Goal: Task Accomplishment & Management: Use online tool/utility

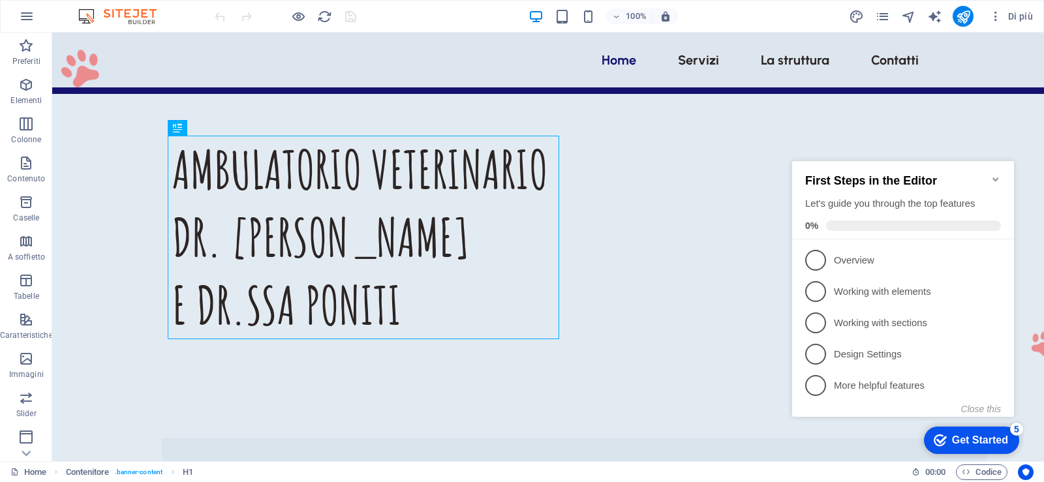
click at [874, 10] on div "Di più" at bounding box center [943, 16] width 190 height 21
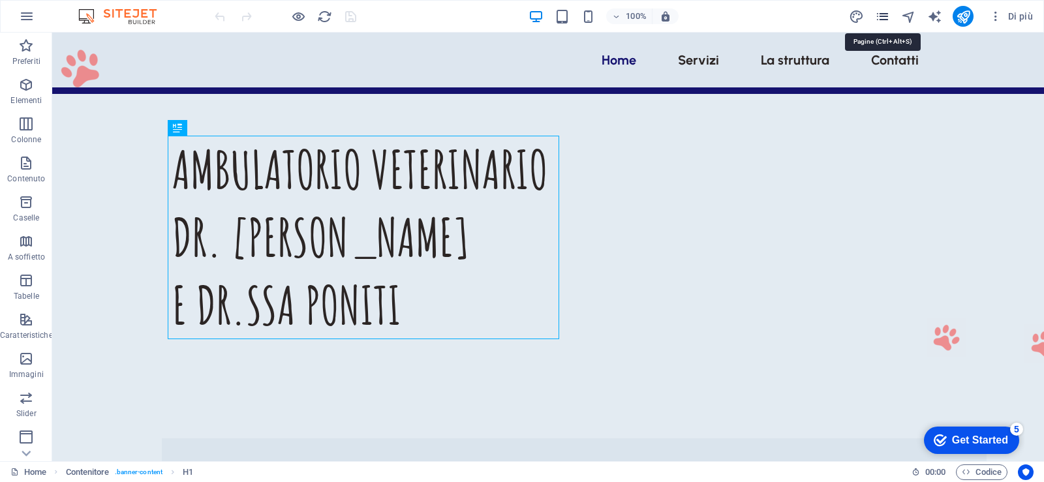
click at [885, 17] on icon "pages" at bounding box center [882, 16] width 15 height 15
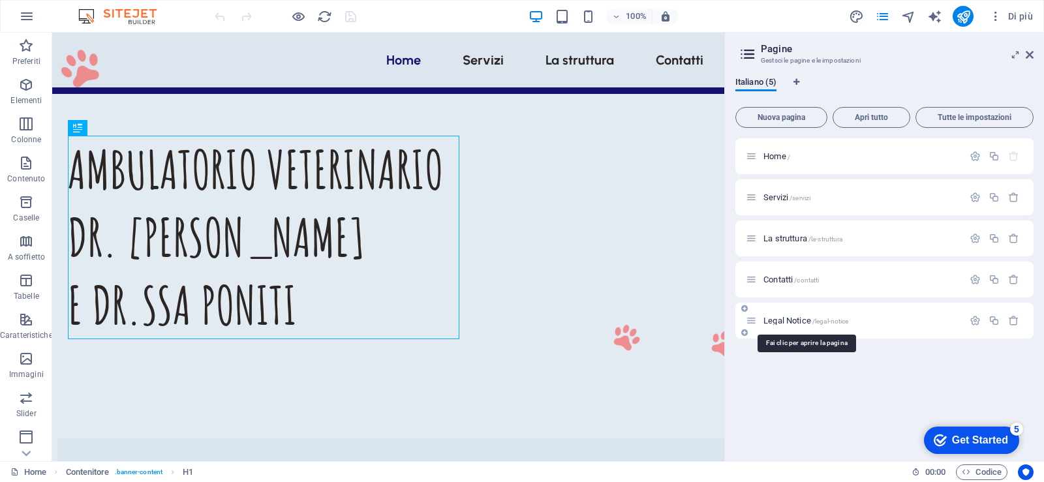
click at [801, 318] on span "Legal Notice /legal-notice" at bounding box center [806, 321] width 85 height 10
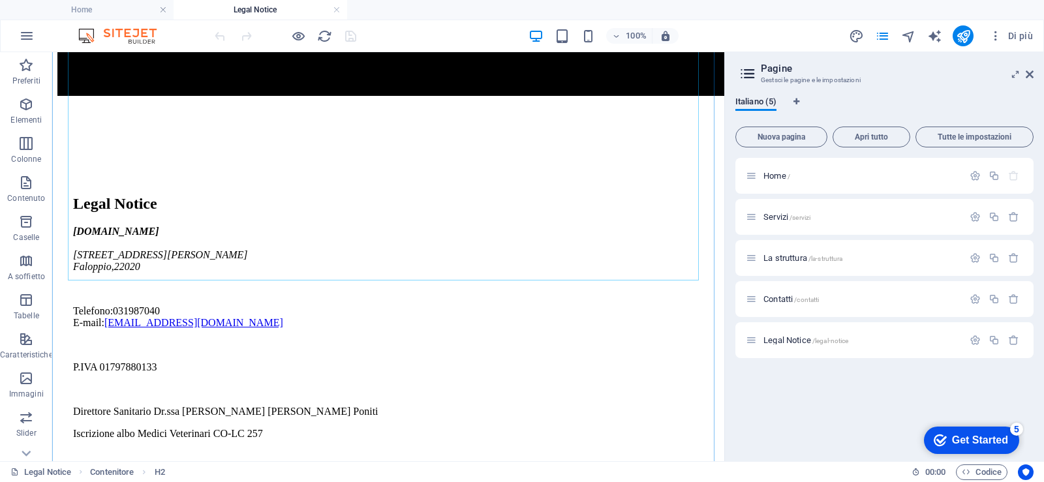
scroll to position [209, 0]
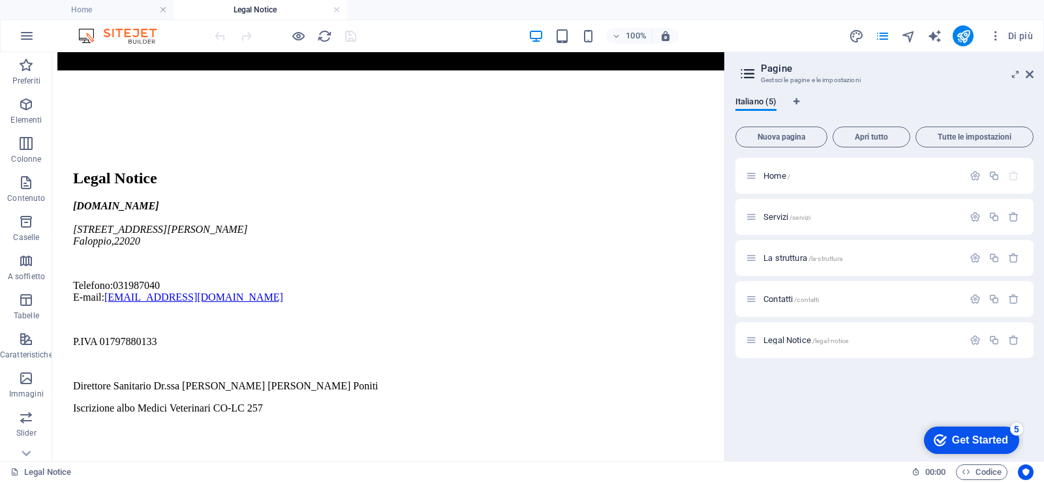
click at [816, 392] on div "Home / Servizi /servizi La struttura /la-struttura Contatti /contatti Legal Not…" at bounding box center [884, 304] width 298 height 293
click at [788, 136] on span "Nuova pagina" at bounding box center [781, 137] width 80 height 8
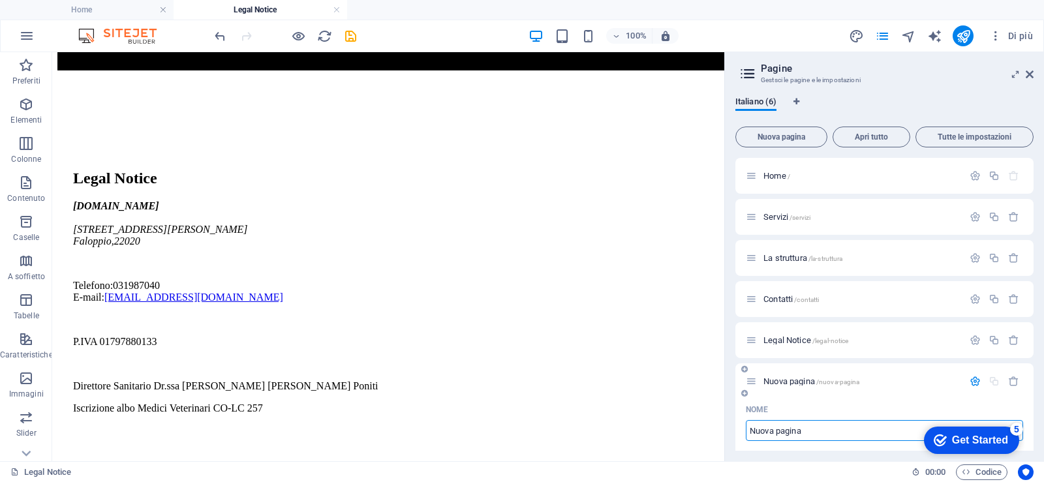
click at [801, 381] on span "Nuova pagina /nuova-pagina" at bounding box center [812, 382] width 96 height 10
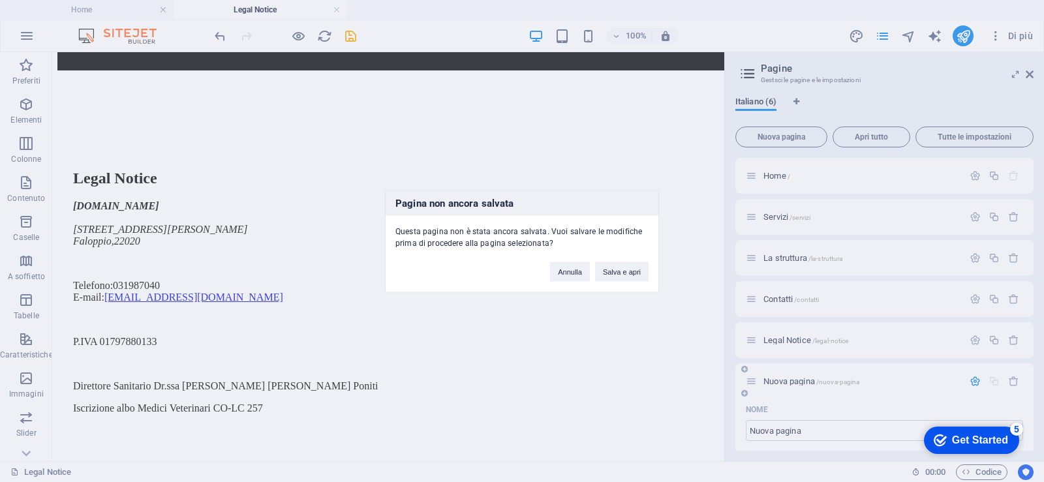
click at [801, 381] on div "Pagina non ancora salvata Questa pagina non è stata ancora salvata. Vuoi salvar…" at bounding box center [522, 241] width 1044 height 482
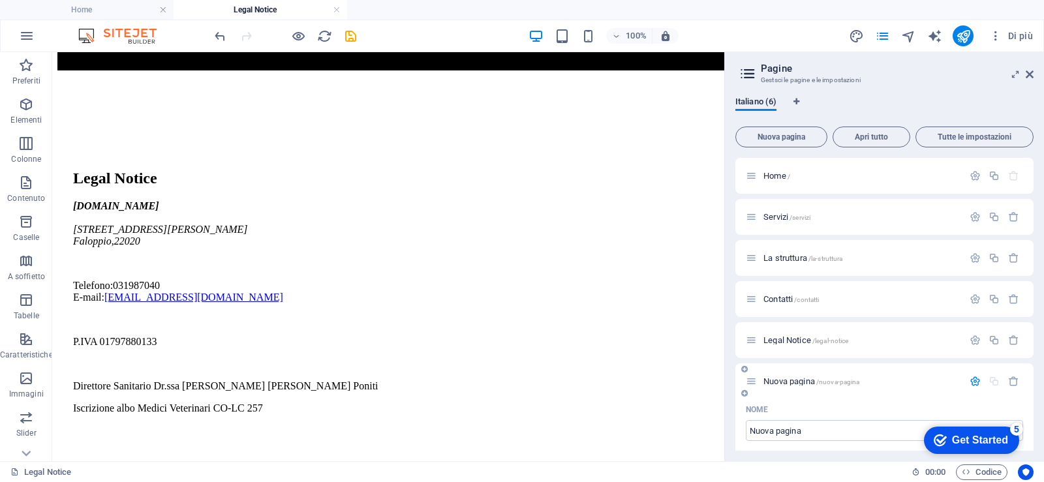
click at [801, 381] on span "Nuova pagina /nuova-pagina" at bounding box center [812, 382] width 96 height 10
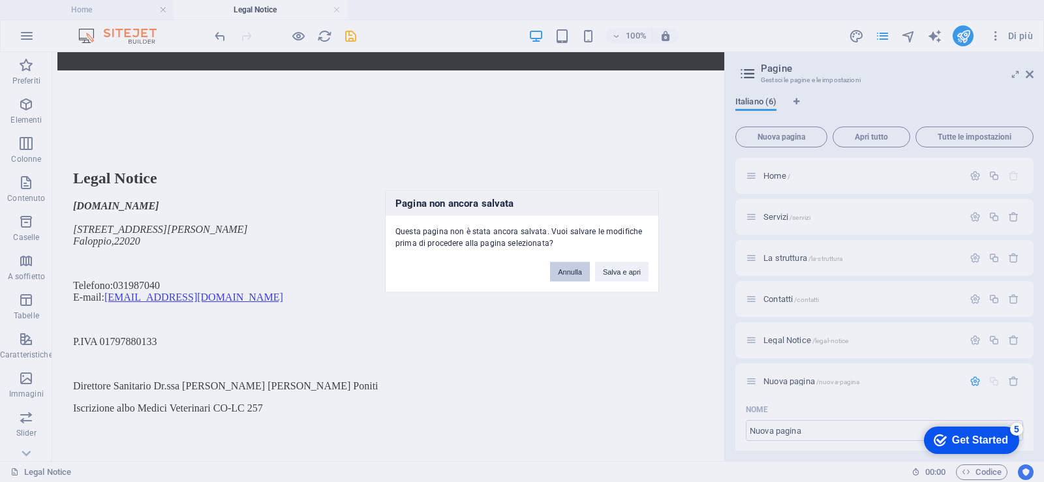
click at [578, 271] on button "Annulla" at bounding box center [570, 272] width 40 height 20
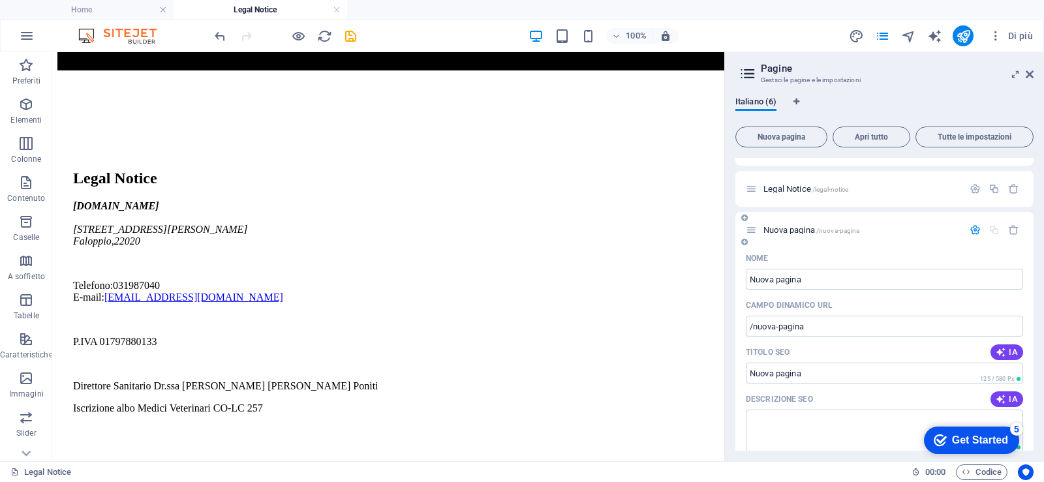
scroll to position [131, 0]
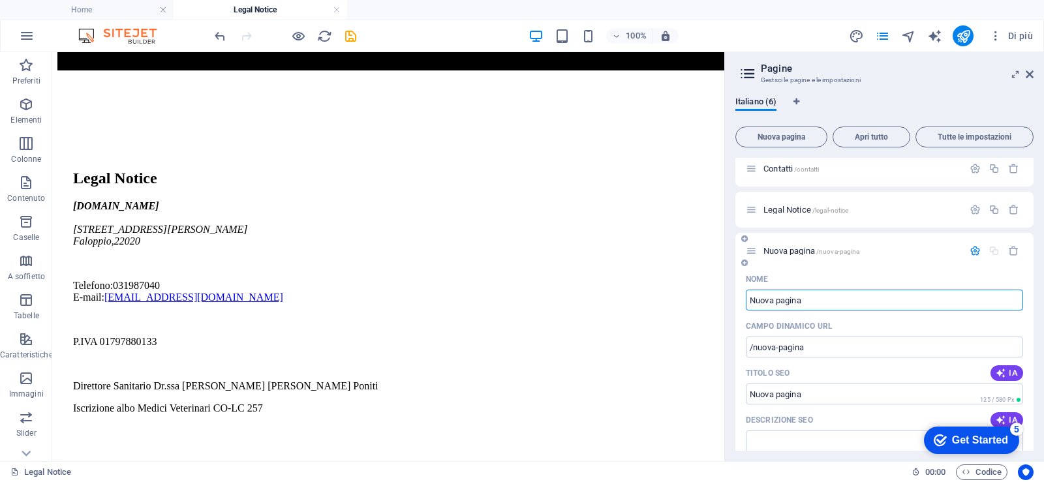
click at [797, 302] on input "Nuova pagina" at bounding box center [884, 300] width 277 height 21
click at [819, 300] on input "Nuova pagina" at bounding box center [884, 300] width 277 height 21
type input "N"
type input "Pr"
type input "/"
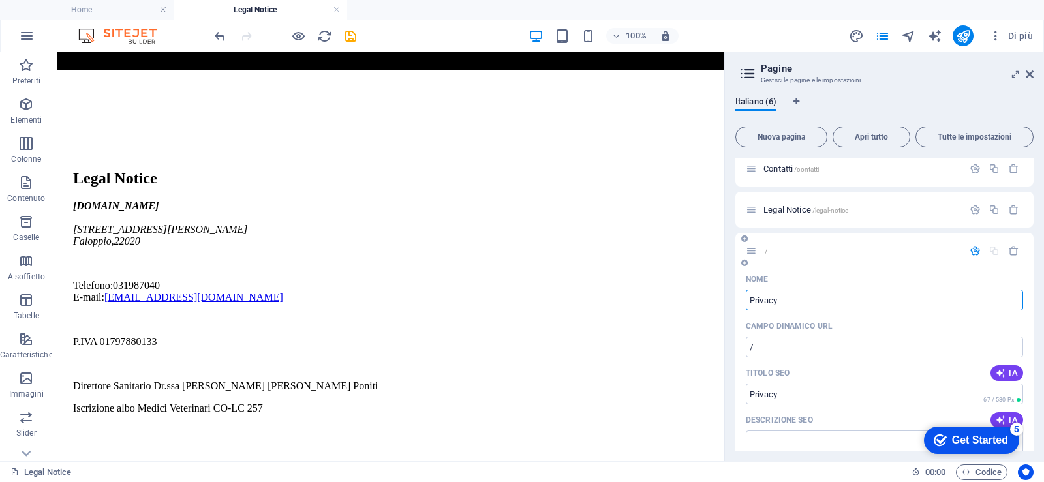
type input "Privacy"
type input "/privacy"
type input "Privacy"
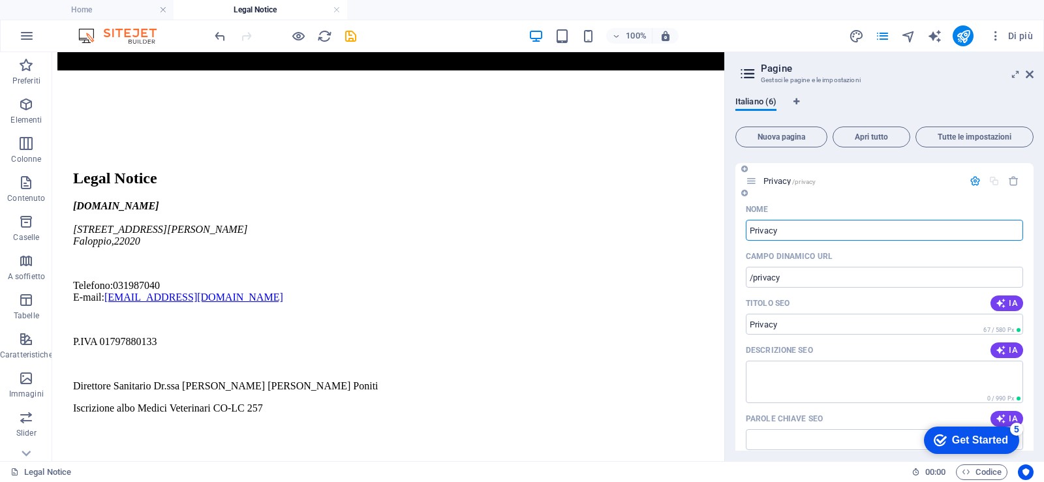
scroll to position [196, 0]
type input "Privacy"
click at [830, 211] on div "Nome" at bounding box center [884, 214] width 277 height 21
click at [777, 189] on span "Privacy /privacy" at bounding box center [790, 186] width 52 height 10
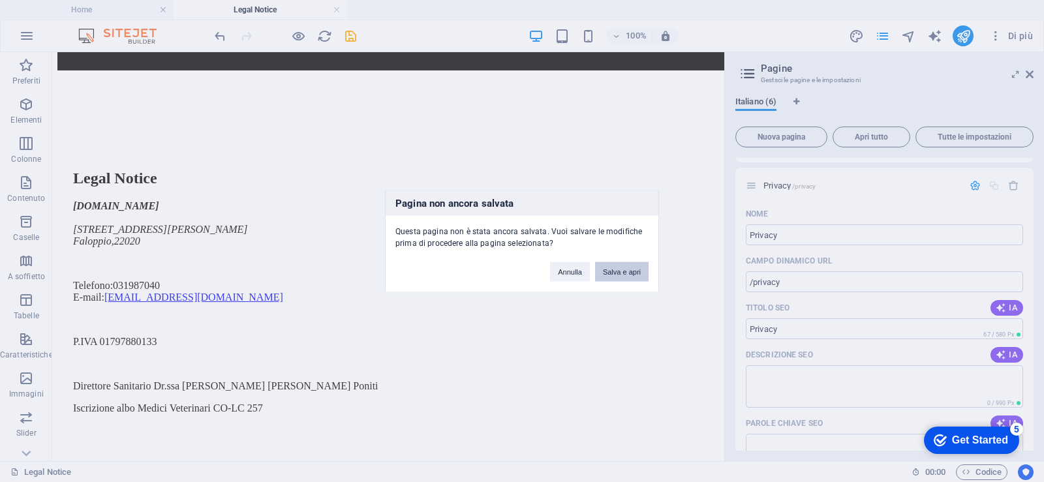
click at [611, 273] on button "Salva e apri" at bounding box center [622, 272] width 54 height 20
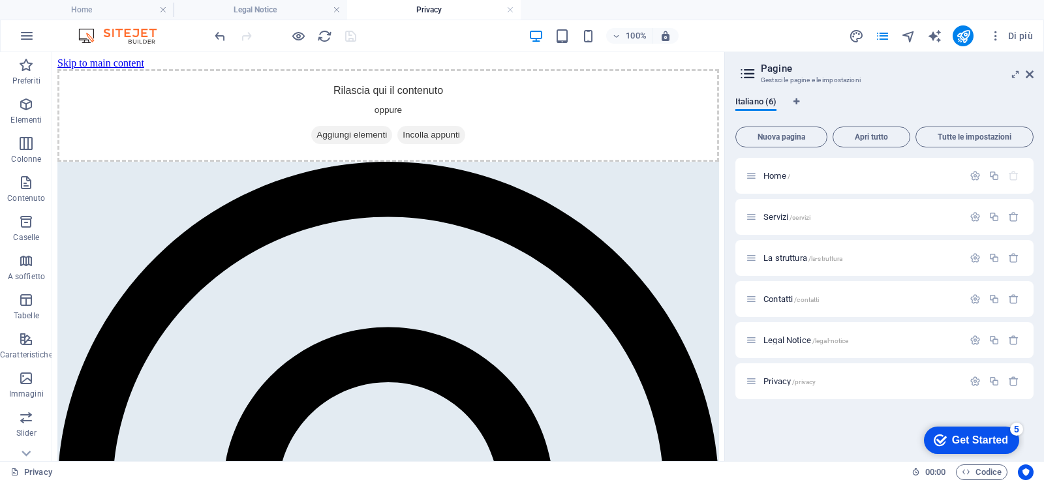
scroll to position [0, 0]
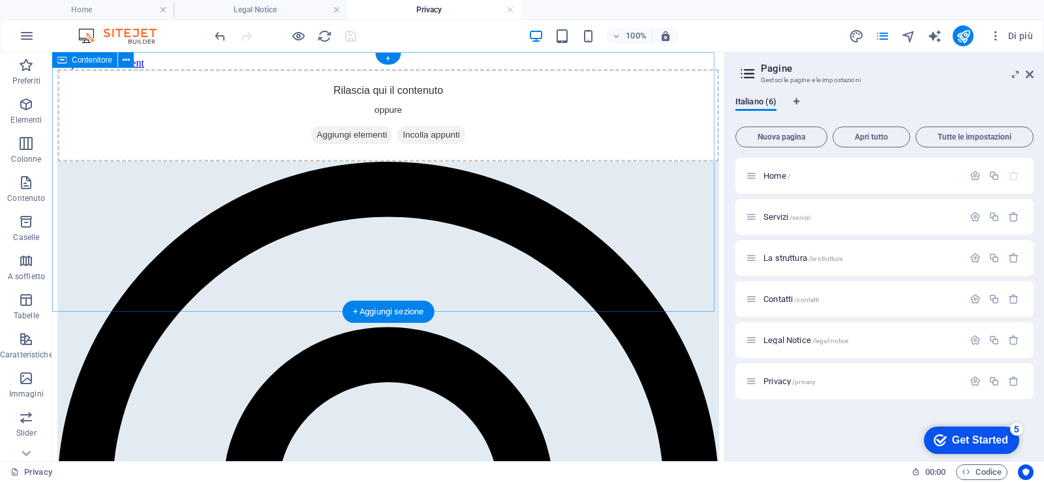
click at [359, 144] on span "Aggiungi elementi" at bounding box center [351, 135] width 81 height 18
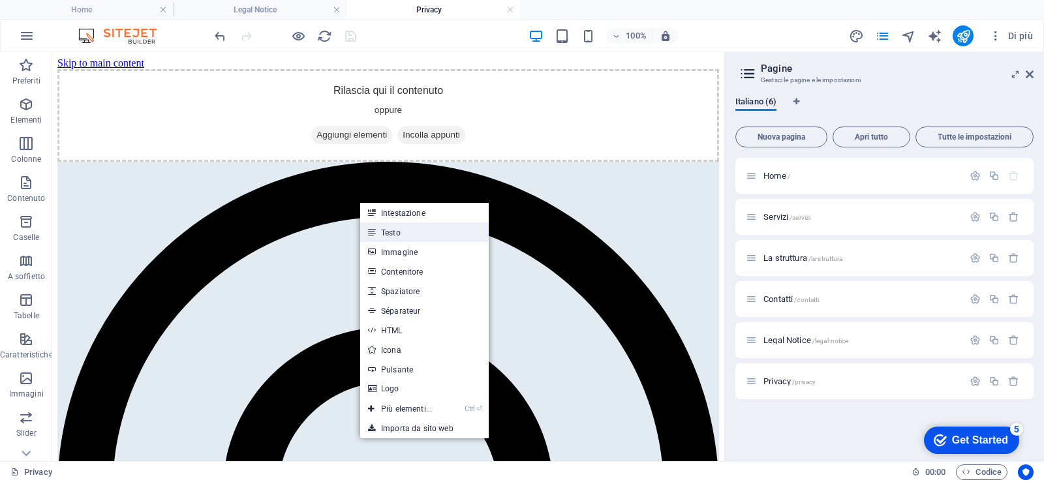
click at [378, 232] on link "Testo" at bounding box center [424, 233] width 129 height 20
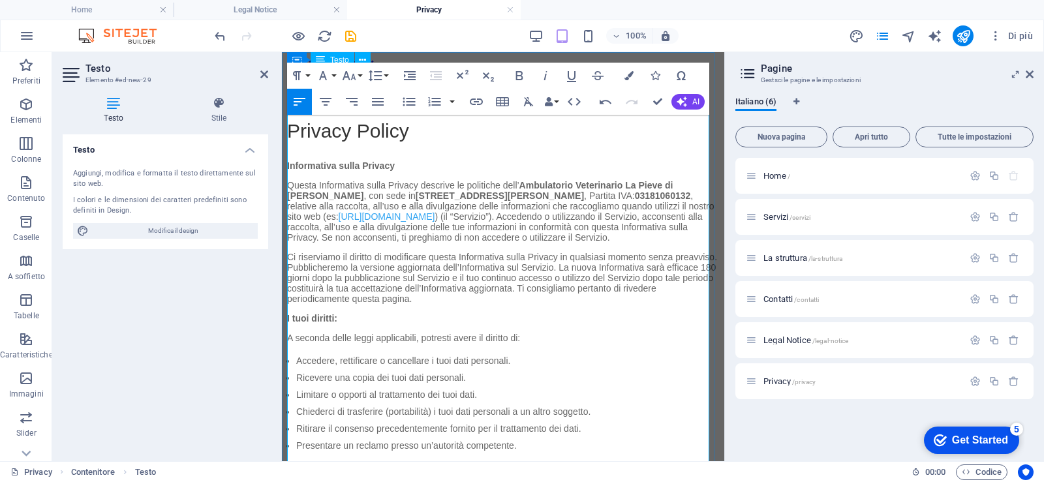
drag, startPoint x: 520, startPoint y: 182, endPoint x: 324, endPoint y: 197, distance: 196.4
click at [324, 197] on p "Questa Informativa sulla Privacy descrive le politiche dell’ Ambulatorio Veteri…" at bounding box center [503, 216] width 432 height 72
click at [653, 180] on p "Questa Informativa sulla Privacy descrive le politiche dello Studio veterinario…" at bounding box center [503, 216] width 432 height 72
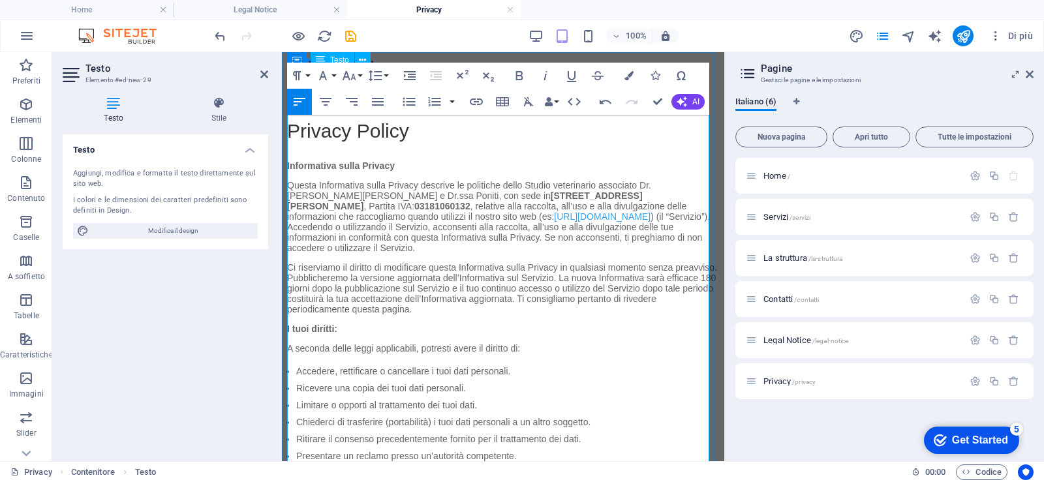
drag, startPoint x: 362, startPoint y: 195, endPoint x: 681, endPoint y: 244, distance: 322.9
click at [361, 195] on p "Questa Informativa sulla Privacy descrive le politiche dello Studio veterinario…" at bounding box center [503, 221] width 432 height 82
drag, startPoint x: 495, startPoint y: 196, endPoint x: 388, endPoint y: 210, distance: 108.0
click at [388, 210] on strong "Via Monsignor Virginio Sosio 4, 22029 Uggiate Con Ronago (CO), Italia" at bounding box center [378, 206] width 168 height 10
click at [664, 198] on p "Questa Informativa sulla Privacy descrive le politiche dello Studio veterinario…" at bounding box center [503, 221] width 432 height 82
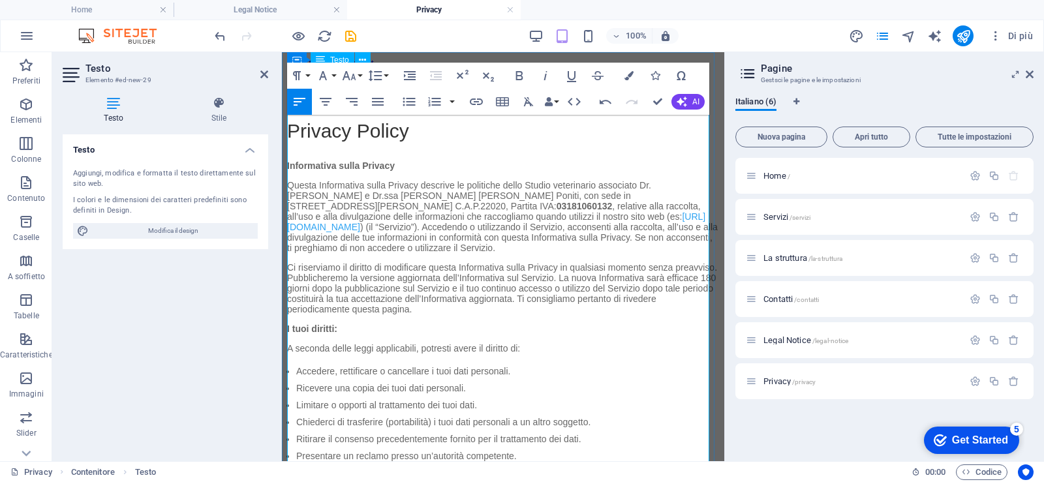
click at [364, 209] on p "Questa Informativa sulla Privacy descrive le politiche dello Studio veterinario…" at bounding box center [503, 221] width 432 height 82
drag, startPoint x: 367, startPoint y: 209, endPoint x: 420, endPoint y: 206, distance: 53.6
click at [557, 206] on strong "03181060132" at bounding box center [585, 206] width 56 height 10
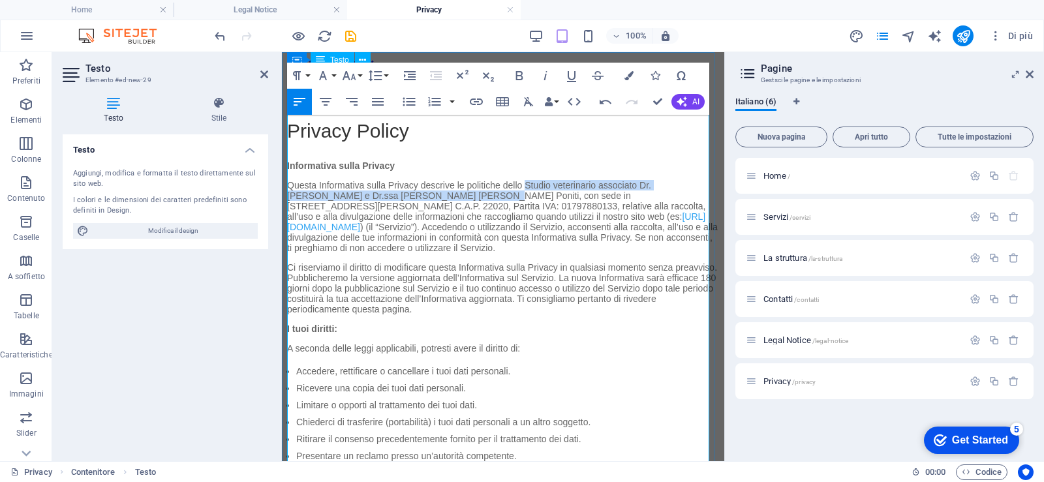
drag, startPoint x: 525, startPoint y: 183, endPoint x: 441, endPoint y: 196, distance: 85.2
click at [441, 196] on p "Questa Informativa sulla Privacy descrive le politiche dello Studio veterinario…" at bounding box center [503, 221] width 432 height 82
click at [517, 78] on icon "button" at bounding box center [519, 75] width 7 height 9
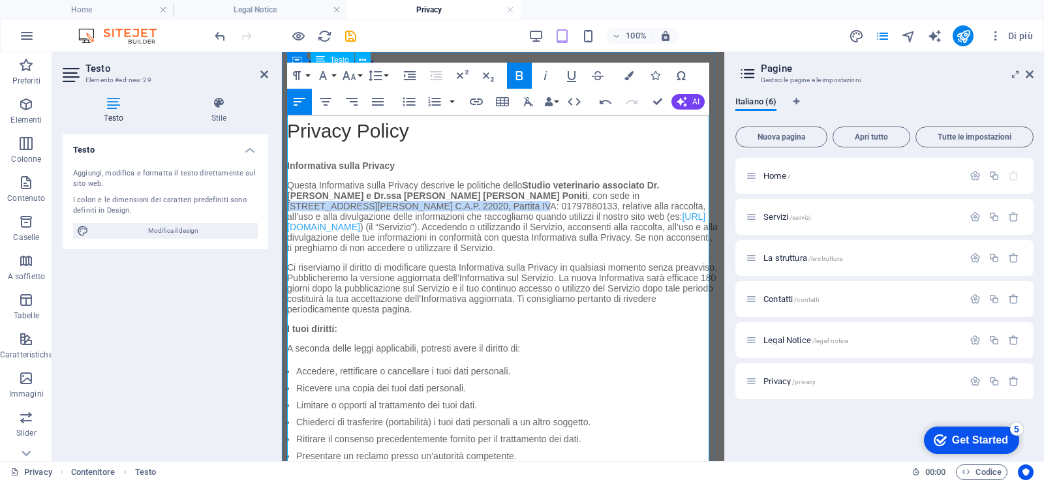
drag, startPoint x: 506, startPoint y: 197, endPoint x: 313, endPoint y: 208, distance: 193.5
click at [313, 208] on p "Questa Informativa sulla Privacy descrive le politiche dello Studio veterinario…" at bounding box center [503, 221] width 432 height 82
click at [519, 74] on icon "button" at bounding box center [520, 76] width 16 height 16
click at [394, 210] on p "Questa Informativa sulla Privacy descrive le politiche dello Studio veterinario…" at bounding box center [503, 221] width 432 height 82
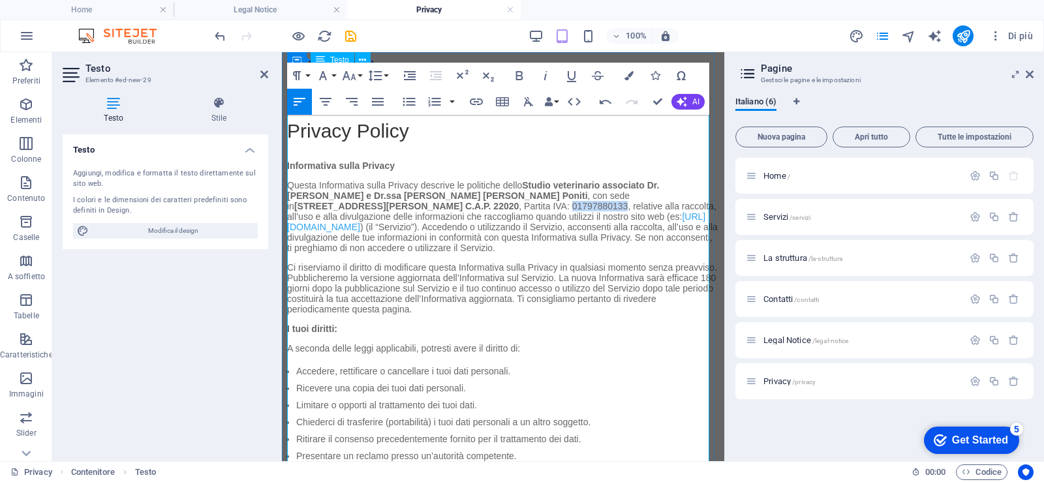
click at [394, 210] on p "Questa Informativa sulla Privacy descrive le politiche dello Studio veterinario…" at bounding box center [503, 221] width 432 height 82
click at [518, 78] on icon "button" at bounding box center [520, 76] width 16 height 16
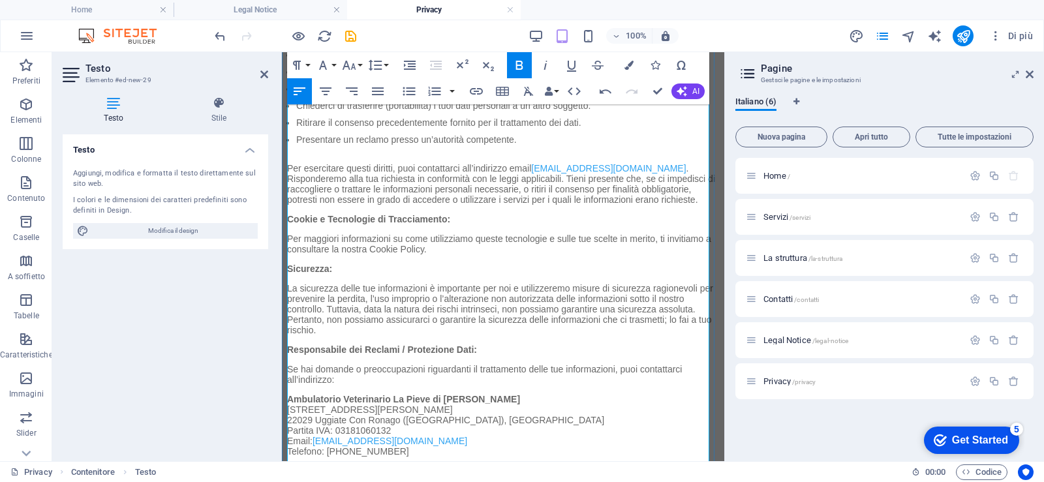
scroll to position [326, 0]
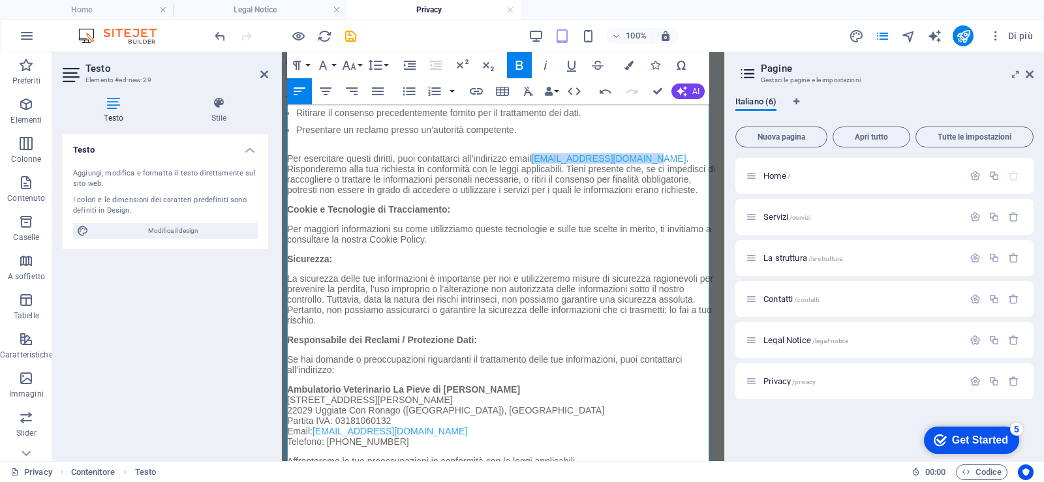
drag, startPoint x: 534, startPoint y: 200, endPoint x: 648, endPoint y: 200, distance: 113.6
click at [648, 164] on link "ambuvetlapieve@gmail.com" at bounding box center [608, 158] width 155 height 10
click at [544, 204] on p "Per esercitare questi diritti, puoi contattarci all’indirizzo email studioveter…" at bounding box center [503, 178] width 432 height 51
drag, startPoint x: 534, startPoint y: 199, endPoint x: 683, endPoint y: 196, distance: 148.8
click at [683, 196] on p "Per esercitare questi diritti, puoi contattarci all’indirizzo email studioveter…" at bounding box center [503, 178] width 432 height 51
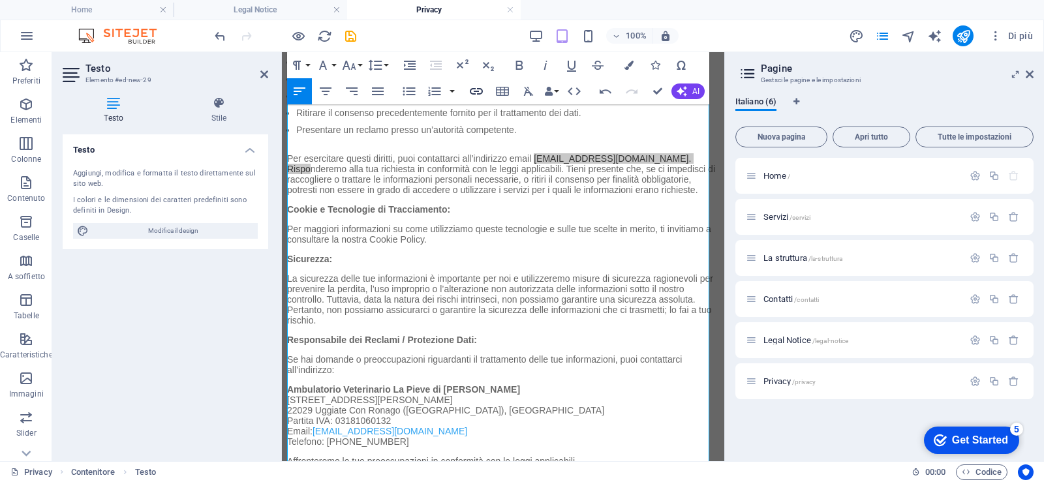
click at [473, 93] on icon "button" at bounding box center [476, 91] width 13 height 7
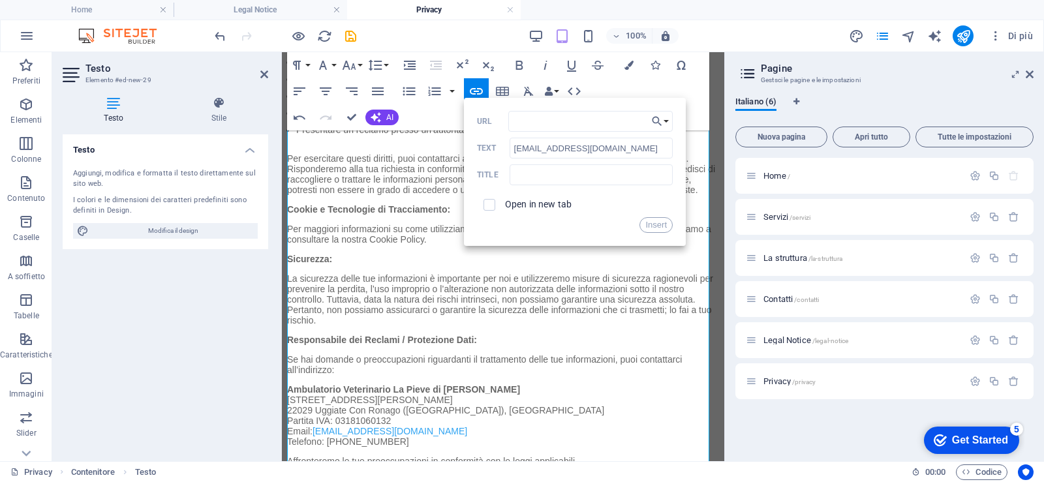
click at [494, 202] on span at bounding box center [490, 205] width 12 height 12
click at [664, 122] on button "Choose Link" at bounding box center [660, 121] width 25 height 21
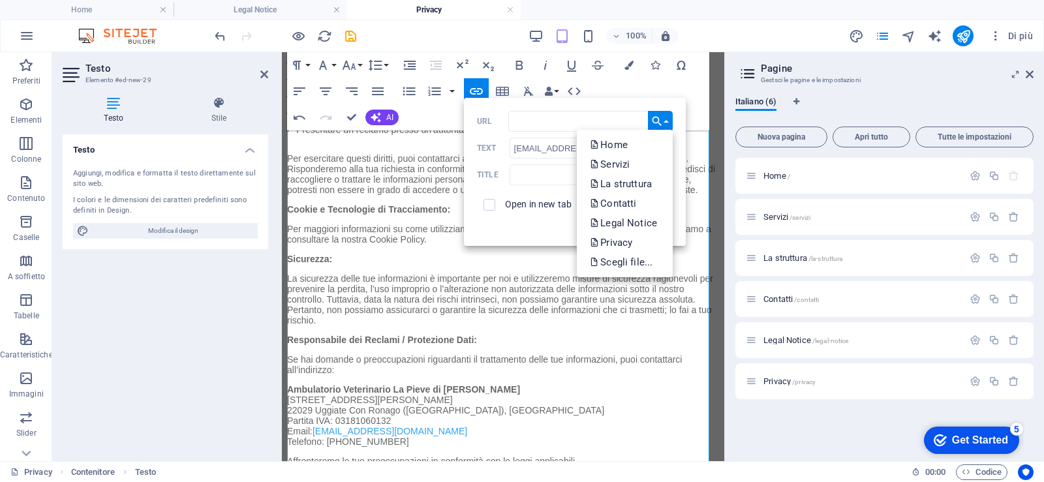
click at [664, 122] on button "Choose Link" at bounding box center [660, 121] width 25 height 21
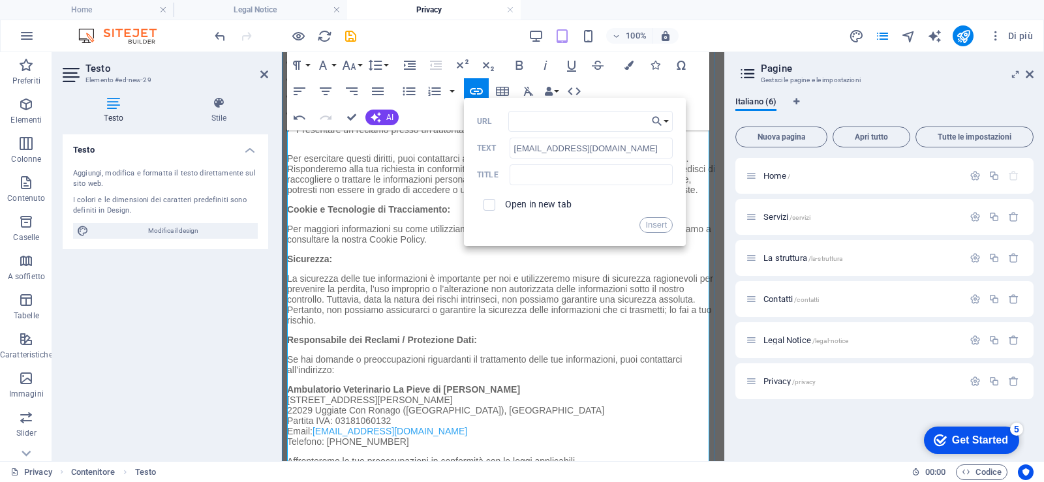
click at [647, 204] on p "Per esercitare questi diritti, puoi contattarci all’indirizzo email studioveter…" at bounding box center [503, 178] width 432 height 51
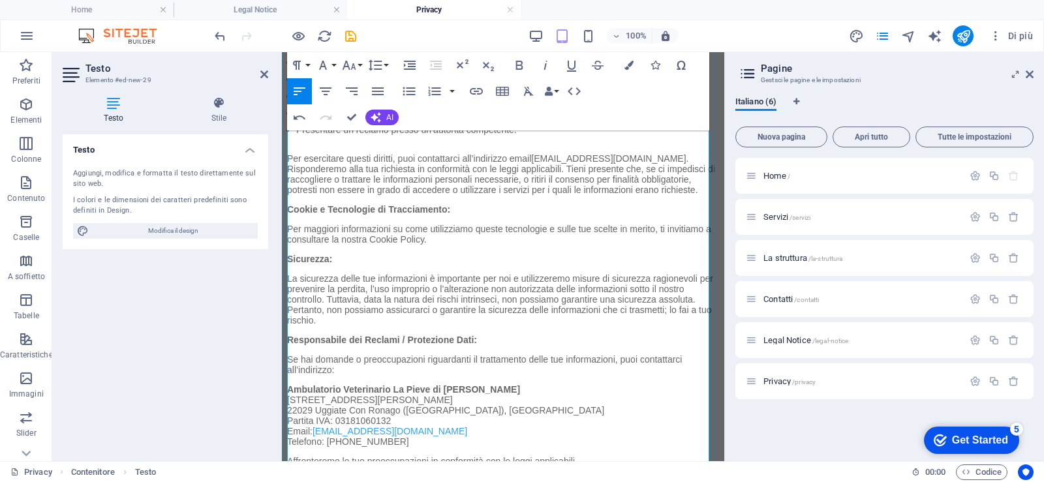
drag, startPoint x: 533, startPoint y: 202, endPoint x: 682, endPoint y: 202, distance: 148.8
click at [682, 202] on p "Per esercitare questi diritti, puoi contattarci all’indirizzo email studioveter…" at bounding box center [503, 178] width 432 height 51
click at [521, 62] on icon "button" at bounding box center [519, 65] width 7 height 9
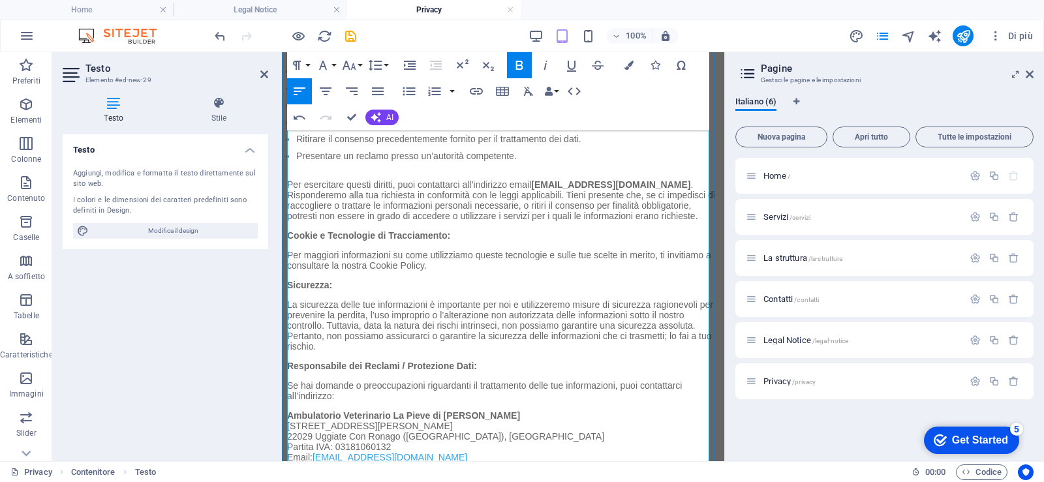
click at [547, 230] on p "Per esercitare questi diritti, puoi contattarci all’indirizzo email studioveter…" at bounding box center [503, 204] width 432 height 51
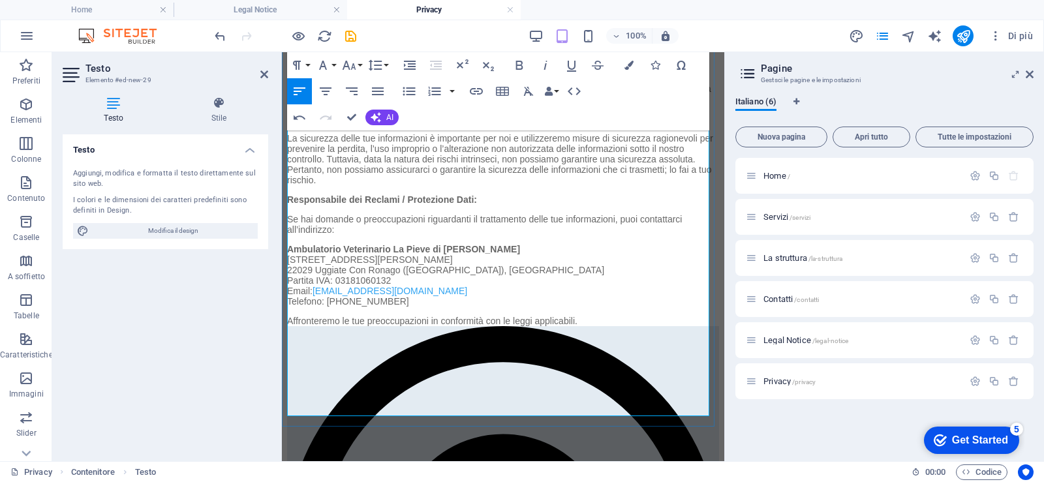
scroll to position [522, 0]
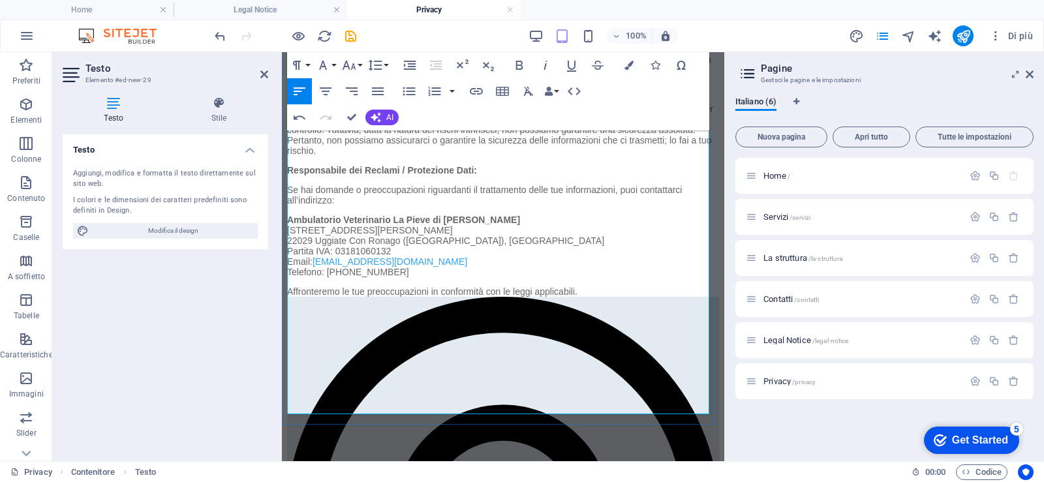
drag, startPoint x: 288, startPoint y: 317, endPoint x: 508, endPoint y: 311, distance: 220.0
click at [512, 286] on p "Ambulatorio Veterinario La Pieve di Paolo Rastrelli Via Monsignor Virginio Sosi…" at bounding box center [503, 251] width 432 height 72
drag, startPoint x: 303, startPoint y: 329, endPoint x: 413, endPoint y: 324, distance: 109.8
click at [413, 286] on p "Studio veterinario associato Dr. Simone Stefanini e Dr.ssa Monica Maria Poniti …" at bounding box center [503, 251] width 432 height 72
click at [301, 286] on p "Studio veterinario associato Dr. Simone Stefanini e Dr.ssa Monica Maria Poniti …" at bounding box center [503, 251] width 432 height 72
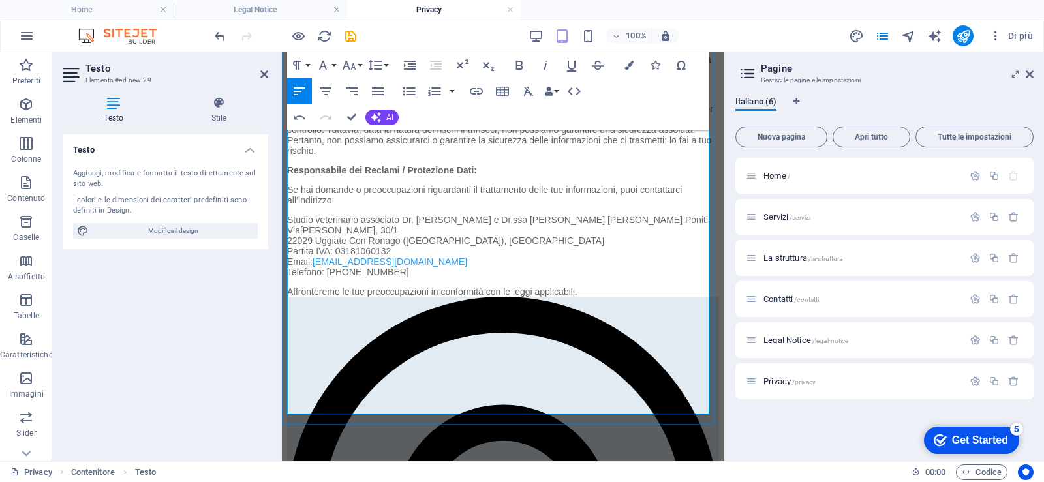
click at [310, 286] on p "Studio veterinario associato Dr. Simone Stefanini e Dr.ssa Monica Maria Poniti …" at bounding box center [503, 251] width 432 height 72
drag, startPoint x: 315, startPoint y: 341, endPoint x: 397, endPoint y: 341, distance: 82.9
click at [397, 286] on p "Studio veterinario associato Dr. Simone Stefanini e Dr.ssa Monica Maria Poniti …" at bounding box center [503, 251] width 432 height 72
click at [400, 246] on span "Uggiate Con Ronag" at bounding box center [360, 241] width 80 height 10
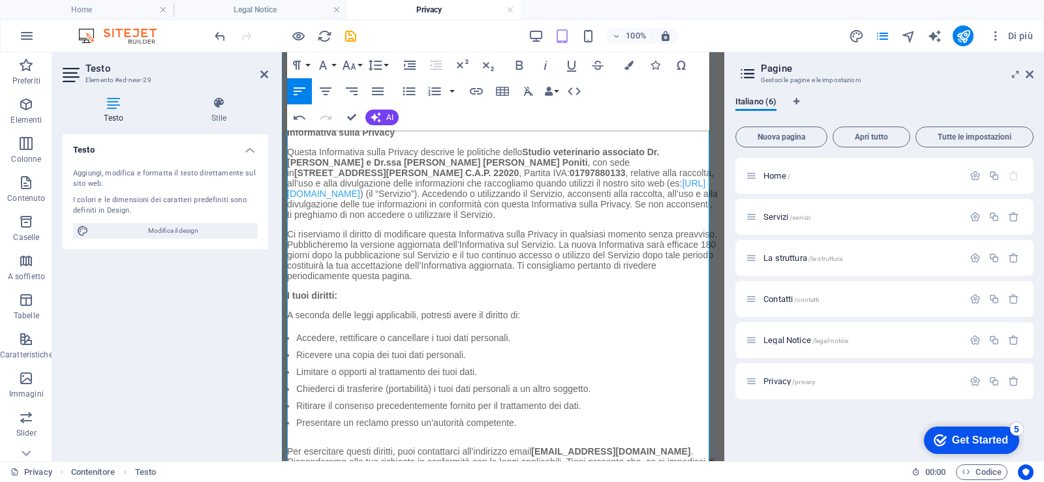
scroll to position [0, 0]
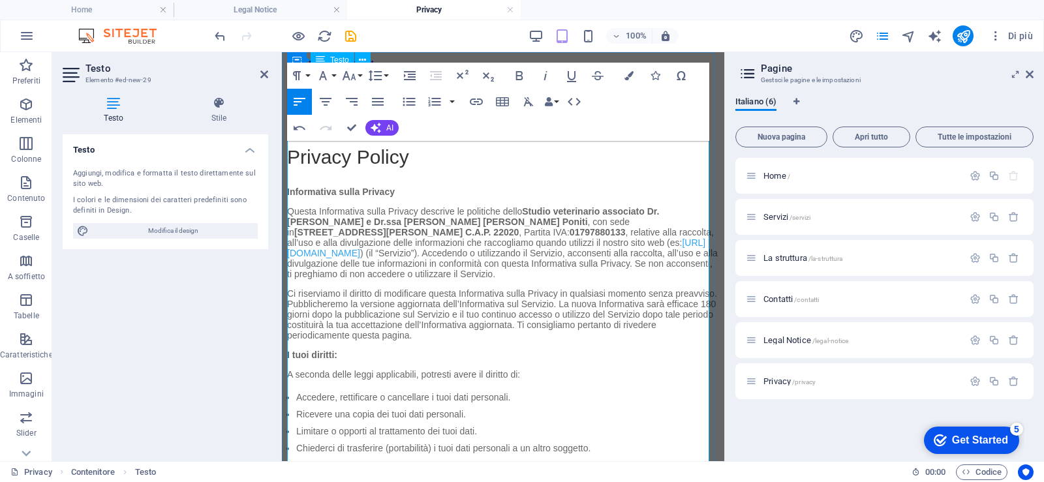
click at [312, 238] on strong "Via Cesare Battisti, 30/1 a Faloppio (CO) C.A.P. 22020" at bounding box center [406, 232] width 224 height 10
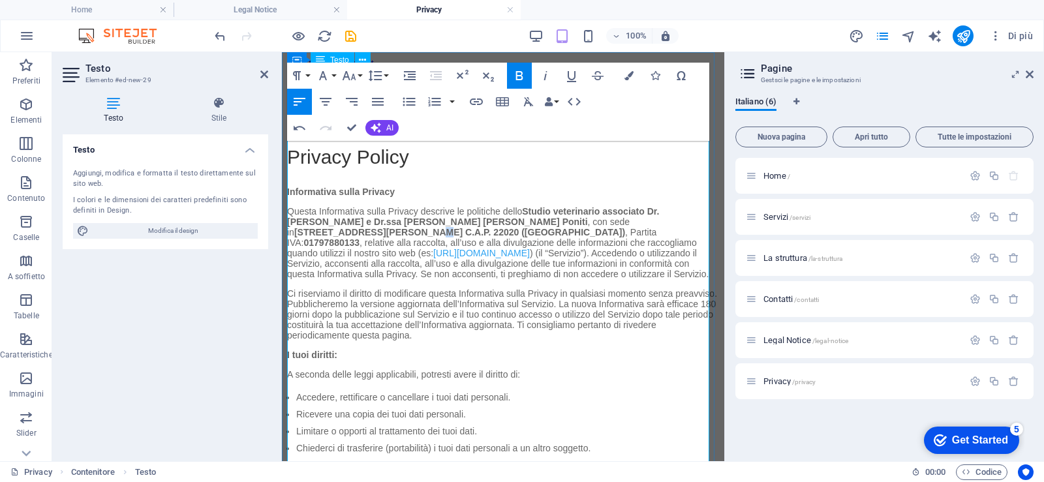
click at [611, 227] on strong "Via Cesare Battisti, 30/1 a Faloppio (CO) C.A.P. 22020 (Italia)" at bounding box center [459, 232] width 331 height 10
drag, startPoint x: 526, startPoint y: 81, endPoint x: 537, endPoint y: 108, distance: 29.6
click at [525, 80] on icon "button" at bounding box center [520, 76] width 16 height 16
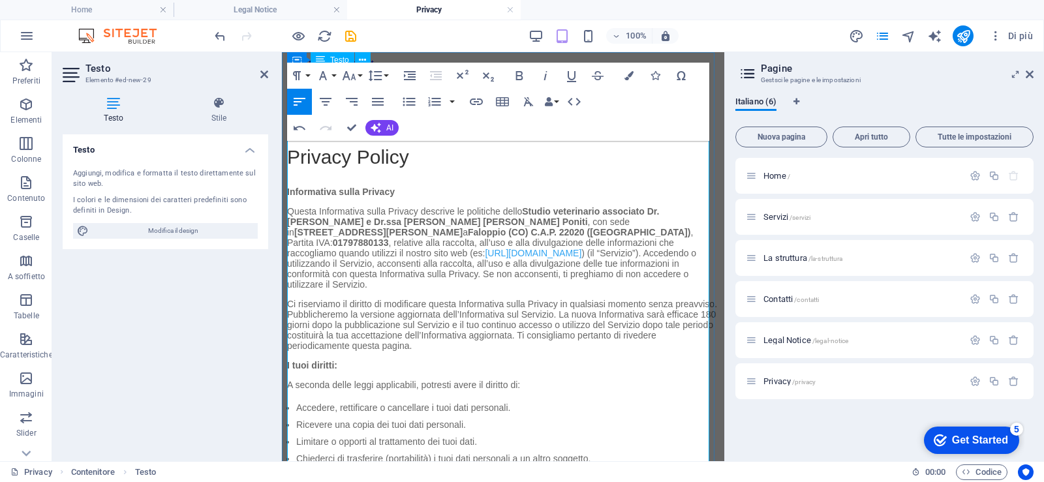
click at [547, 285] on p "Questa Informativa sulla Privacy descrive le politiche dello Studio veterinario…" at bounding box center [503, 252] width 432 height 93
drag, startPoint x: 683, startPoint y: 223, endPoint x: 708, endPoint y: 222, distance: 24.8
click at [708, 222] on p "Questa Informativa sulla Privacy descrive le politiche dello Studio veterinario…" at bounding box center [503, 252] width 432 height 93
click at [521, 78] on icon "button" at bounding box center [520, 76] width 16 height 16
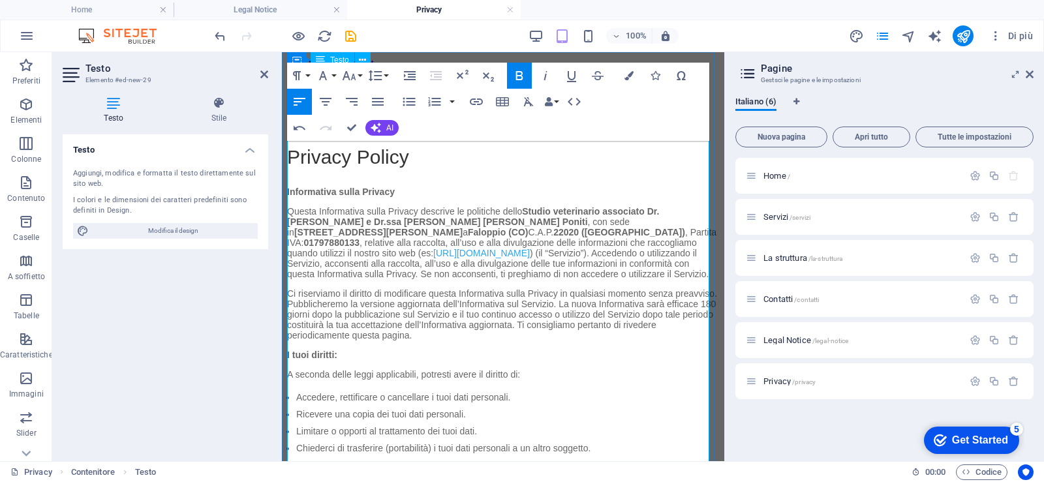
click at [482, 288] on p "Questa Informativa sulla Privacy descrive le politiche dello Studio veterinario…" at bounding box center [503, 247] width 432 height 82
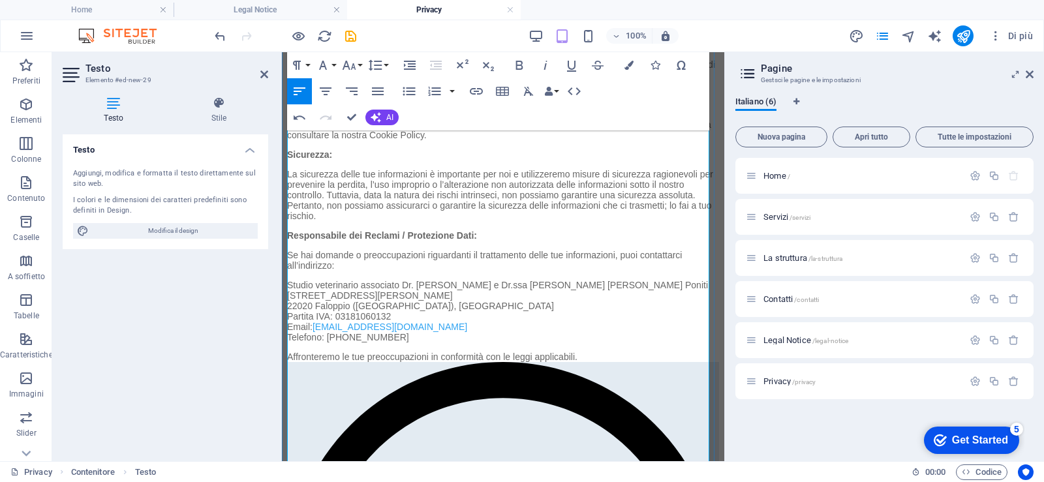
scroll to position [604, 0]
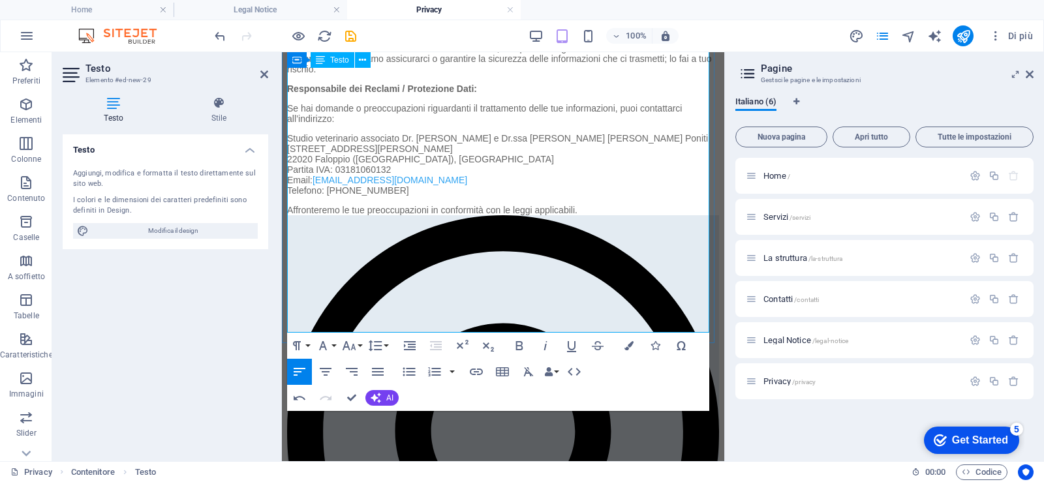
click at [358, 205] on p "Studio veterinario associato Dr. Simone Stefanini e Dr.ssa Monica Maria Poniti …" at bounding box center [503, 169] width 432 height 72
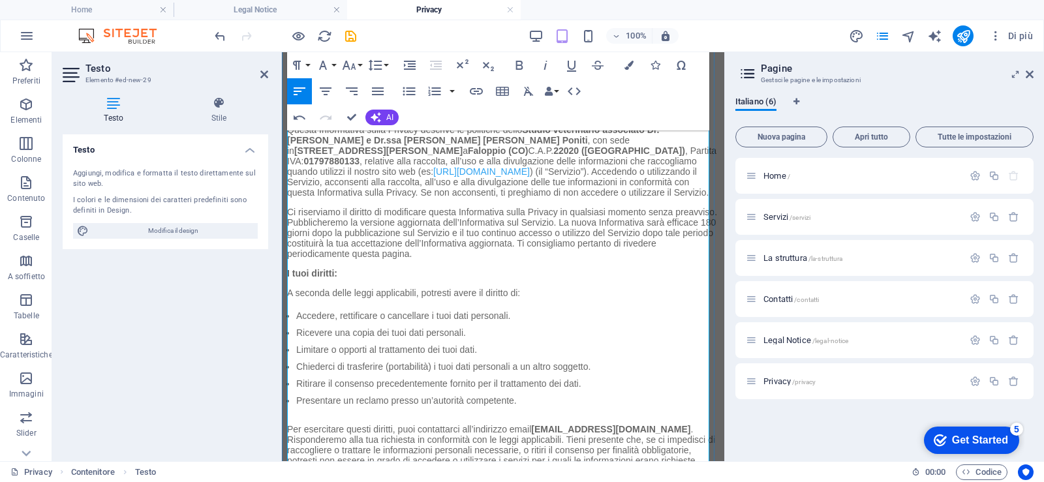
scroll to position [16, 0]
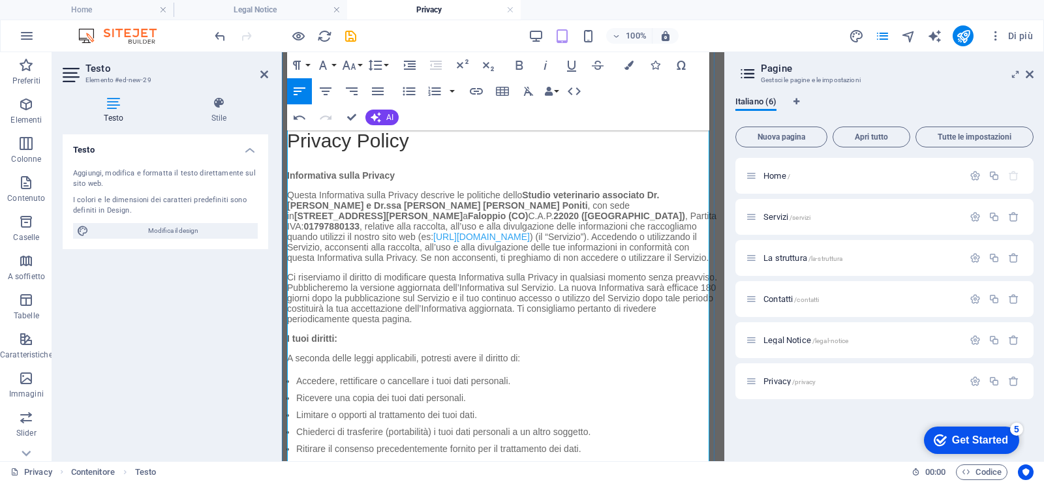
click at [360, 221] on strong "01797880133" at bounding box center [331, 226] width 56 height 10
copy strong "01797880133"
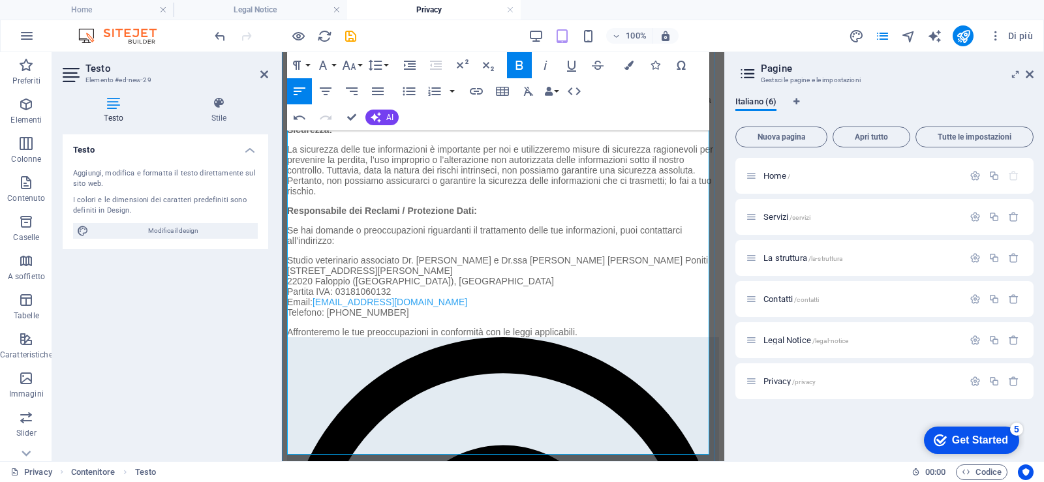
scroll to position [604, 0]
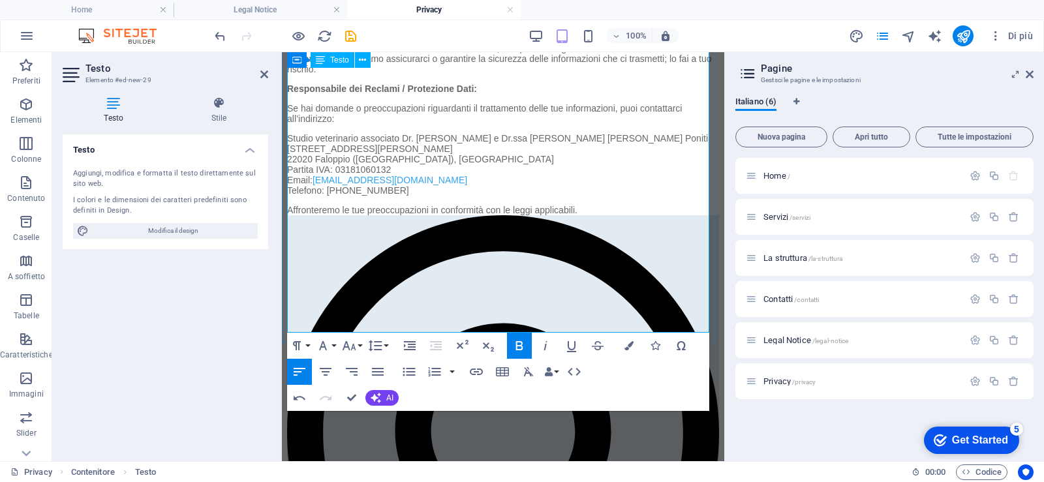
click at [352, 205] on p "Studio veterinario associato Dr. Simone Stefanini e Dr.ssa Monica Maria Poniti …" at bounding box center [503, 169] width 432 height 72
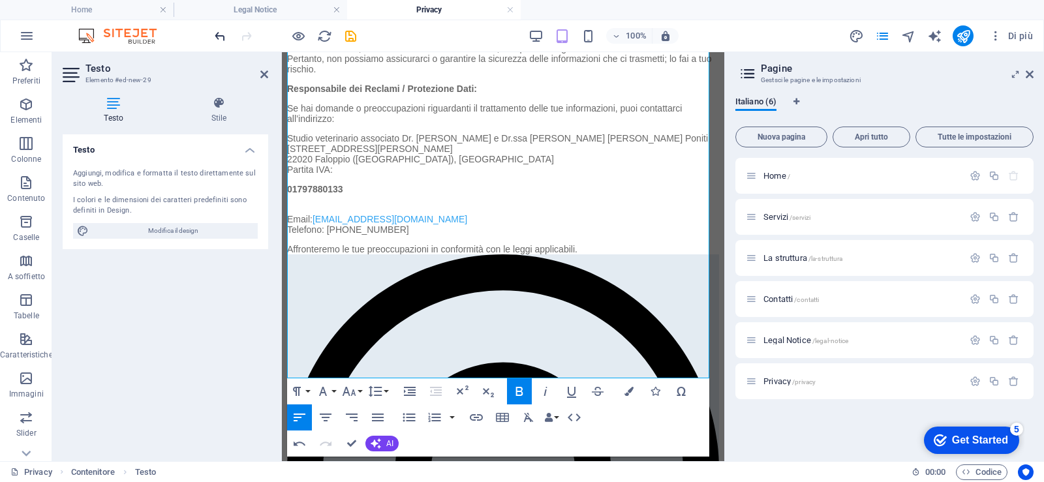
click at [219, 42] on icon "undo" at bounding box center [220, 36] width 15 height 15
click at [217, 39] on icon "undo" at bounding box center [220, 36] width 15 height 15
drag, startPoint x: 361, startPoint y: 298, endPoint x: 355, endPoint y: 315, distance: 18.0
click at [361, 204] on p "01797880133" at bounding box center [503, 194] width 432 height 20
drag, startPoint x: 337, startPoint y: 320, endPoint x: 262, endPoint y: 285, distance: 83.2
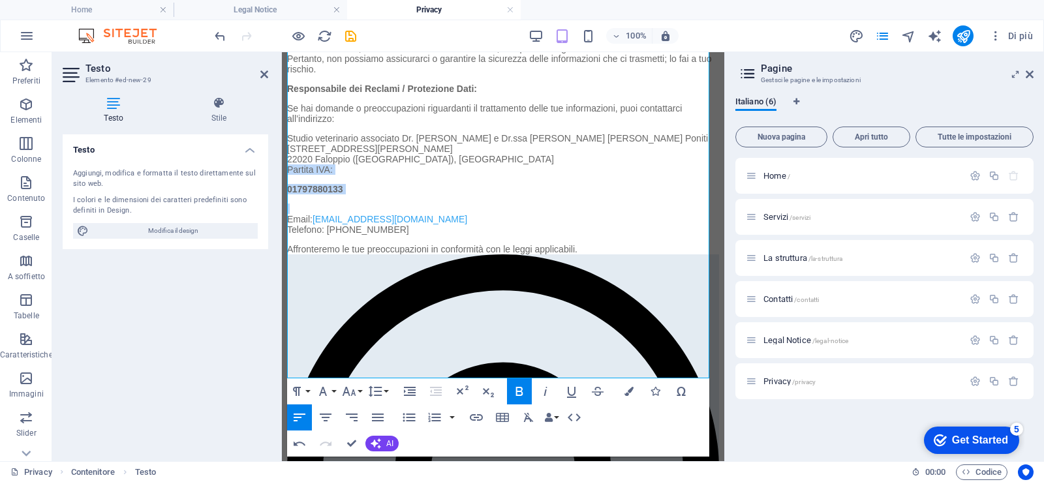
click at [384, 204] on p "01797880133" at bounding box center [503, 194] width 432 height 20
click at [221, 33] on icon "undo" at bounding box center [220, 36] width 15 height 15
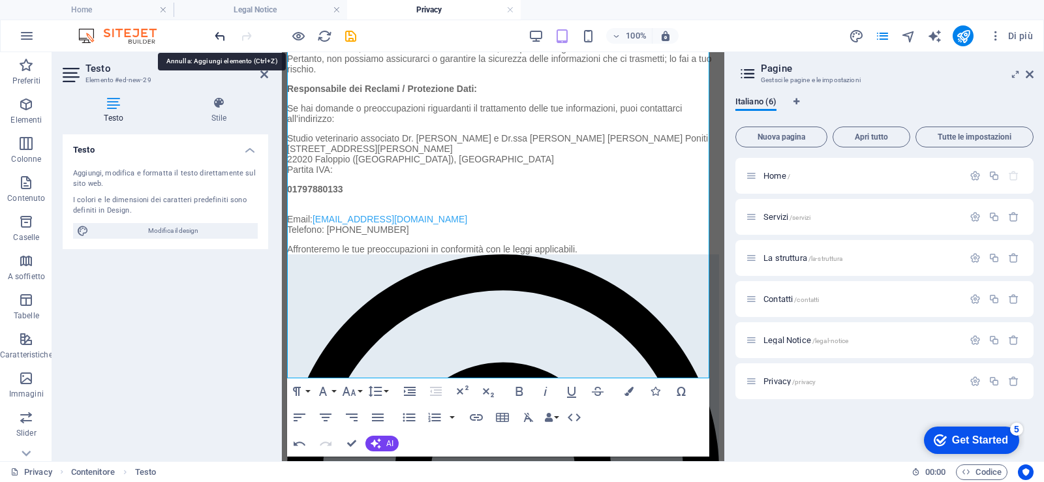
click at [220, 32] on icon "undo" at bounding box center [220, 36] width 15 height 15
click at [398, 244] on p "Email: ambuvetlapieve@gmail.com Telefono: +39 031948176" at bounding box center [503, 224] width 432 height 40
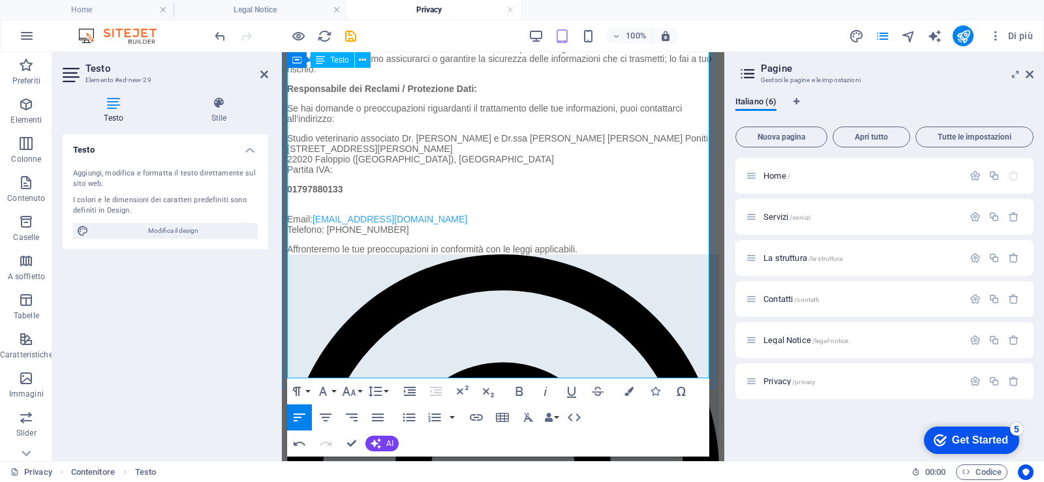
click at [318, 194] on strong "01797880133" at bounding box center [315, 189] width 56 height 10
drag, startPoint x: 377, startPoint y: 313, endPoint x: 463, endPoint y: 236, distance: 116.0
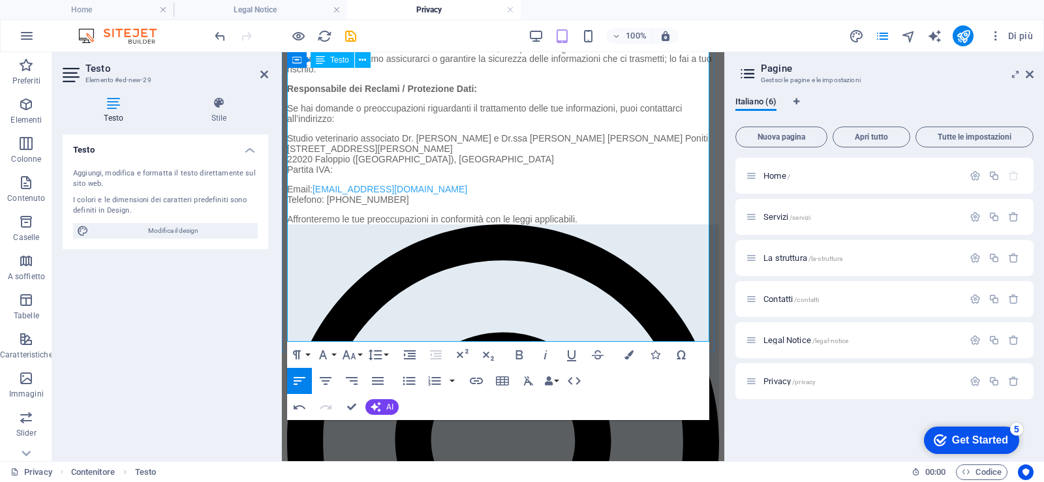
click at [348, 184] on p "Studio veterinario associato Dr. Simone Stefanini e Dr.ssa Monica Maria Poniti …" at bounding box center [503, 158] width 432 height 51
click at [307, 184] on p "Studio veterinario associato Dr. Simone Stefanini e Dr.ssa Monica Maria Poniti …" at bounding box center [503, 158] width 432 height 51
click at [399, 184] on p "Studio veterinario associato Dr. Simone Stefanini e Dr.ssa Monica Maria Poniti …" at bounding box center [503, 158] width 432 height 51
click at [382, 358] on icon "button" at bounding box center [375, 355] width 16 height 16
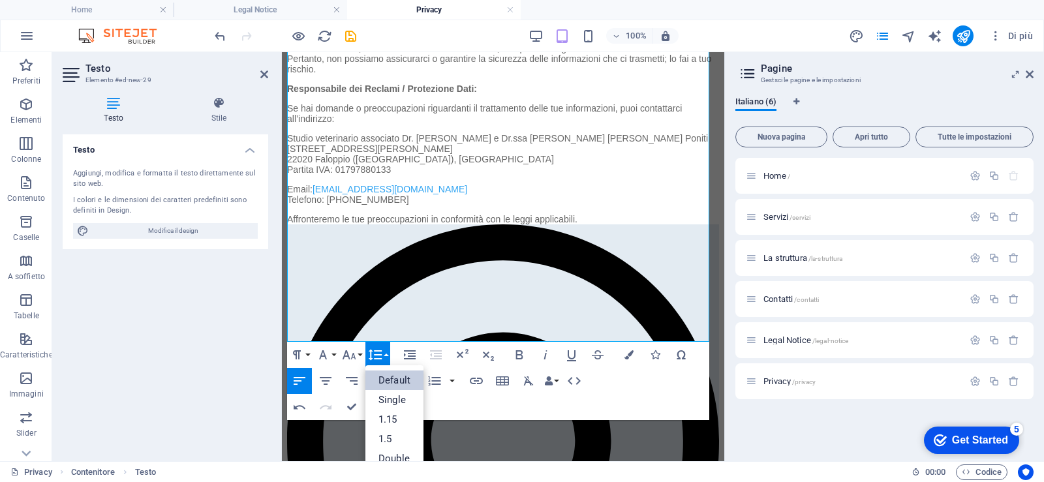
scroll to position [0, 0]
click at [396, 394] on link "Single" at bounding box center [394, 400] width 58 height 20
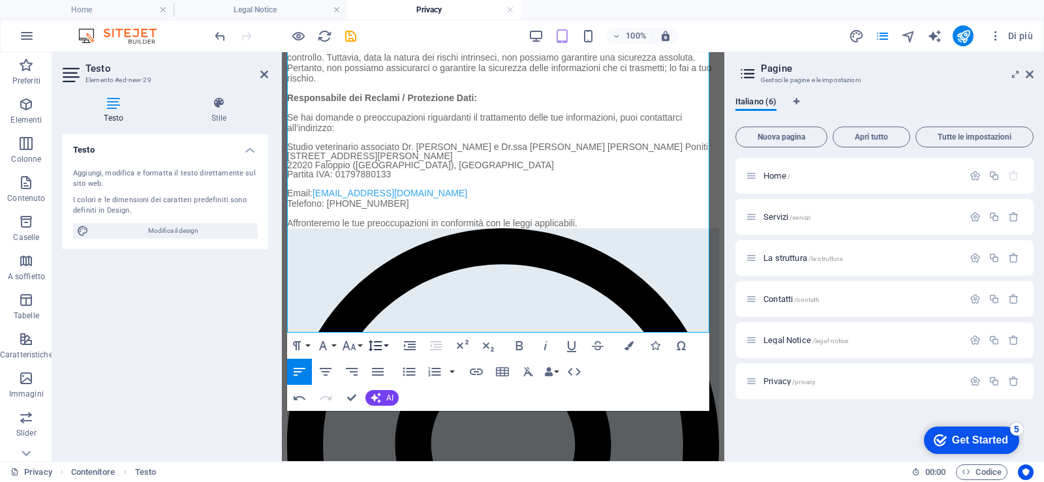
click at [380, 345] on icon "button" at bounding box center [375, 346] width 16 height 16
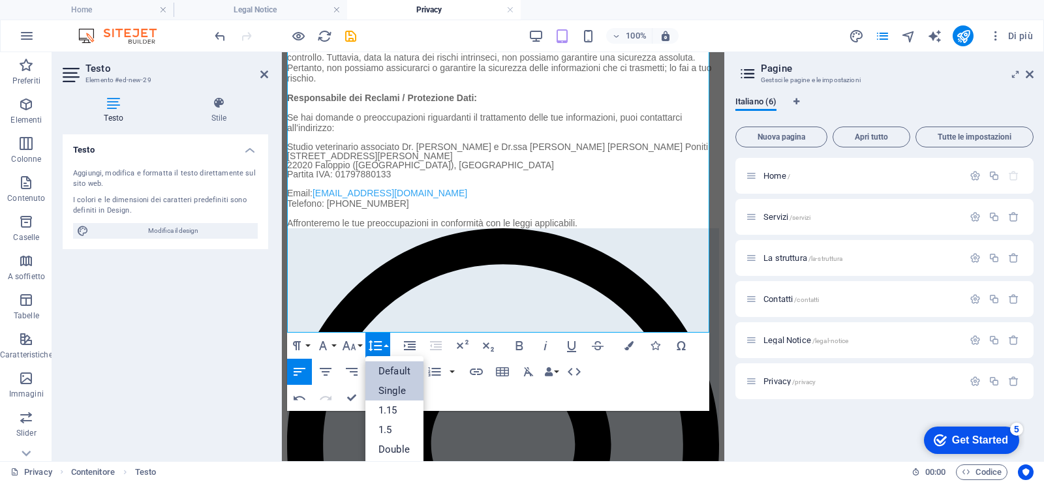
scroll to position [0, 0]
click at [392, 375] on link "Default" at bounding box center [394, 372] width 58 height 20
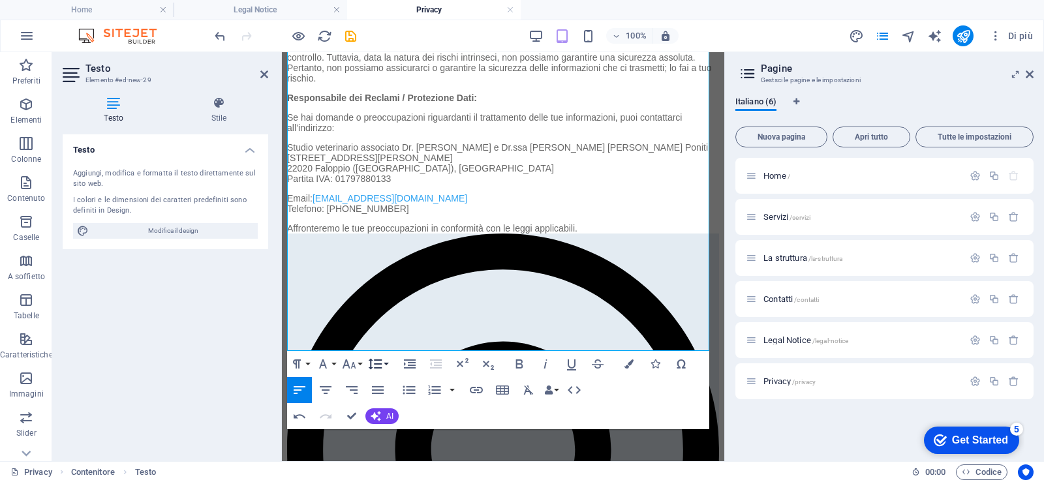
click at [387, 365] on button "Line Height" at bounding box center [377, 364] width 25 height 26
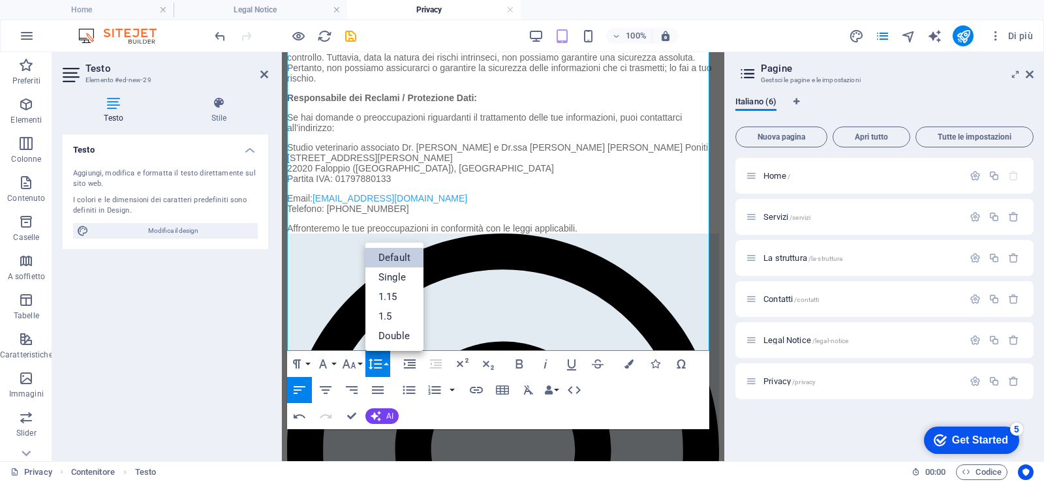
click at [390, 360] on button "Line Height" at bounding box center [377, 364] width 25 height 26
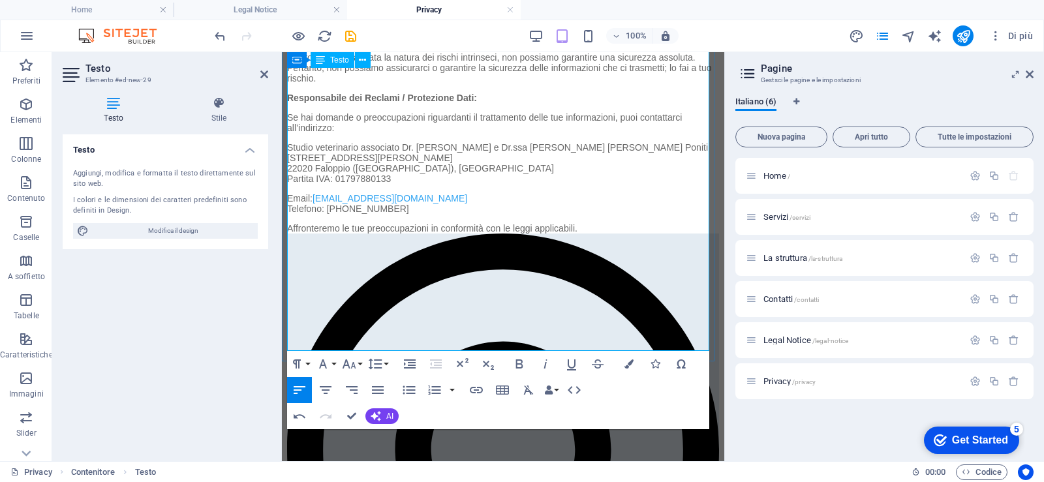
click at [357, 193] on p "Studio veterinario associato Dr. Simone Stefanini e Dr.ssa Monica Maria Poniti …" at bounding box center [503, 167] width 432 height 51
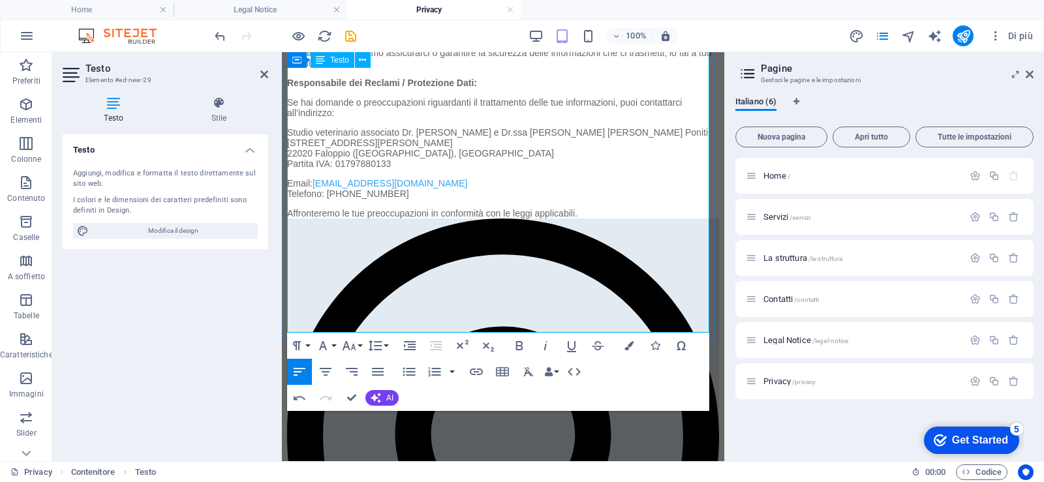
scroll to position [613, 0]
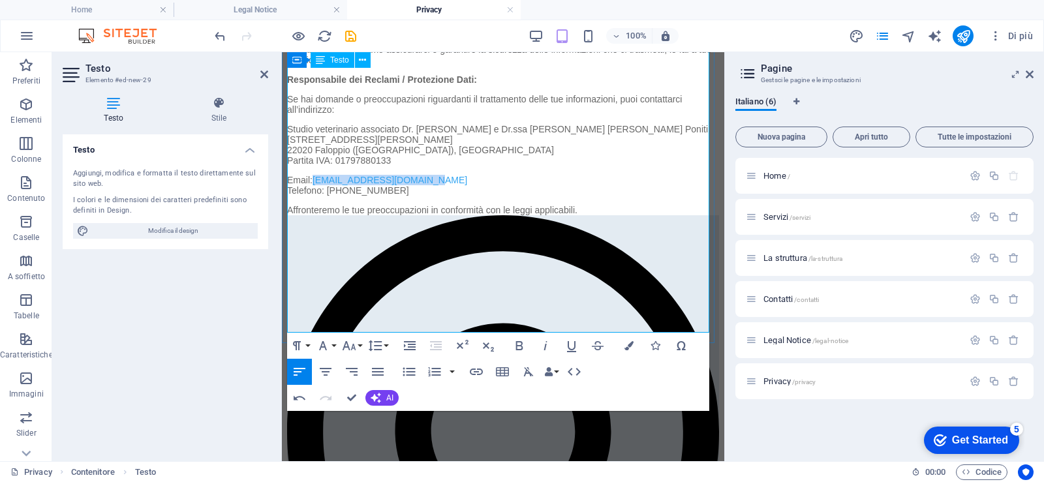
drag, startPoint x: 315, startPoint y: 290, endPoint x: 436, endPoint y: 285, distance: 121.5
click at [436, 205] on p "Email: ambuvetlapieve@gmail.com Telefono: +39 031948176" at bounding box center [503, 190] width 432 height 30
click at [312, 205] on p "Email:studioveterinariofaloppio@gmail.com Telefono: +39 031948176" at bounding box center [503, 190] width 432 height 30
click at [371, 205] on p "Email: studioveterinariofaloppio@gmail.com Telefono: +39 031948176" at bounding box center [503, 190] width 432 height 30
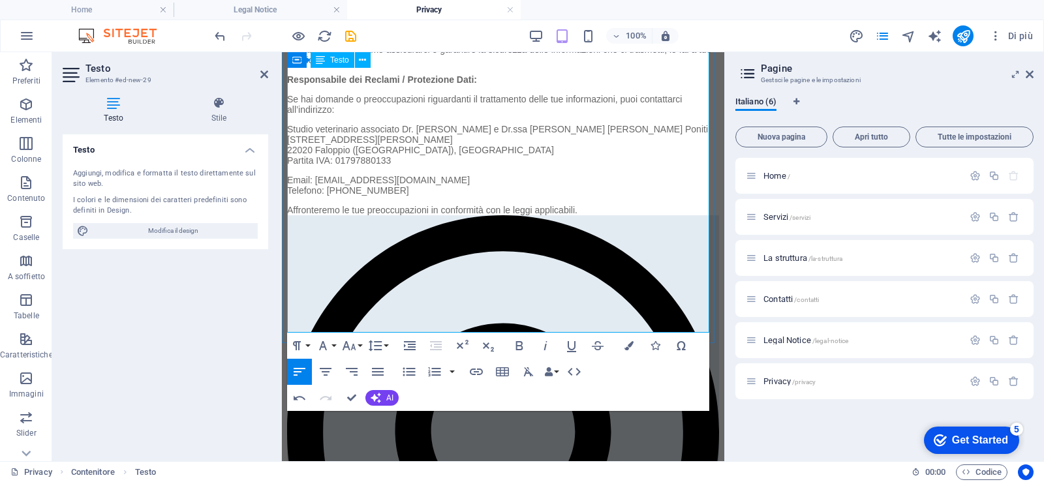
click at [341, 205] on p "Email: studioveterinariofaloppio@gmail.com Telefono: +39031987040" at bounding box center [503, 190] width 432 height 30
click at [443, 205] on p "Email: studioveterinariofaloppio@gmail.com Telefono: 031987040" at bounding box center [503, 190] width 432 height 30
drag, startPoint x: 315, startPoint y: 289, endPoint x: 465, endPoint y: 289, distance: 150.7
click at [465, 205] on p "Email: studioveterinariofaloppio@gmail.com Telefono: 031987040" at bounding box center [503, 190] width 432 height 30
click at [439, 205] on p "Email: studioveterinariofaloppio@gmail.com Telefono: 031987040" at bounding box center [503, 190] width 432 height 30
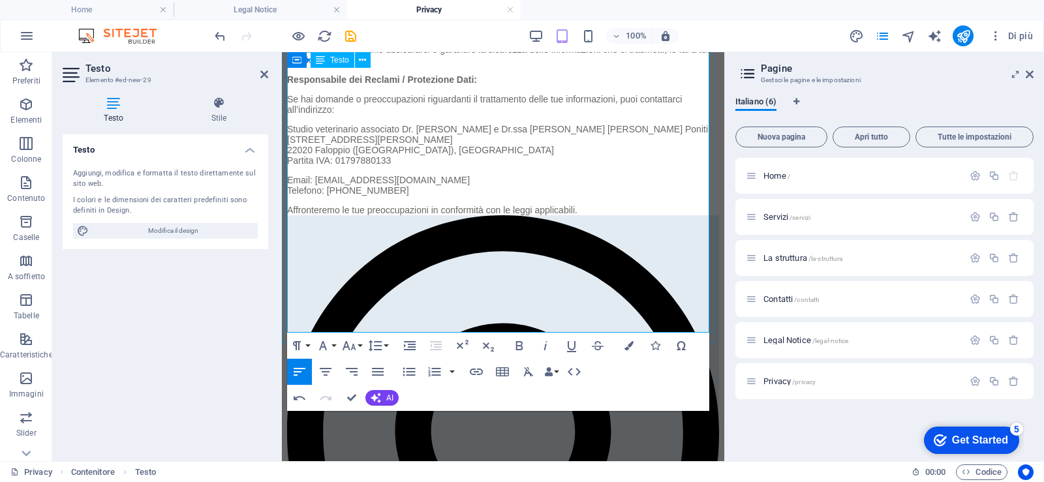
drag, startPoint x: 467, startPoint y: 288, endPoint x: 317, endPoint y: 294, distance: 149.6
click at [317, 205] on p "Email: studioveterinariofaloppio@gmail.com Telefono: 031987040" at bounding box center [503, 190] width 432 height 30
click at [558, 369] on button "Data Bindings" at bounding box center [551, 372] width 18 height 26
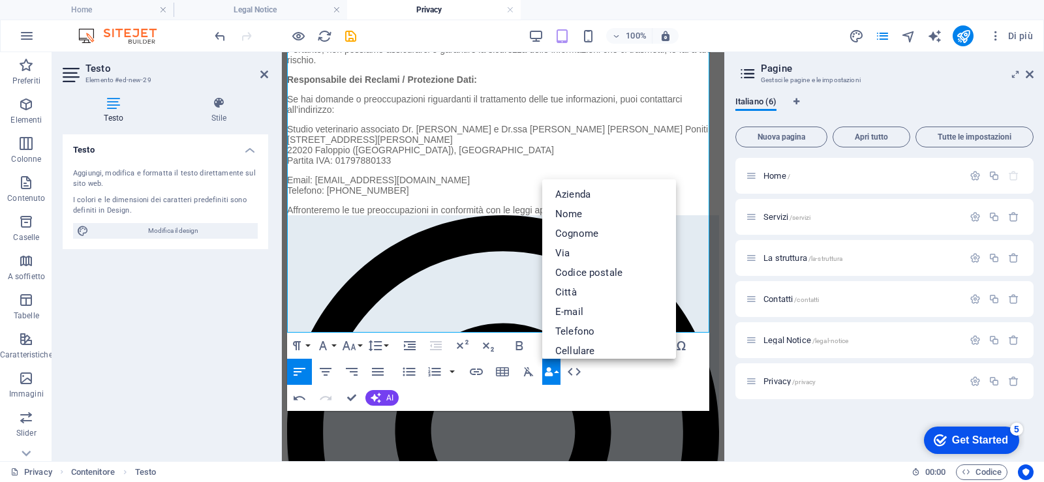
click at [558, 369] on button "Data Bindings" at bounding box center [551, 372] width 18 height 26
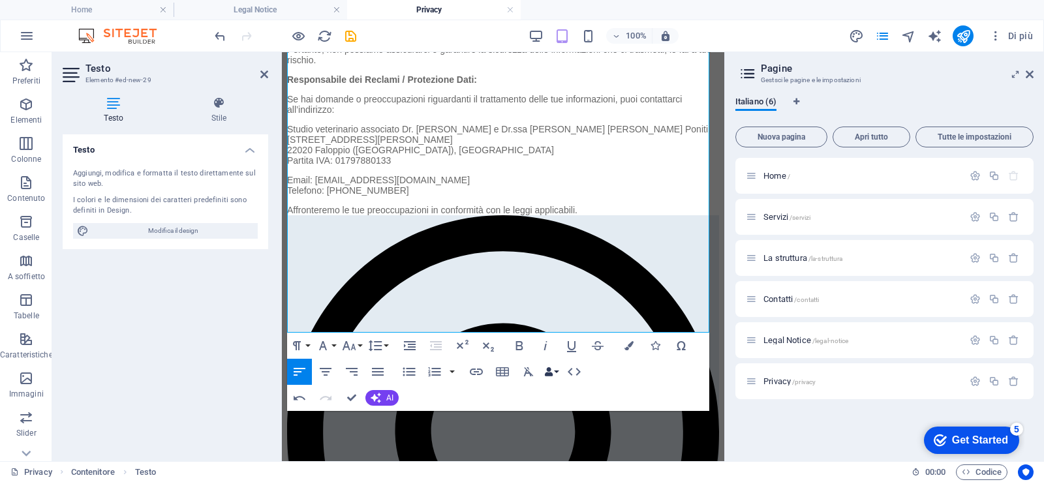
click at [545, 368] on icon "button" at bounding box center [548, 371] width 9 height 9
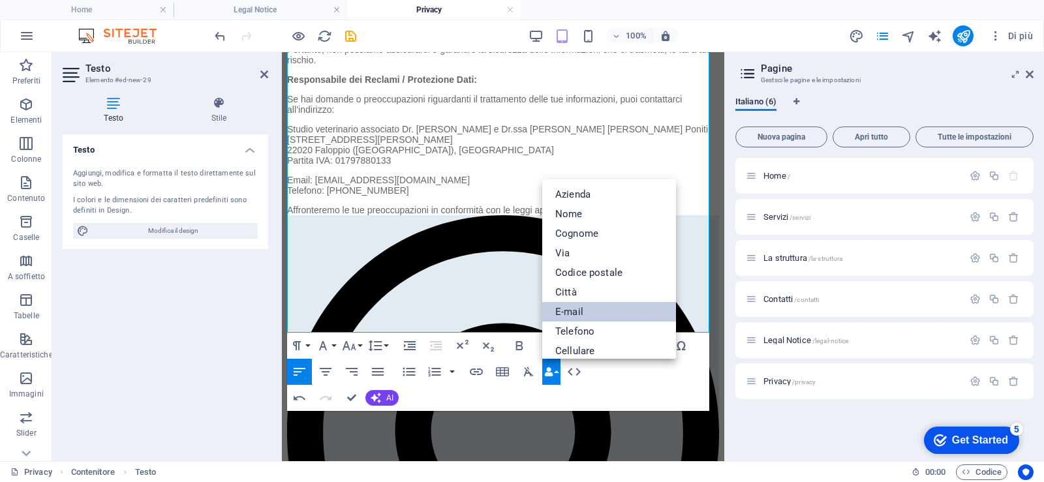
click at [553, 314] on link "E-mail" at bounding box center [609, 312] width 134 height 20
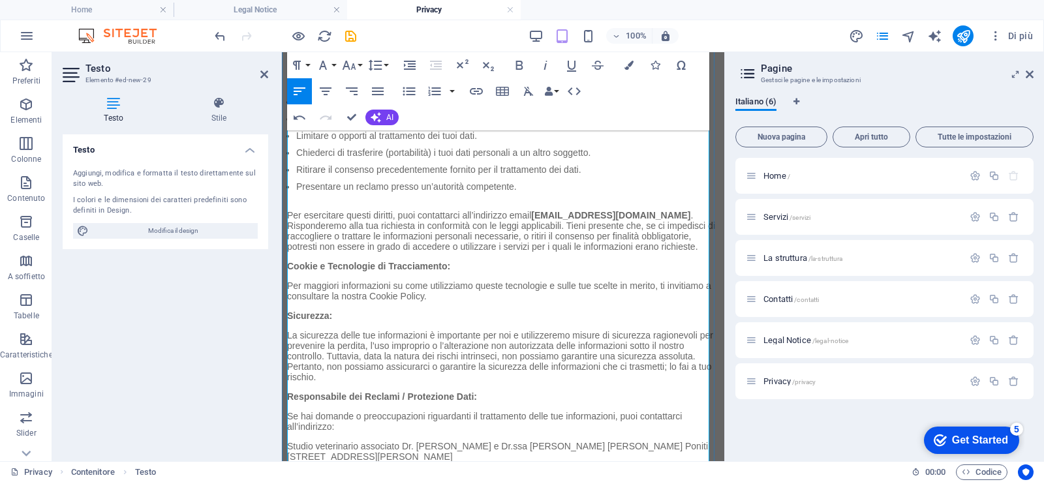
scroll to position [286, 0]
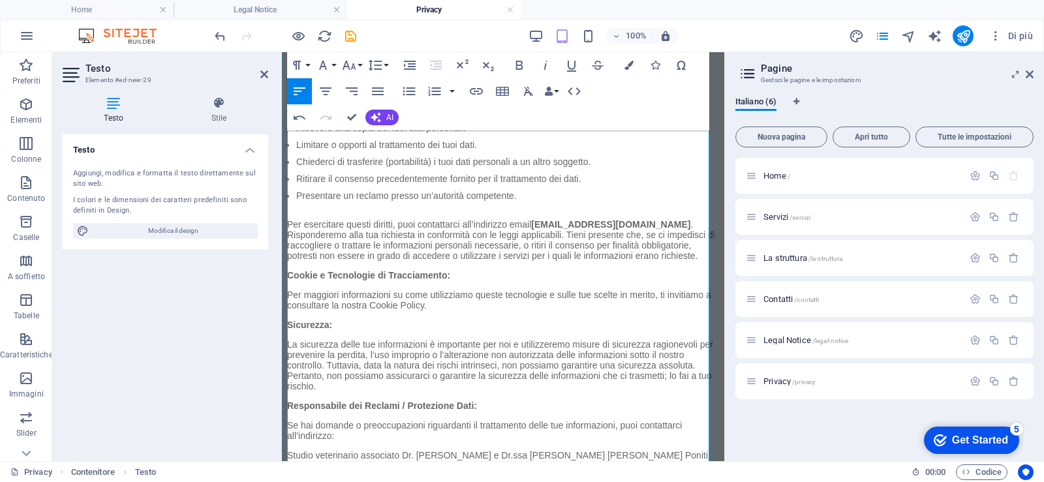
drag, startPoint x: 535, startPoint y: 268, endPoint x: 697, endPoint y: 263, distance: 161.9
click at [690, 230] on strong "[EMAIL_ADDRESS][DOMAIN_NAME]" at bounding box center [610, 224] width 159 height 10
click at [546, 93] on icon "button" at bounding box center [548, 91] width 9 height 9
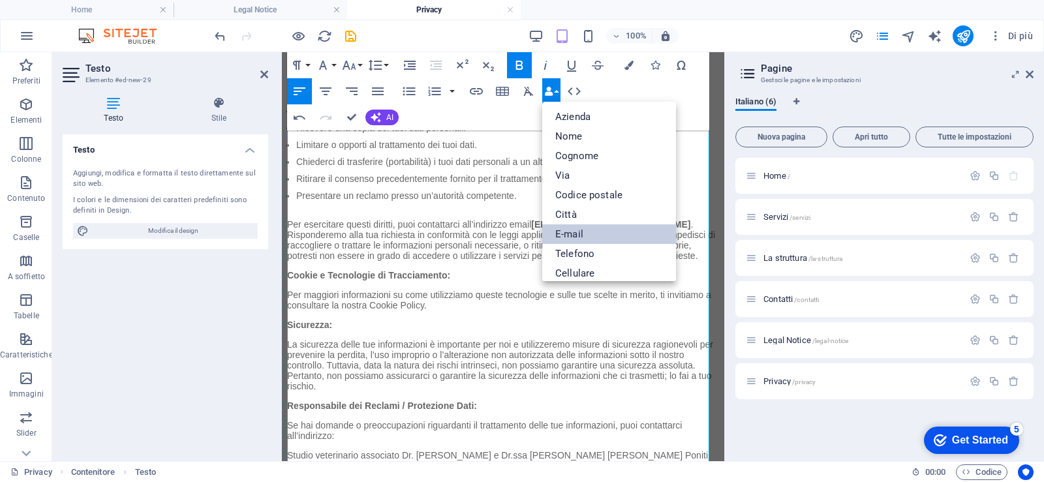
click at [573, 237] on link "E-mail" at bounding box center [609, 234] width 134 height 20
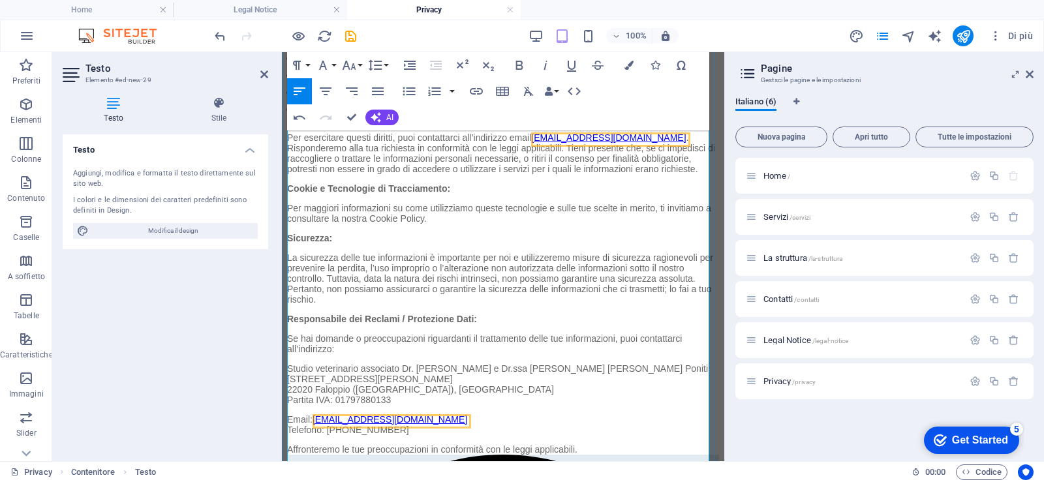
scroll to position [352, 0]
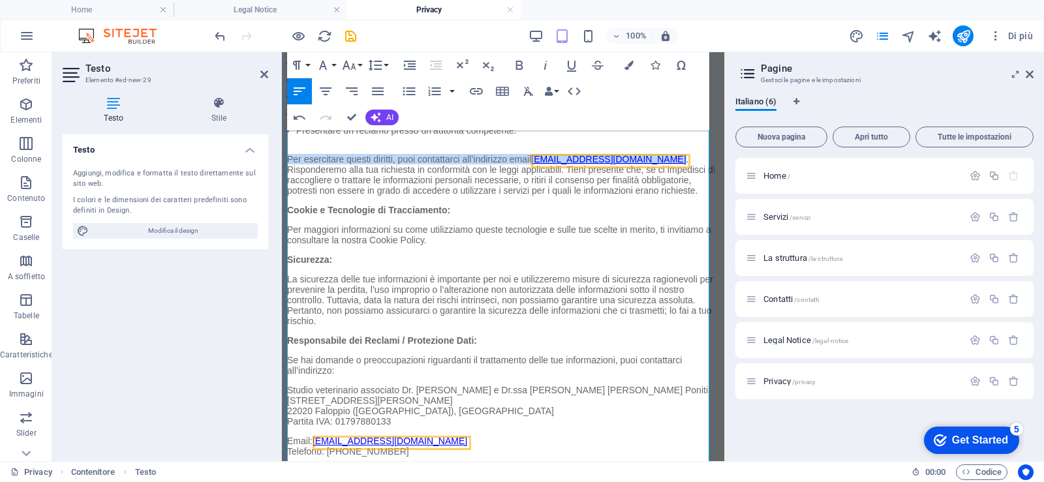
drag, startPoint x: 540, startPoint y: 192, endPoint x: 566, endPoint y: 206, distance: 28.9
click at [566, 206] on div "Informativa sulla Privacy Questa Informativa sulla Privacy descrive le politich…" at bounding box center [503, 156] width 432 height 642
click at [677, 205] on p "Per esercitare questi diritti, puoi contattarci all’indirizzo email studioveter…" at bounding box center [503, 179] width 432 height 51
drag, startPoint x: 687, startPoint y: 203, endPoint x: 534, endPoint y: 201, distance: 153.4
click at [534, 201] on p "Per esercitare questi diritti, puoi contattarci all’indirizzo email studioveter…" at bounding box center [503, 179] width 432 height 51
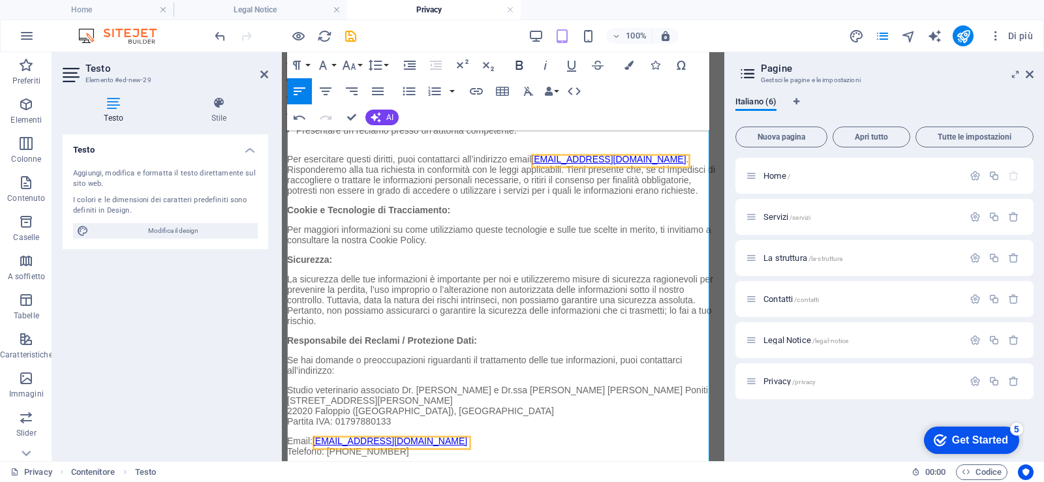
click at [515, 69] on icon "button" at bounding box center [520, 65] width 16 height 16
click at [689, 205] on p "Per esercitare questi diritti, puoi contattarci all’indirizzo email studioveter…" at bounding box center [503, 179] width 432 height 51
drag, startPoint x: 690, startPoint y: 202, endPoint x: 684, endPoint y: 202, distance: 6.6
click at [684, 202] on p "Per esercitare questi diritti, puoi contattarci all’indirizzo email studioveter…" at bounding box center [503, 179] width 432 height 51
drag, startPoint x: 516, startPoint y: 69, endPoint x: 208, endPoint y: 224, distance: 345.0
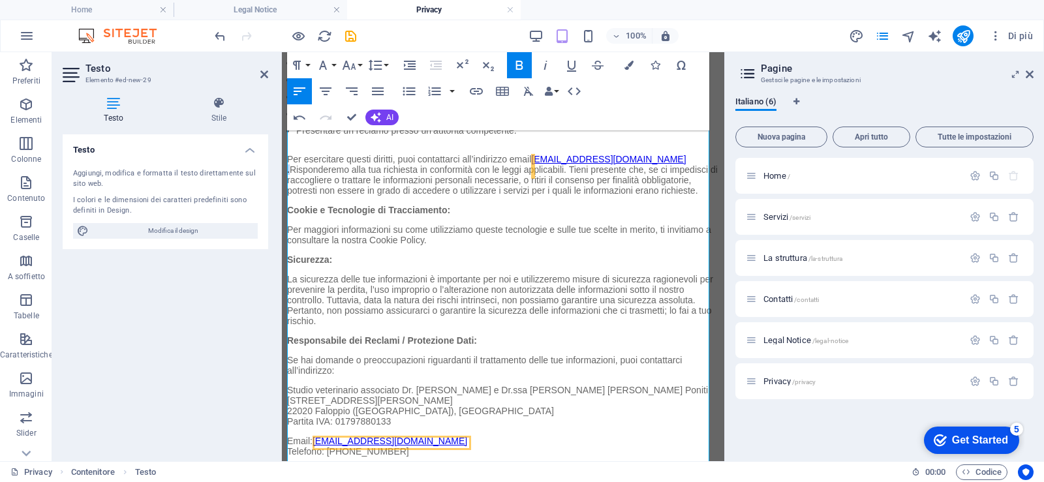
click at [516, 69] on icon "button" at bounding box center [520, 65] width 16 height 16
click at [484, 255] on p "Per maggiori informazioni su come utilizziamo queste tecnologie e sulle tue sce…" at bounding box center [503, 239] width 432 height 30
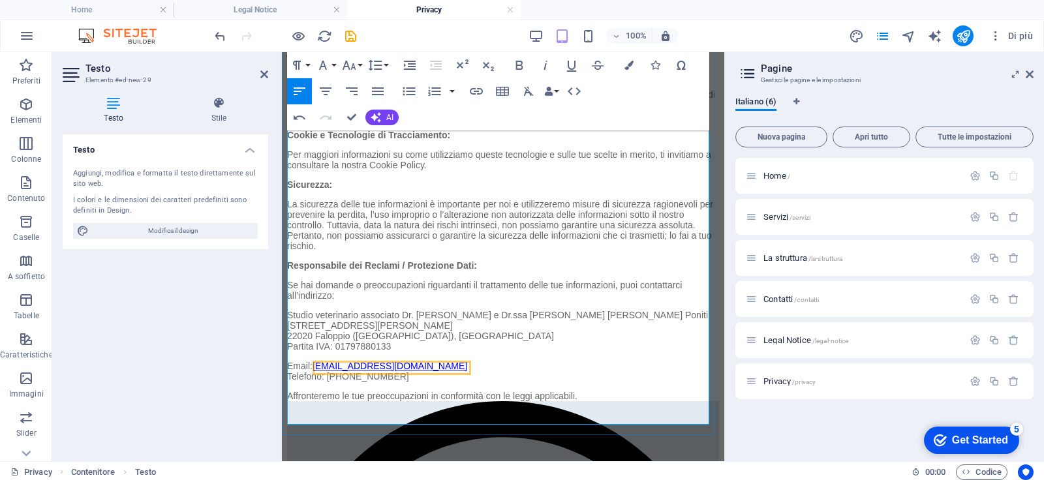
scroll to position [548, 0]
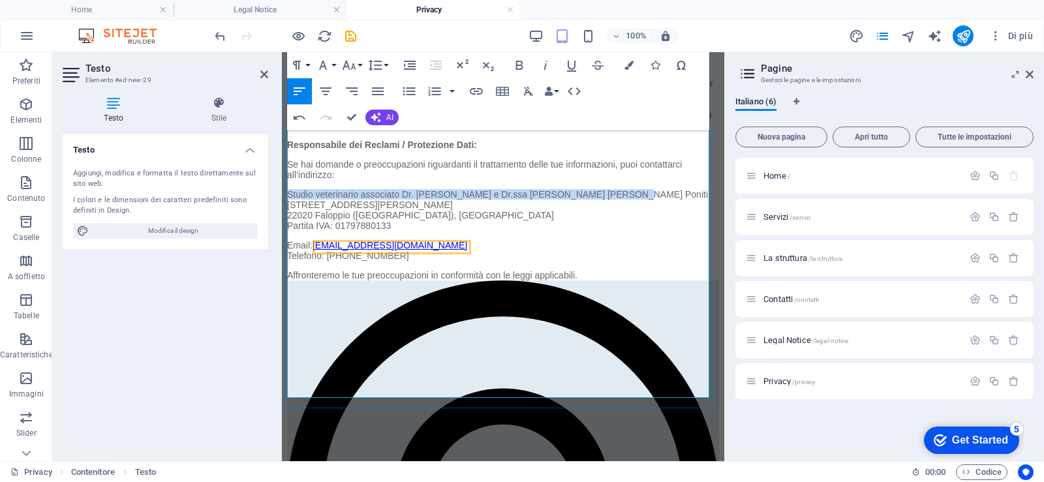
drag, startPoint x: 289, startPoint y: 290, endPoint x: 607, endPoint y: 286, distance: 317.8
click at [607, 240] on p "Studio veterinario associato Dr. Simone Stefanini e Dr.ssa Monica Maria Poniti …" at bounding box center [503, 214] width 432 height 51
click at [521, 65] on icon "button" at bounding box center [519, 65] width 7 height 9
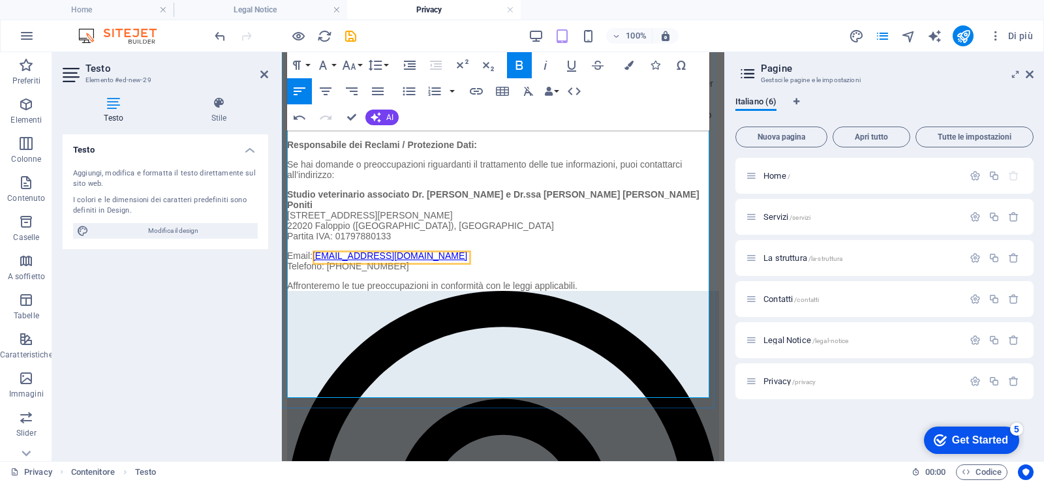
click at [509, 251] on p "Studio veterinario associato Dr. Simone Stefanini e Dr.ssa Monica Maria Poniti …" at bounding box center [503, 219] width 432 height 61
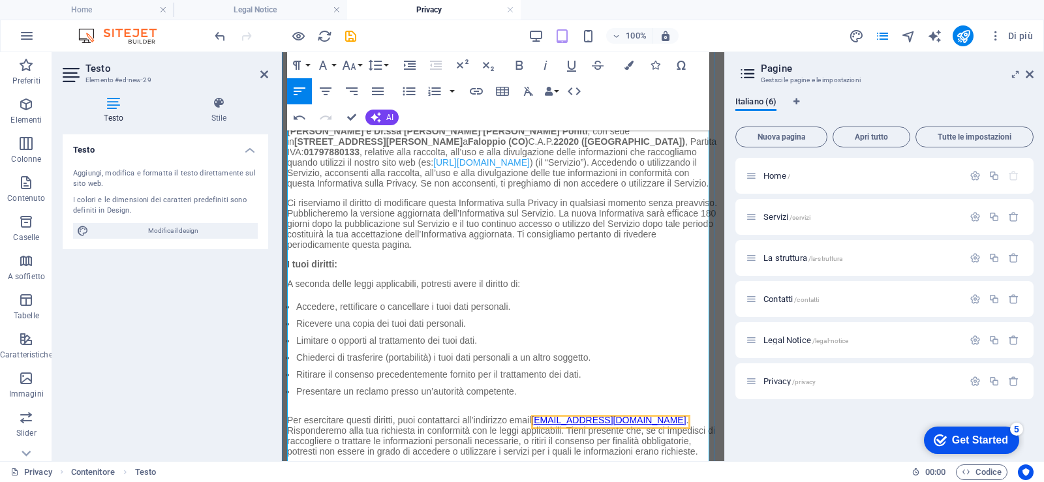
scroll to position [25, 0]
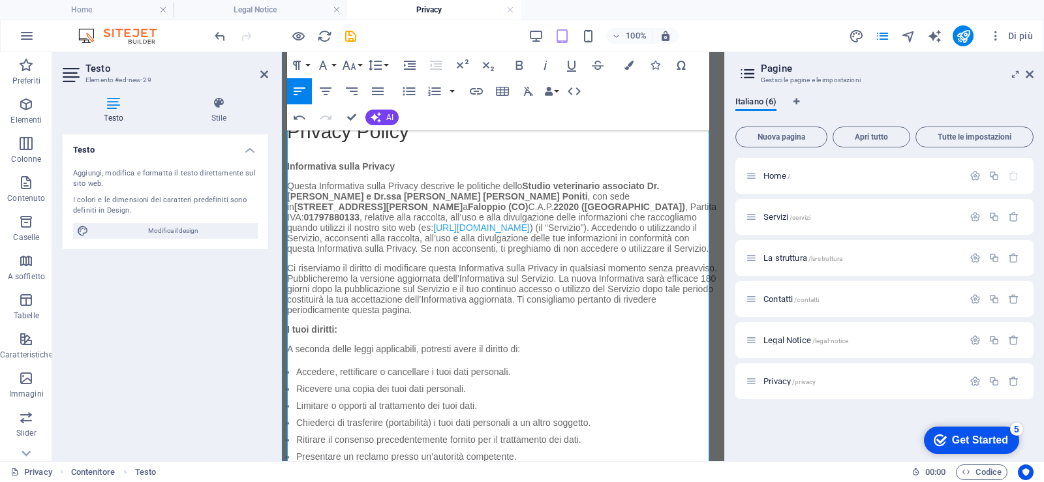
click at [648, 188] on strong "Studio veterinario associato Dr. Simone Stefanini e Dr.ssa Monica Maria Poniti" at bounding box center [473, 191] width 372 height 21
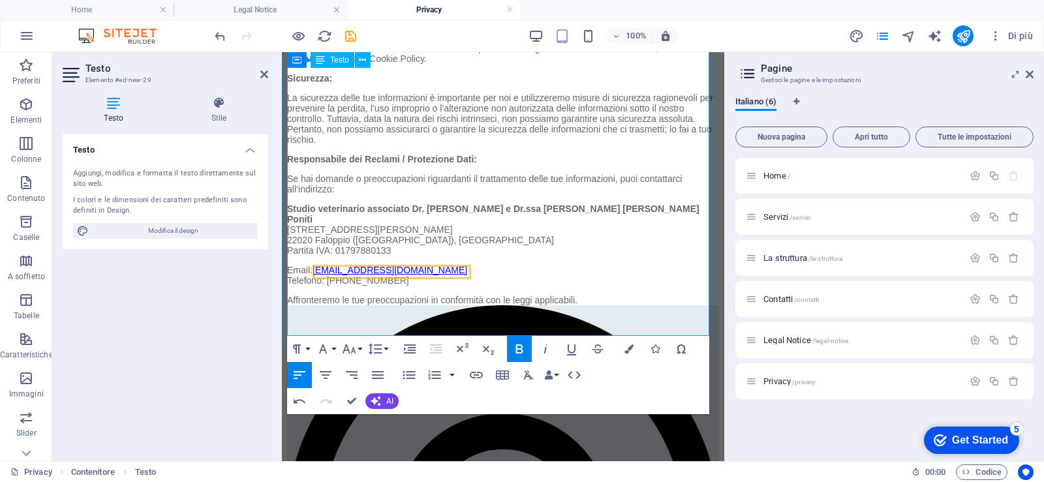
scroll to position [613, 0]
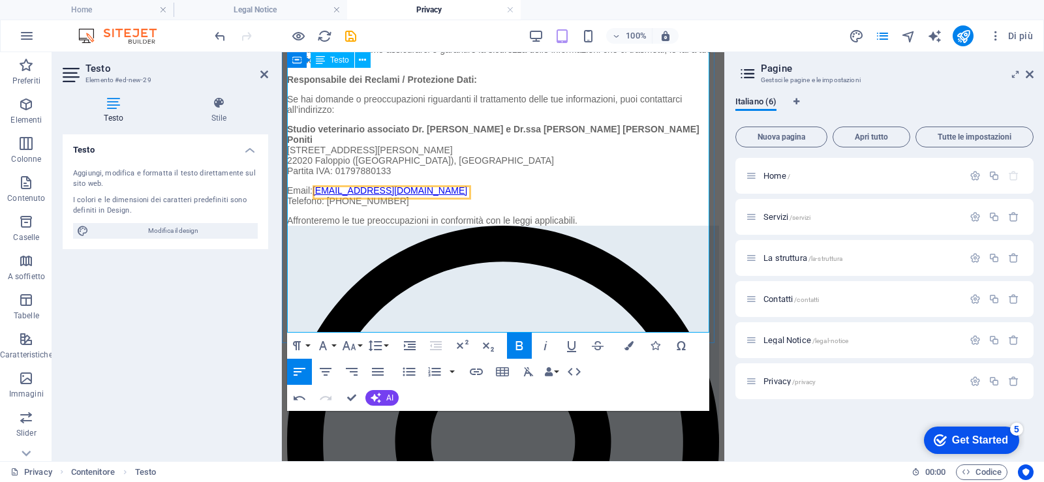
click at [408, 145] on strong "Studio veterinario associato Dr. Simone Stefanini e Dr.ssa Monica Maria Poniti" at bounding box center [493, 134] width 412 height 21
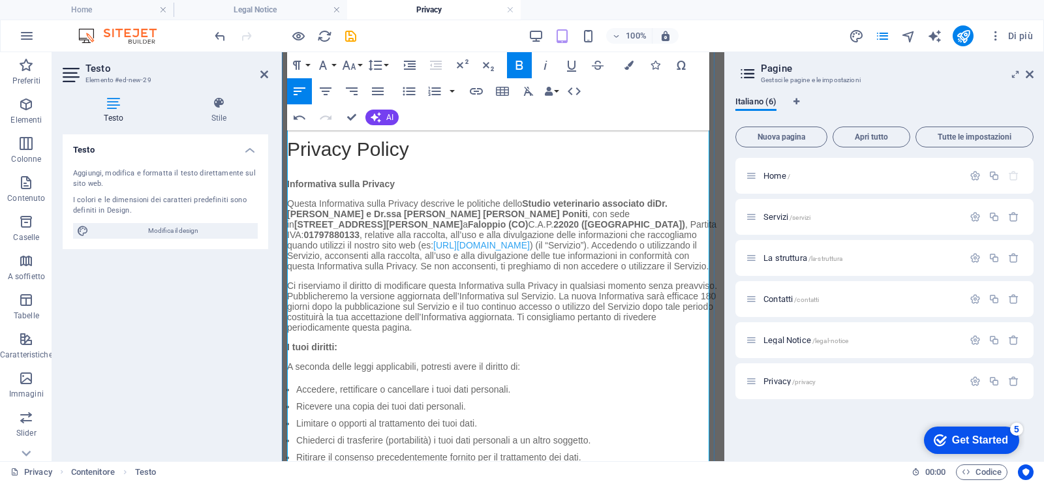
scroll to position [0, 0]
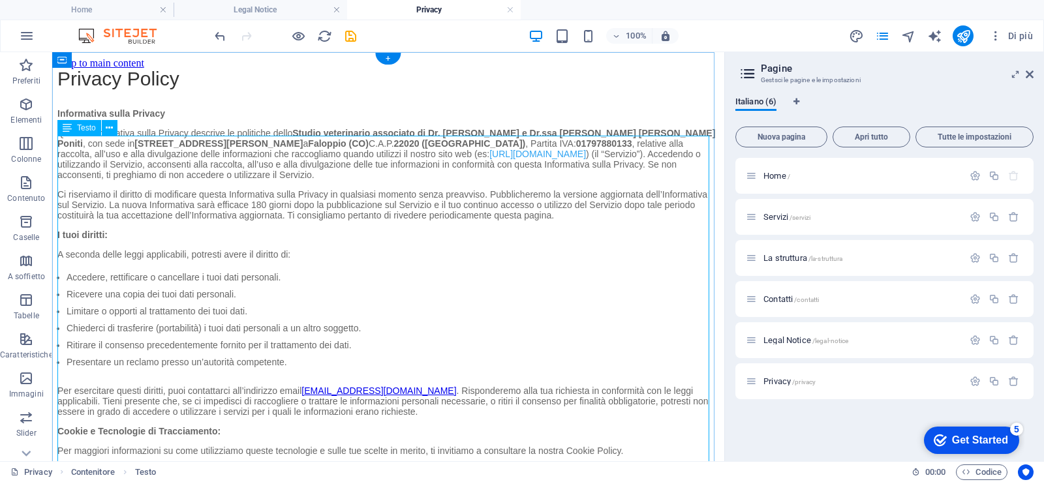
click at [450, 362] on div "Privacy Policy Informativa sulla Privacy Questa Informativa sulla Privacy descr…" at bounding box center [388, 362] width 662 height 587
click at [365, 108] on div "Privacy Policy Informativa sulla Privacy Questa Informativa sulla Privacy descr…" at bounding box center [388, 362] width 662 height 587
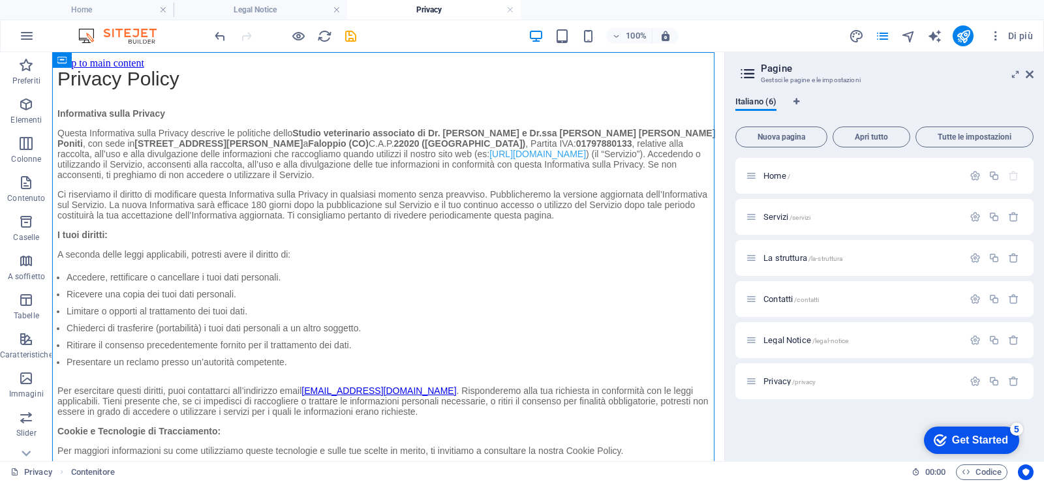
click at [815, 417] on div "Home / Servizi /servizi La struttura /la-struttura Contatti /contatti Legal Not…" at bounding box center [884, 304] width 298 height 293
click at [349, 36] on icon "save" at bounding box center [350, 36] width 15 height 15
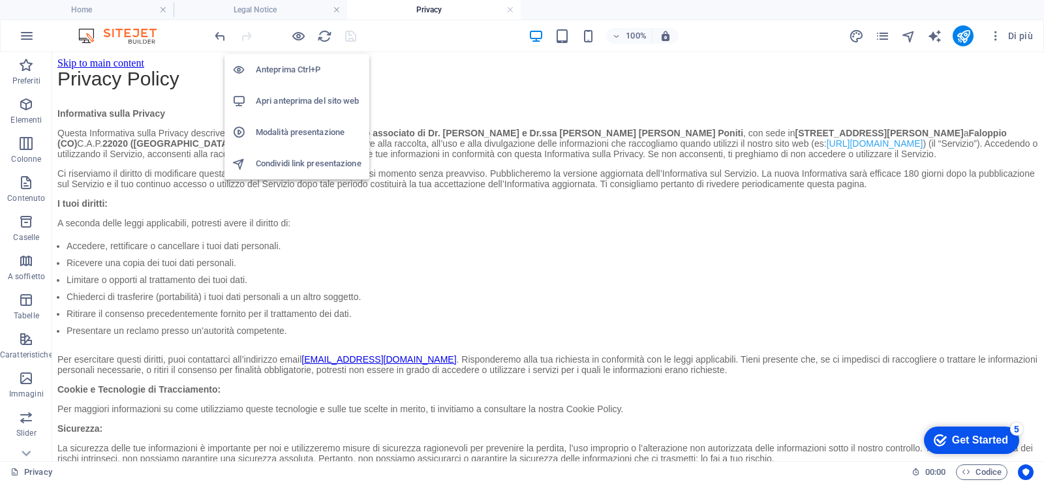
click at [311, 99] on h6 "Apri anteprima del sito web" at bounding box center [309, 101] width 106 height 16
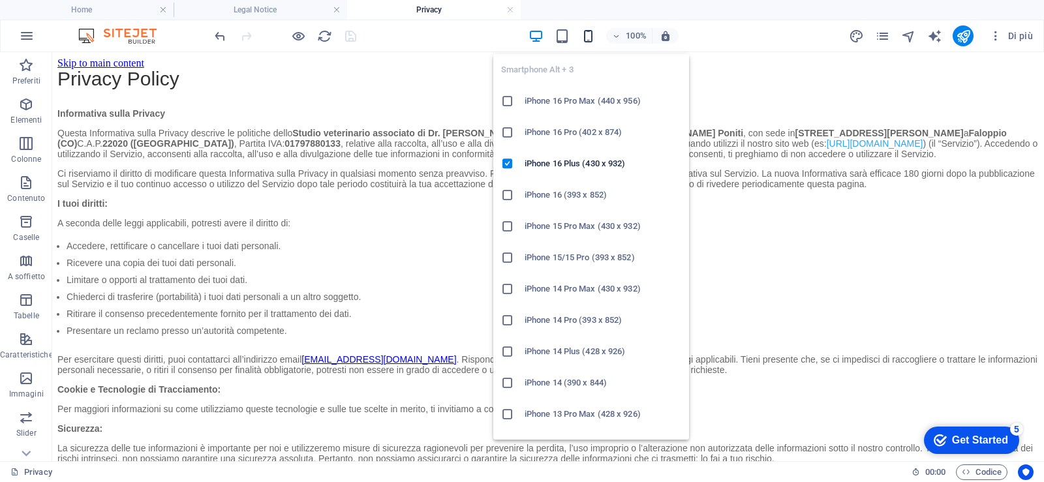
click at [585, 39] on icon "button" at bounding box center [588, 36] width 15 height 15
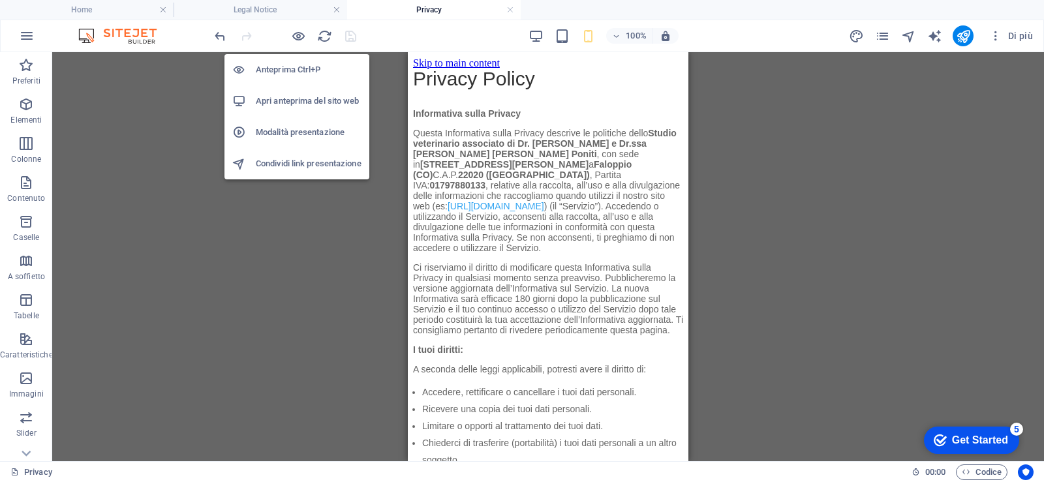
click at [317, 94] on h6 "Apri anteprima del sito web" at bounding box center [309, 101] width 106 height 16
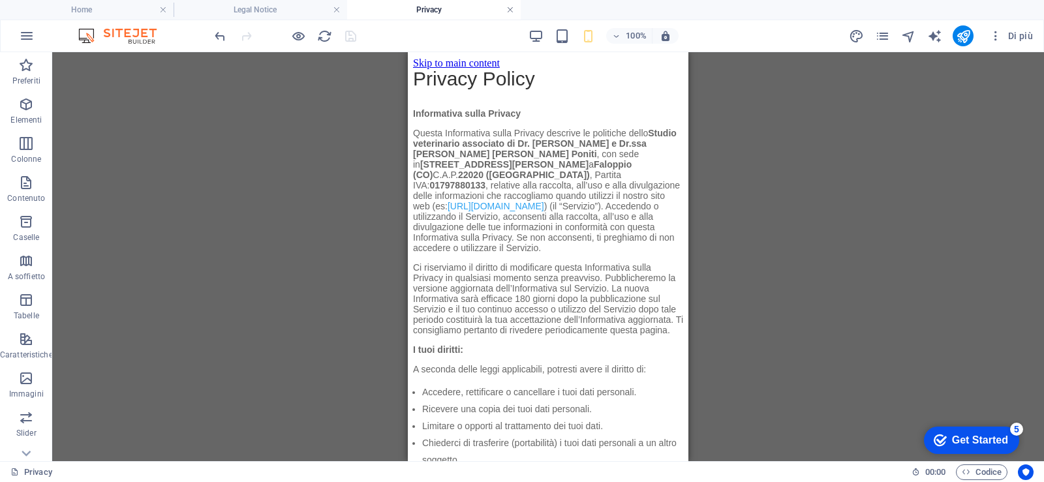
click at [510, 10] on link at bounding box center [510, 10] width 8 height 12
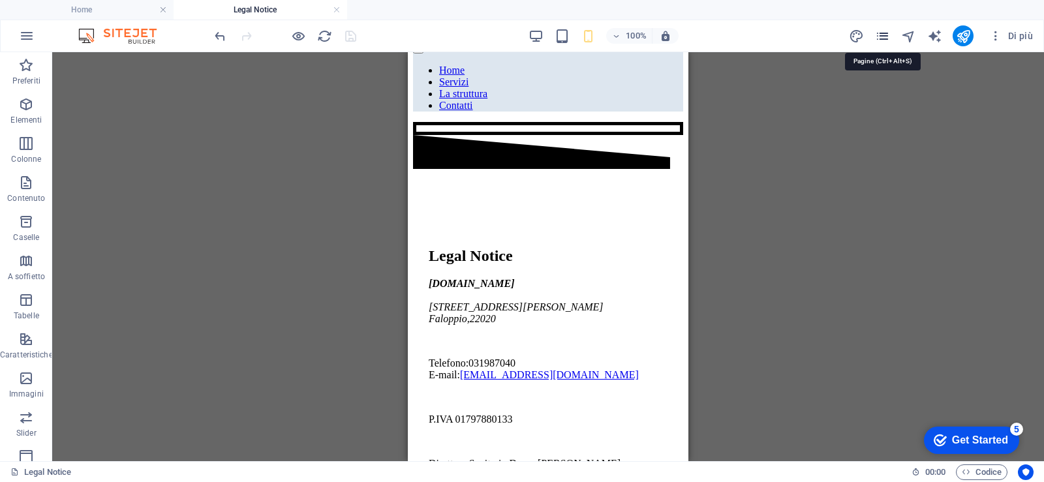
click at [884, 40] on icon "pages" at bounding box center [882, 36] width 15 height 15
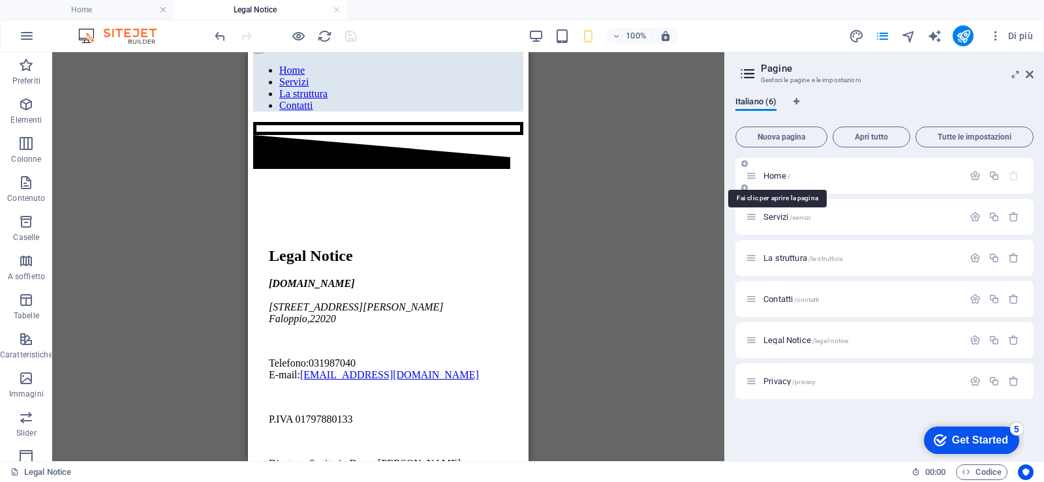
click at [780, 179] on span "Home /" at bounding box center [777, 176] width 27 height 10
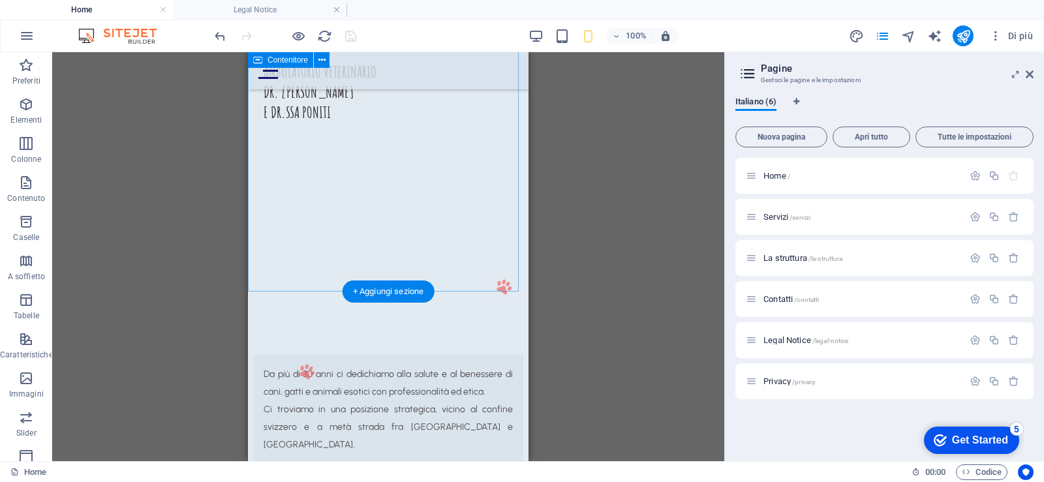
scroll to position [0, 0]
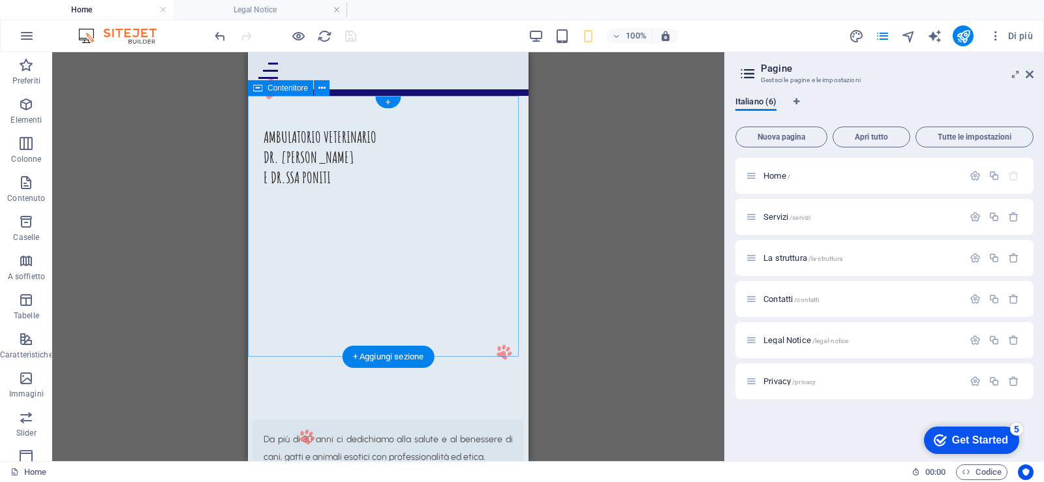
click at [380, 268] on div "AMBULATORIO VETERINARIO DR. STEFANINI E DR.SSA PONITI" at bounding box center [388, 226] width 281 height 261
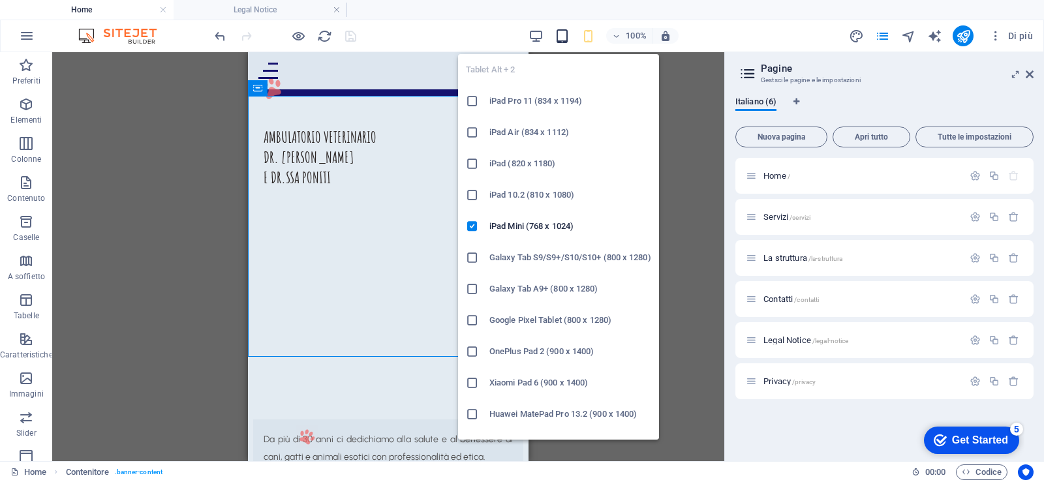
click at [559, 37] on icon "button" at bounding box center [562, 36] width 15 height 15
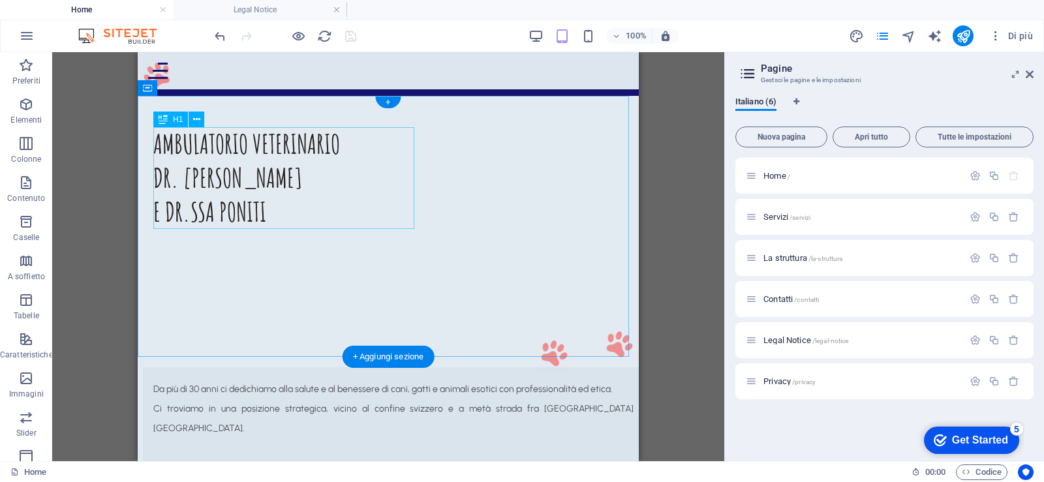
click at [198, 192] on div "AMBULATORIO VETERINARIO DR. STEFANINI E DR.SSA PONITI" at bounding box center [388, 178] width 470 height 102
click at [200, 114] on button at bounding box center [197, 120] width 16 height 16
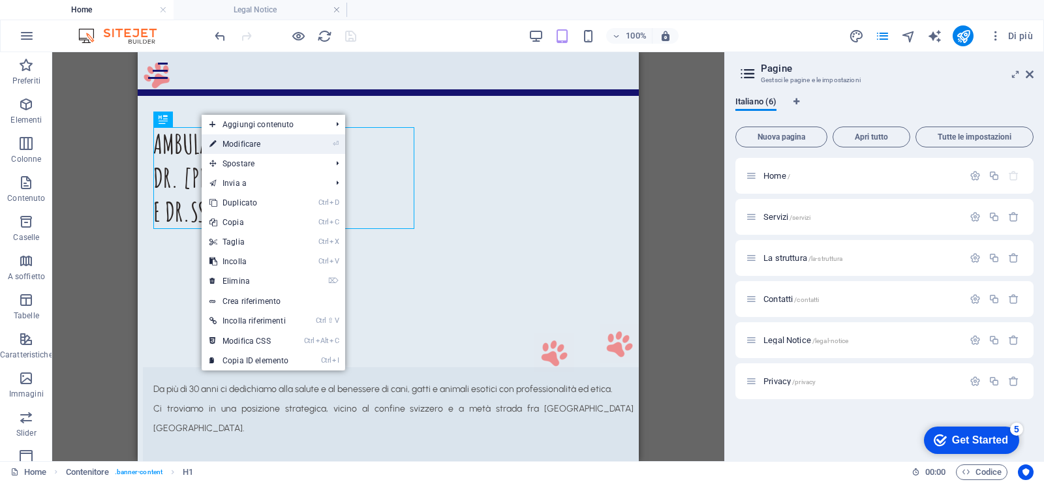
click at [230, 145] on link "⏎ Modificare" at bounding box center [249, 144] width 95 height 20
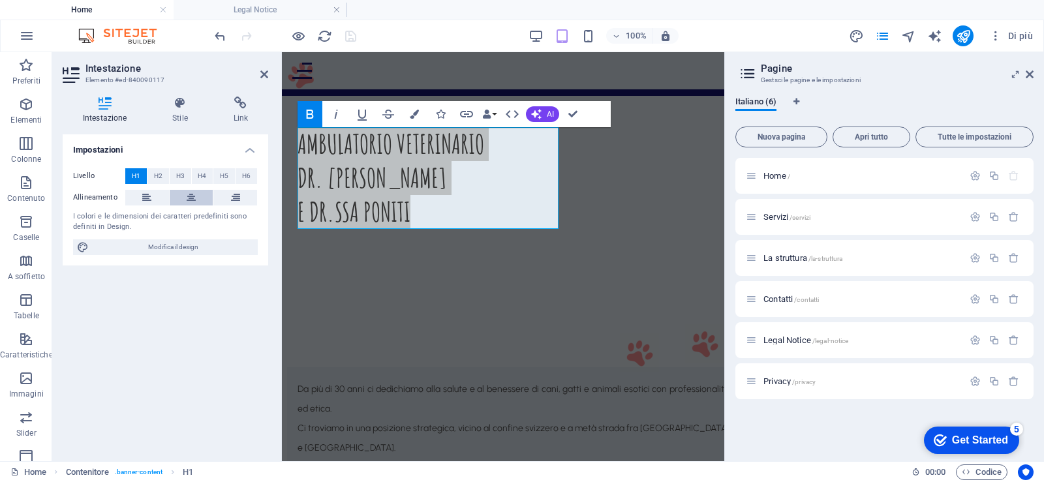
click at [190, 199] on icon at bounding box center [191, 198] width 9 height 16
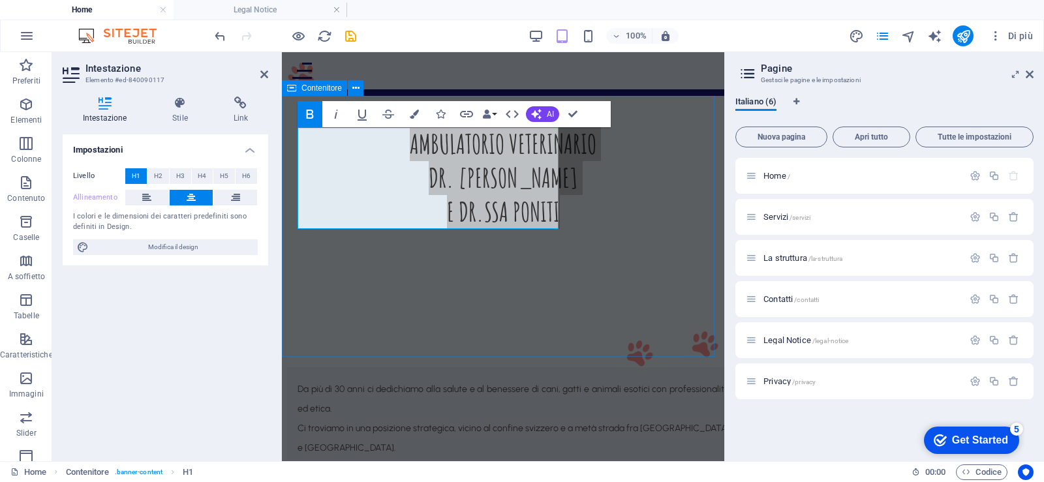
click at [403, 279] on div "AMBULATORIO VETERINARIO DR. STEFANINI E DR.SSA PONITI" at bounding box center [503, 226] width 442 height 261
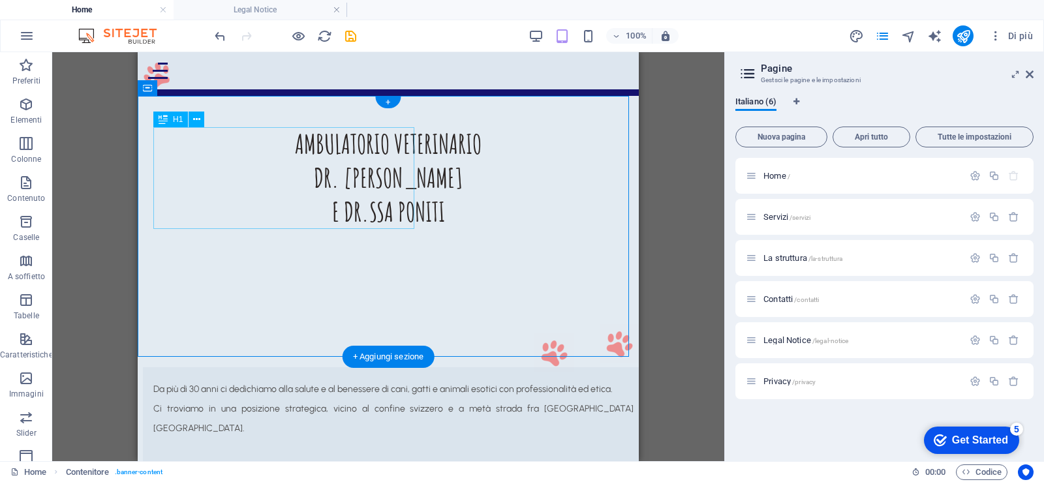
click at [290, 215] on div "AMBULATORIO VETERINARIO DR. STEFANINI E DR.SSA PONITI" at bounding box center [388, 178] width 470 height 102
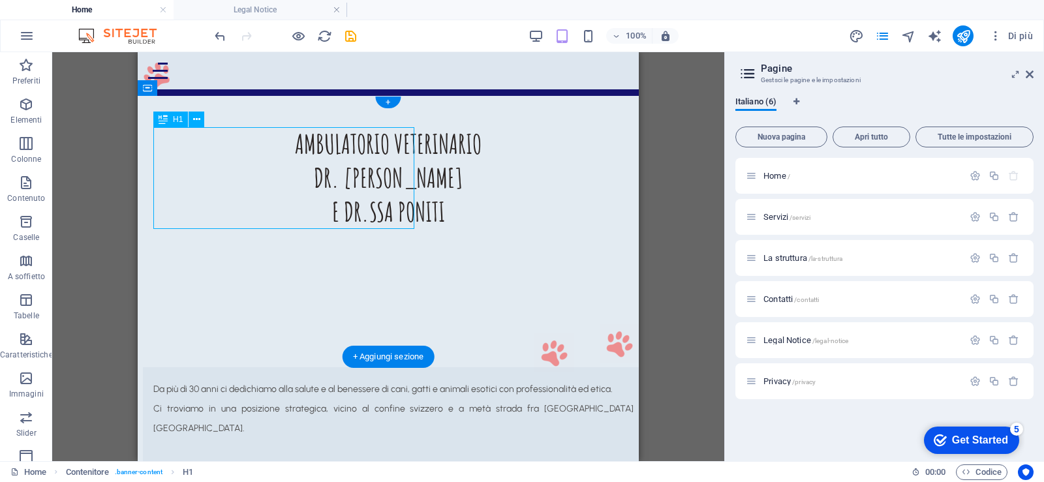
click at [243, 218] on div "AMBULATORIO VETERINARIO DR. STEFANINI E DR.SSA PONITI" at bounding box center [388, 178] width 470 height 102
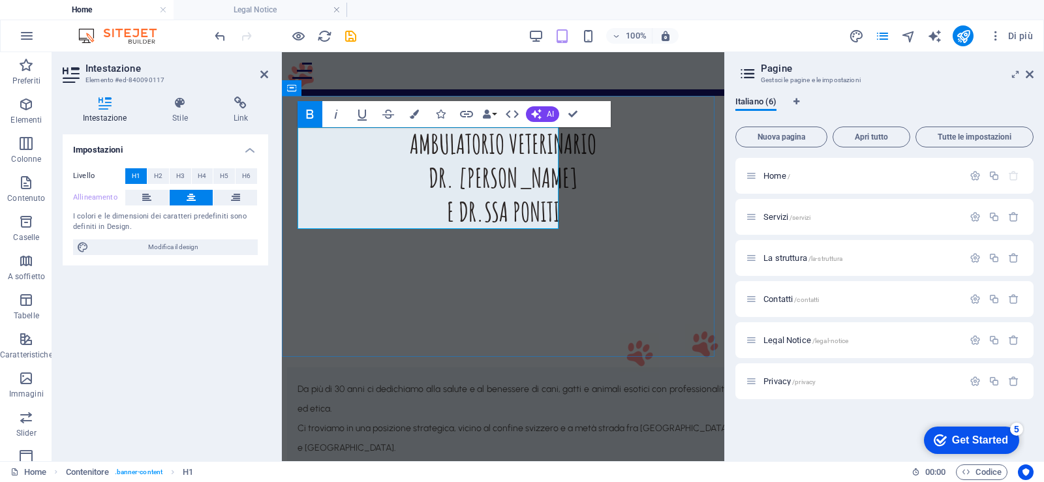
click at [410, 218] on strong "AMBULATORIO VETERINARIO DR. STEFANINI E DR.SSA PONITI" at bounding box center [503, 177] width 187 height 101
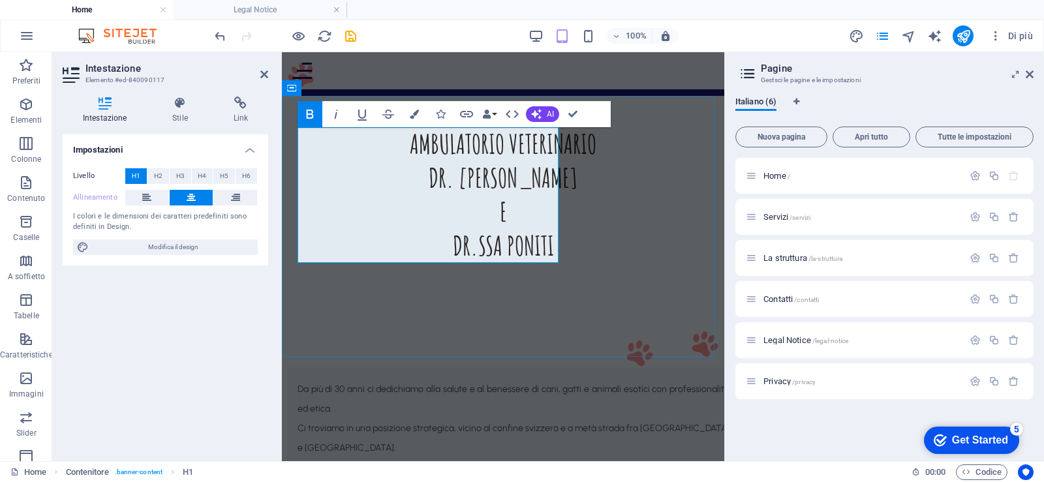
click at [418, 211] on h1 "AMBULATORIO VETERINARIO DR. STEFANINI E ‌DR.SSA PONITI" at bounding box center [503, 195] width 411 height 136
click at [167, 193] on button at bounding box center [147, 198] width 44 height 16
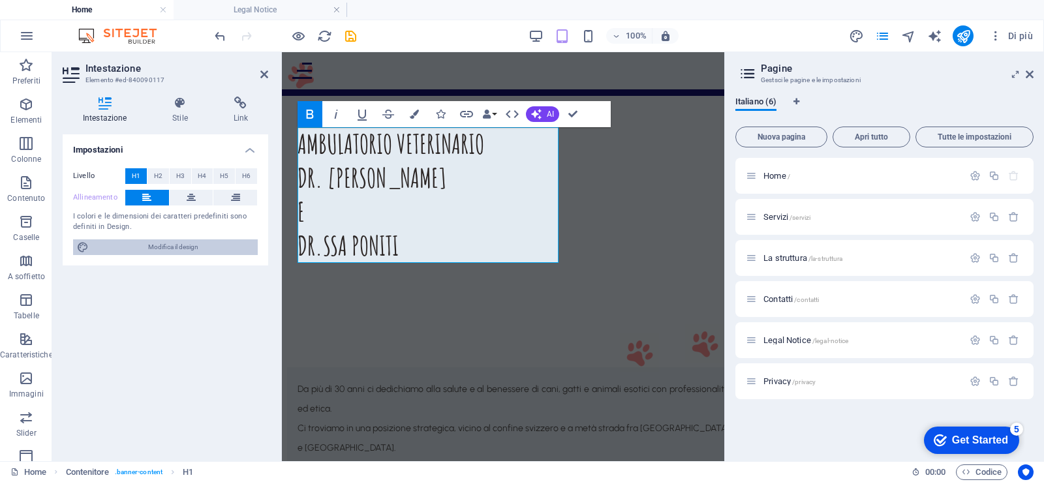
click at [166, 247] on span "Modifica il design" at bounding box center [173, 248] width 161 height 16
select select "px"
select select "400"
select select "px"
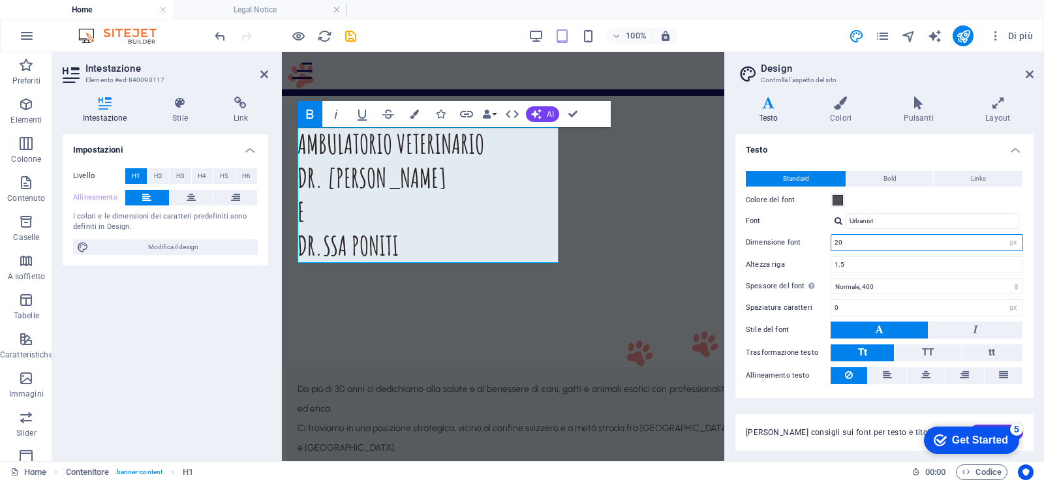
drag, startPoint x: 870, startPoint y: 246, endPoint x: 821, endPoint y: 246, distance: 48.9
click at [821, 246] on div "Dimensione font 20 rem px" at bounding box center [884, 242] width 277 height 17
drag, startPoint x: 815, startPoint y: 256, endPoint x: 767, endPoint y: 261, distance: 47.9
click at [767, 261] on div "Standard Bold Links Colore del font Font Urbanist Dimensione font 30 rem px Alt…" at bounding box center [884, 278] width 303 height 240
click at [853, 232] on div "Standard Bold Links Colore del font Font Urbanist Dimensione font 40 rem px Alt…" at bounding box center [884, 278] width 303 height 240
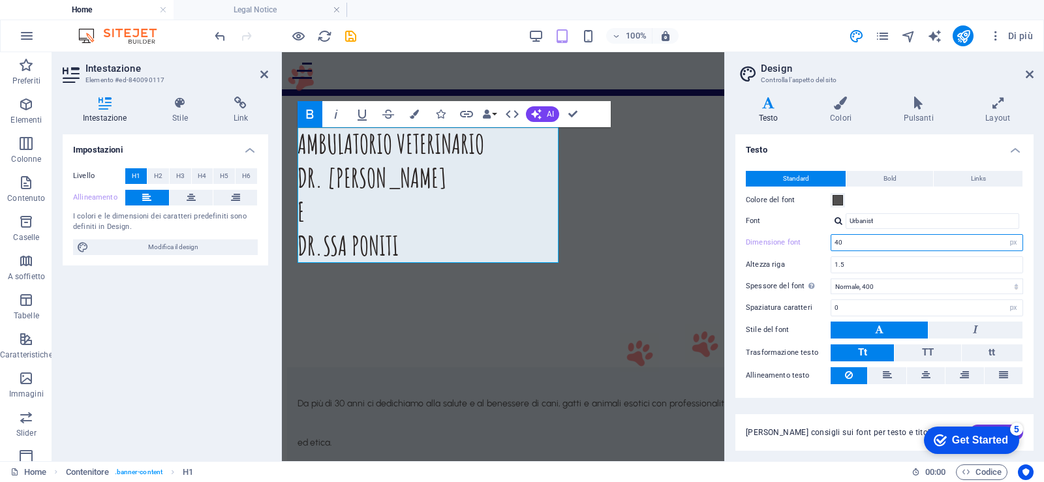
drag, startPoint x: 822, startPoint y: 244, endPoint x: 806, endPoint y: 247, distance: 16.5
click at [806, 247] on div "Dimensione font 40 rem px" at bounding box center [884, 242] width 277 height 17
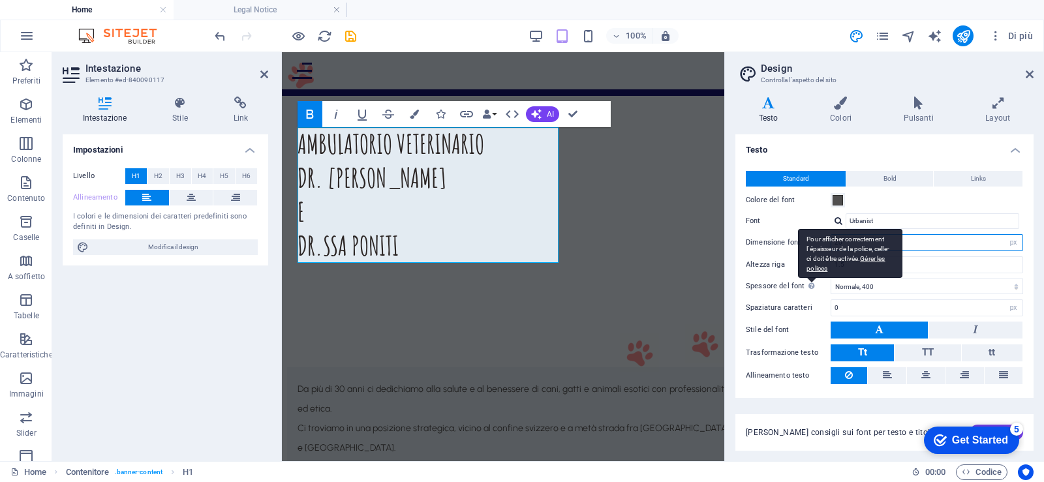
scroll to position [33, 0]
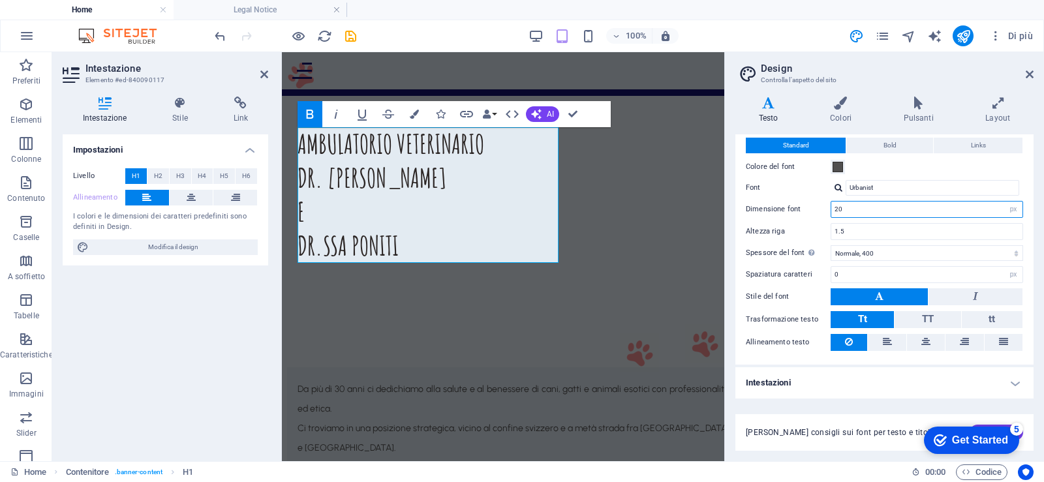
type input "20"
click at [812, 376] on h4 "Intestazioni" at bounding box center [884, 382] width 298 height 31
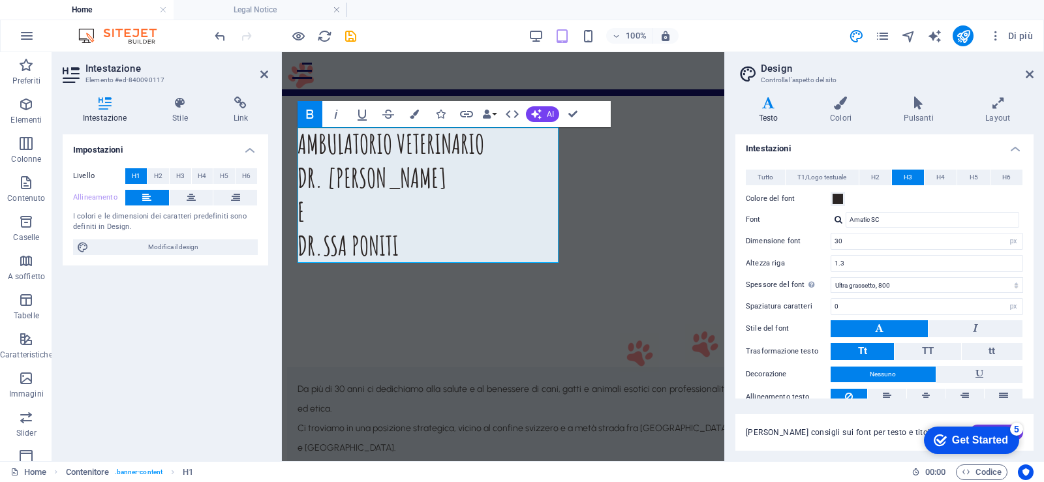
scroll to position [294, 0]
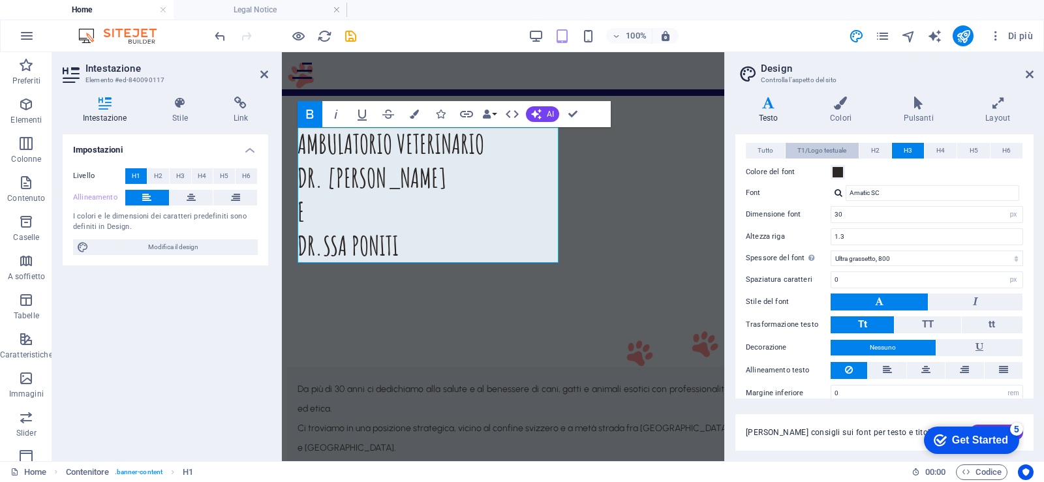
click at [794, 146] on button "T1/Logo testuale" at bounding box center [822, 151] width 72 height 16
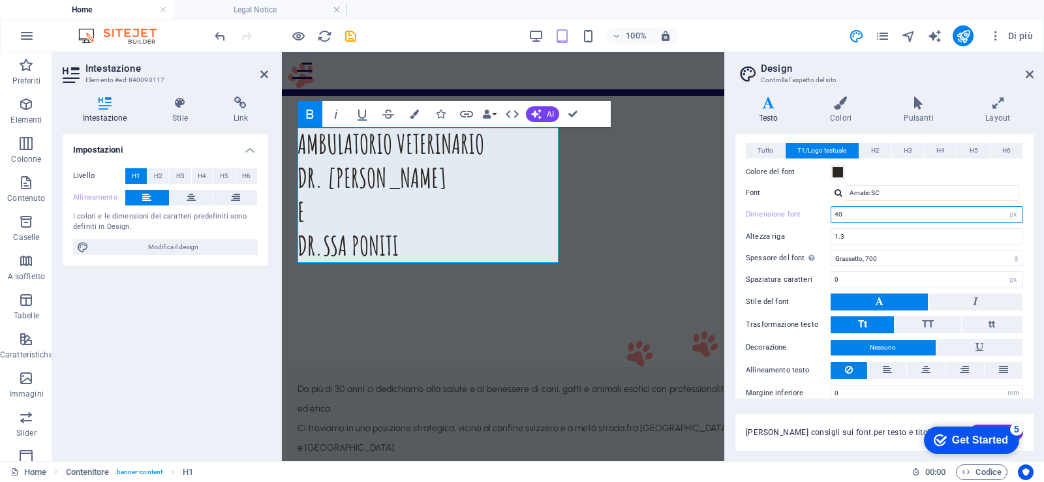
drag, startPoint x: 848, startPoint y: 213, endPoint x: 831, endPoint y: 214, distance: 17.0
click at [831, 214] on div "40 rem px em %" at bounding box center [927, 214] width 193 height 17
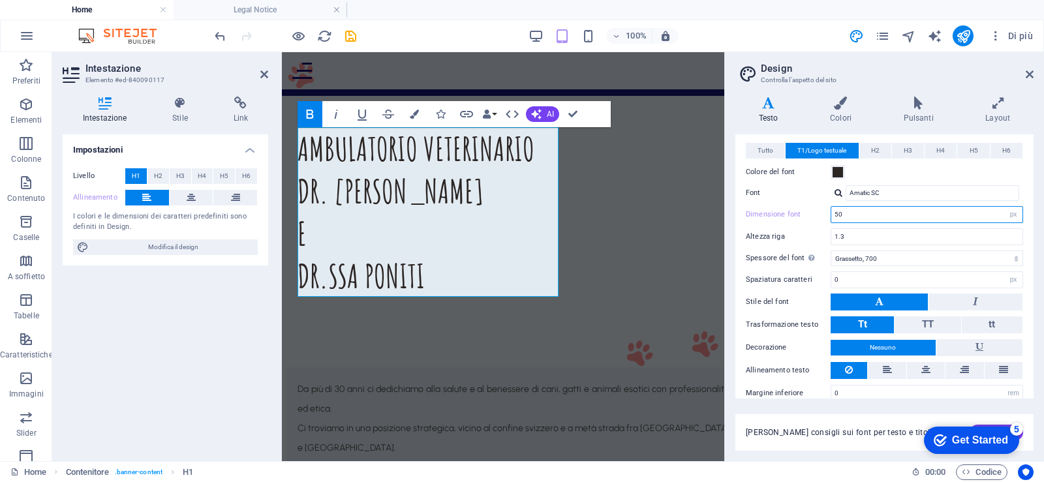
drag, startPoint x: 845, startPoint y: 213, endPoint x: 822, endPoint y: 214, distance: 22.9
click at [822, 214] on div "Dimensione font 50 rem px em %" at bounding box center [884, 214] width 277 height 17
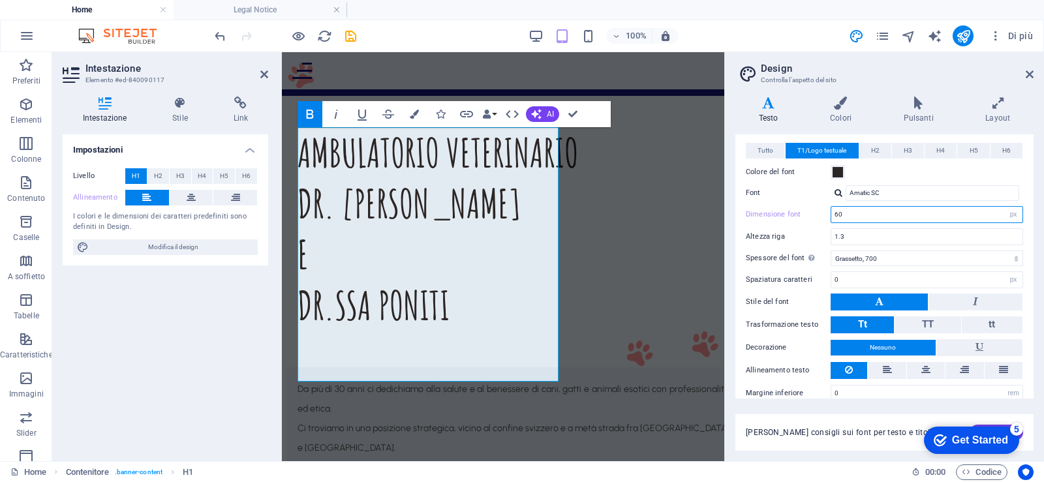
drag, startPoint x: 853, startPoint y: 215, endPoint x: 812, endPoint y: 215, distance: 41.1
click at [812, 215] on div "Dimensione font 60 rem px em %" at bounding box center [884, 214] width 277 height 17
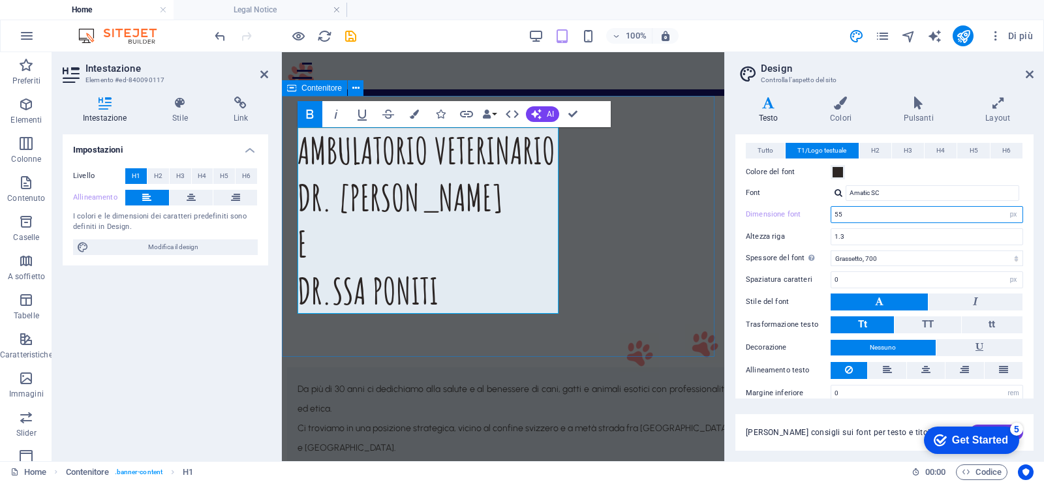
type input "55"
click at [611, 238] on div "AMBULATORIO VETERINARIO DR. STEFANINI E ‌DR.SSA PONITI" at bounding box center [503, 226] width 442 height 261
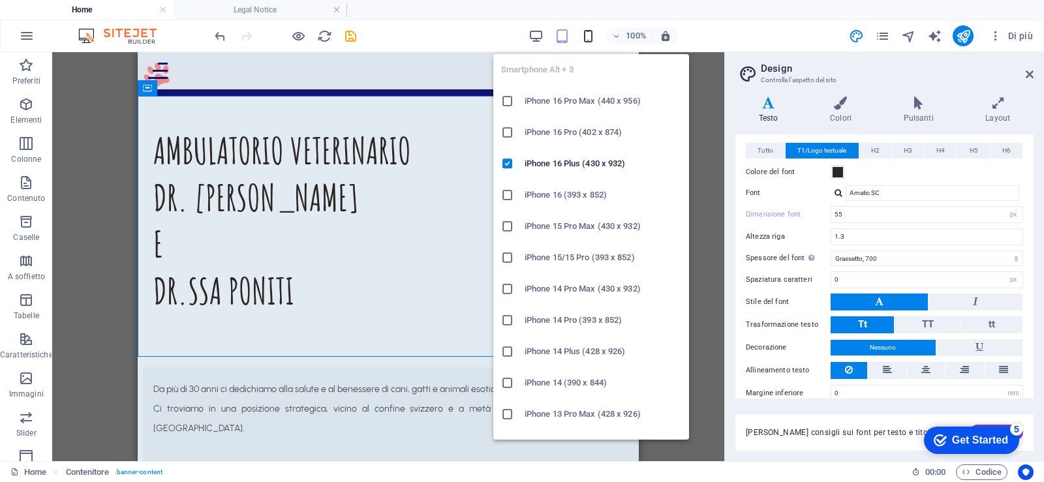
click at [593, 35] on icon "button" at bounding box center [588, 36] width 15 height 15
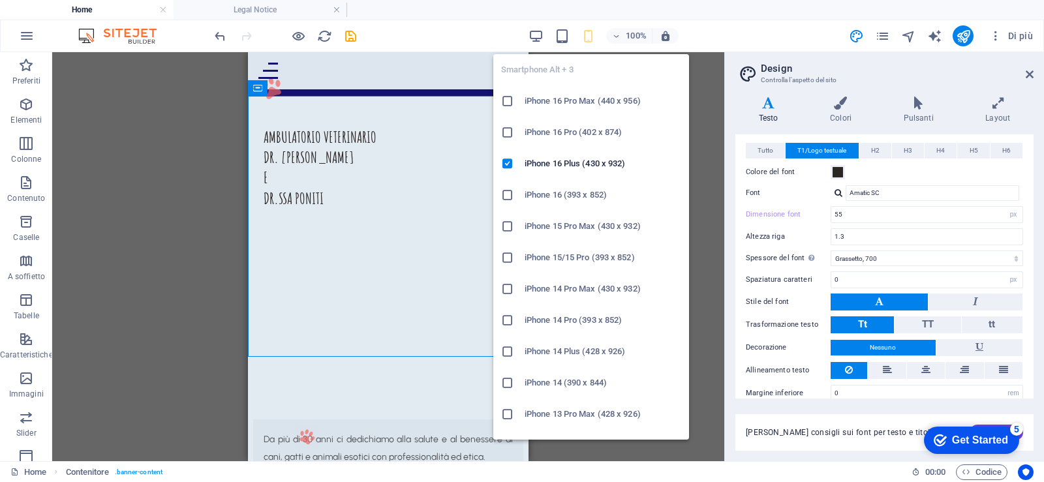
type input "18"
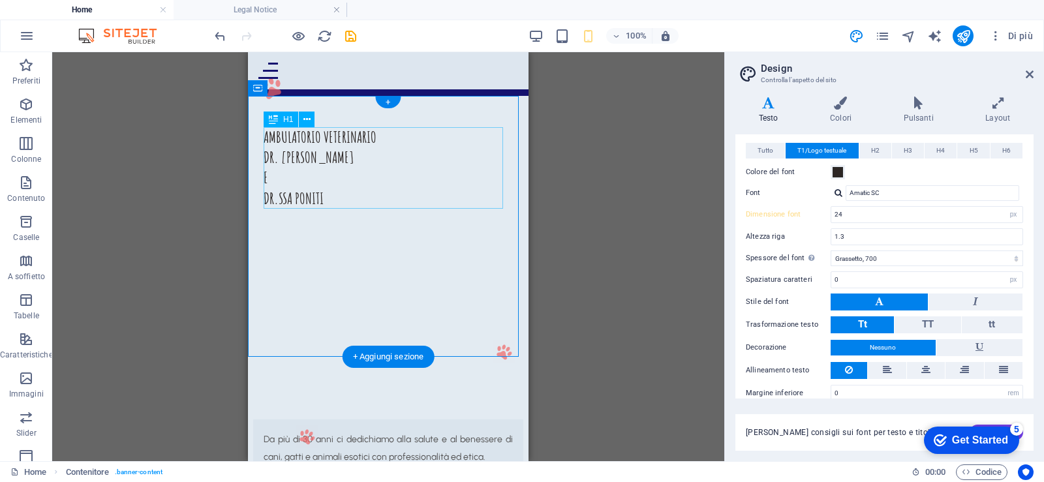
click at [317, 160] on div "AMBULATORIO VETERINARIO DR. STEFANINI E DR.SSA PONITI" at bounding box center [388, 168] width 249 height 82
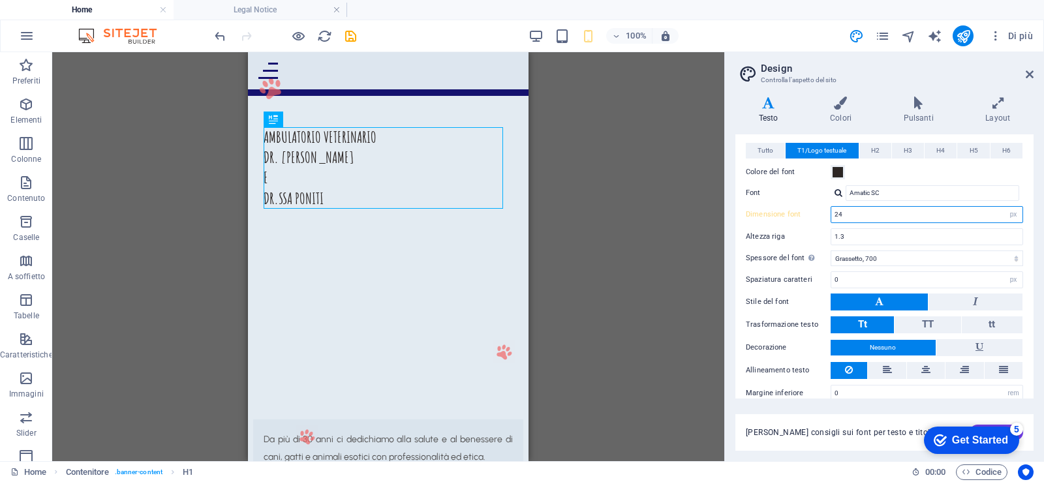
drag, startPoint x: 852, startPoint y: 215, endPoint x: 788, endPoint y: 215, distance: 64.0
click at [788, 215] on div "Dimensione font 24 rem px em %" at bounding box center [884, 214] width 277 height 17
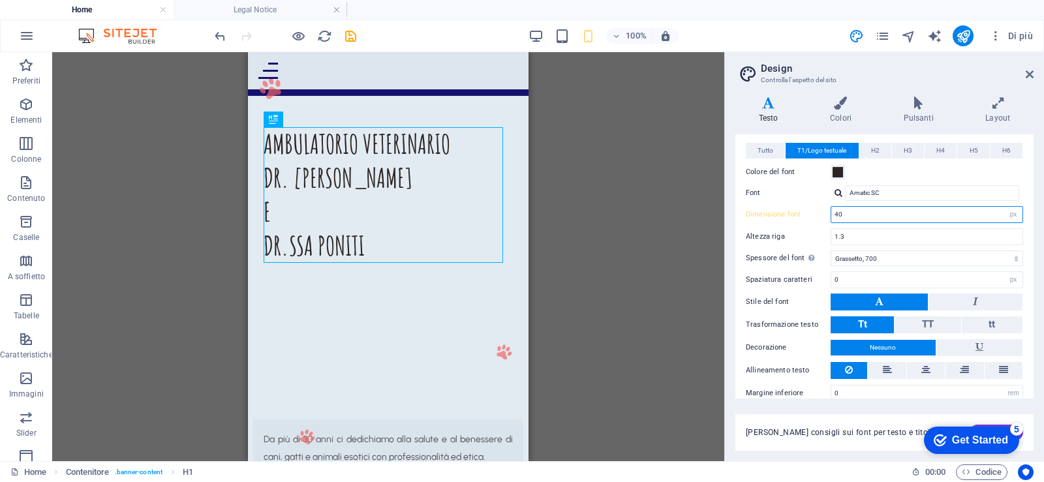
drag, startPoint x: 852, startPoint y: 208, endPoint x: 803, endPoint y: 211, distance: 49.1
click at [803, 211] on div "Dimensione font 40 rem px em %" at bounding box center [884, 214] width 277 height 17
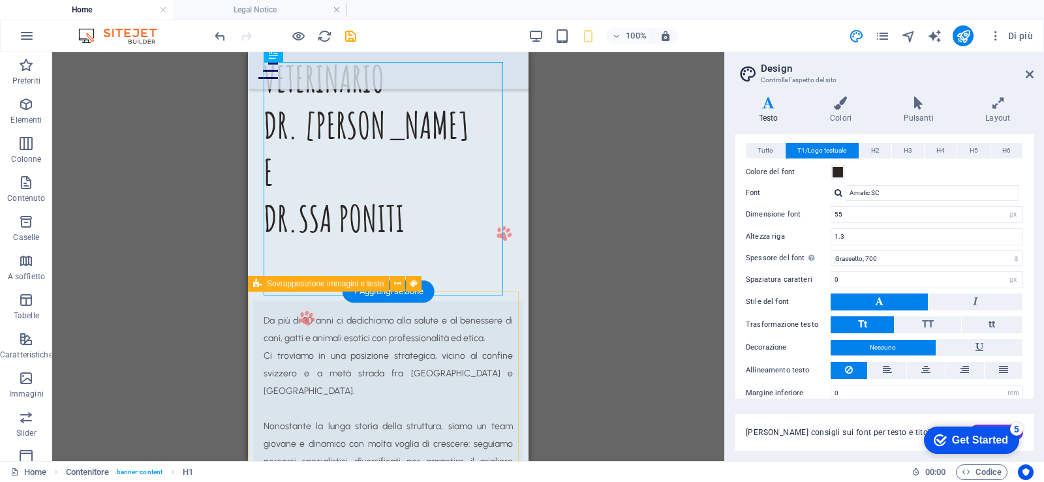
scroll to position [131, 0]
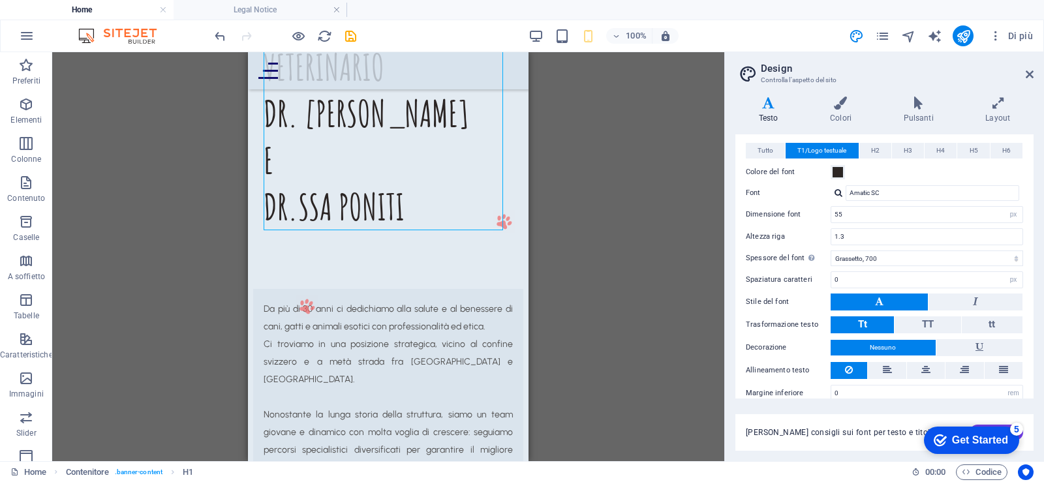
click at [663, 231] on div "Trascina qui per sostituire il contenuto esistente. Premi “Ctrl” se vuoi creare…" at bounding box center [388, 256] width 672 height 409
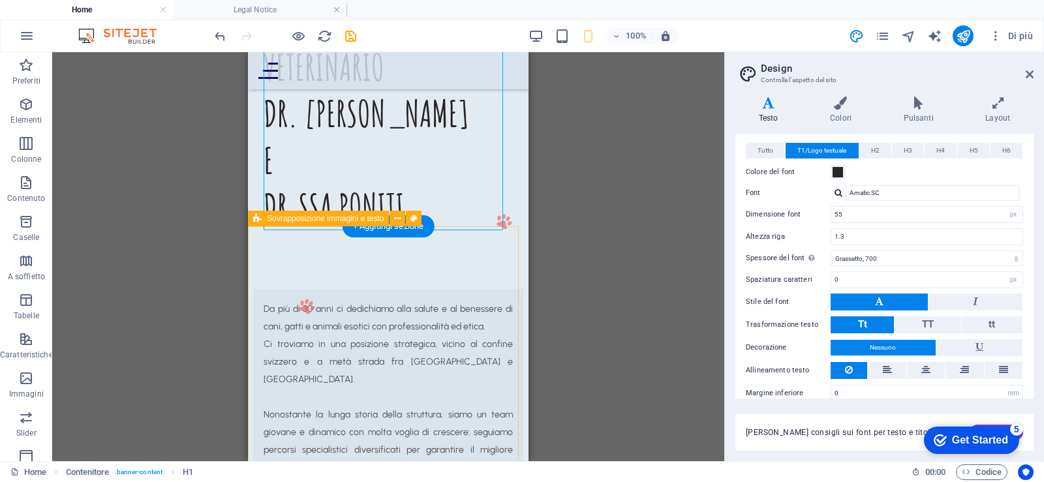
click at [457, 263] on div "Da più di 30 anni ci dedichiamo alla salute e al benessere di cani, gatti e ani…" at bounding box center [388, 488] width 281 height 525
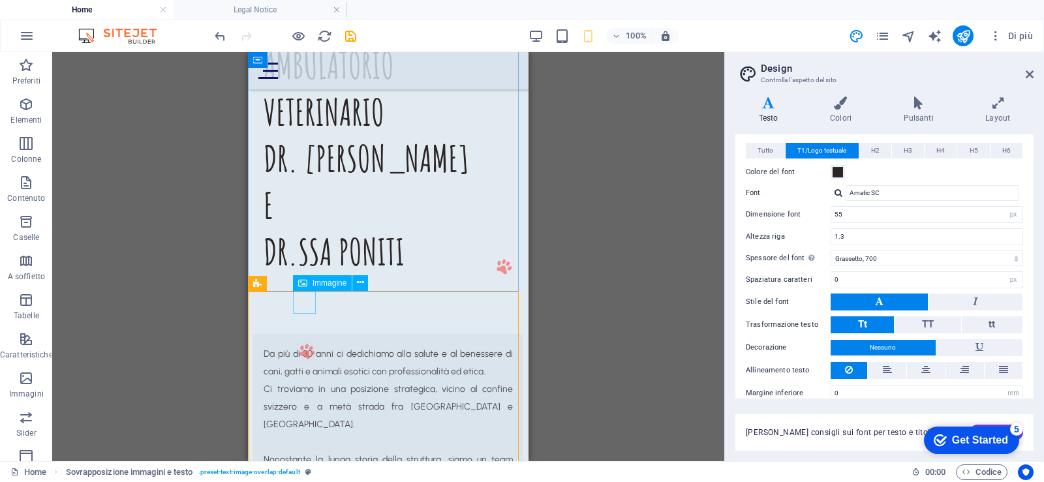
scroll to position [65, 0]
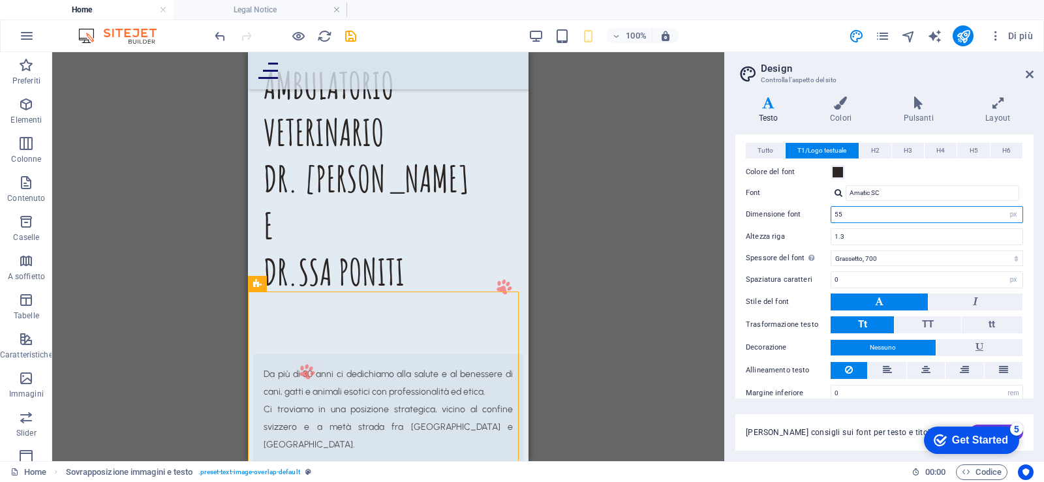
drag, startPoint x: 841, startPoint y: 214, endPoint x: 772, endPoint y: 224, distance: 70.0
click at [772, 224] on div "Tutto T1/Logo testuale H2 H3 H4 H5 H6 Colore del font Font Amatic SC Altezza ri…" at bounding box center [884, 272] width 303 height 285
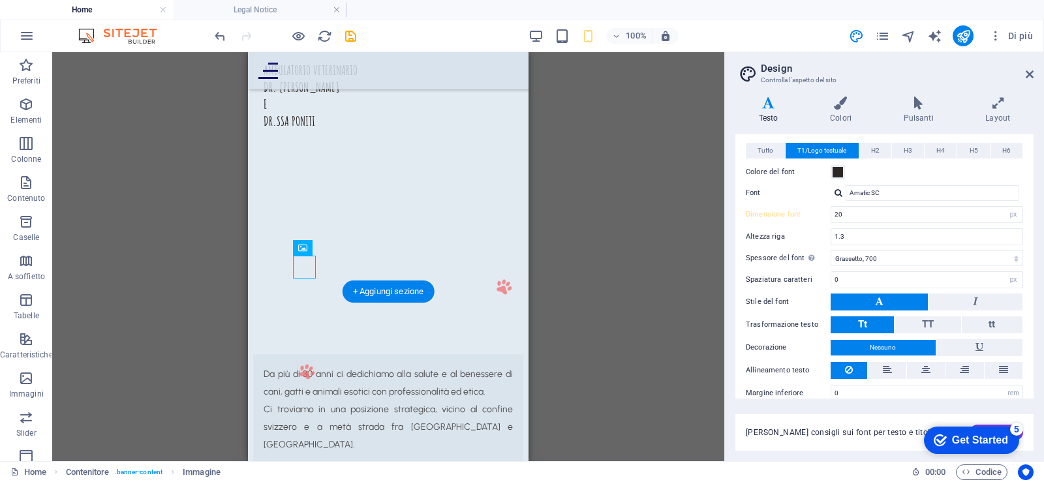
click at [297, 360] on figure at bounding box center [307, 371] width 23 height 23
click at [304, 360] on figure at bounding box center [307, 371] width 23 height 23
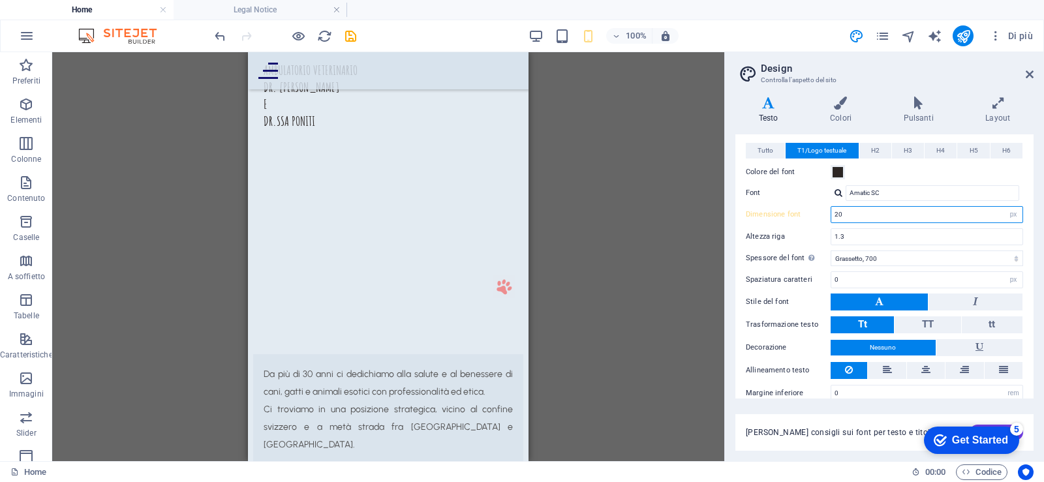
drag, startPoint x: 847, startPoint y: 211, endPoint x: 796, endPoint y: 211, distance: 51.6
click at [796, 211] on div "Dimensione font 20 rem px em %" at bounding box center [884, 214] width 277 height 17
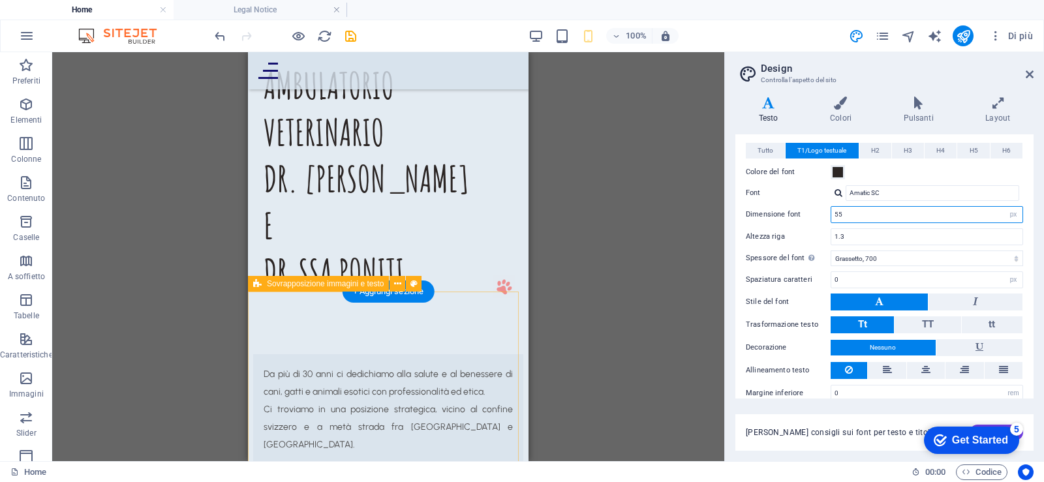
type input "55"
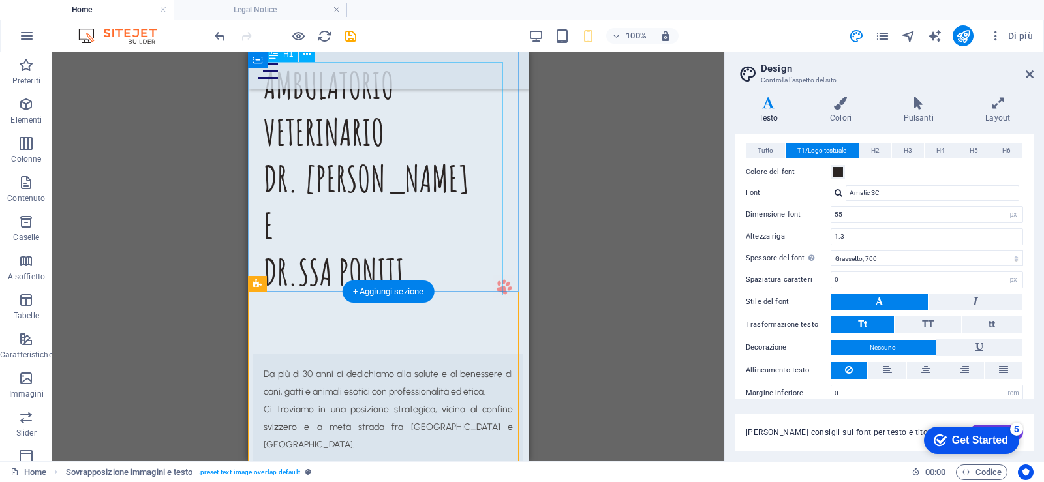
click at [459, 286] on div "AMBULATORIO VETERINARIO DR. STEFANINI E DR.SSA PONITI" at bounding box center [388, 179] width 249 height 234
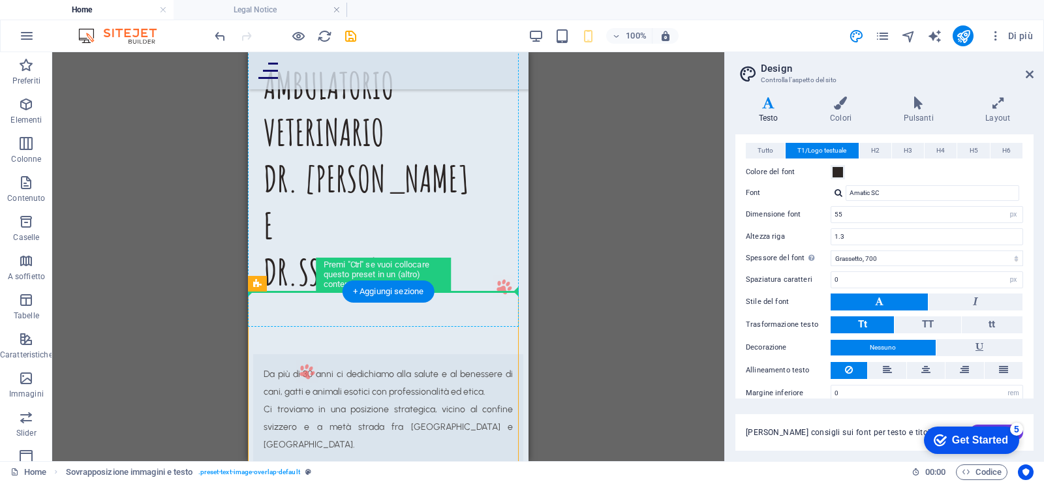
drag, startPoint x: 307, startPoint y: 300, endPoint x: 503, endPoint y: 279, distance: 196.9
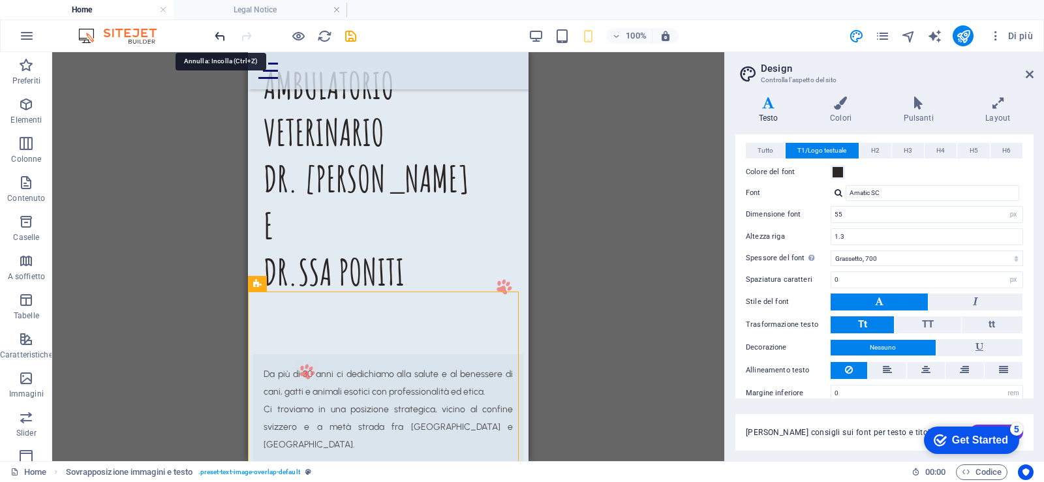
click at [219, 40] on icon "undo" at bounding box center [220, 36] width 15 height 15
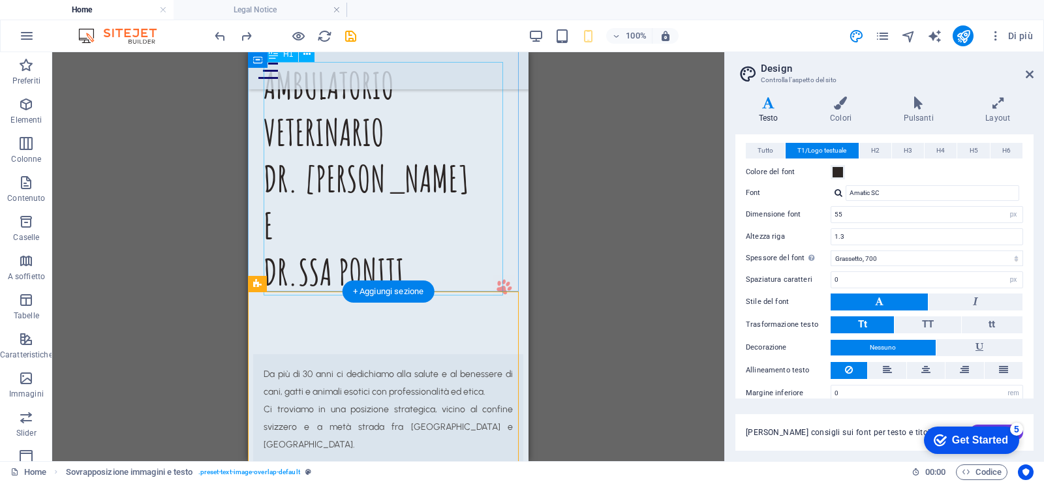
click at [339, 253] on div "AMBULATORIO VETERINARIO DR. STEFANINI E DR.SSA PONITI" at bounding box center [388, 179] width 249 height 234
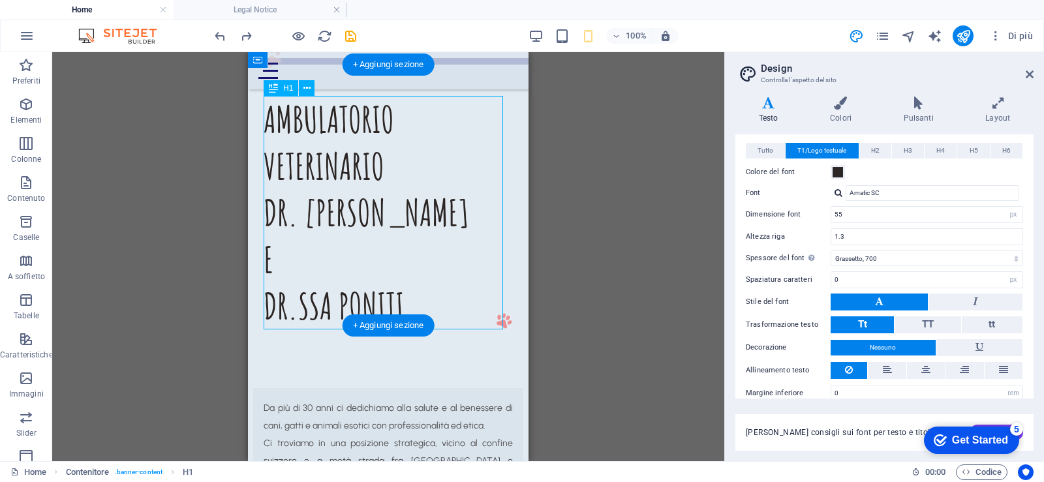
scroll to position [0, 0]
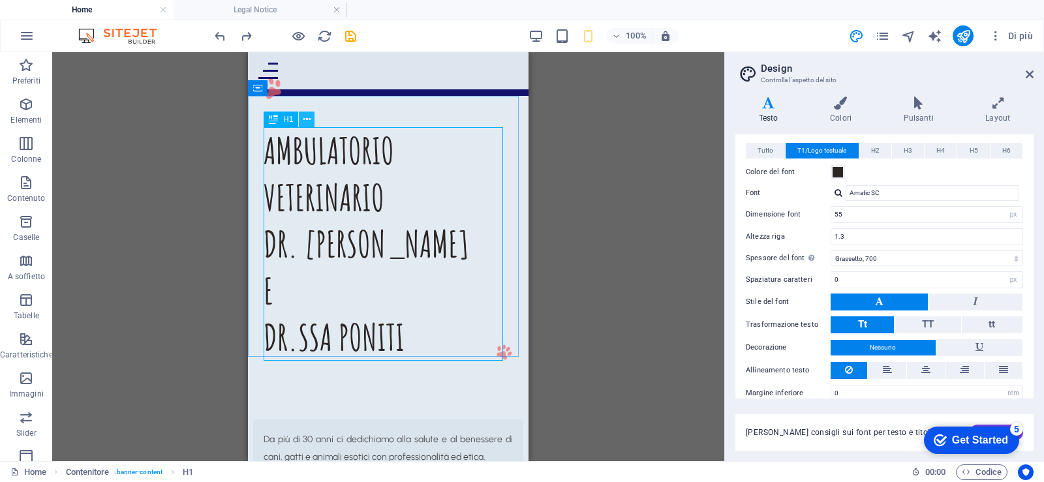
click at [304, 124] on icon at bounding box center [306, 120] width 7 height 14
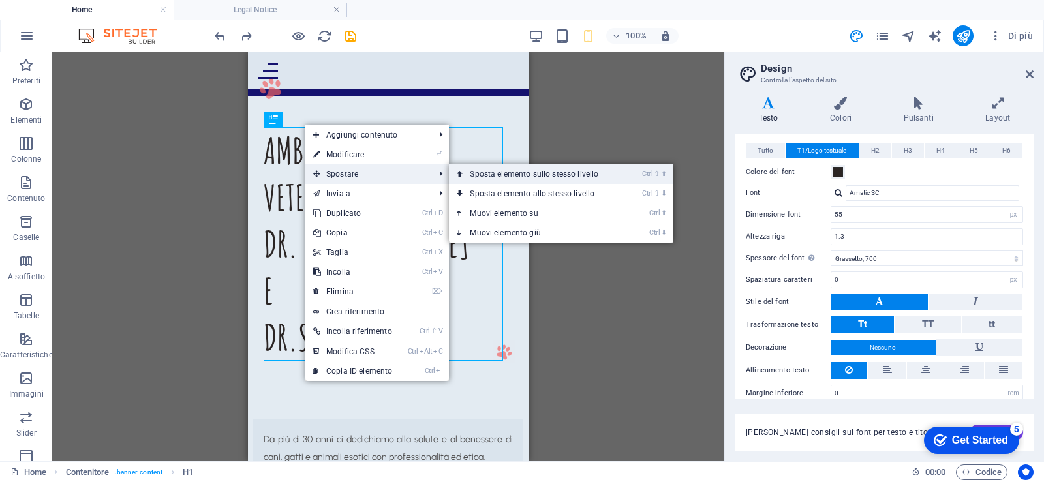
click at [495, 182] on link "Ctrl ⇧ ⬆ Sposta elemento sullo stesso livello" at bounding box center [537, 174] width 176 height 20
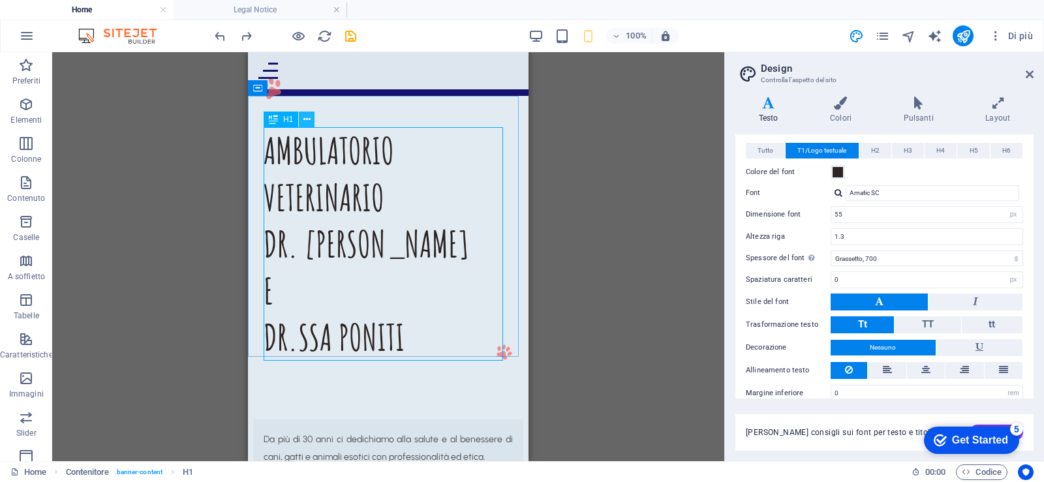
click at [305, 117] on icon at bounding box center [306, 120] width 7 height 14
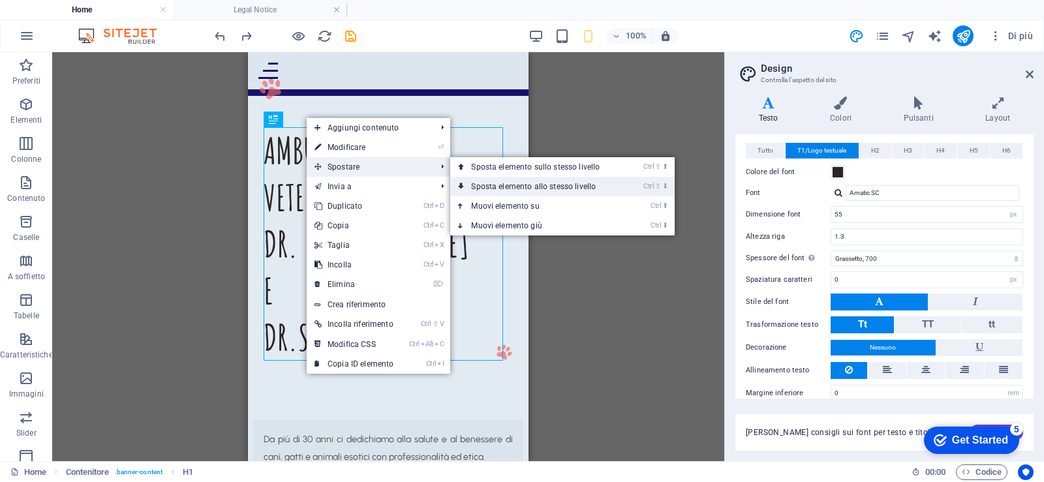
click at [504, 185] on link "Ctrl ⇧ ⬇ Sposta elemento allo stesso livello" at bounding box center [538, 187] width 176 height 20
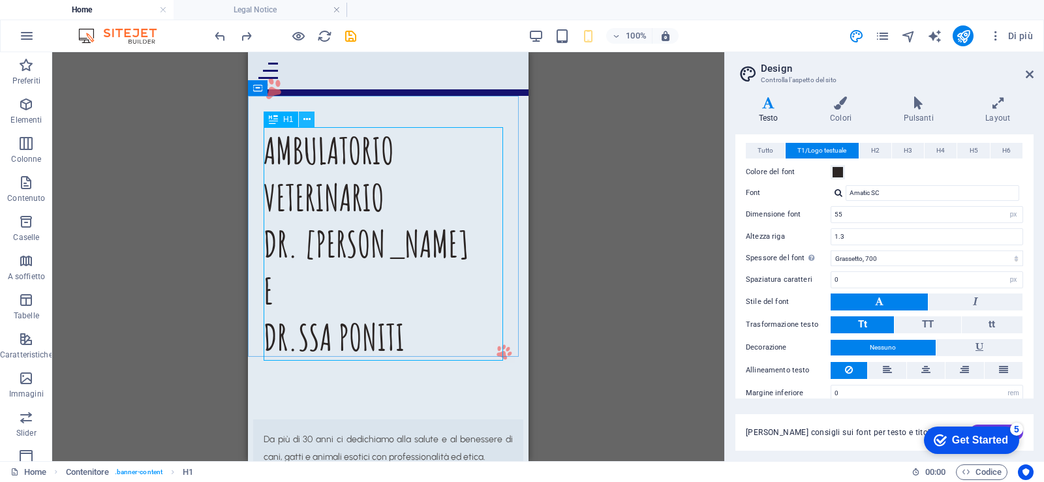
click at [301, 123] on button at bounding box center [307, 120] width 16 height 16
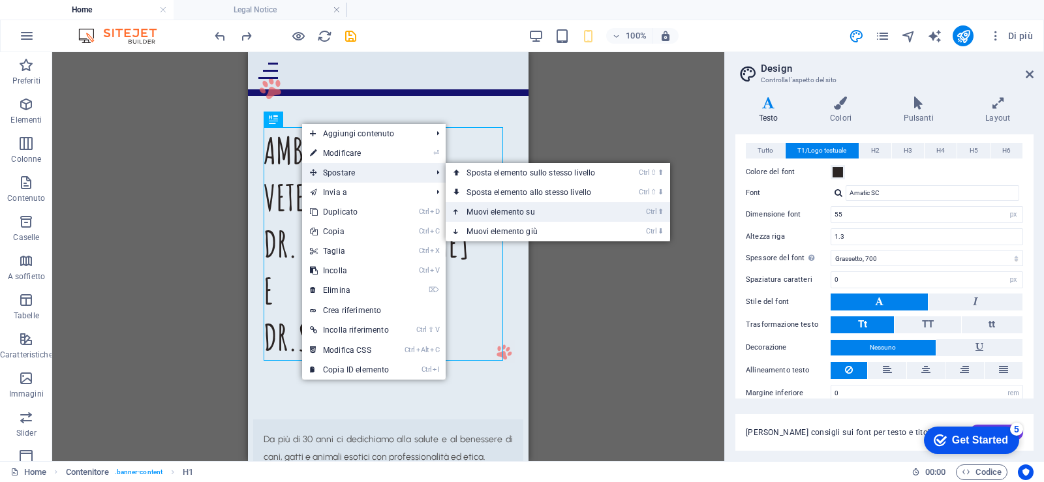
click at [534, 206] on link "Ctrl ⬆ Muovi elemento su" at bounding box center [534, 212] width 176 height 20
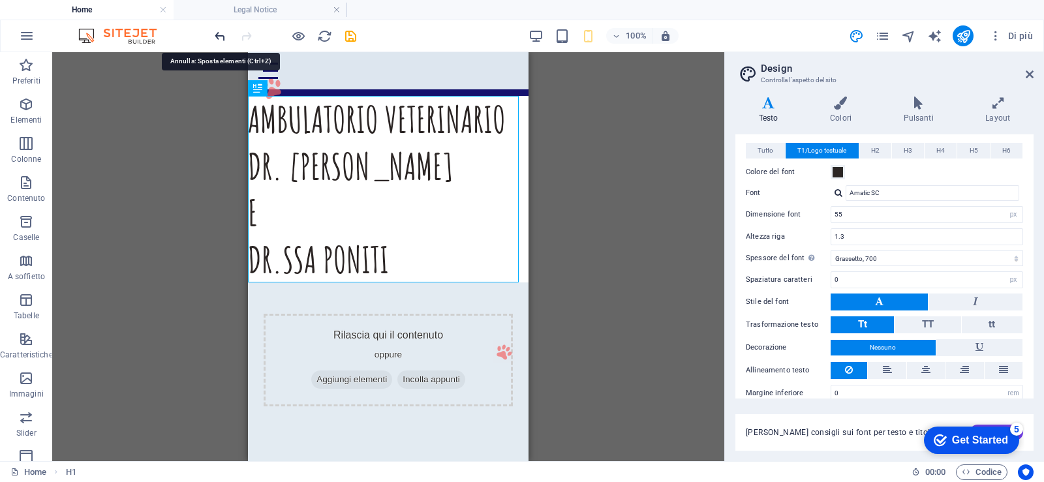
click at [224, 39] on icon "undo" at bounding box center [220, 36] width 15 height 15
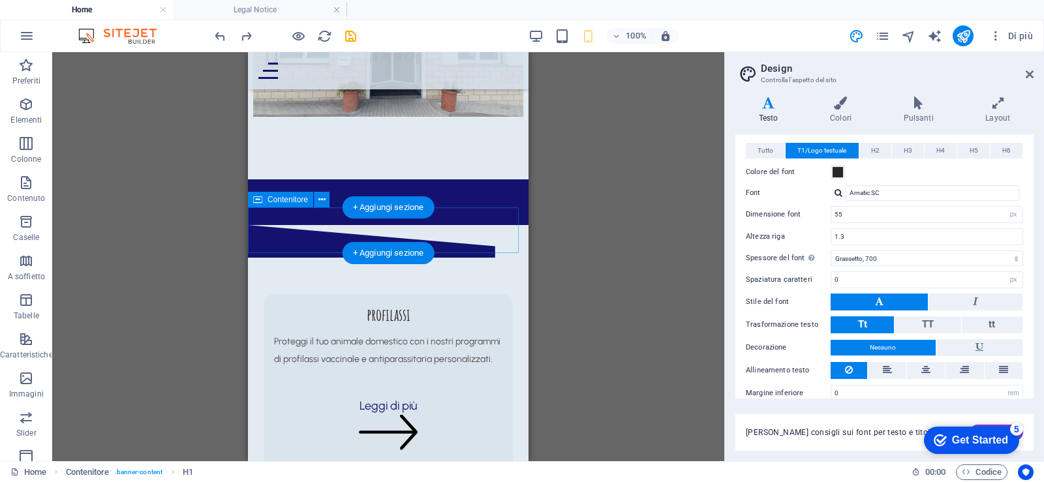
scroll to position [718, 0]
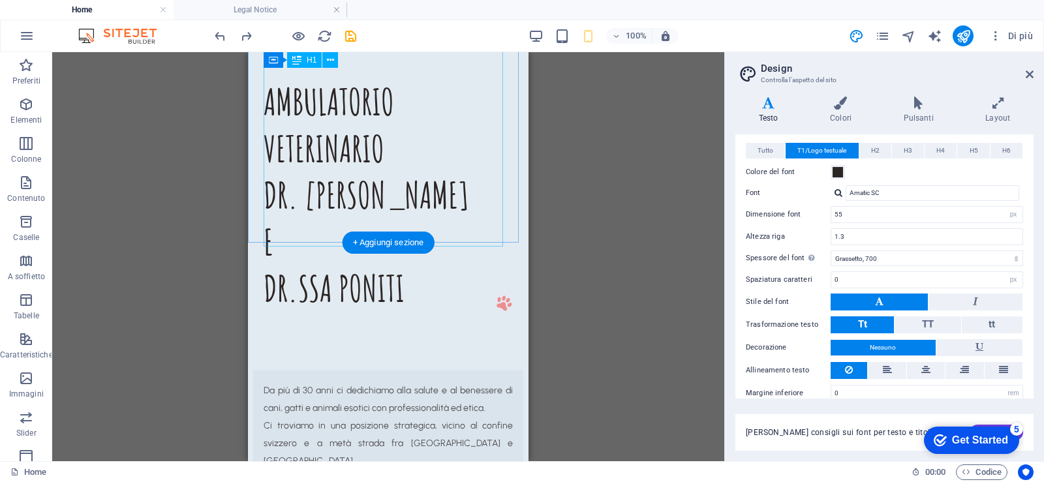
scroll to position [0, 0]
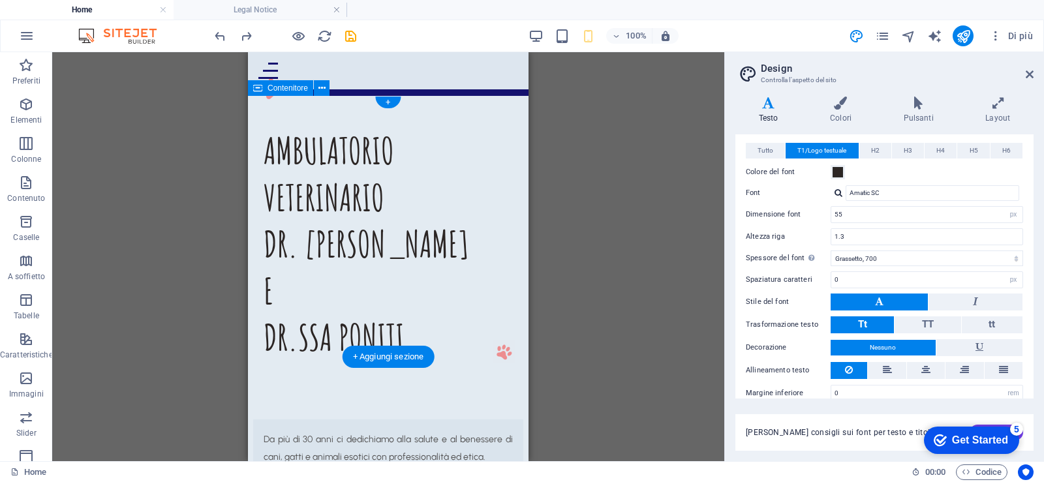
click at [482, 108] on div "AMBULATORIO VETERINARIO DR. STEFANINI E DR.SSA PONITI" at bounding box center [388, 226] width 281 height 261
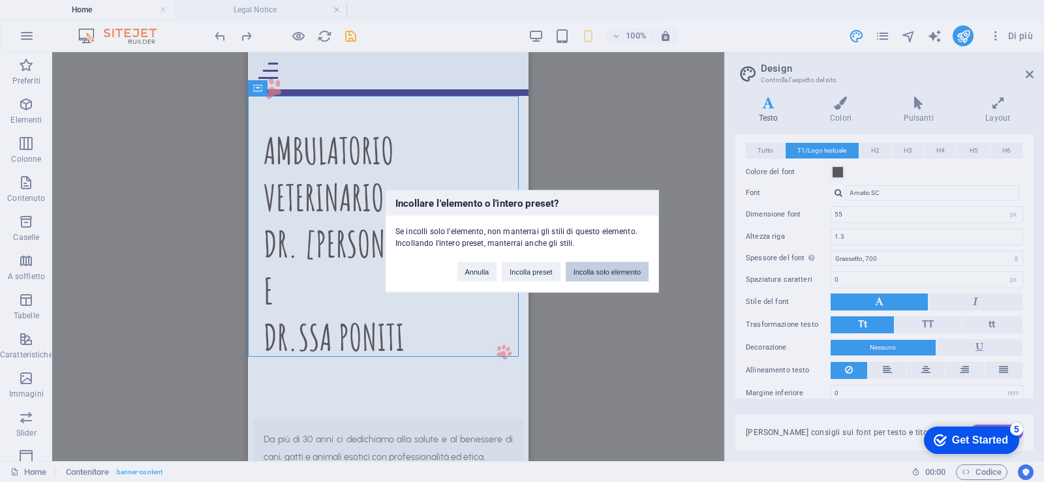
click at [608, 278] on button "Incolla solo elemento" at bounding box center [607, 272] width 83 height 20
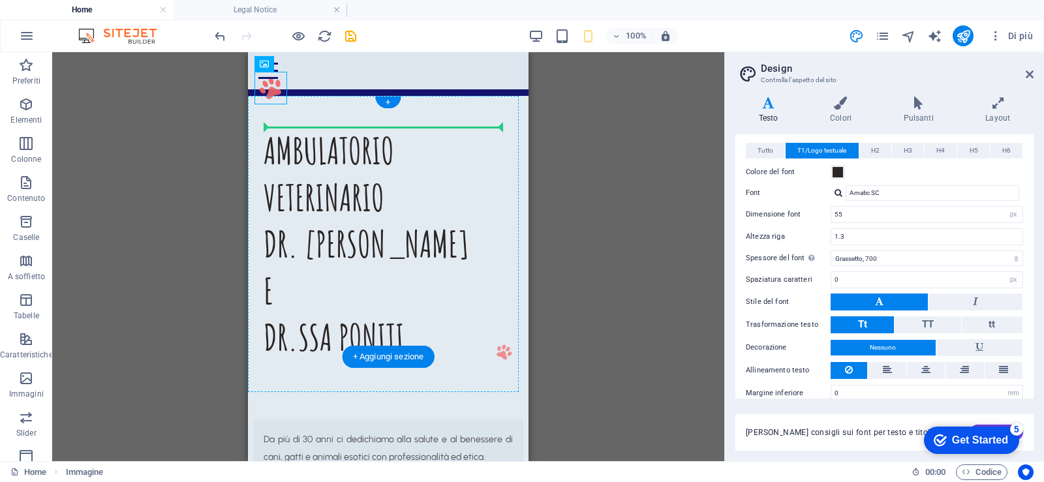
drag, startPoint x: 268, startPoint y: 95, endPoint x: 481, endPoint y: 133, distance: 216.8
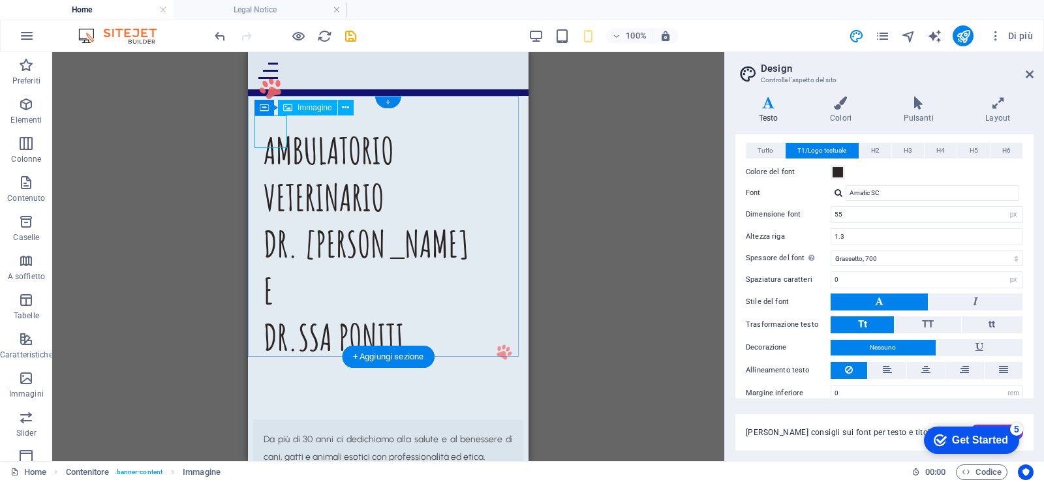
click at [273, 104] on figure at bounding box center [271, 88] width 33 height 33
click at [340, 108] on button at bounding box center [346, 108] width 16 height 16
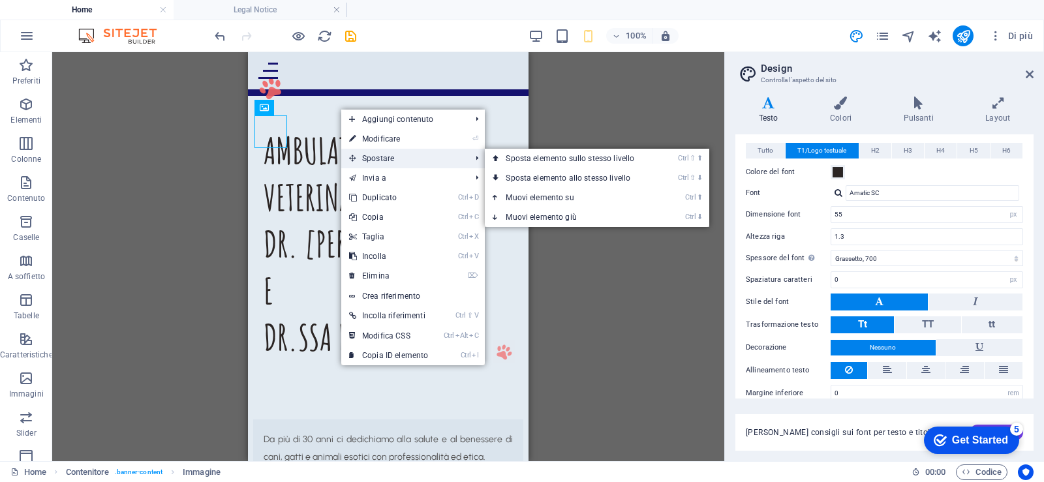
click at [373, 160] on span "Spostare" at bounding box center [403, 159] width 124 height 20
click at [371, 144] on link "⏎ Modificare" at bounding box center [388, 139] width 95 height 20
select select "px"
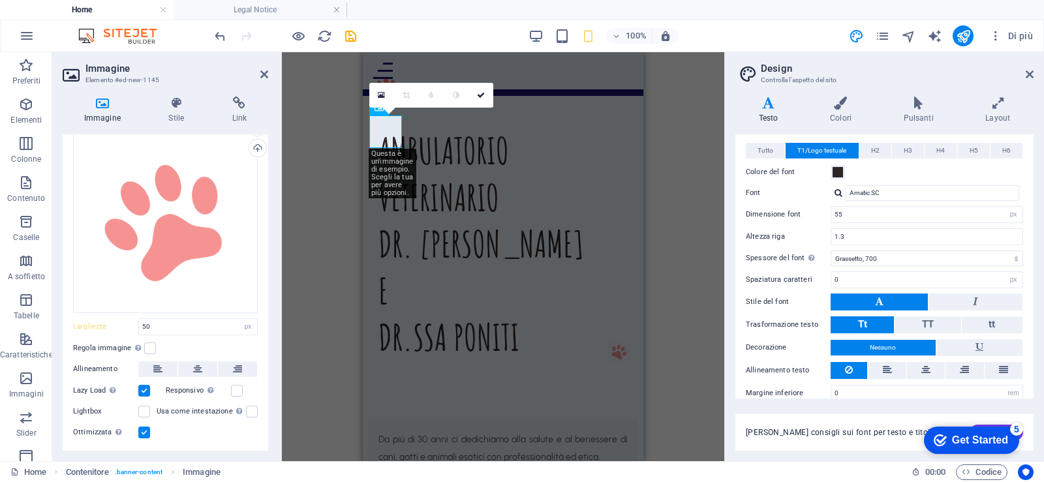
scroll to position [69, 0]
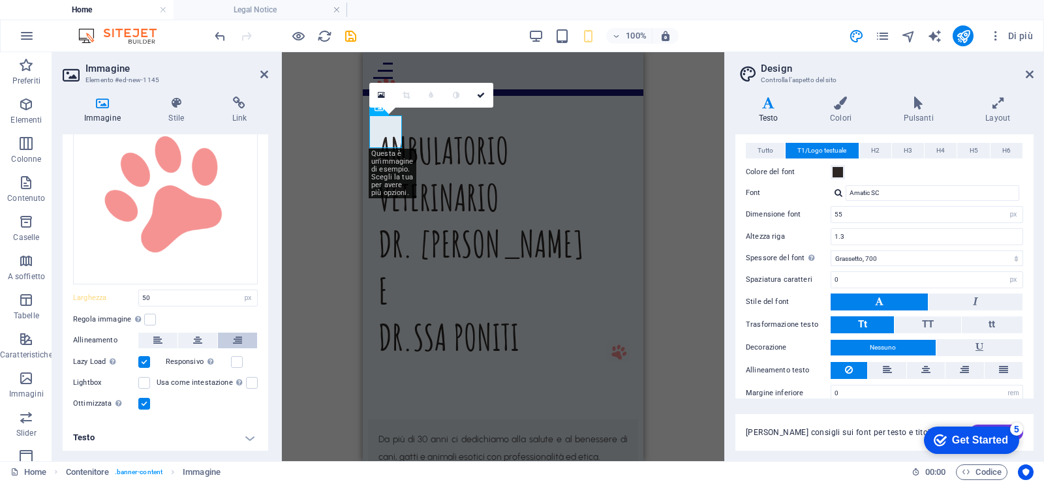
click at [240, 339] on button at bounding box center [237, 341] width 39 height 16
click at [240, 338] on button at bounding box center [237, 341] width 39 height 16
click at [201, 441] on h4 "Testo" at bounding box center [166, 437] width 206 height 31
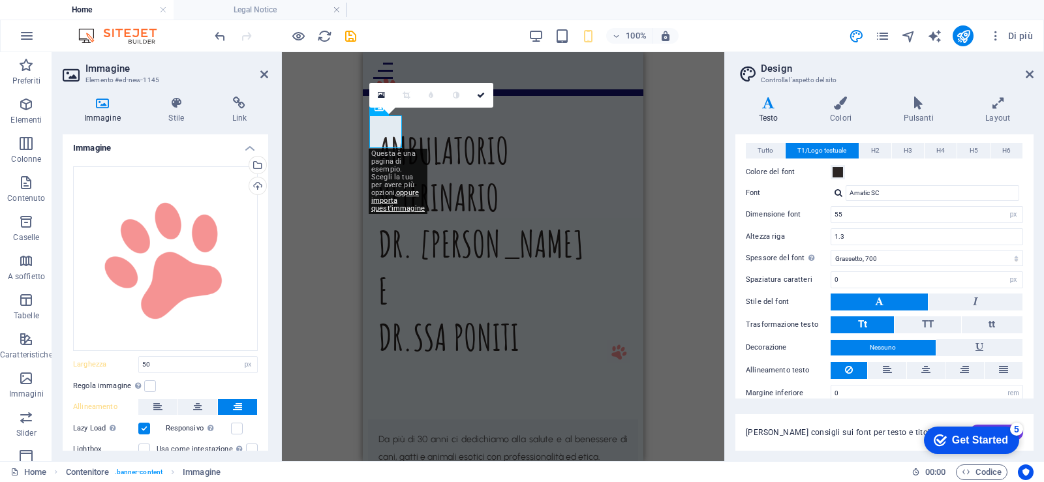
scroll to position [0, 0]
click at [233, 406] on icon at bounding box center [237, 409] width 9 height 16
click at [189, 406] on button at bounding box center [197, 409] width 39 height 16
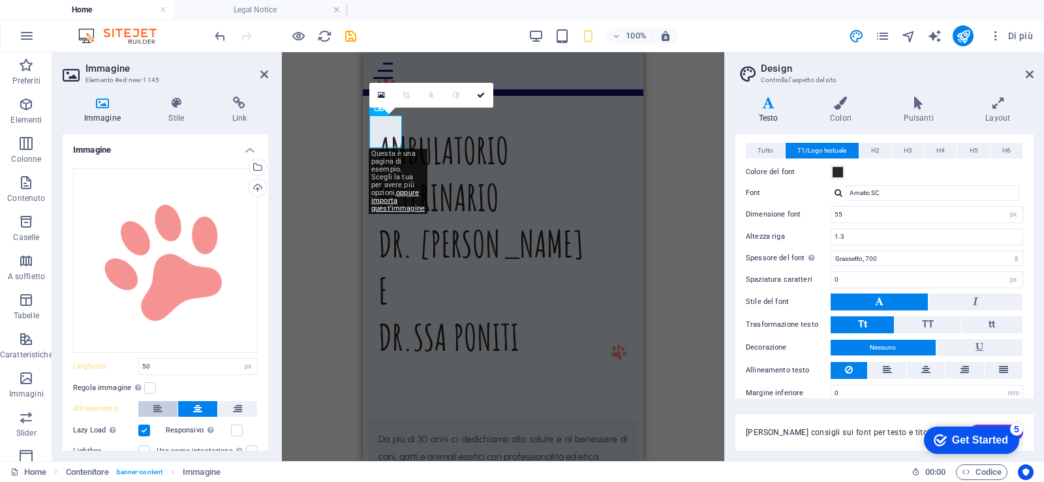
click at [149, 404] on button at bounding box center [157, 409] width 39 height 16
click at [233, 403] on icon at bounding box center [237, 409] width 9 height 16
click at [184, 106] on icon at bounding box center [176, 103] width 58 height 13
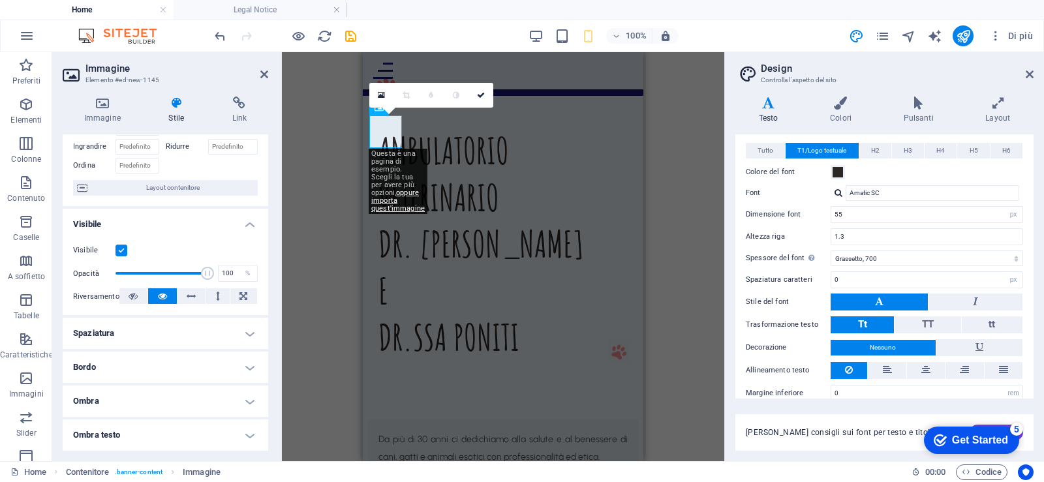
scroll to position [131, 0]
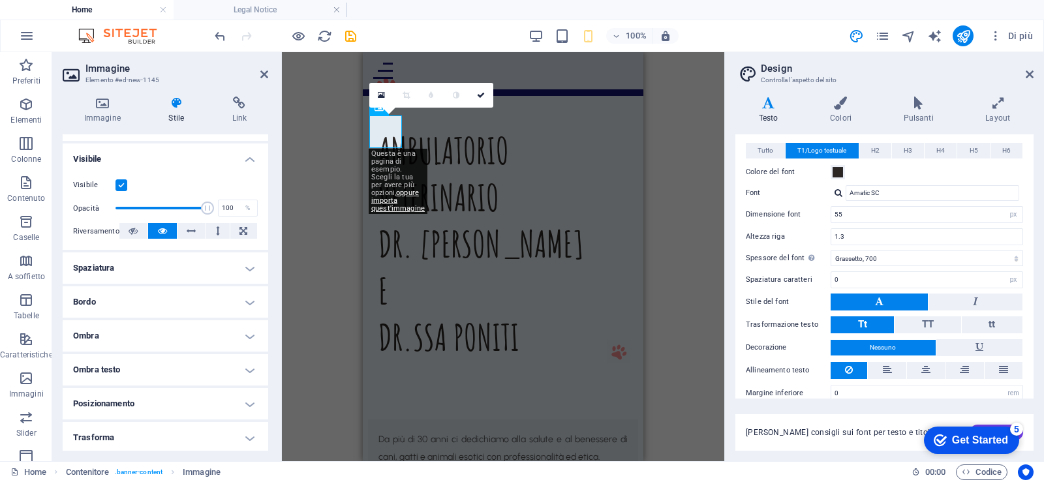
click at [179, 275] on h4 "Spaziatura" at bounding box center [166, 268] width 206 height 31
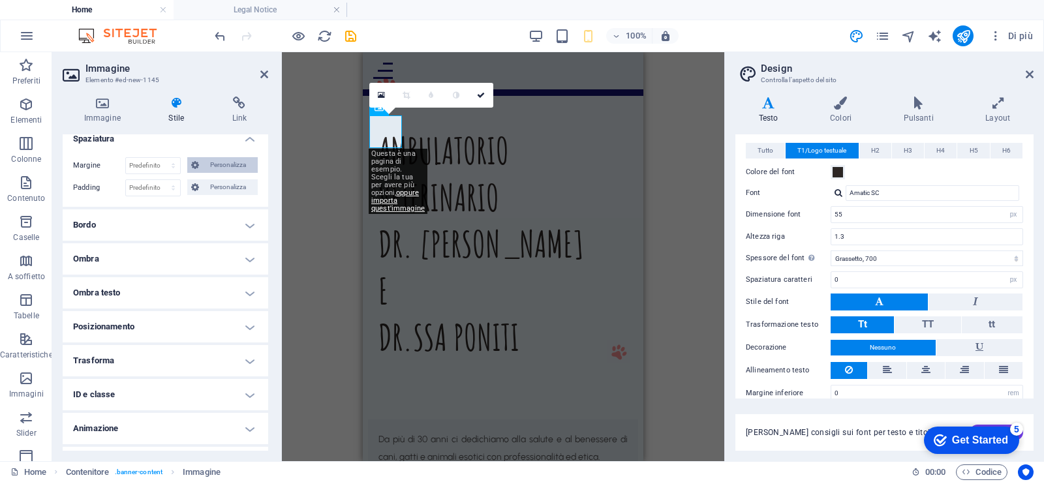
scroll to position [261, 0]
click at [134, 325] on h4 "Posizionamento" at bounding box center [166, 325] width 206 height 31
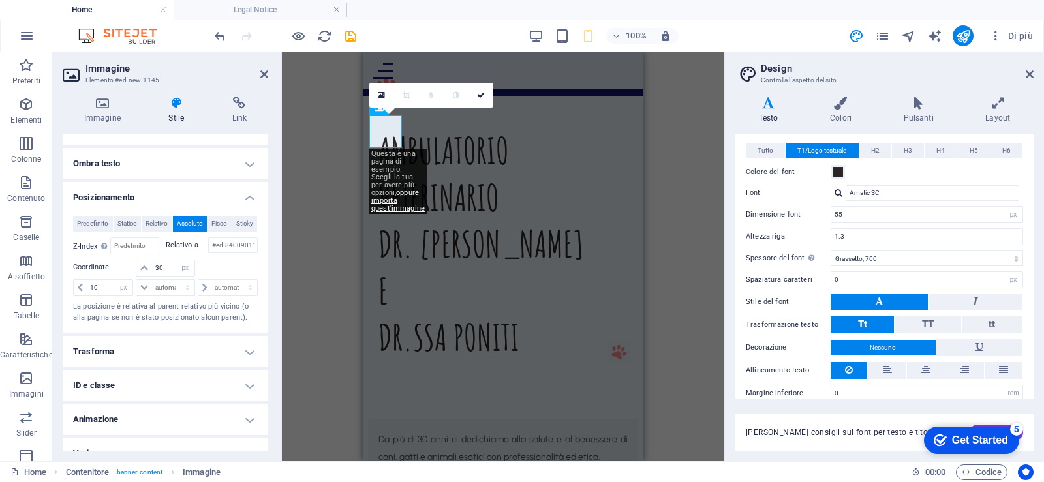
scroll to position [392, 0]
click at [168, 224] on span "Relativo" at bounding box center [157, 221] width 22 height 16
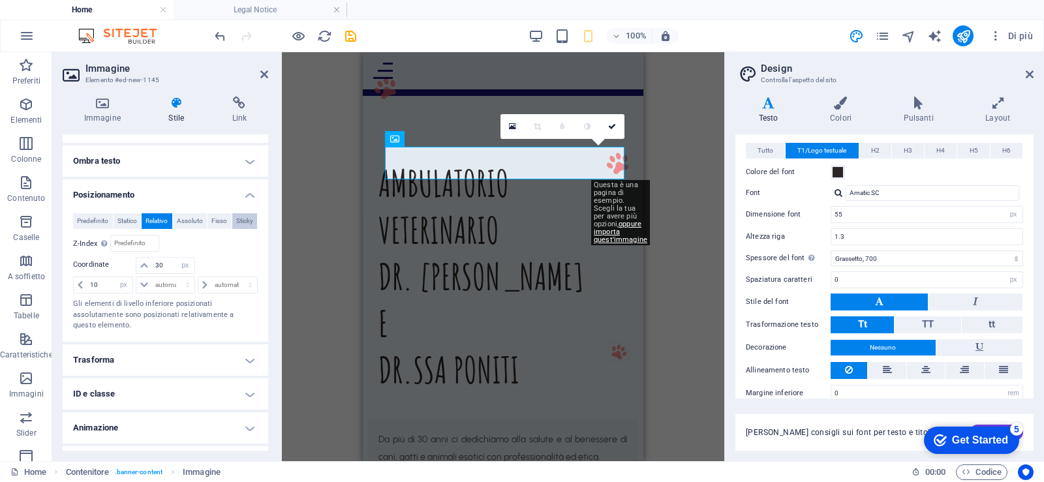
click at [232, 229] on button "Sticky" at bounding box center [244, 221] width 25 height 16
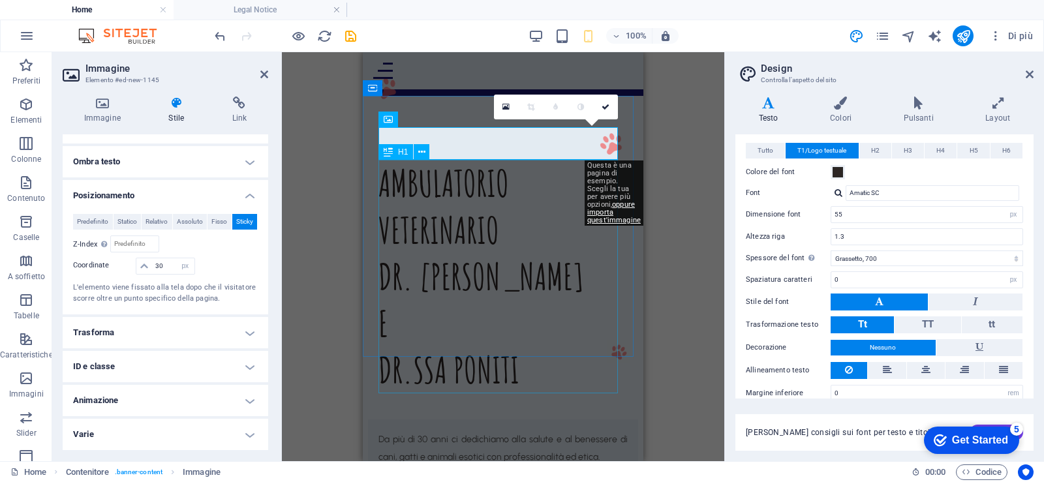
click at [458, 175] on div "AMBULATORIO VETERINARIO DR. STEFANINI E DR.SSA PONITI" at bounding box center [503, 277] width 249 height 234
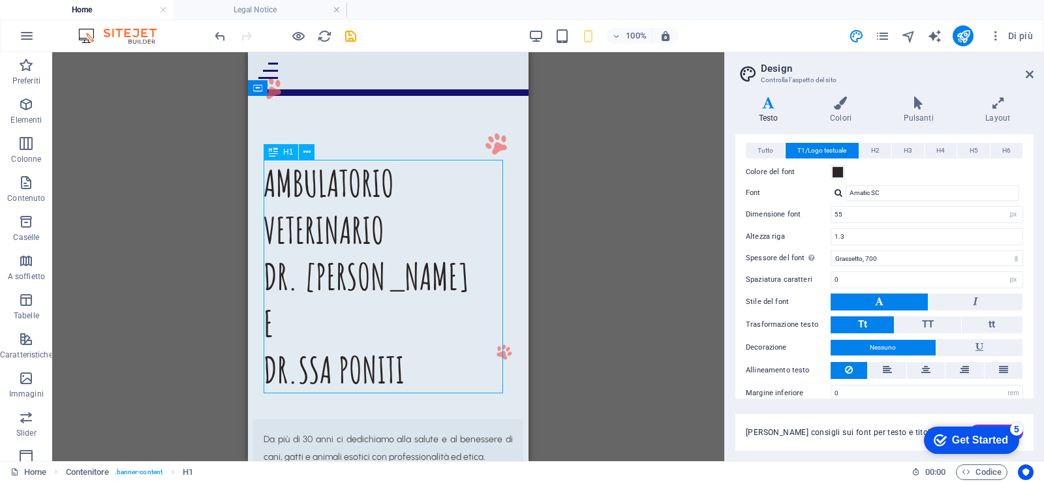
click at [320, 266] on div "AMBULATORIO VETERINARIO DR. STEFANINI E DR.SSA PONITI" at bounding box center [388, 277] width 249 height 234
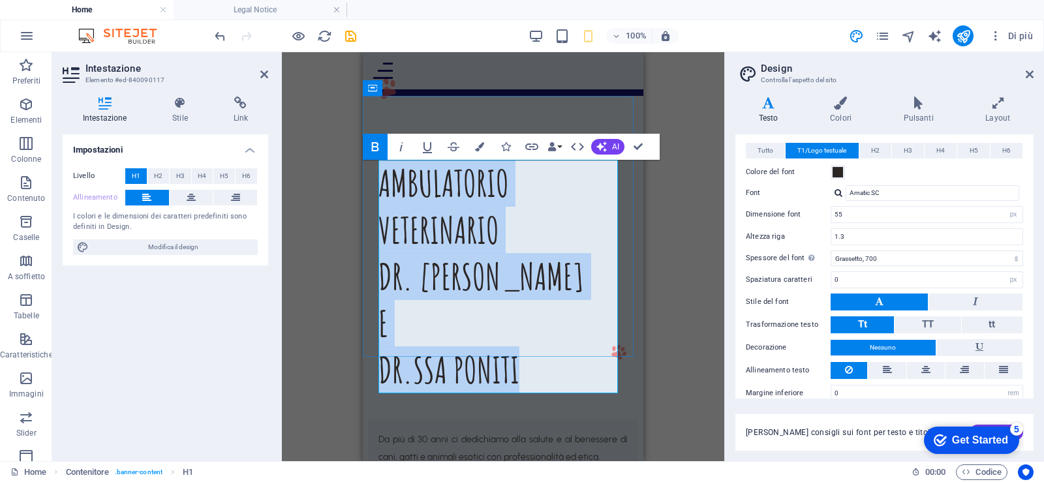
click at [527, 257] on h1 "AMBULATORIO VETERINARIO DR. STEFANINI E DR.SSA PONITI" at bounding box center [503, 277] width 249 height 234
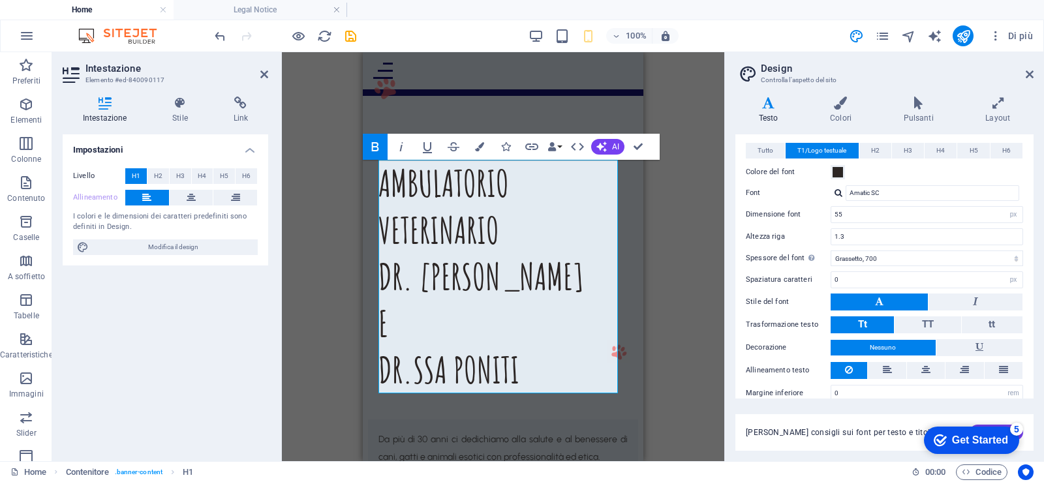
click at [691, 100] on div "Trascina qui per sostituire il contenuto esistente. Premi “Ctrl” se vuoi creare…" at bounding box center [503, 256] width 442 height 409
drag, startPoint x: 857, startPoint y: 219, endPoint x: 773, endPoint y: 230, distance: 85.0
click at [773, 230] on div "Tutto T1/Logo testuale H2 H3 H4 H5 H6 Colore del font Font Amatic SC Altezza ri…" at bounding box center [884, 272] width 303 height 285
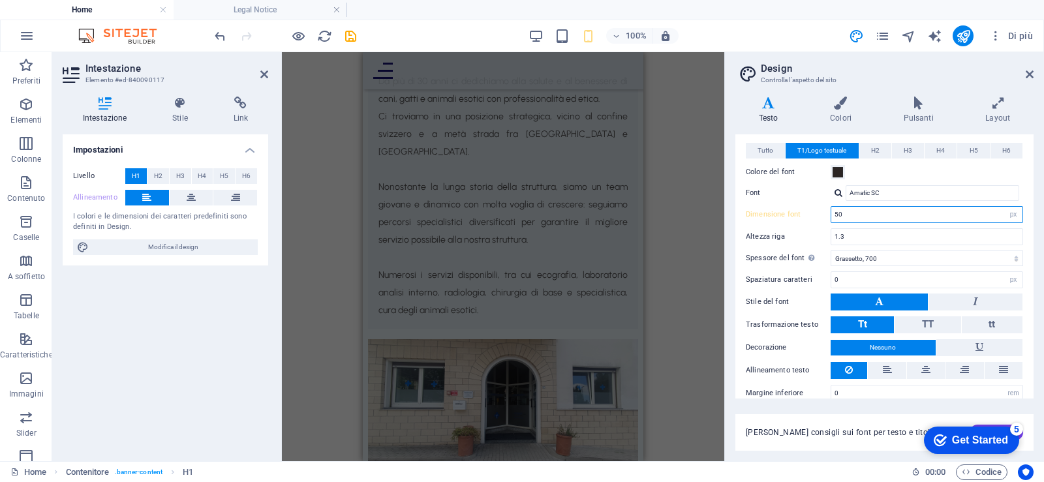
type input "50"
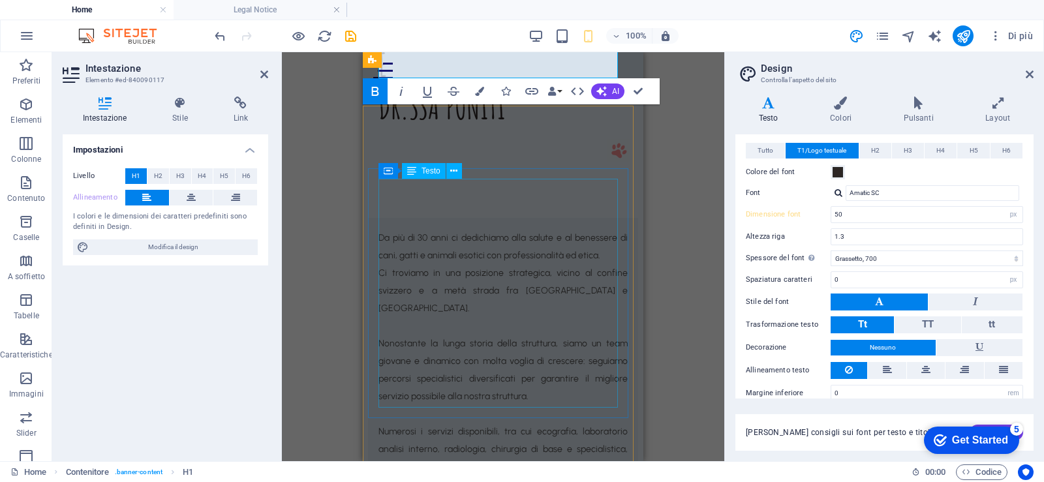
scroll to position [162, 0]
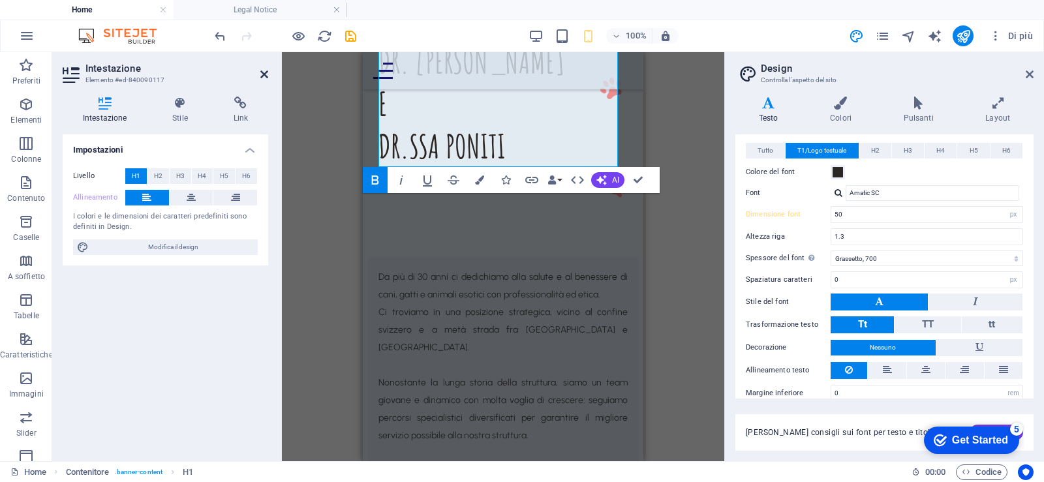
click at [262, 72] on icon at bounding box center [264, 74] width 8 height 10
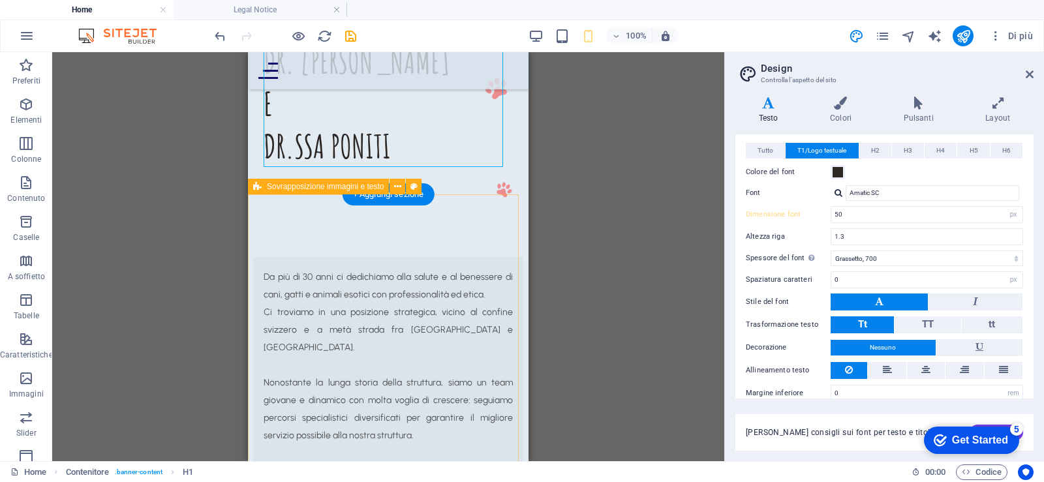
click at [435, 228] on div "Da più di 30 anni ci dedichiamo alla salute e al benessere di cani, gatti e ani…" at bounding box center [388, 456] width 281 height 525
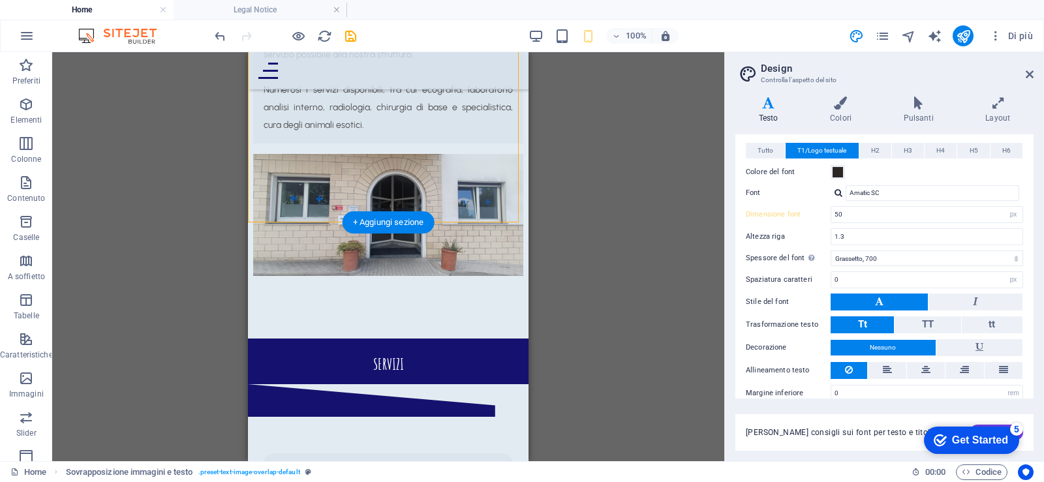
scroll to position [653, 0]
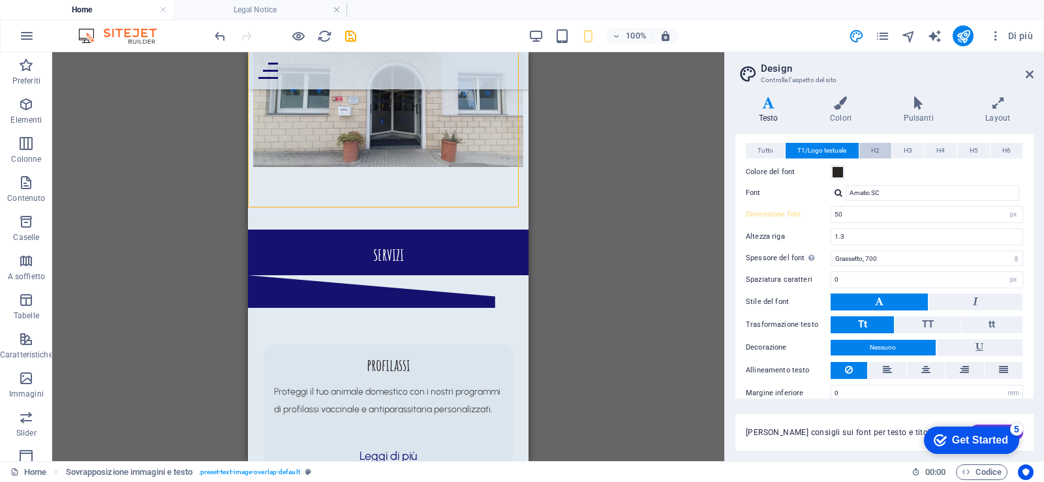
click at [874, 153] on span "H2" at bounding box center [875, 151] width 8 height 16
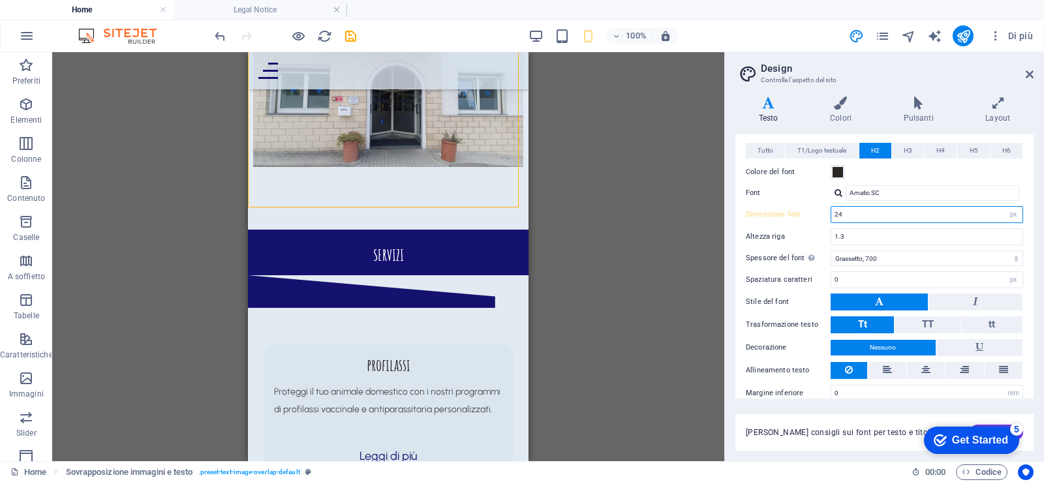
drag, startPoint x: 846, startPoint y: 211, endPoint x: 784, endPoint y: 220, distance: 62.6
click at [784, 220] on div "Dimensione font 24 rem px em %" at bounding box center [884, 214] width 277 height 17
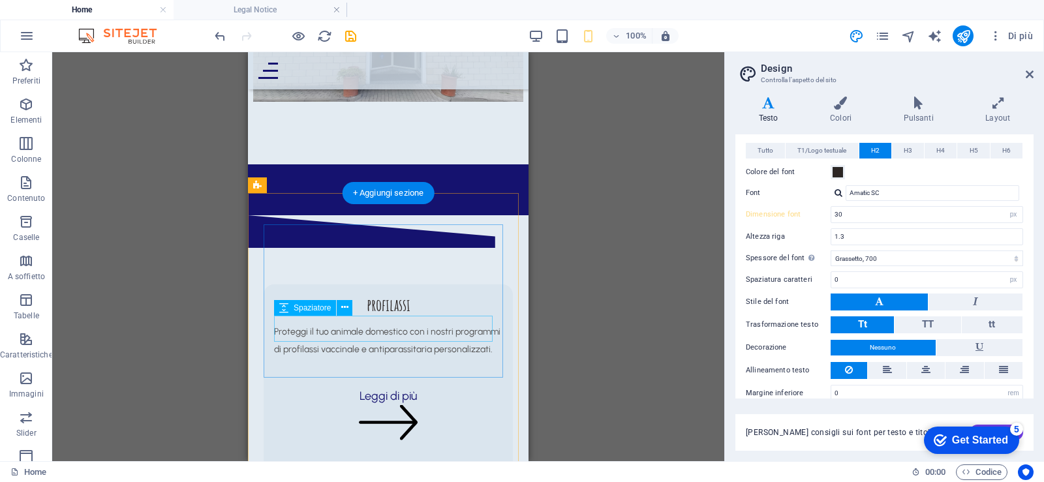
scroll to position [848, 0]
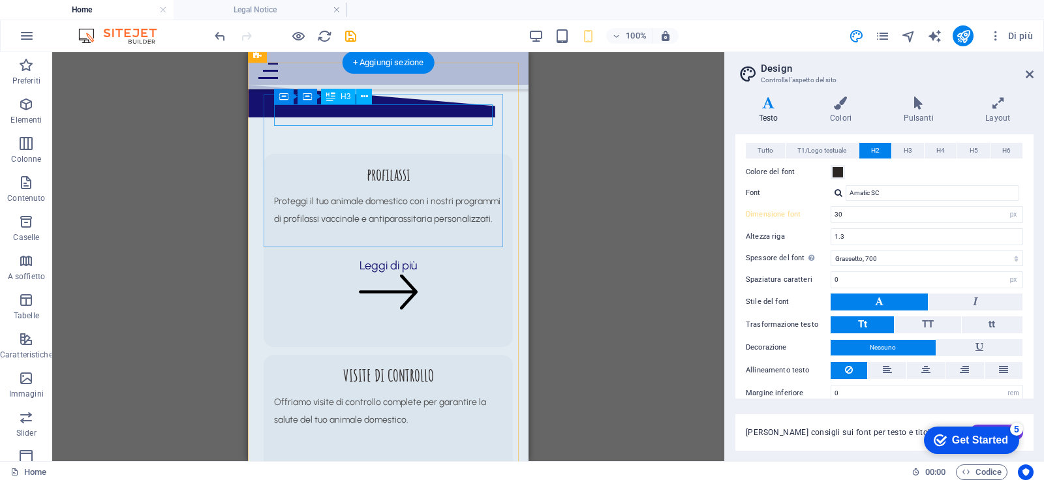
click at [401, 164] on div "profilassi" at bounding box center [388, 175] width 228 height 22
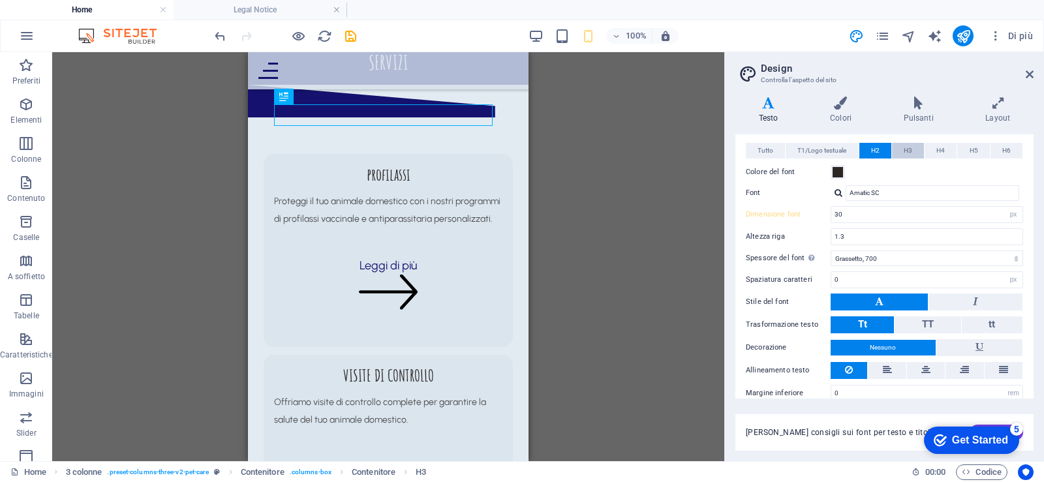
click at [908, 149] on span "H3" at bounding box center [908, 151] width 8 height 16
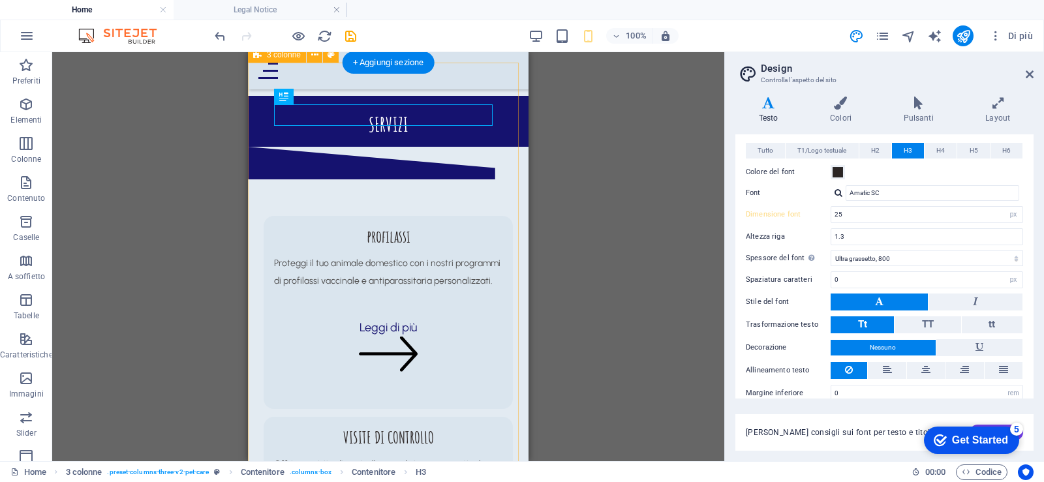
scroll to position [783, 0]
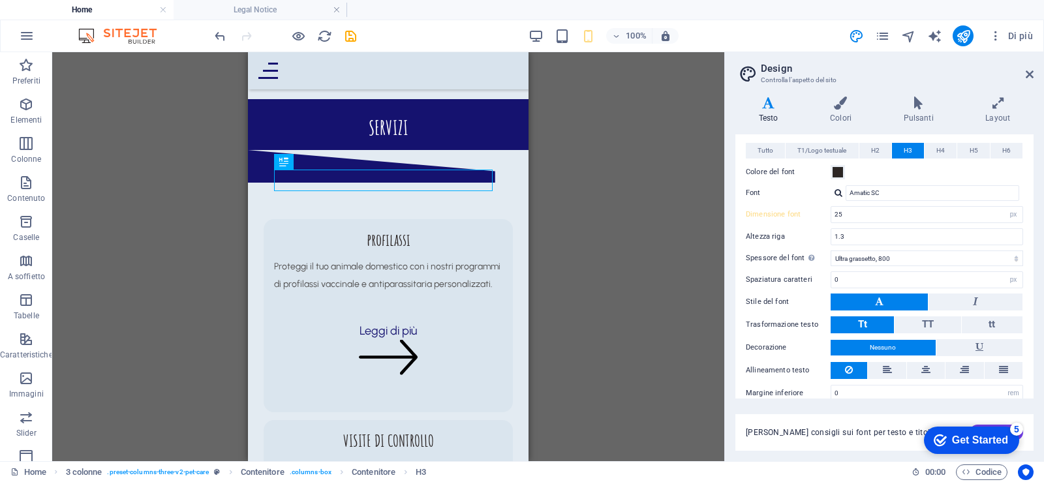
drag, startPoint x: 884, startPoint y: 149, endPoint x: 850, endPoint y: 211, distance: 70.4
click at [884, 149] on button "H2" at bounding box center [875, 151] width 32 height 16
drag, startPoint x: 847, startPoint y: 219, endPoint x: 788, endPoint y: 221, distance: 58.7
click at [788, 221] on div "Dimensione font 30 rem px em %" at bounding box center [884, 214] width 277 height 17
type input "40"
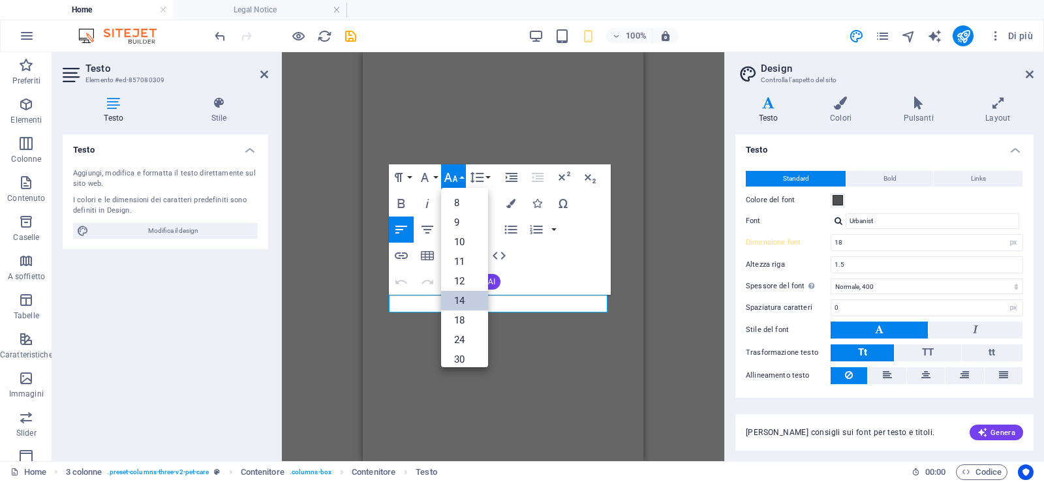
select select "px"
select select "400"
select select "px"
select select "800"
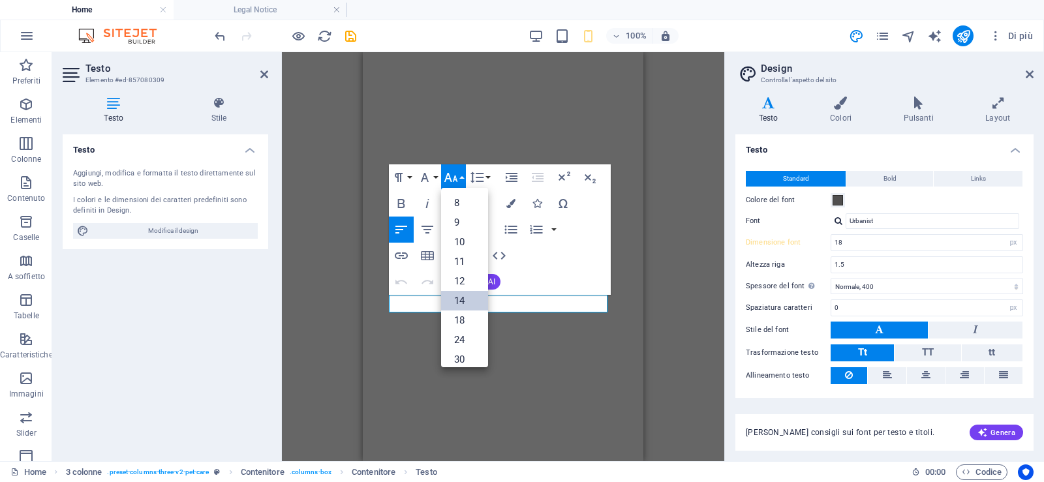
select select "px"
select select "rem"
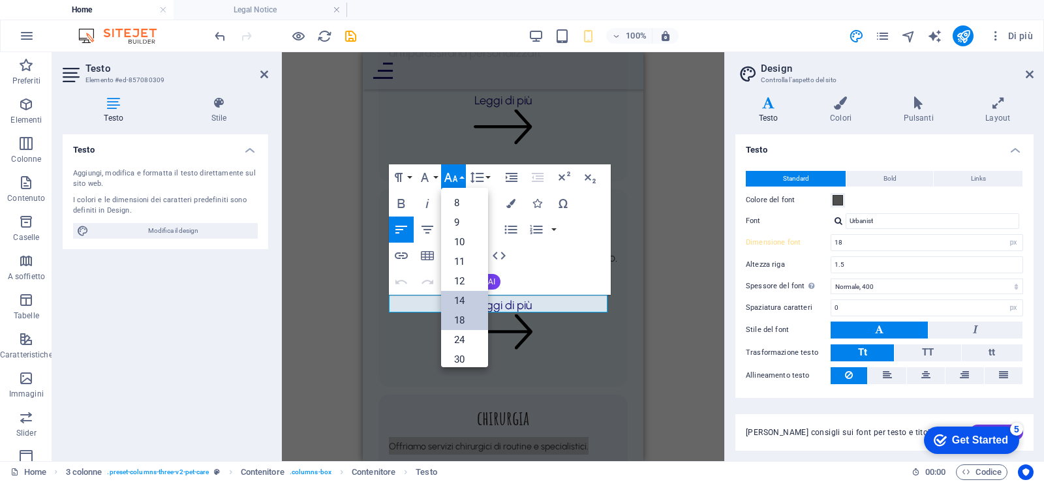
scroll to position [294, 0]
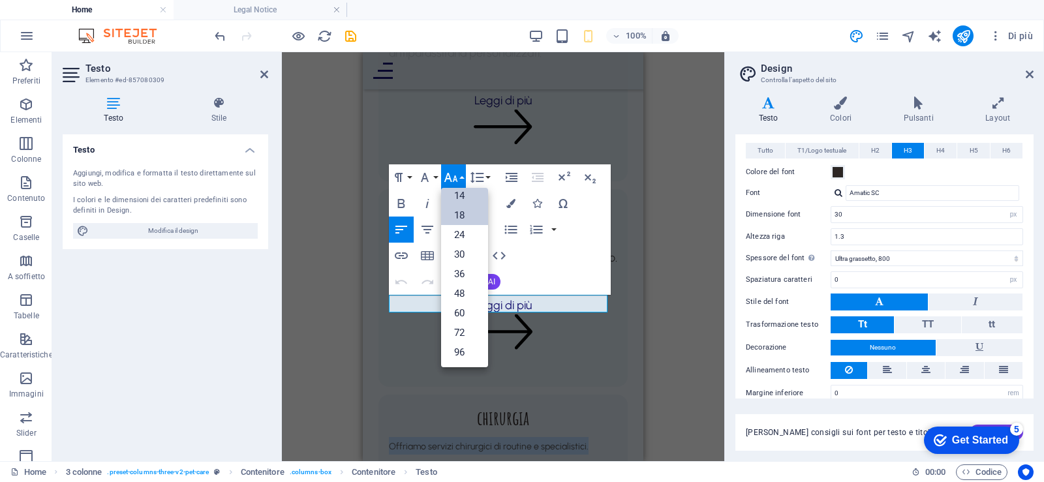
click at [468, 217] on link "18" at bounding box center [464, 216] width 47 height 20
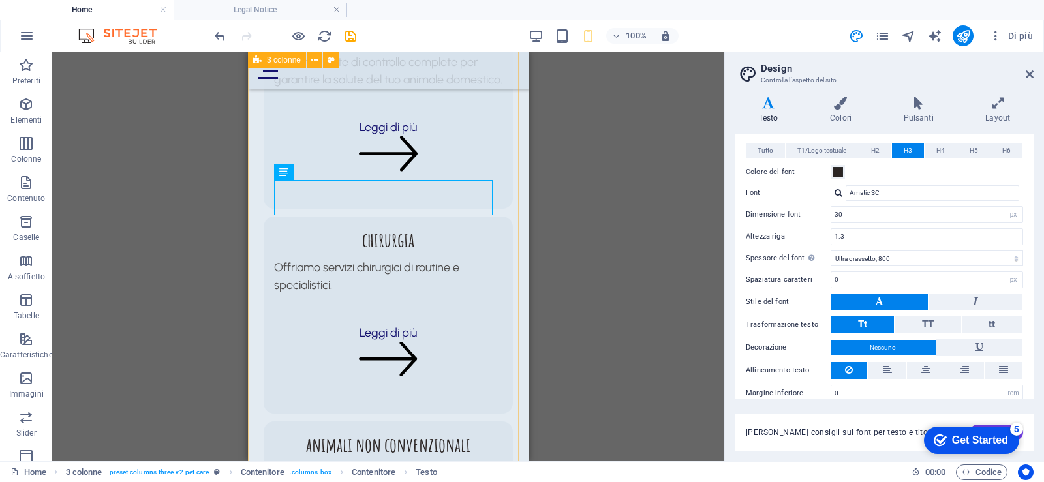
scroll to position [1305, 0]
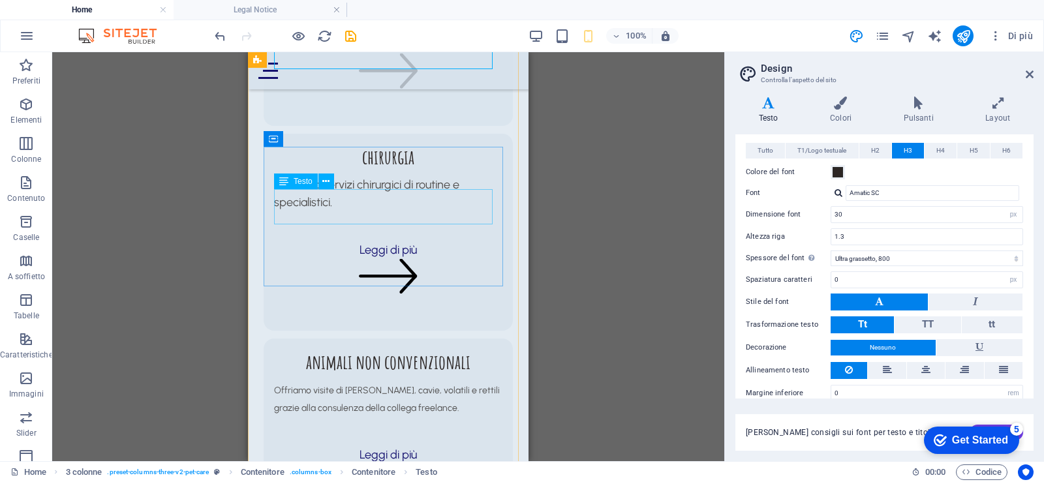
click at [397, 381] on div "Offriamo visite di [PERSON_NAME], cavie, volatili e rettili grazie alla consule…" at bounding box center [388, 398] width 228 height 35
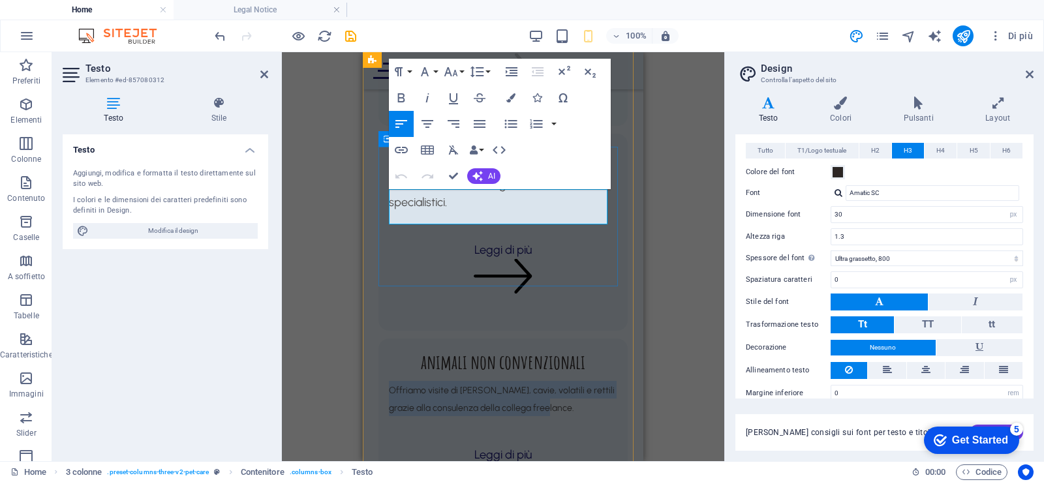
drag, startPoint x: 562, startPoint y: 217, endPoint x: 372, endPoint y: 193, distance: 191.4
click at [372, 193] on div "profilassi Proteggi il tuo animale domestico con i nostri programmi di profilas…" at bounding box center [503, 253] width 281 height 1232
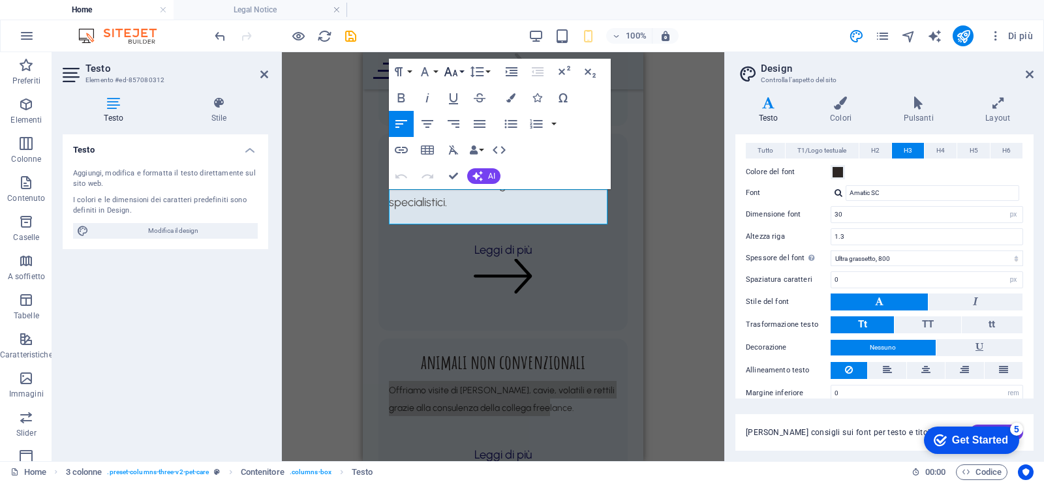
click at [448, 69] on icon "button" at bounding box center [451, 71] width 14 height 9
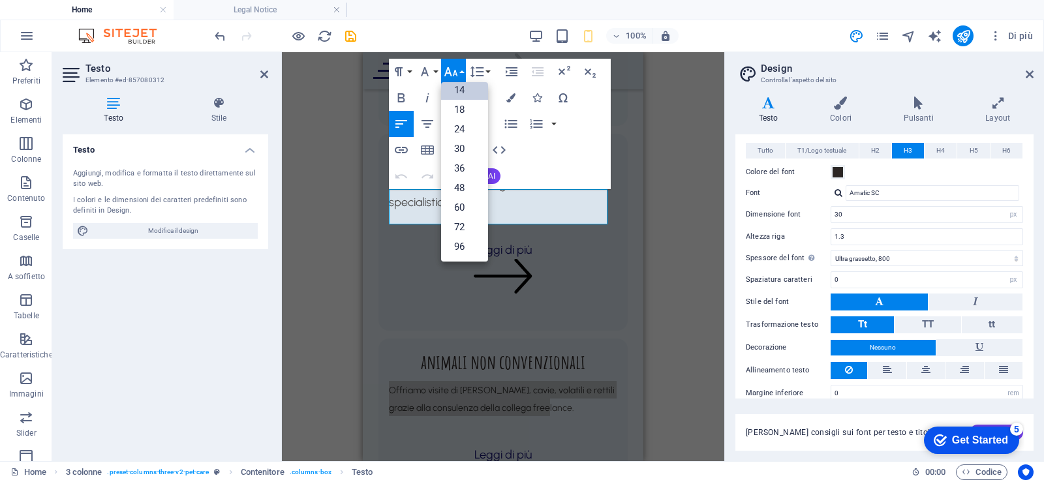
scroll to position [105, 0]
click at [461, 112] on link "18" at bounding box center [464, 110] width 47 height 20
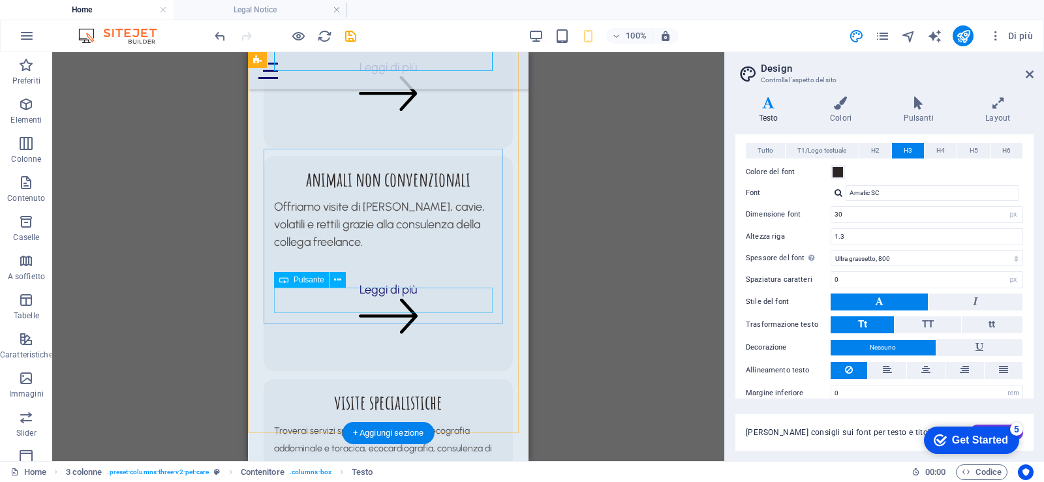
scroll to position [1501, 0]
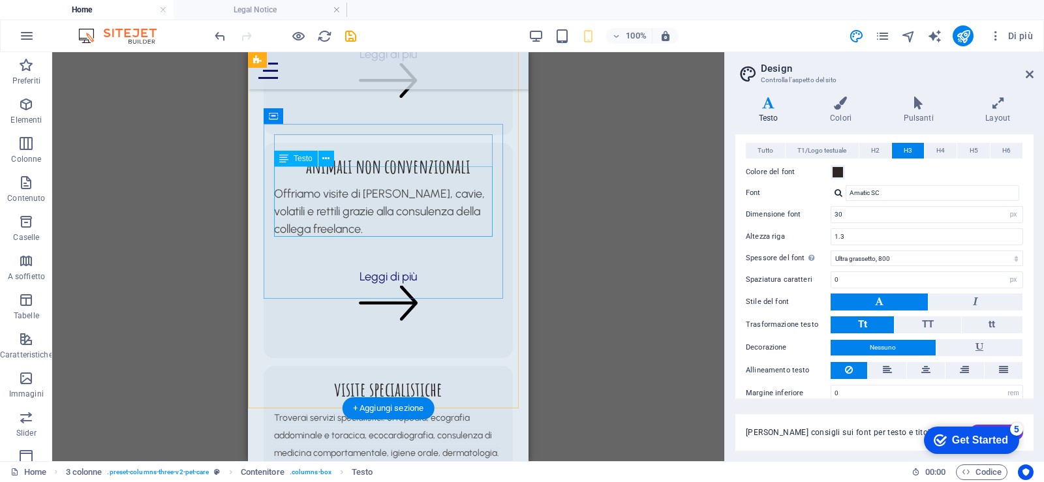
click at [407, 409] on div "Troverai servizi specialistici: ortopedia, ecografia addominale e toracica, eco…" at bounding box center [388, 435] width 228 height 53
click at [350, 409] on div "Troverai servizi specialistici: ortopedia, ecografia addominale e toracica, eco…" at bounding box center [388, 435] width 228 height 53
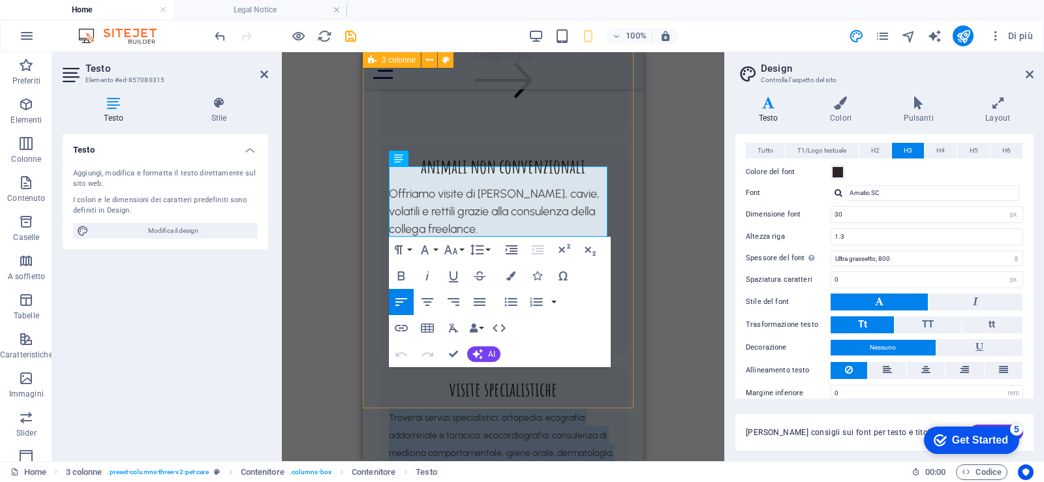
drag, startPoint x: 422, startPoint y: 223, endPoint x: 375, endPoint y: 161, distance: 76.9
click at [375, 161] on div "profilassi Proteggi il tuo animale domestico con i nostri programmi di profilas…" at bounding box center [503, 66] width 281 height 1250
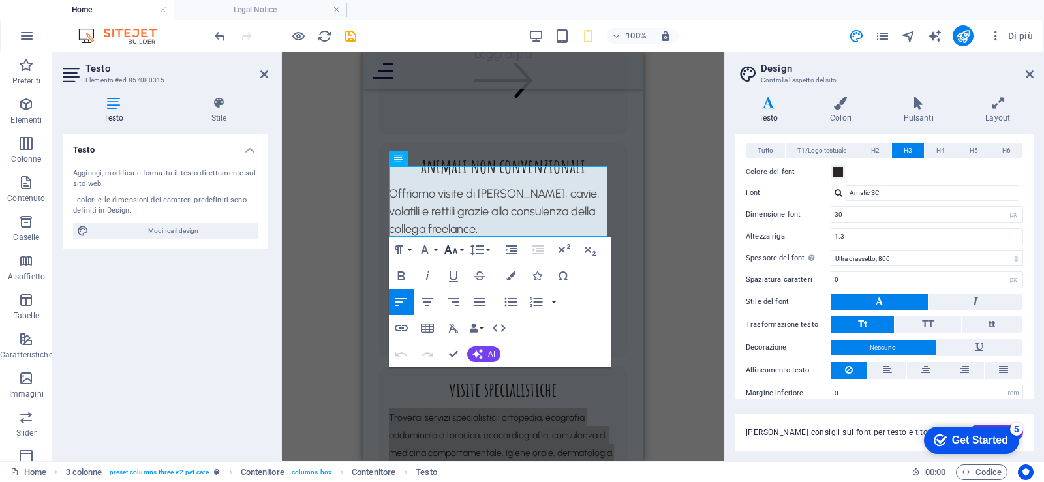
click at [444, 250] on icon "button" at bounding box center [451, 250] width 16 height 16
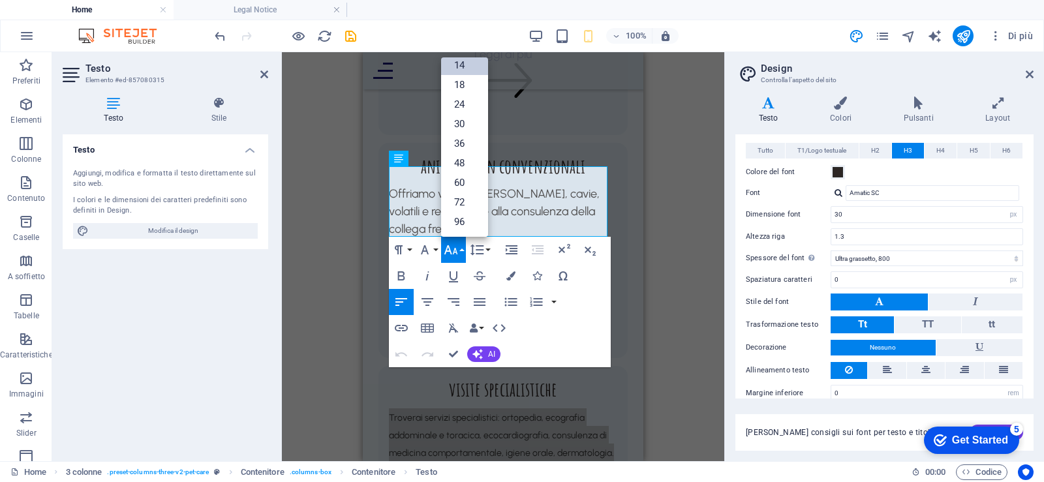
scroll to position [105, 0]
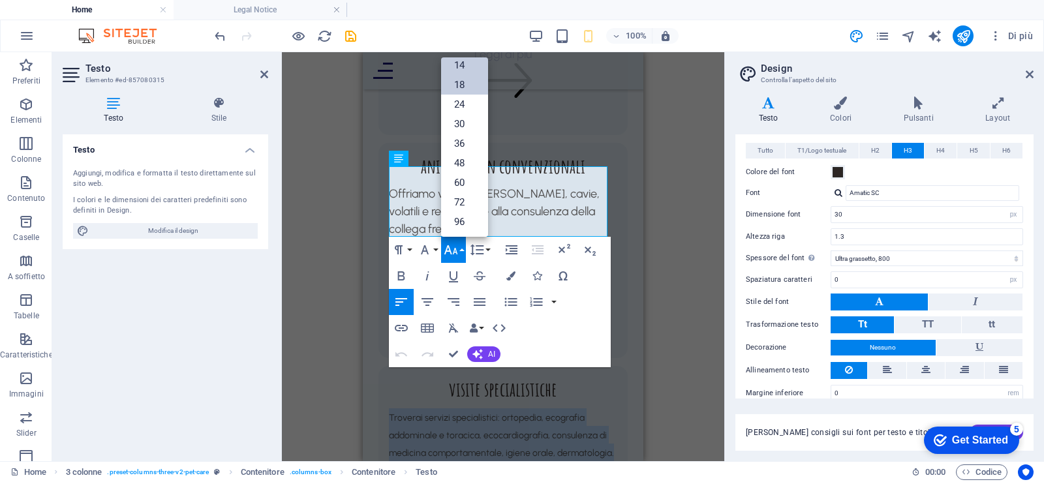
click at [457, 90] on link "18" at bounding box center [464, 85] width 47 height 20
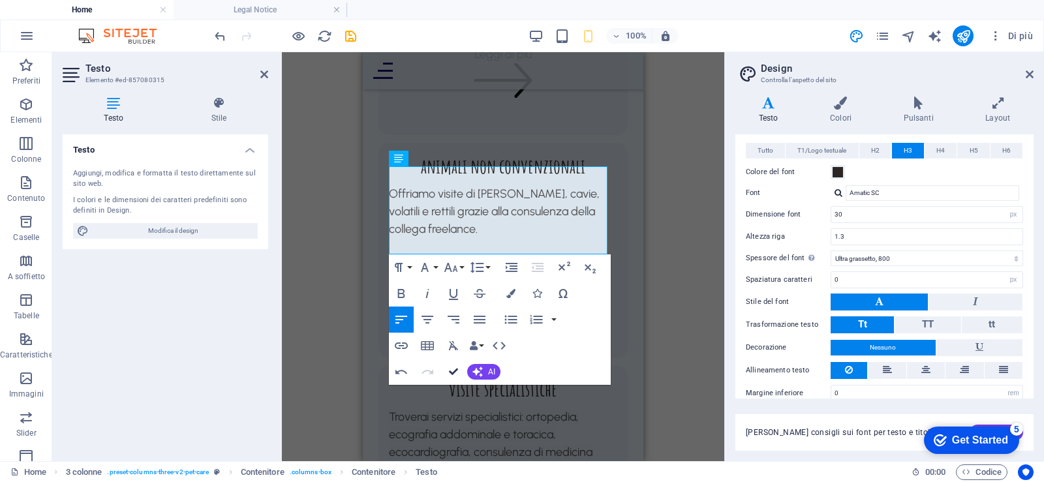
drag, startPoint x: 450, startPoint y: 372, endPoint x: 202, endPoint y: 318, distance: 254.3
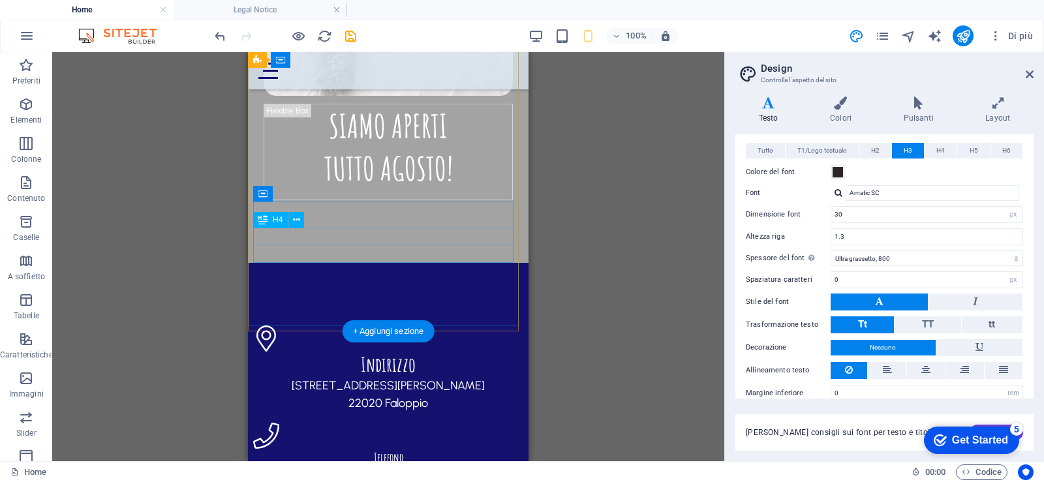
scroll to position [2480, 0]
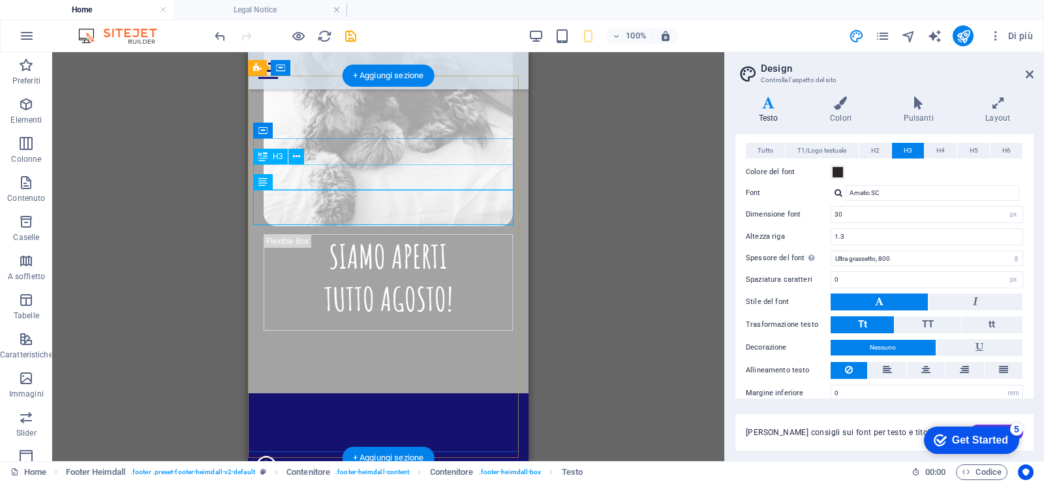
drag, startPoint x: 390, startPoint y: 178, endPoint x: 273, endPoint y: 178, distance: 117.5
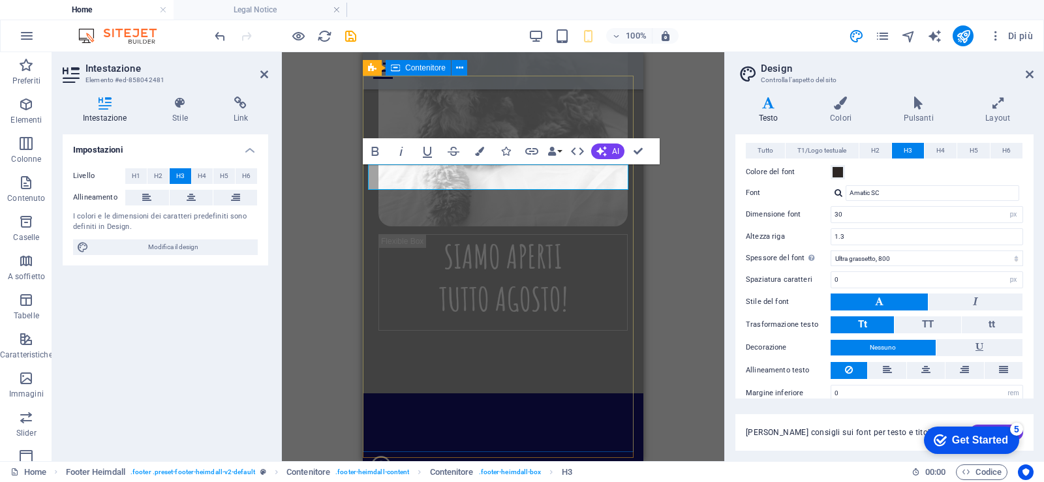
scroll to position [2545, 0]
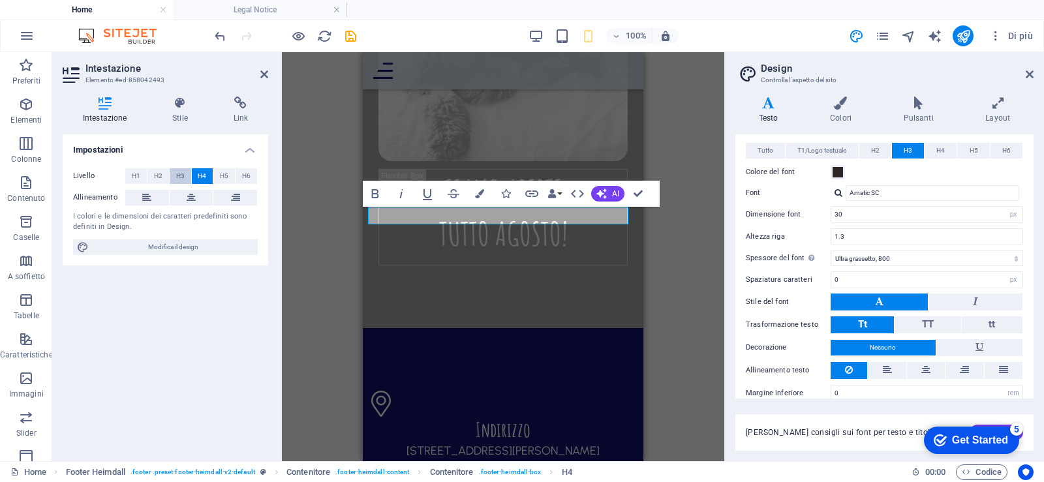
click at [185, 168] on button "H3" at bounding box center [181, 176] width 22 height 16
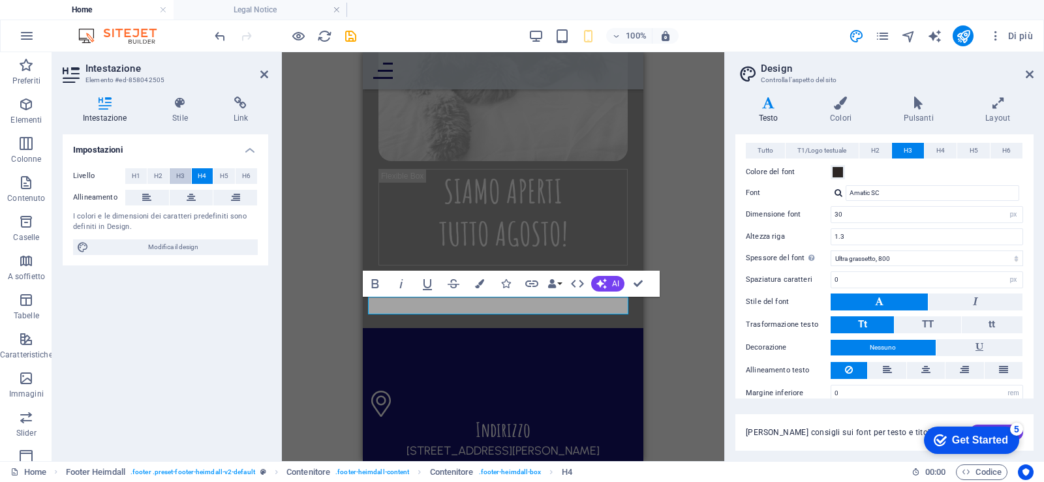
click at [183, 178] on span "H3" at bounding box center [180, 176] width 8 height 16
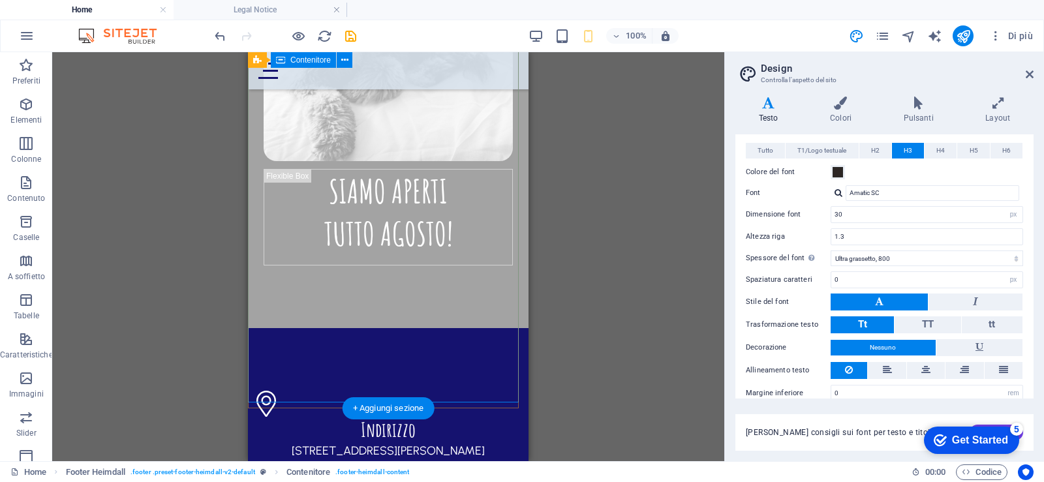
scroll to position [2871, 0]
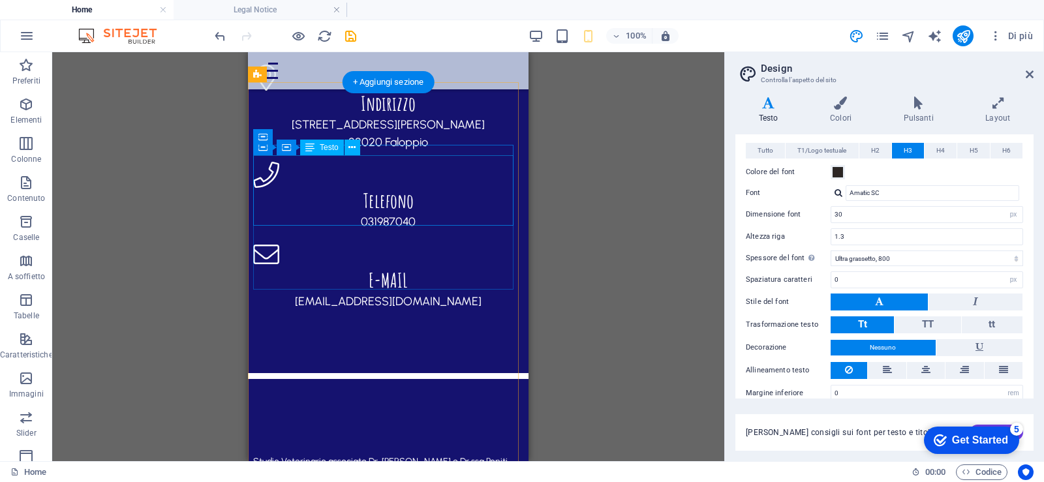
click at [380, 452] on div "Studio Veterinario associato Dr. [PERSON_NAME] e Dr.ssa Poniti P. IVA 017978801…" at bounding box center [388, 487] width 270 height 70
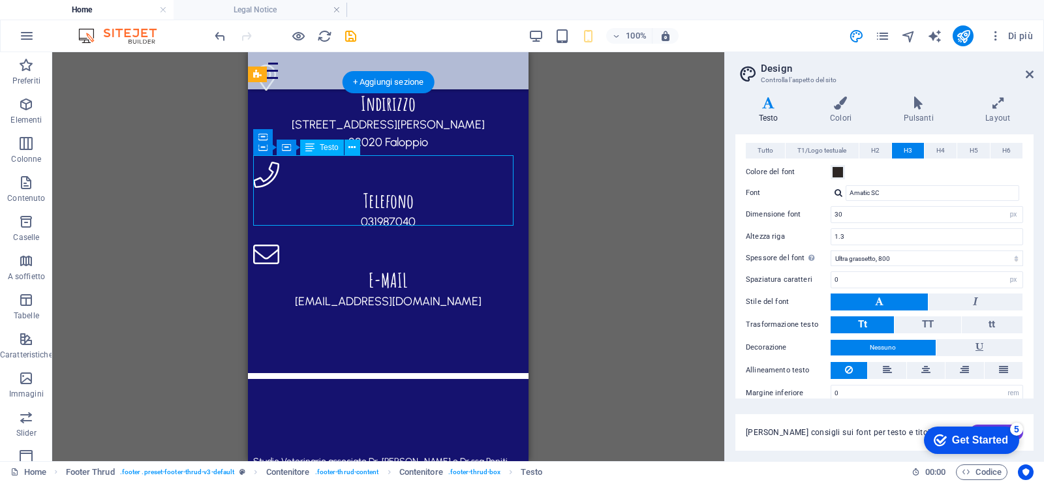
click at [382, 452] on div "Studio Veterinario associato Dr. [PERSON_NAME] e Dr.ssa Poniti P. IVA 017978801…" at bounding box center [388, 487] width 270 height 70
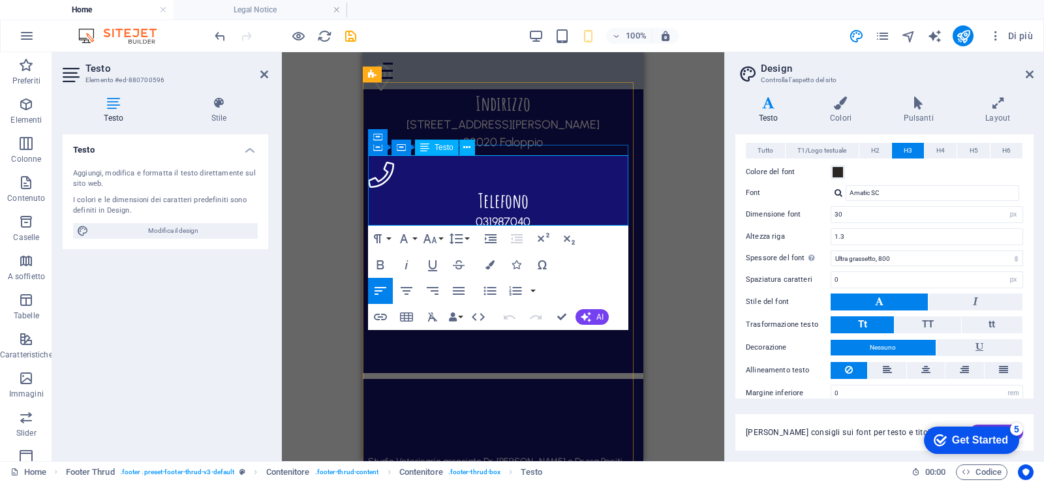
click at [495, 456] on span "Studio Veterinario associato Dr. [PERSON_NAME] e Dr.ssa Poniti" at bounding box center [495, 461] width 255 height 11
click at [596, 456] on span "Studio Veterinario associato Dr. [PERSON_NAME] e Dr.ssa Poniti" at bounding box center [501, 470] width 267 height 29
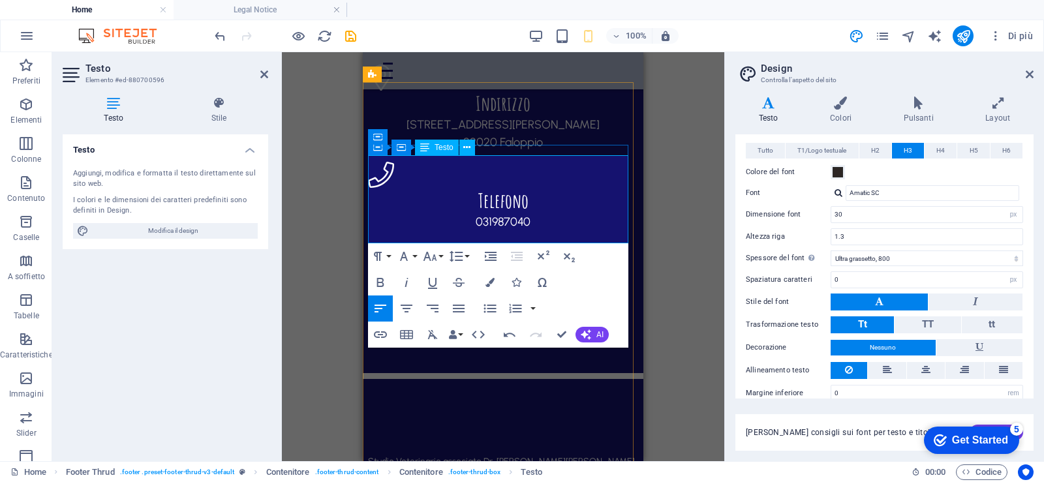
click at [528, 452] on p "Studio Veterinario associato Dr. [PERSON_NAME] e Dr.ssa [PERSON_NAME] [PERSON_N…" at bounding box center [503, 469] width 270 height 35
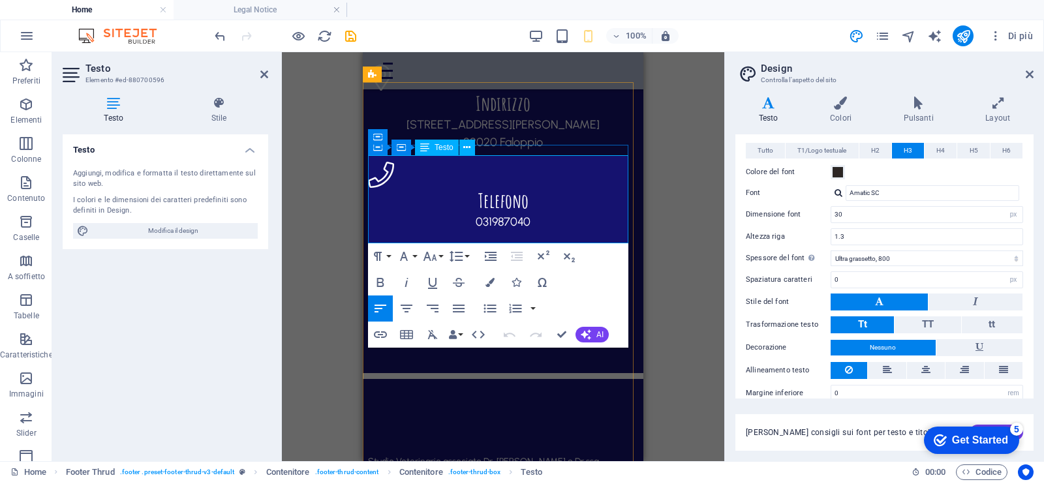
click at [469, 264] on button "Line Height" at bounding box center [458, 256] width 25 height 26
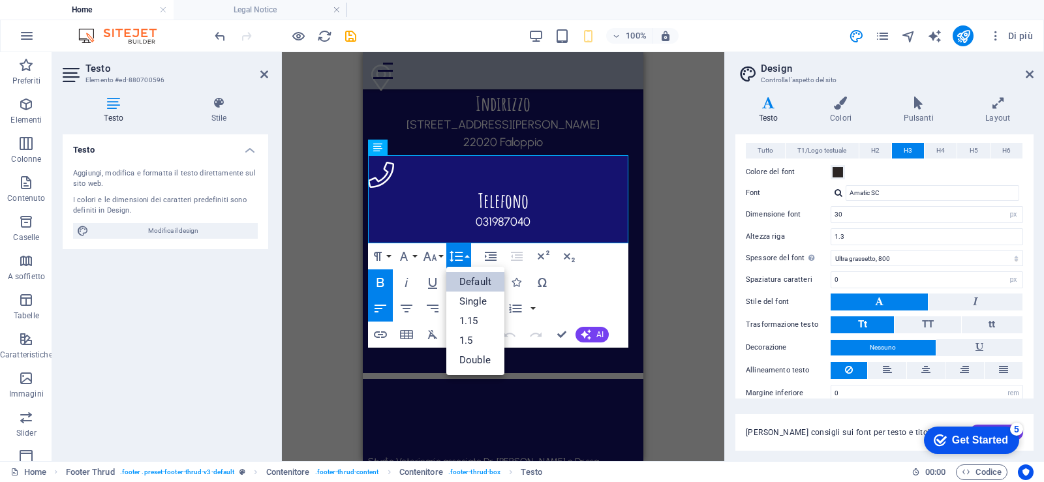
scroll to position [0, 0]
click at [476, 297] on link "Single" at bounding box center [475, 302] width 58 height 20
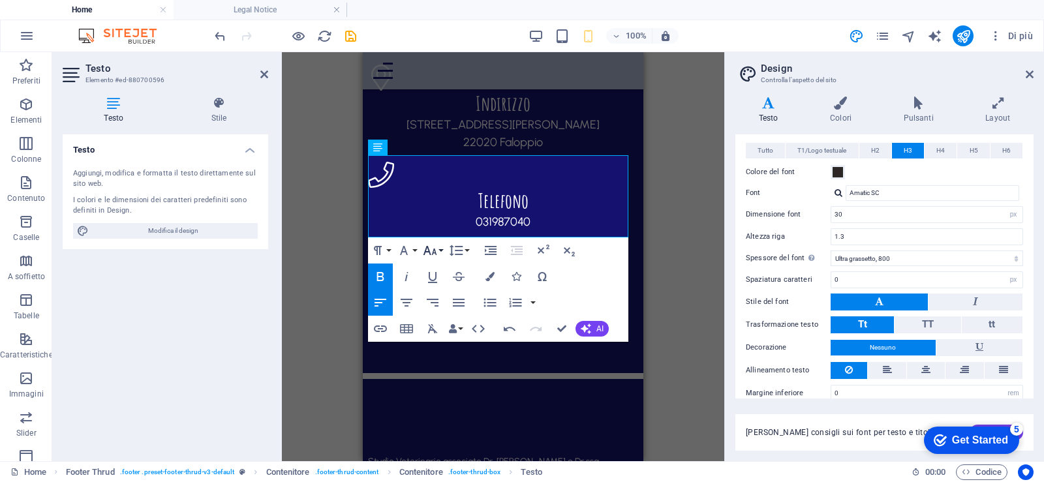
click at [435, 258] on icon "button" at bounding box center [430, 251] width 16 height 16
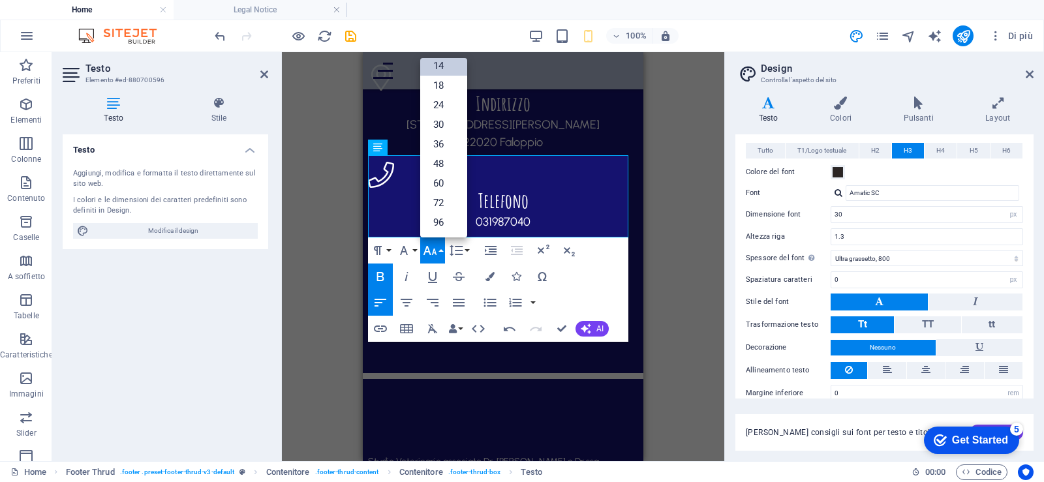
scroll to position [105, 0]
click at [434, 243] on icon "button" at bounding box center [430, 251] width 16 height 16
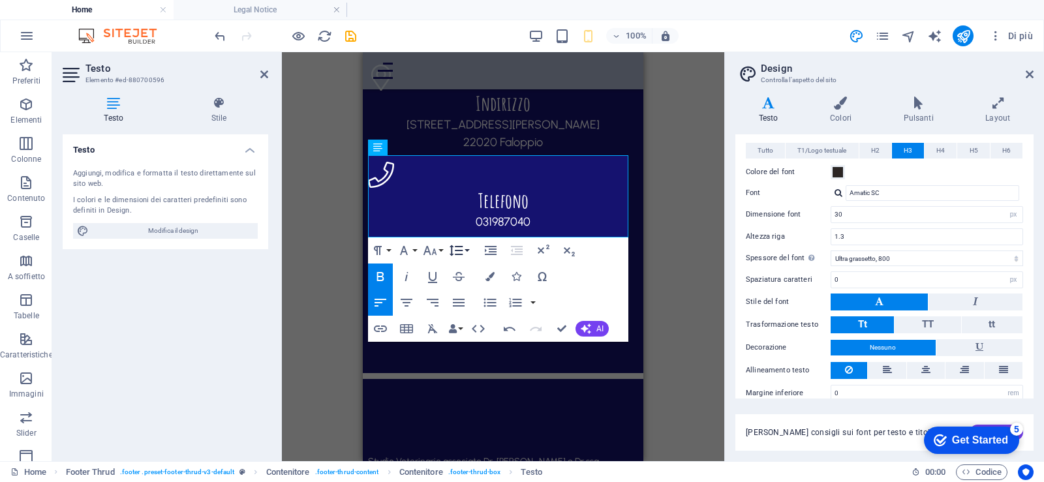
click at [469, 253] on button "Line Height" at bounding box center [458, 251] width 25 height 26
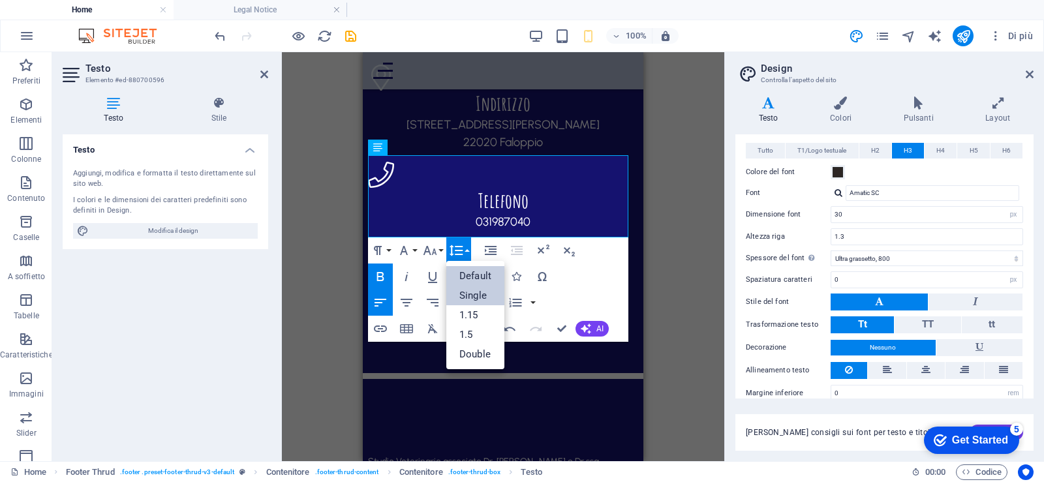
click at [475, 278] on link "Default" at bounding box center [475, 276] width 58 height 20
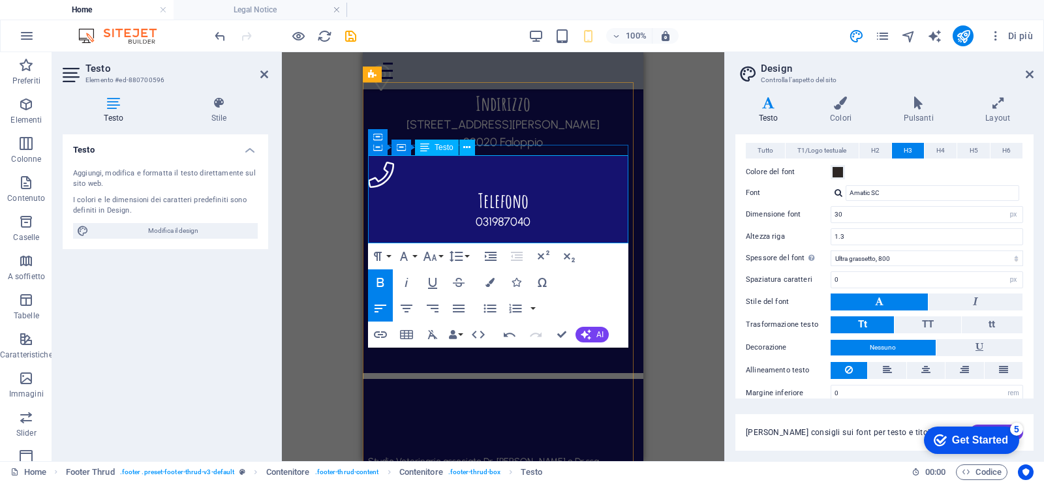
click at [432, 256] on icon "button" at bounding box center [430, 257] width 16 height 16
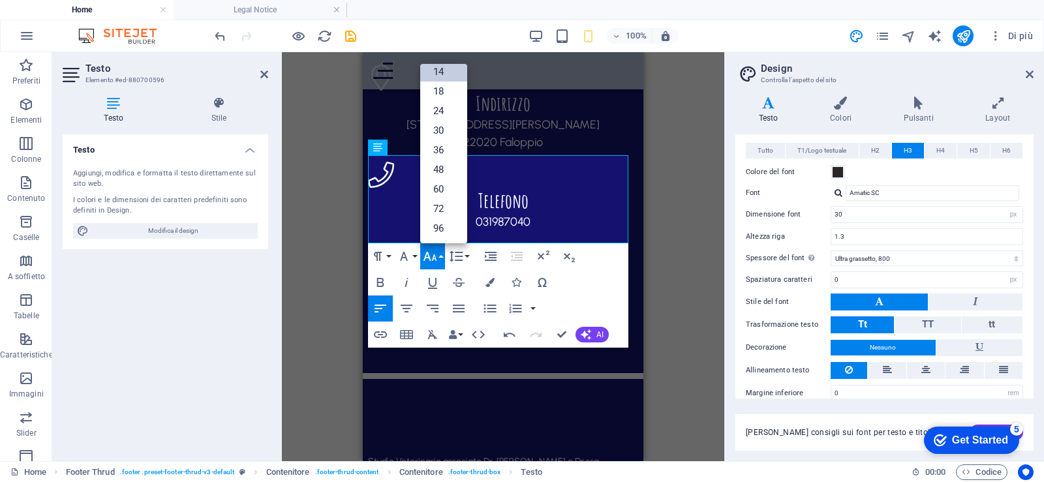
click at [432, 256] on icon "button" at bounding box center [430, 257] width 16 height 16
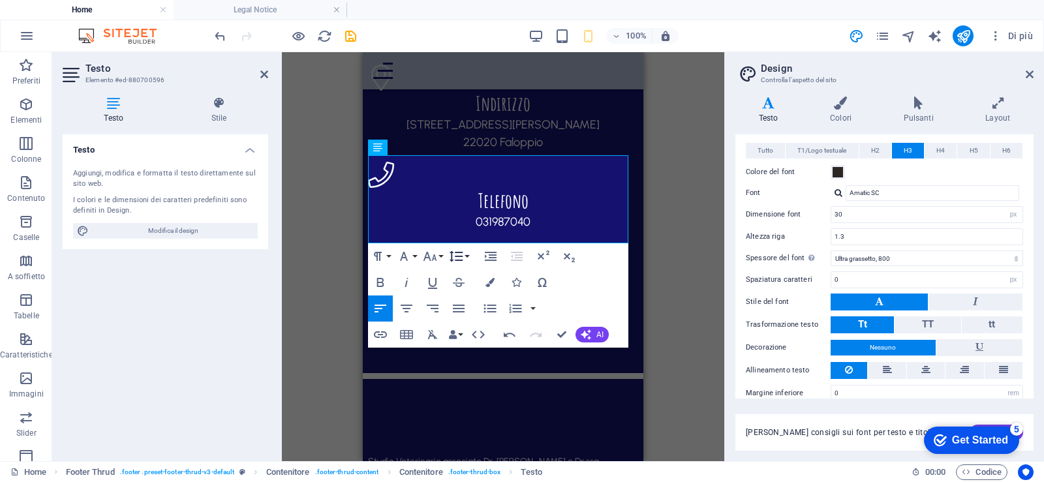
click at [458, 256] on icon "button" at bounding box center [456, 257] width 16 height 16
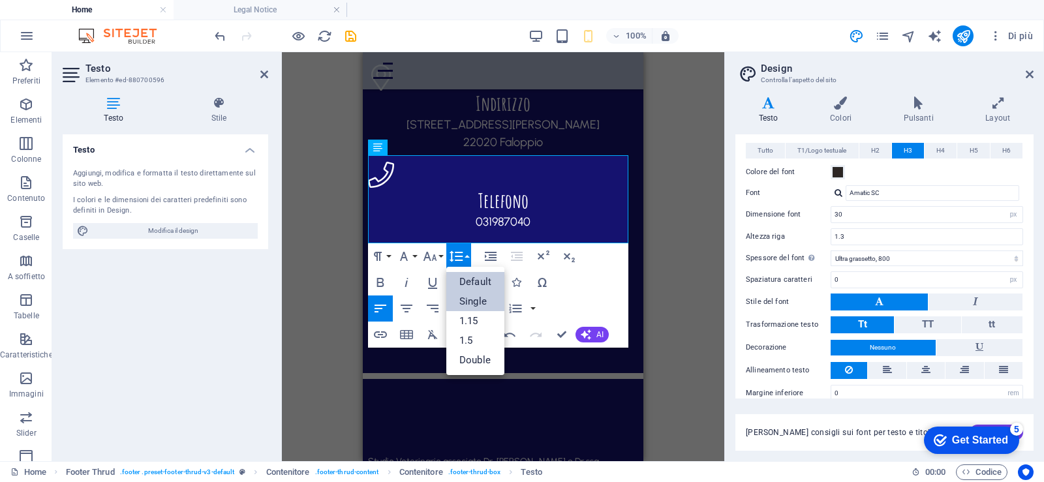
click at [477, 301] on link "Single" at bounding box center [475, 302] width 58 height 20
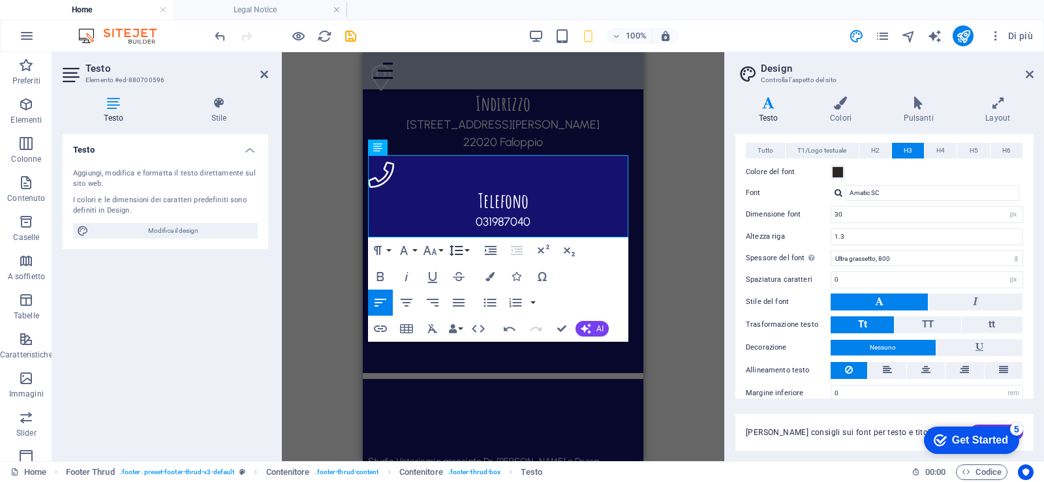
click at [454, 253] on icon "button" at bounding box center [456, 251] width 16 height 16
click at [410, 251] on icon "button" at bounding box center [404, 251] width 16 height 16
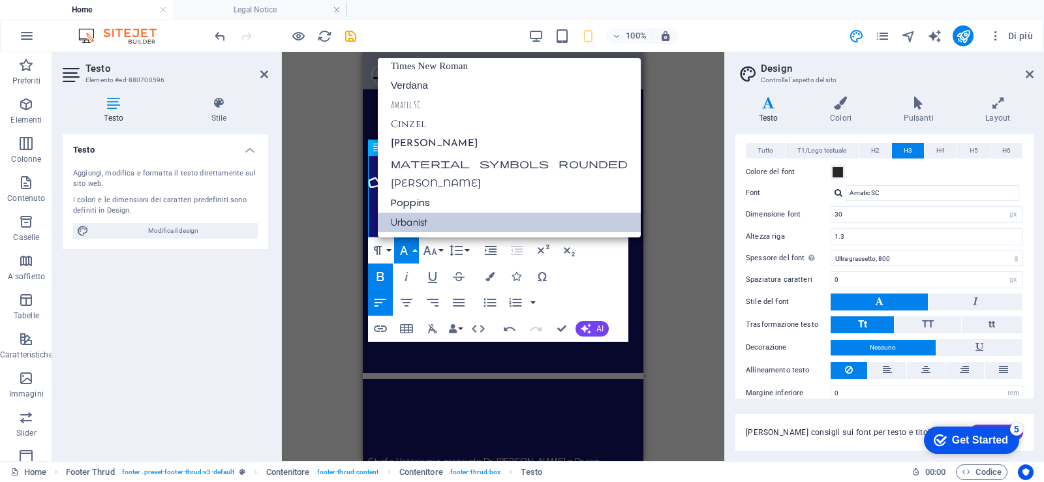
scroll to position [85, 0]
click at [410, 251] on icon "button" at bounding box center [404, 251] width 16 height 16
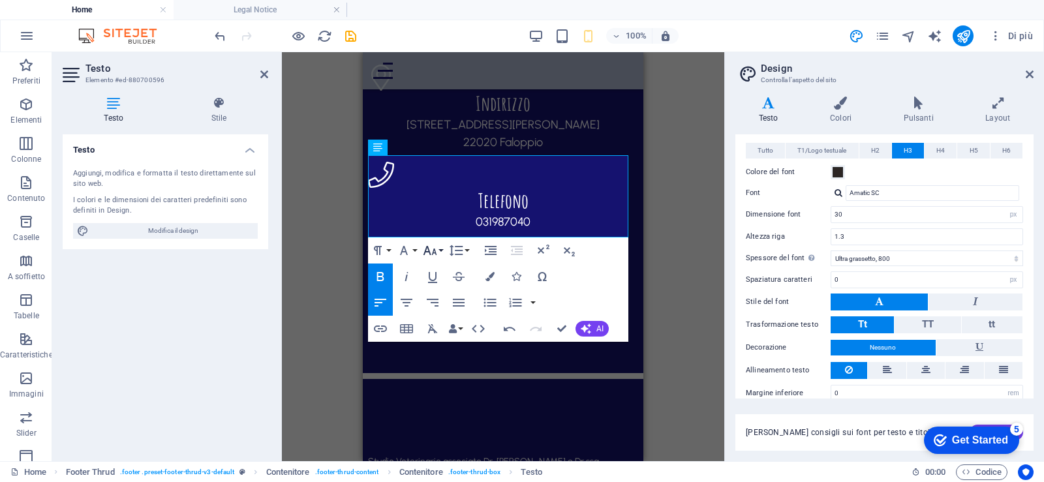
click at [437, 251] on icon "button" at bounding box center [430, 251] width 16 height 16
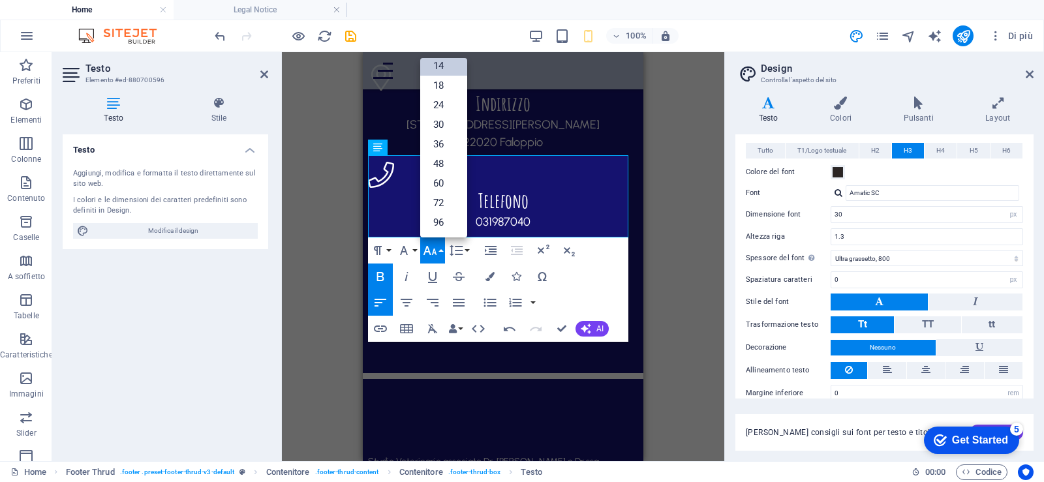
click at [437, 251] on icon "button" at bounding box center [430, 251] width 16 height 16
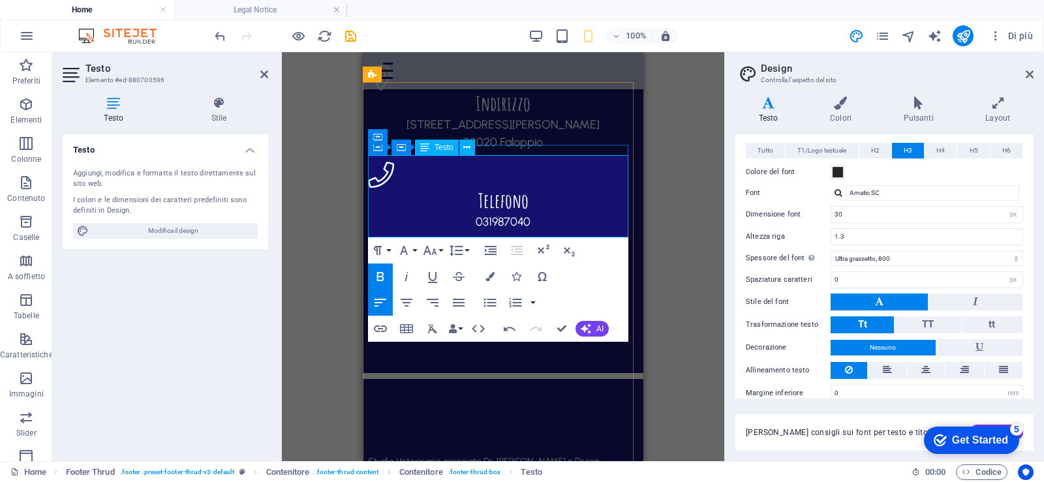
click at [429, 248] on icon "button" at bounding box center [430, 251] width 16 height 16
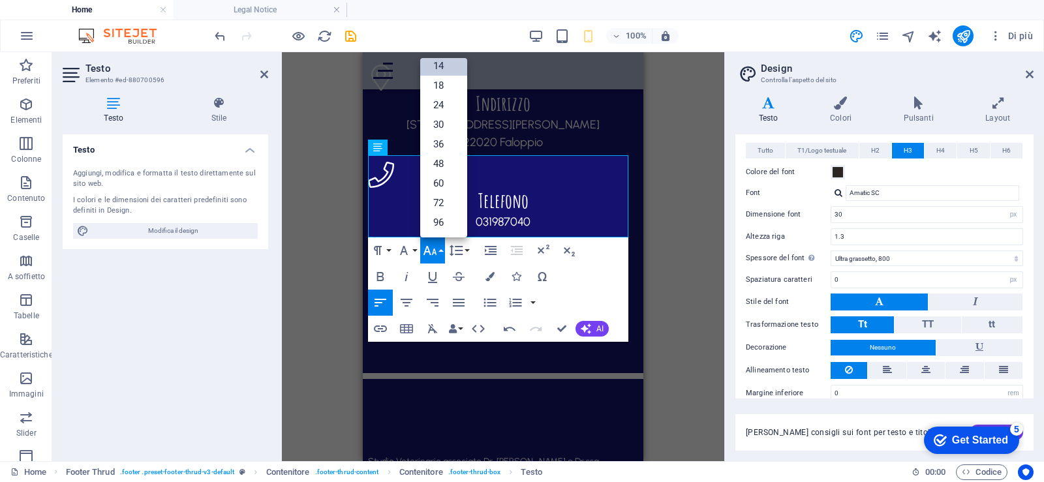
click at [429, 249] on icon "button" at bounding box center [430, 251] width 16 height 16
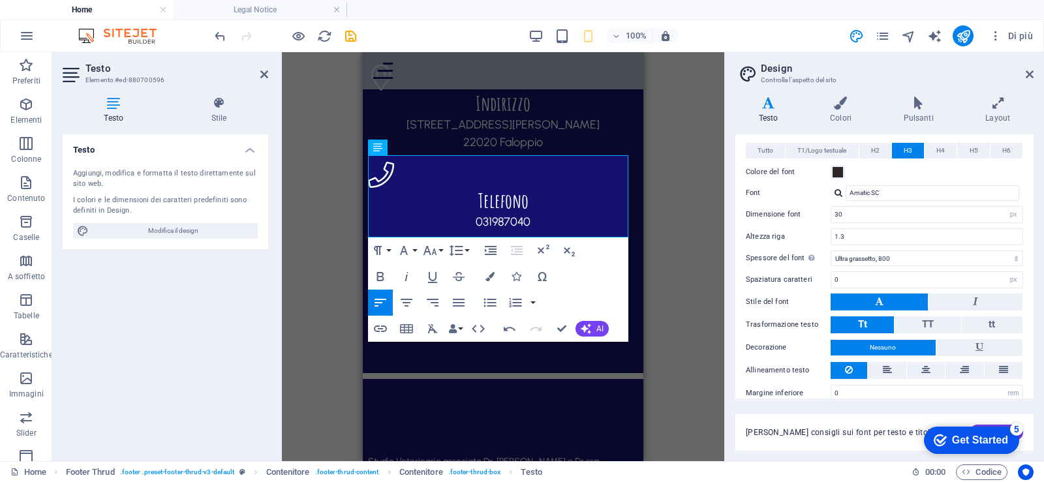
drag, startPoint x: 536, startPoint y: 232, endPoint x: 719, endPoint y: 285, distance: 190.2
click at [433, 248] on icon "button" at bounding box center [430, 251] width 16 height 16
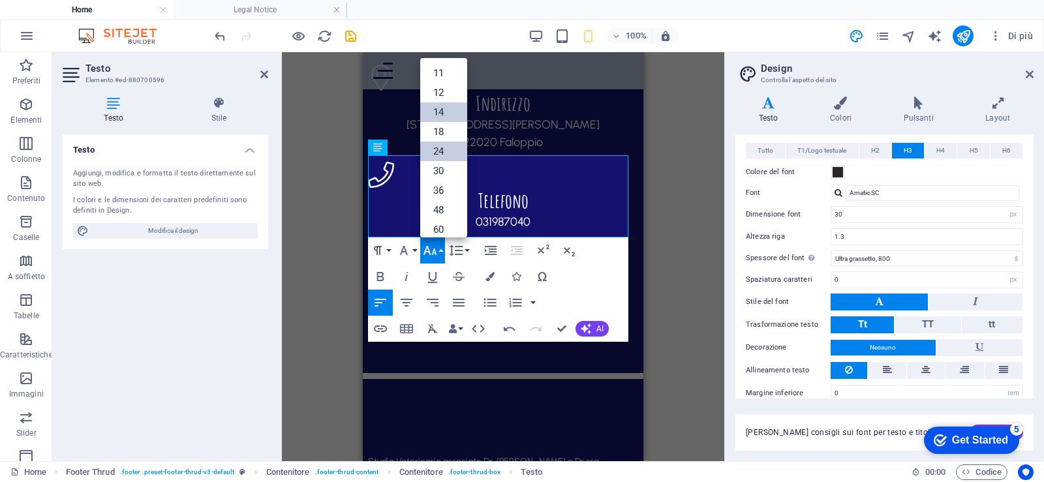
scroll to position [40, 0]
click at [446, 117] on link "12" at bounding box center [443, 112] width 47 height 20
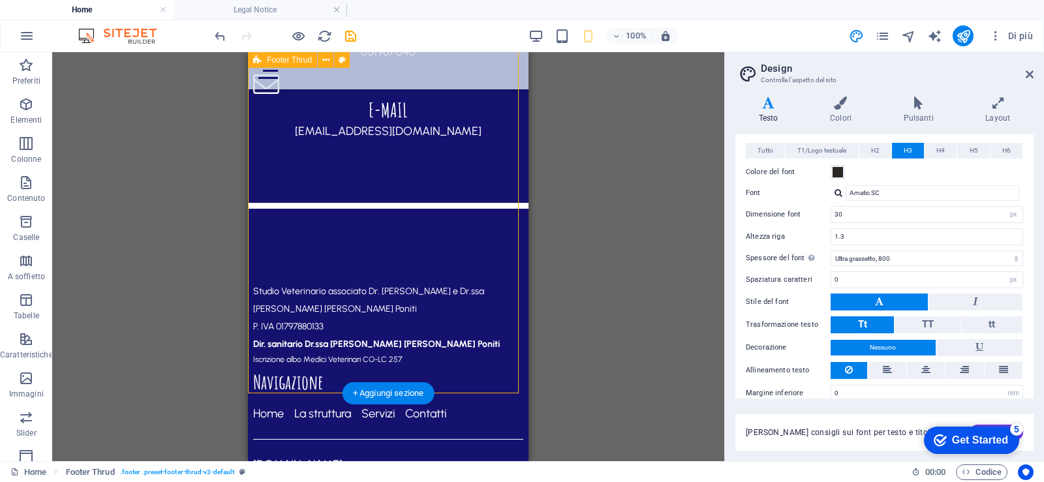
scroll to position [3044, 0]
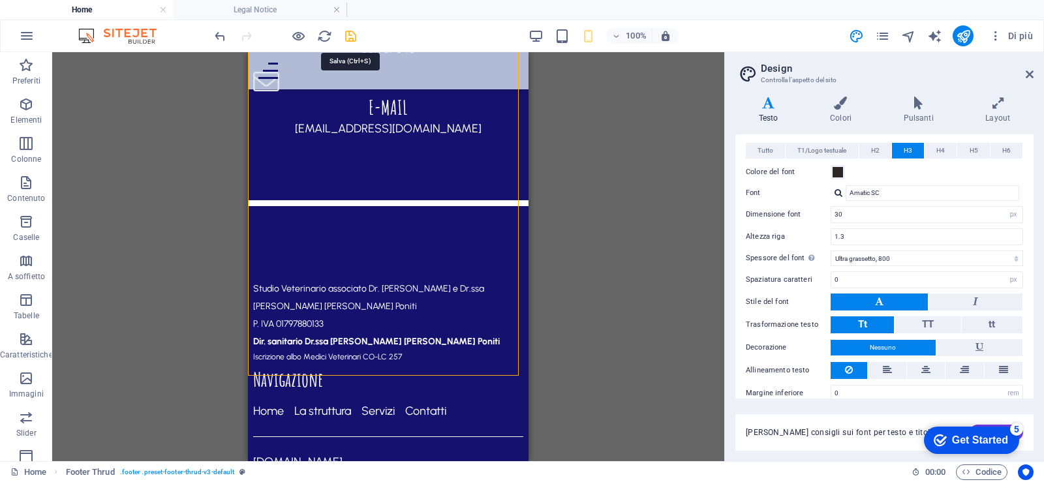
click at [347, 36] on icon "save" at bounding box center [350, 36] width 15 height 15
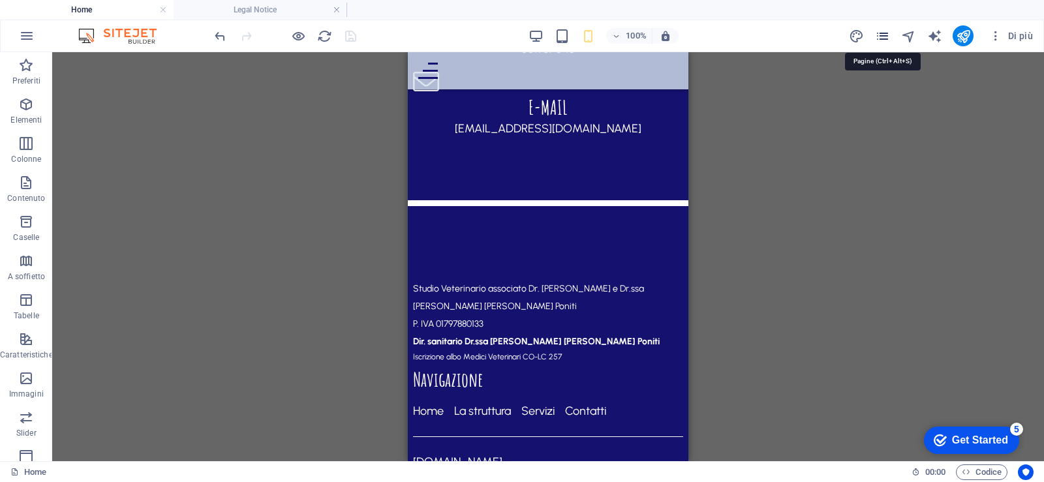
click at [888, 39] on icon "pages" at bounding box center [882, 36] width 15 height 15
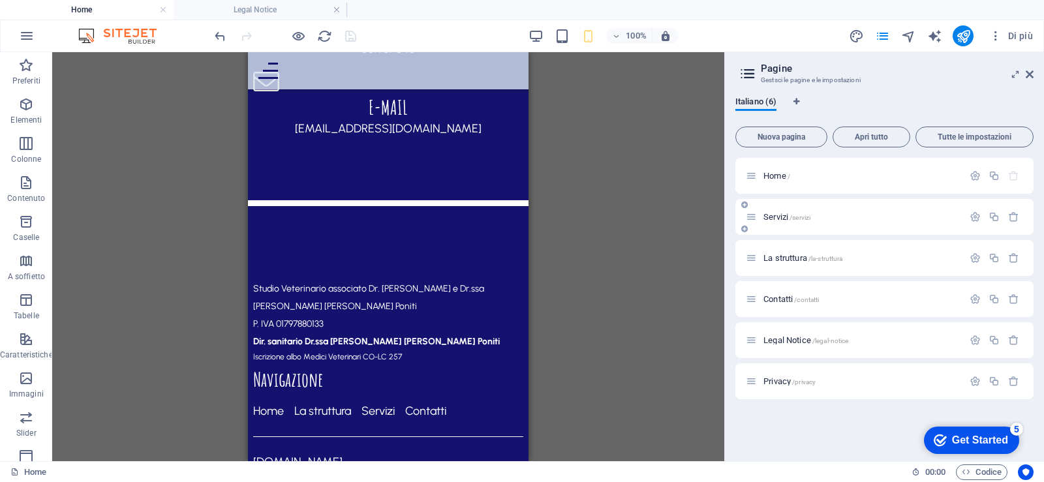
click at [771, 219] on span "Servizi /servizi" at bounding box center [787, 217] width 47 height 10
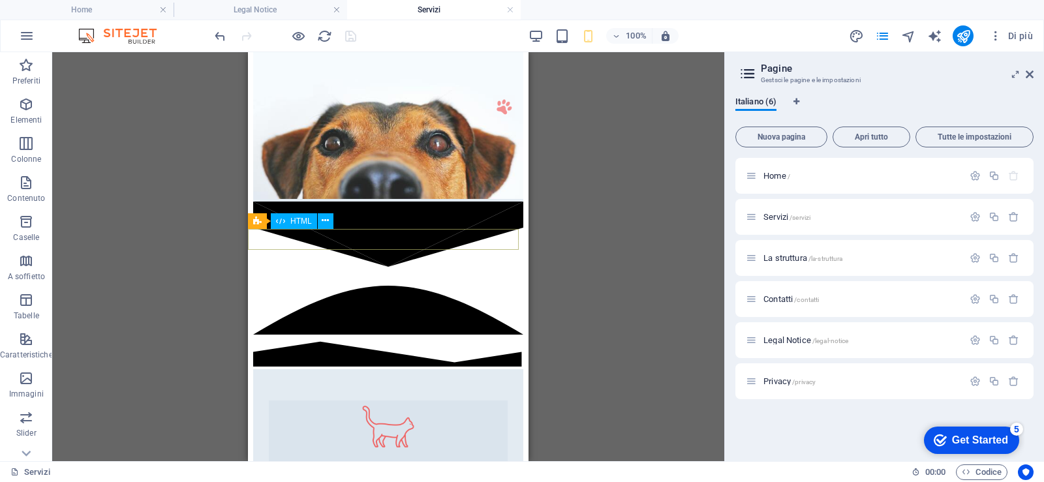
scroll to position [392, 0]
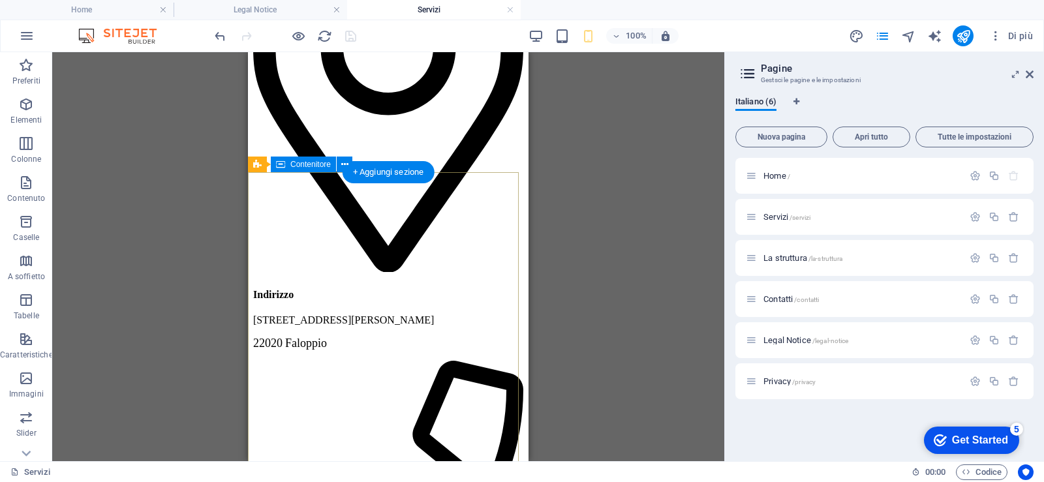
scroll to position [2806, 0]
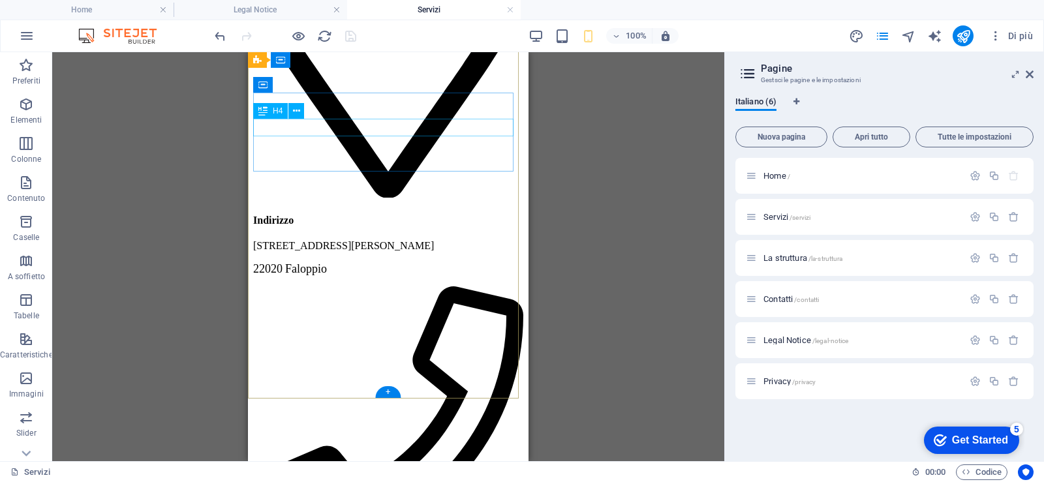
click at [390, 215] on div "Indirizzo" at bounding box center [388, 221] width 270 height 12
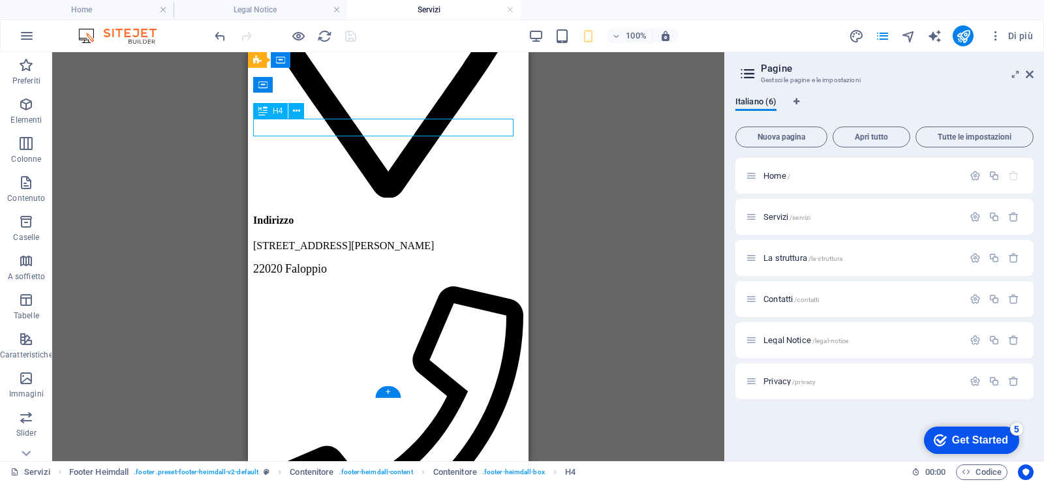
click at [369, 215] on div "Indirizzo" at bounding box center [388, 221] width 270 height 12
drag, startPoint x: 369, startPoint y: 121, endPoint x: 253, endPoint y: 121, distance: 116.2
click at [368, 215] on div "Indirizzo" at bounding box center [388, 221] width 270 height 12
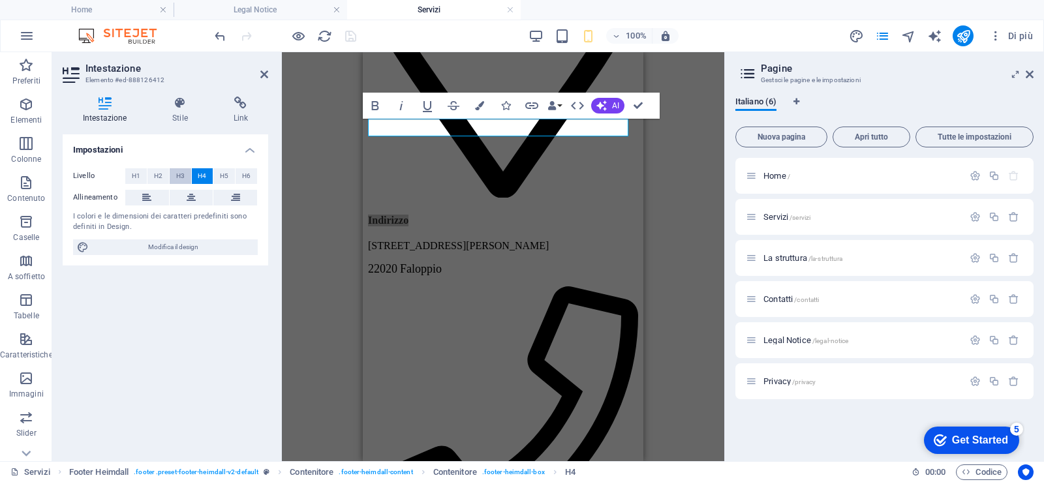
click at [181, 173] on span "H3" at bounding box center [180, 176] width 8 height 16
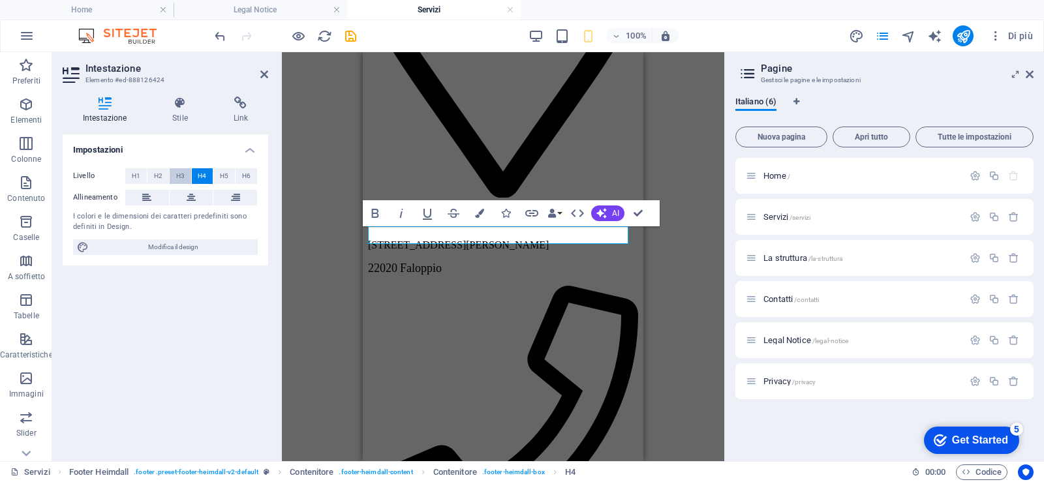
click at [178, 178] on span "H3" at bounding box center [180, 176] width 8 height 16
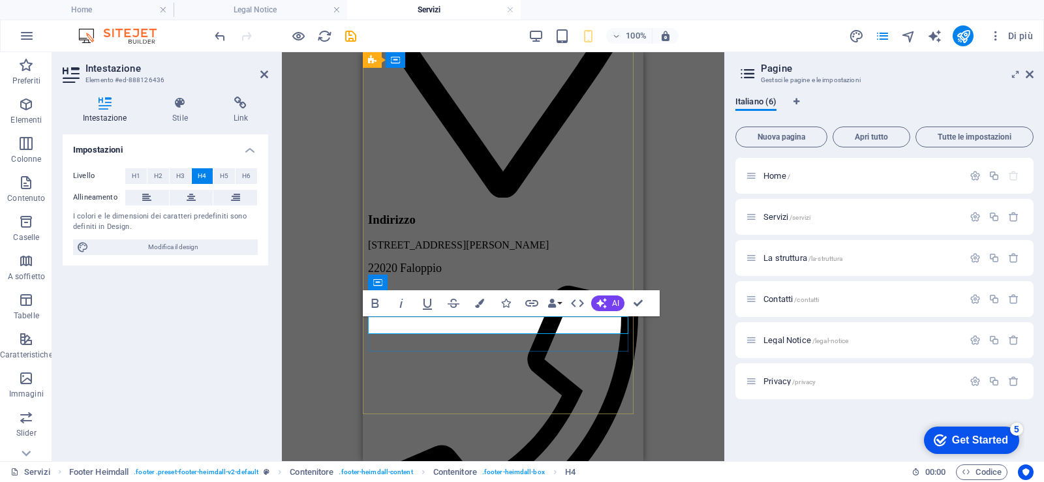
click at [173, 178] on button "H3" at bounding box center [181, 176] width 22 height 16
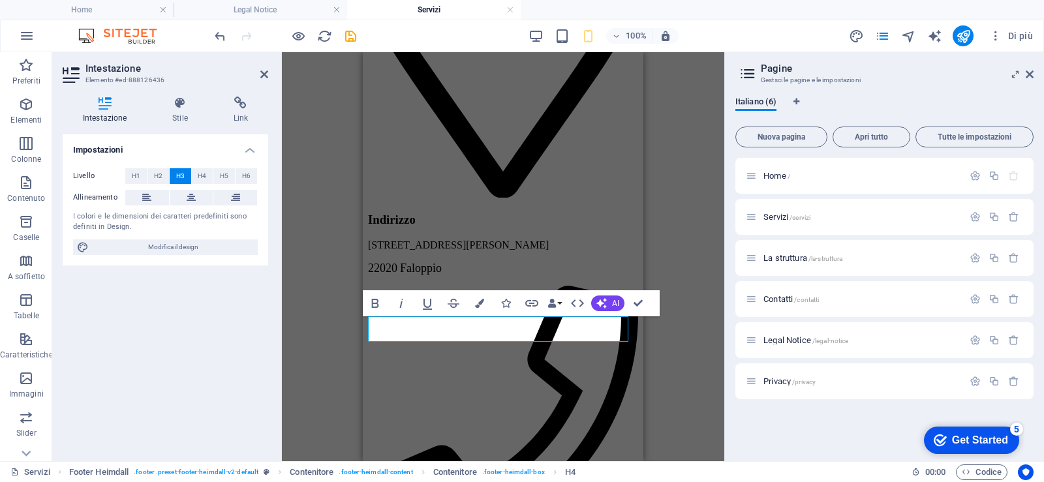
click at [679, 234] on div "H2 Sovrapposizione immagini e testo Contenitore Testo Immagine Separatore HTML …" at bounding box center [503, 256] width 442 height 409
click at [678, 234] on div "H2 Sovrapposizione immagini e testo Contenitore Testo Immagine Separatore HTML …" at bounding box center [503, 256] width 442 height 409
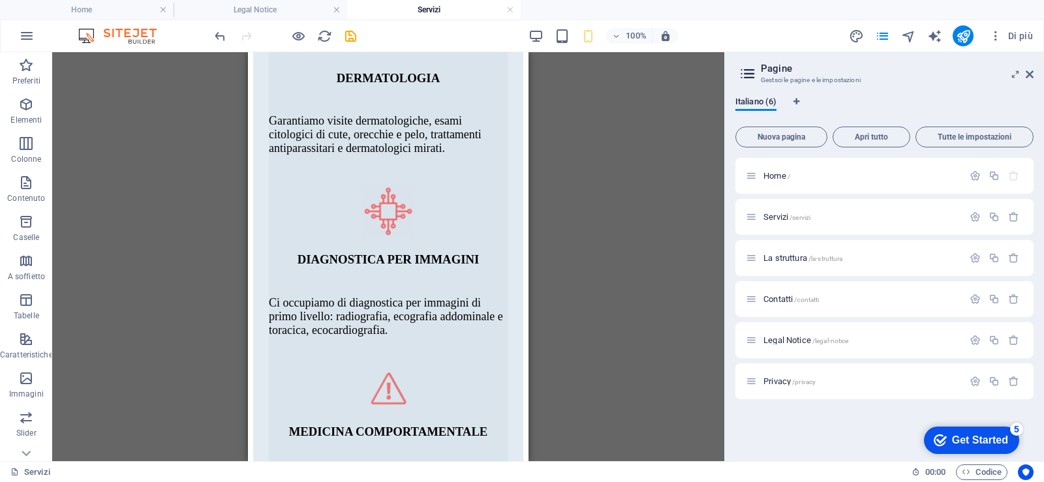
scroll to position [1992, 0]
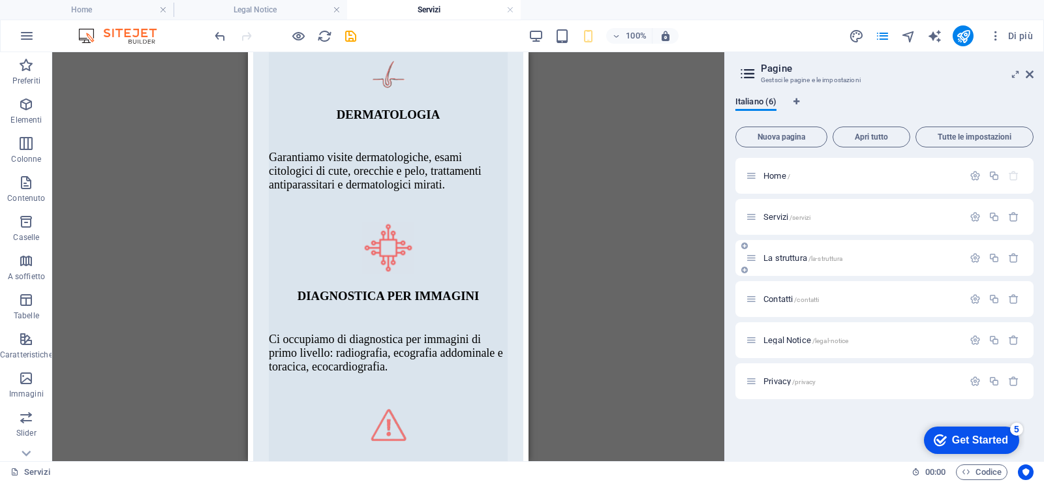
click at [800, 257] on span "La struttura /la-struttura" at bounding box center [803, 258] width 79 height 10
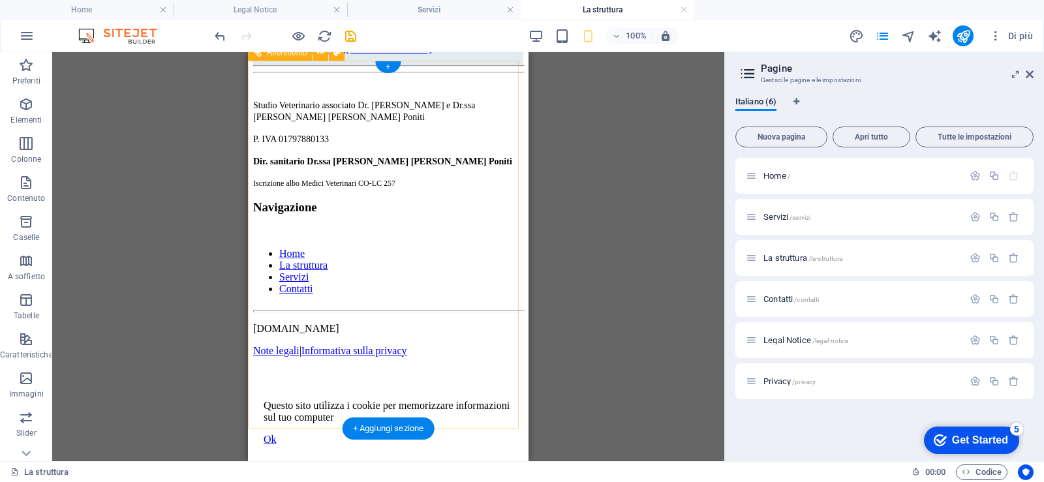
scroll to position [2729, 0]
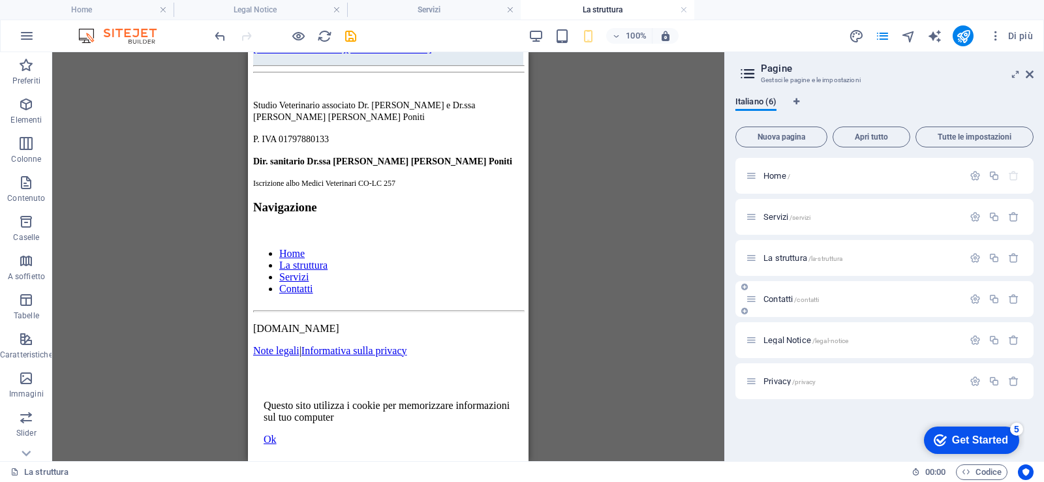
click at [769, 301] on span "Contatti /contatti" at bounding box center [791, 299] width 55 height 10
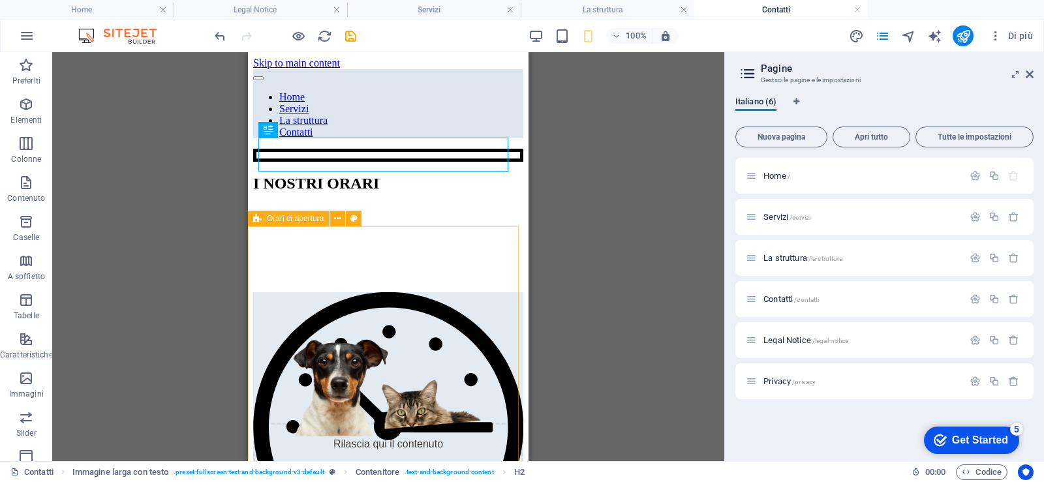
scroll to position [0, 0]
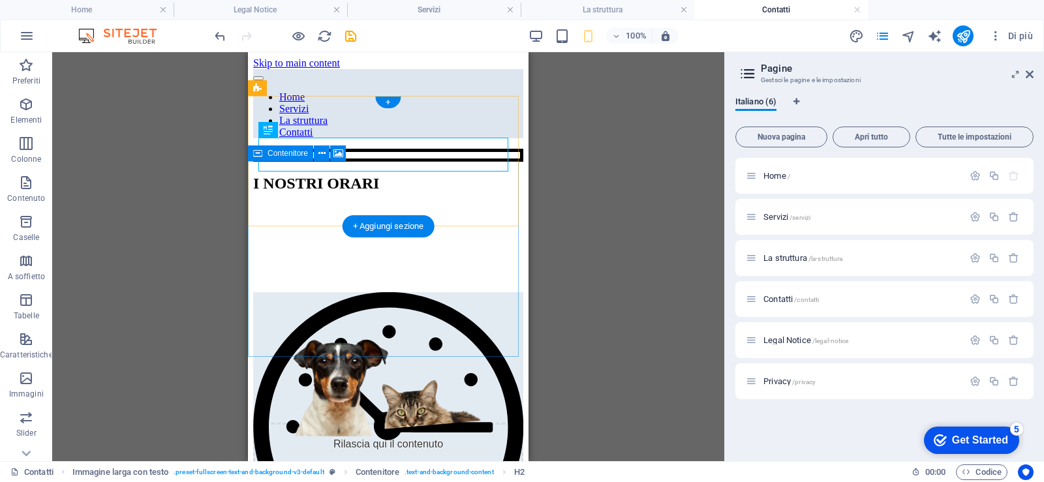
click at [401, 423] on div "Rilascia qui il contenuto oppure Aggiungi elementi Incolla appunti" at bounding box center [388, 469] width 270 height 93
click at [455, 423] on div "Rilascia qui il contenuto oppure Aggiungi elementi Incolla appunti" at bounding box center [388, 469] width 270 height 93
select select "px"
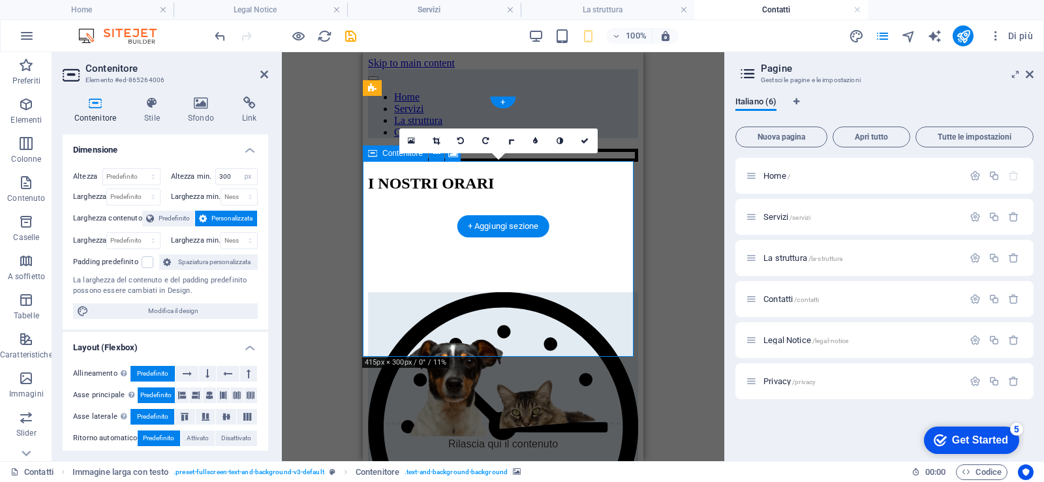
click at [418, 423] on div "Rilascia qui il contenuto oppure Aggiungi elementi Incolla appunti" at bounding box center [503, 469] width 270 height 93
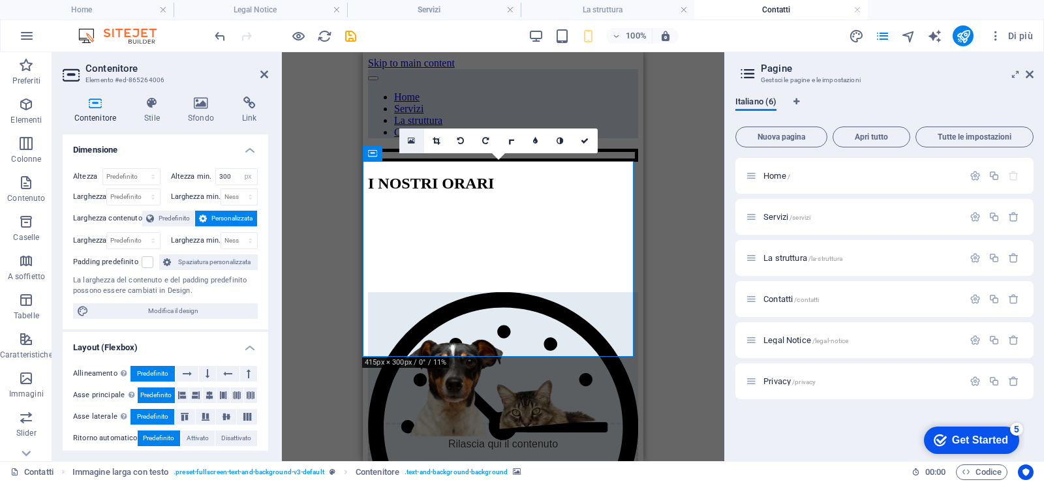
click at [411, 144] on icon at bounding box center [411, 140] width 7 height 9
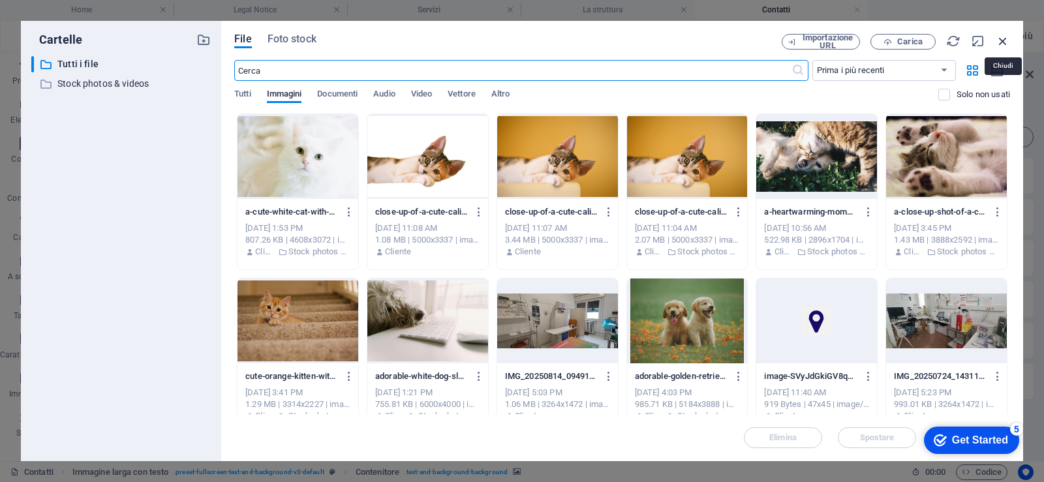
click at [1004, 43] on icon "button" at bounding box center [1003, 41] width 14 height 14
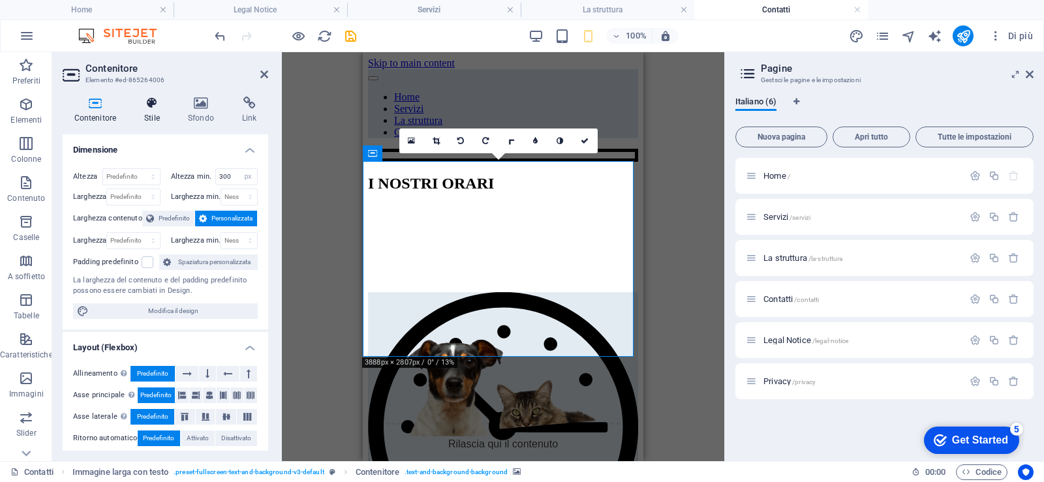
click at [161, 117] on h4 "Stile" at bounding box center [155, 110] width 44 height 27
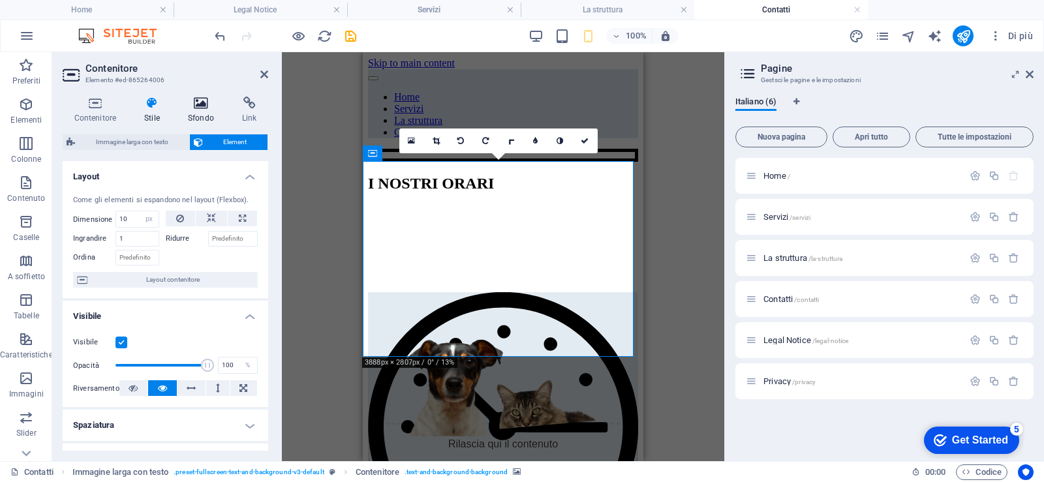
click at [200, 116] on h4 "Sfondo" at bounding box center [203, 110] width 54 height 27
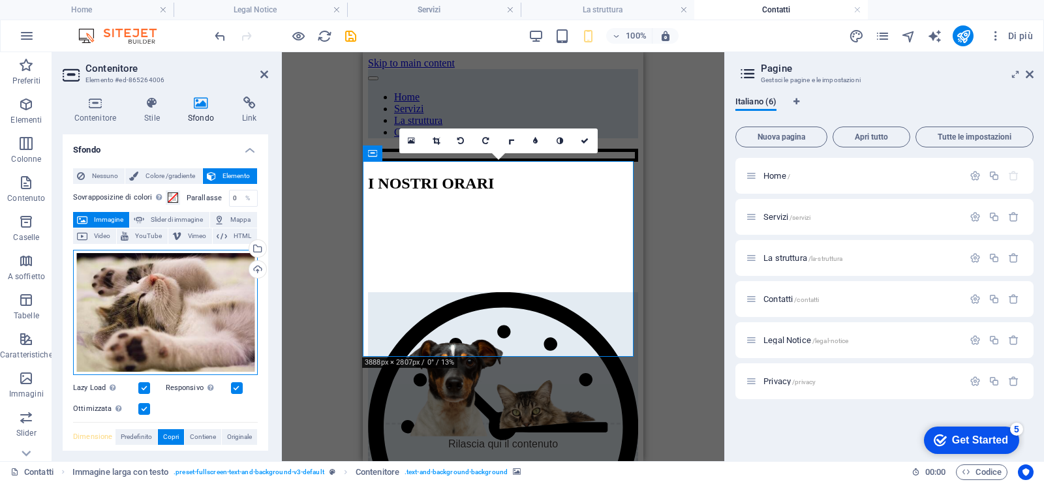
click at [155, 327] on div "Trascina qui i file, fai clic per sceglierli o selezionali da File o dalle nost…" at bounding box center [165, 312] width 185 height 125
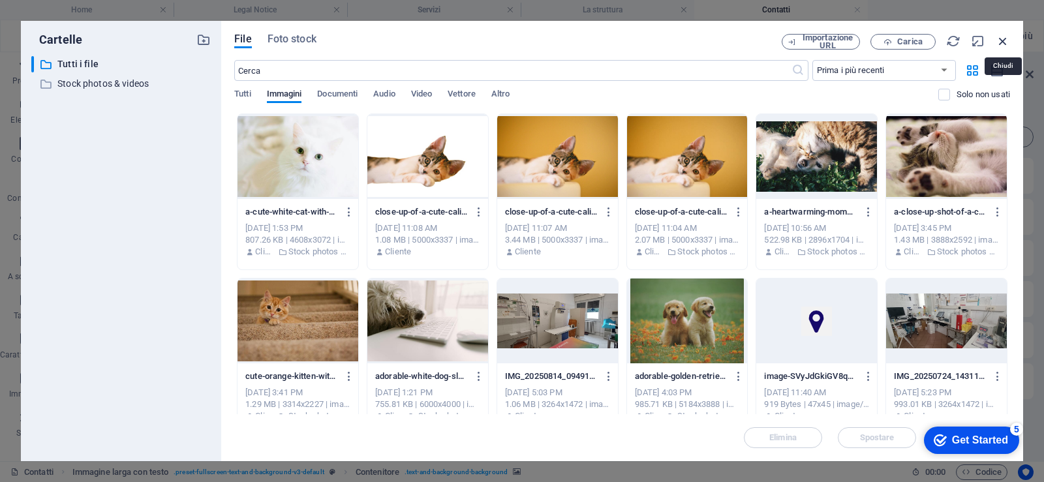
click at [1002, 41] on icon "button" at bounding box center [1003, 41] width 14 height 14
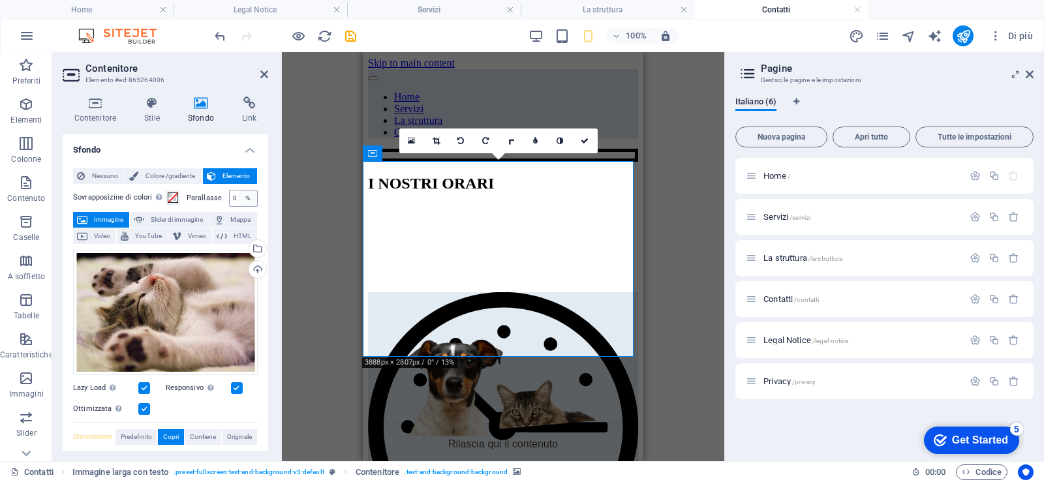
click at [239, 200] on div "%" at bounding box center [248, 199] width 18 height 16
drag, startPoint x: 236, startPoint y: 196, endPoint x: 225, endPoint y: 200, distance: 10.9
click at [225, 200] on div "Parallasse 0 %" at bounding box center [222, 198] width 71 height 17
drag, startPoint x: 231, startPoint y: 198, endPoint x: 256, endPoint y: 198, distance: 25.5
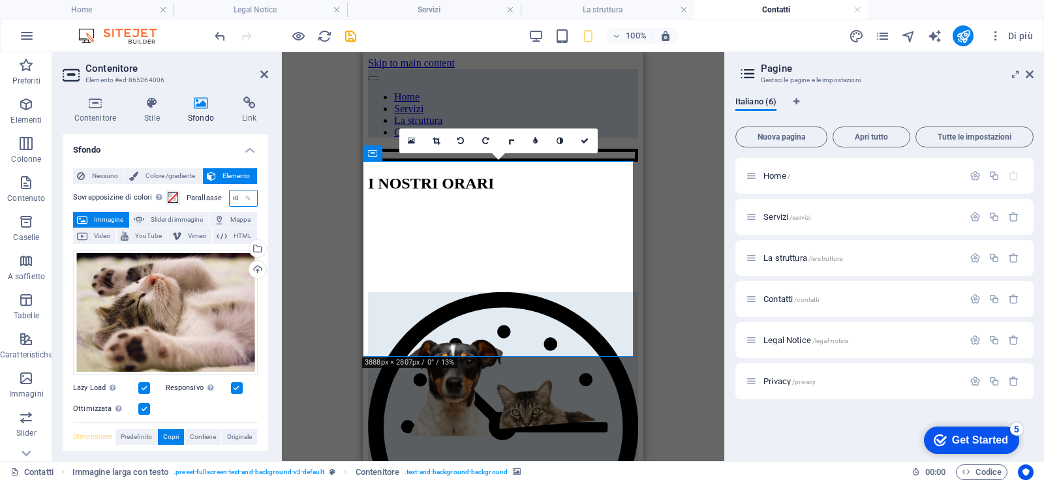
click at [256, 198] on div "Nessuno Colore /gradiente Elemento Allunga lo sfondo a tutta larghezza Sovrappo…" at bounding box center [166, 397] width 206 height 479
type input "0"
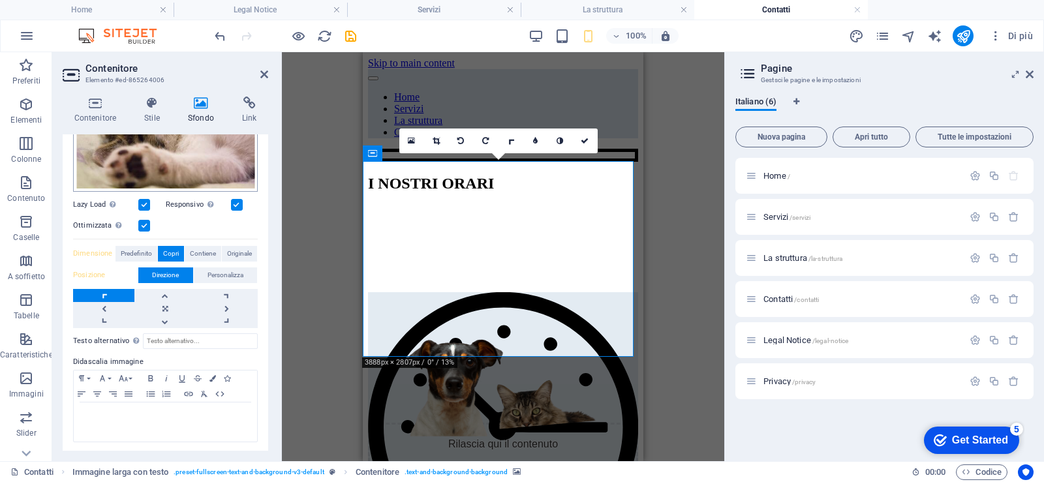
scroll to position [184, 0]
click at [193, 255] on span "Contiene" at bounding box center [203, 253] width 26 height 16
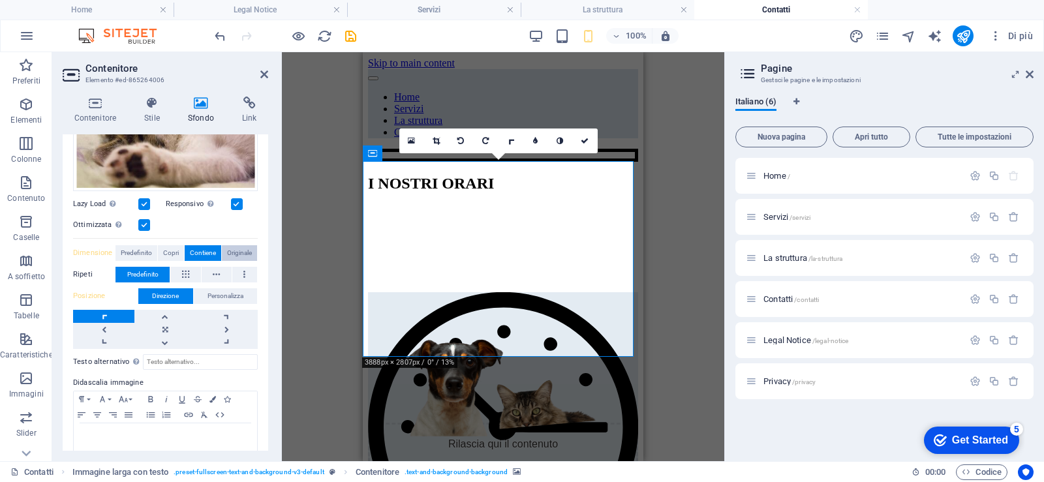
click at [235, 255] on span "Originale" at bounding box center [239, 253] width 25 height 16
click at [149, 252] on span "Predefinito" at bounding box center [136, 253] width 31 height 16
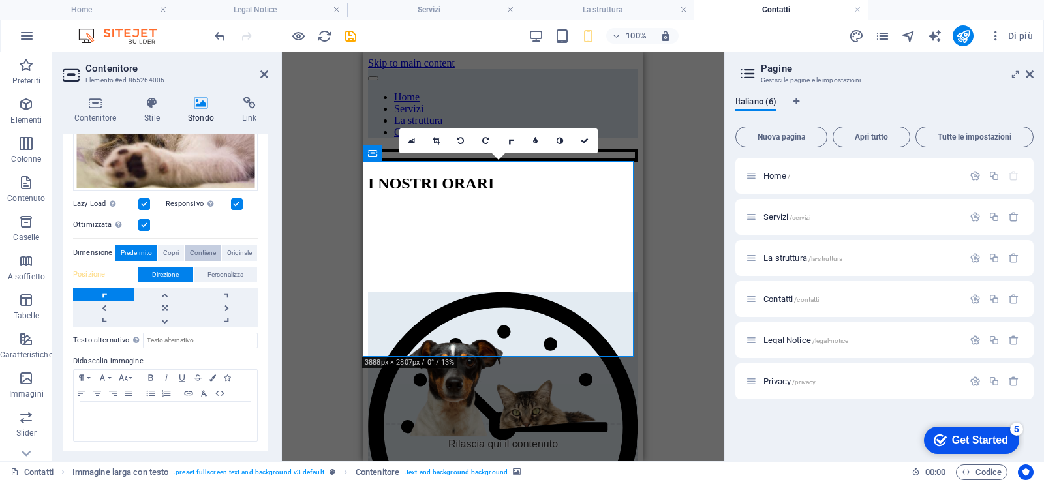
click at [196, 252] on span "Contiene" at bounding box center [203, 253] width 26 height 16
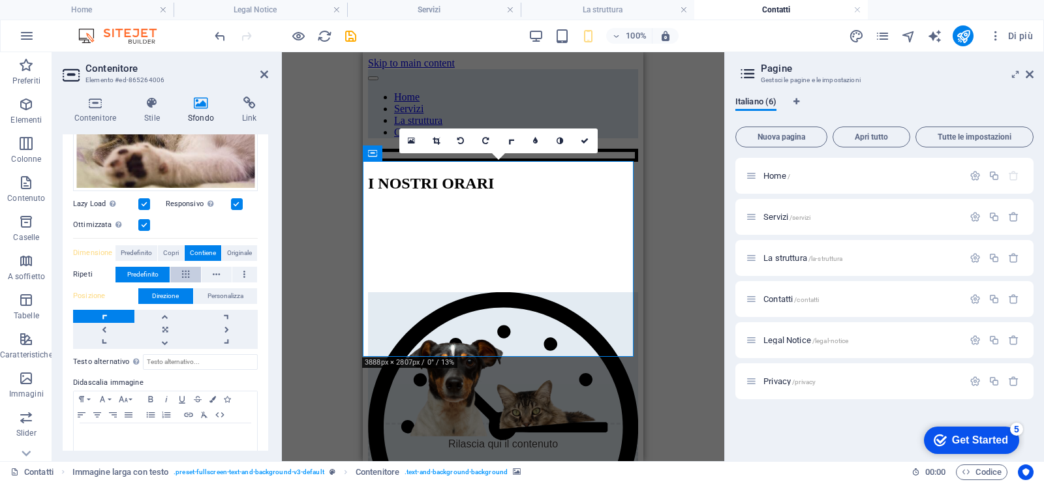
click at [174, 273] on button at bounding box center [185, 275] width 30 height 16
click at [214, 272] on icon at bounding box center [216, 275] width 7 height 16
click at [245, 272] on button at bounding box center [244, 275] width 25 height 16
click at [161, 271] on button "Predefinito" at bounding box center [143, 275] width 54 height 16
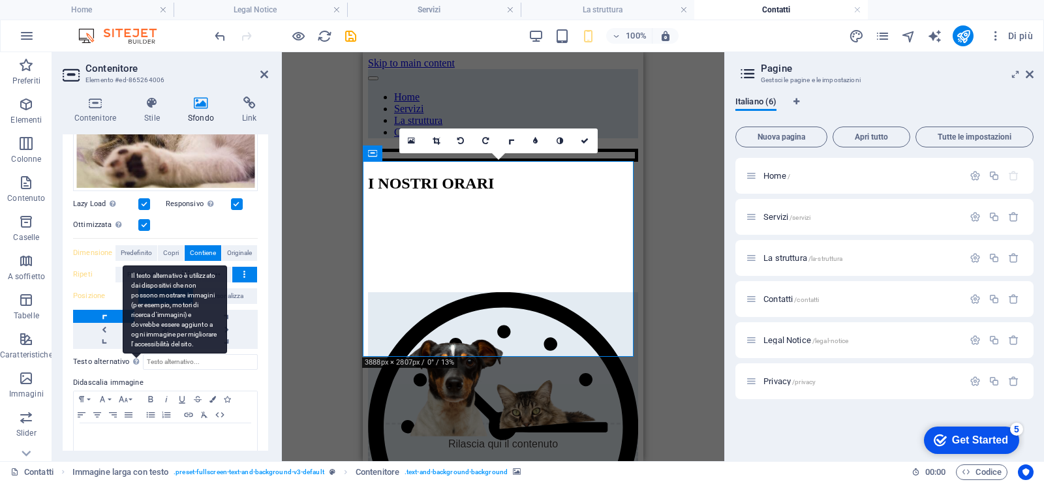
scroll to position [206, 0]
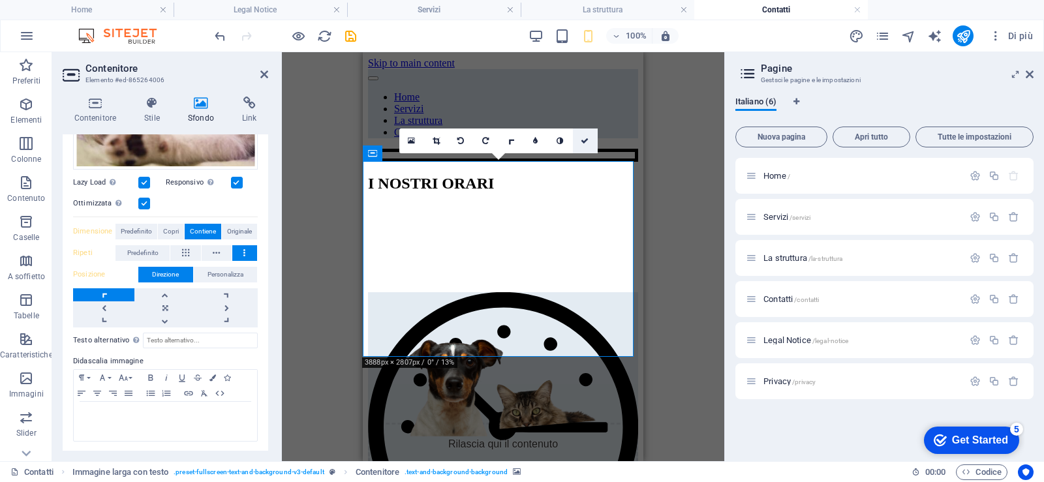
click at [581, 144] on icon at bounding box center [585, 141] width 8 height 8
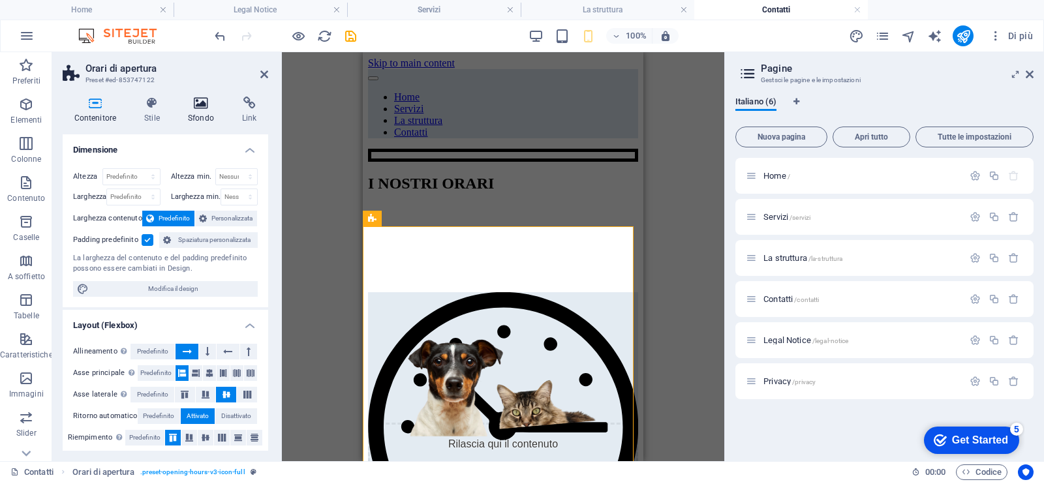
click at [200, 113] on h4 "Sfondo" at bounding box center [203, 110] width 54 height 27
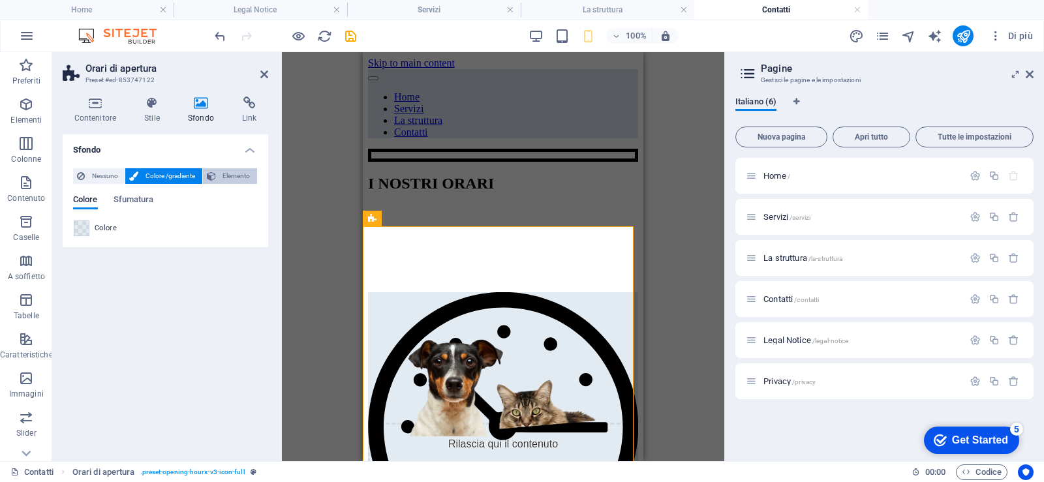
click at [225, 175] on span "Elemento" at bounding box center [236, 176] width 33 height 16
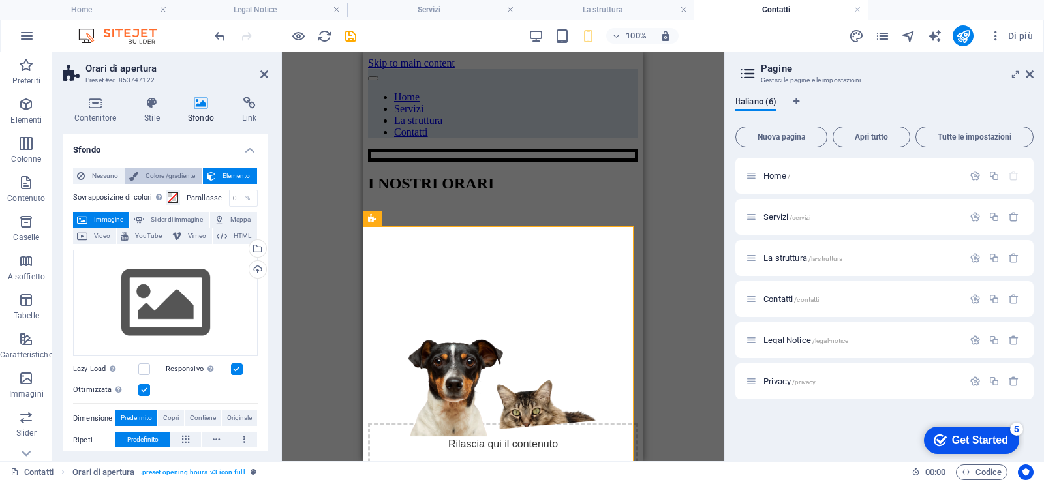
click at [153, 174] on span "Colore /gradiente" at bounding box center [169, 176] width 55 height 16
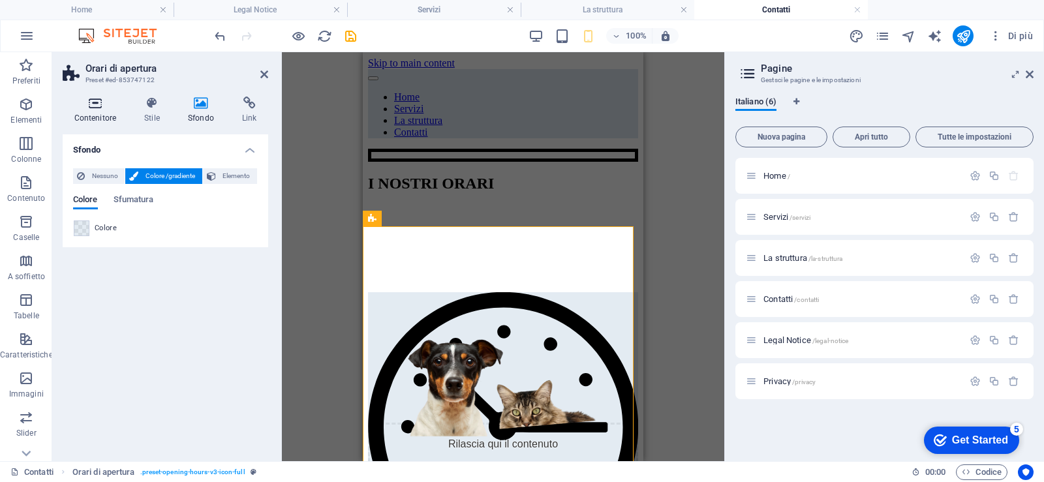
click at [94, 99] on icon at bounding box center [95, 103] width 65 height 13
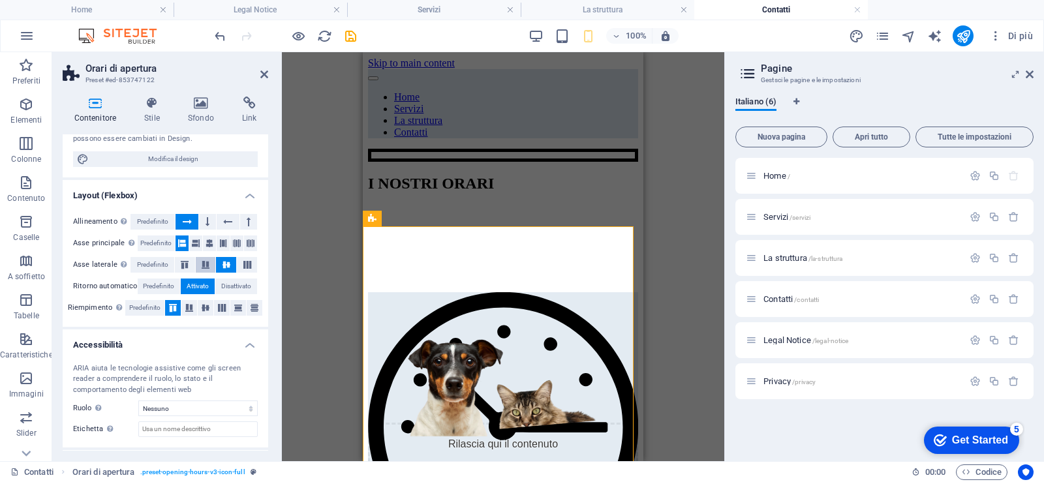
scroll to position [131, 0]
click at [185, 305] on icon at bounding box center [189, 307] width 16 height 8
click at [175, 307] on icon at bounding box center [173, 307] width 16 height 8
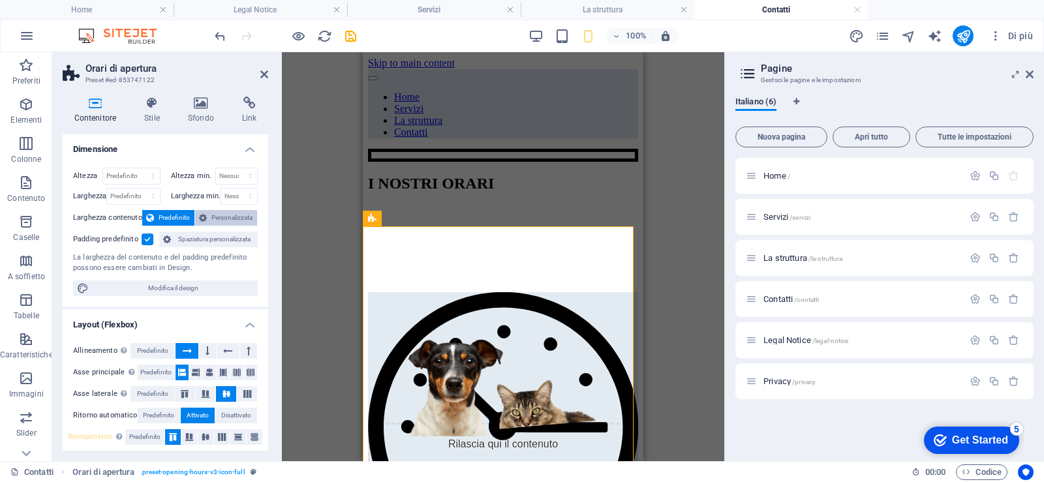
scroll to position [0, 0]
click at [142, 176] on select "Predefinito px rem % vh vw" at bounding box center [131, 177] width 57 height 16
select select "px"
click at [140, 169] on select "Predefinito px rem % vh vw" at bounding box center [131, 177] width 57 height 16
type input "700"
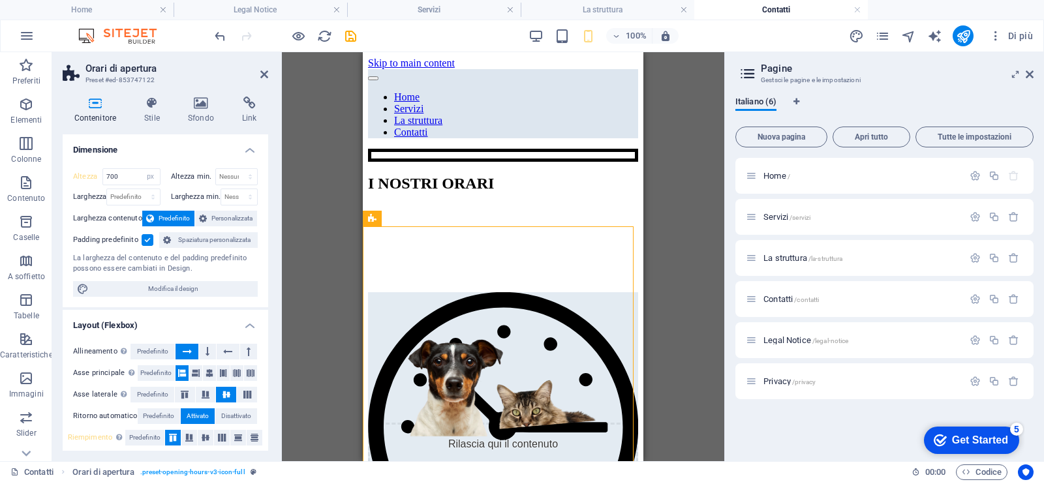
drag, startPoint x: 536, startPoint y: 234, endPoint x: 561, endPoint y: 312, distance: 81.9
click at [264, 71] on icon at bounding box center [264, 74] width 8 height 10
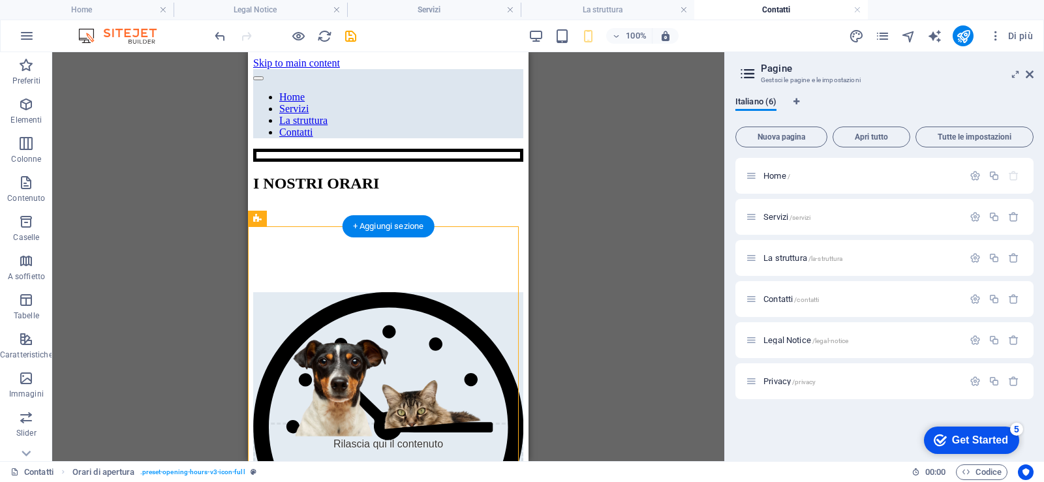
drag, startPoint x: 461, startPoint y: 234, endPoint x: 471, endPoint y: 388, distance: 153.6
click at [455, 423] on div "Rilascia qui il contenuto oppure Aggiungi elementi Incolla appunti" at bounding box center [388, 469] width 270 height 93
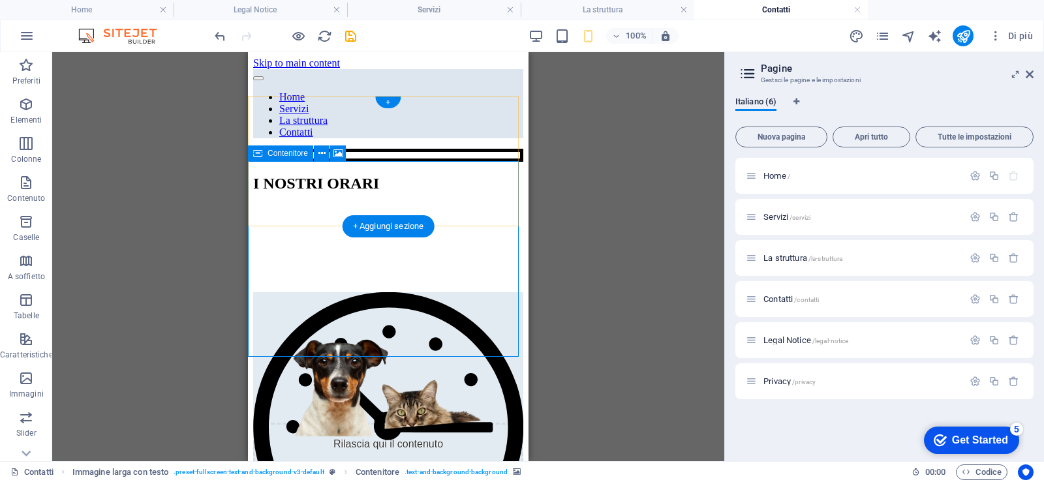
click at [454, 423] on div "Rilascia qui il contenuto oppure Aggiungi elementi Incolla appunti" at bounding box center [388, 469] width 270 height 93
drag, startPoint x: 454, startPoint y: 198, endPoint x: 340, endPoint y: 196, distance: 114.2
click at [455, 423] on div "Rilascia qui il contenuto oppure Aggiungi elementi Incolla appunti" at bounding box center [388, 469] width 270 height 93
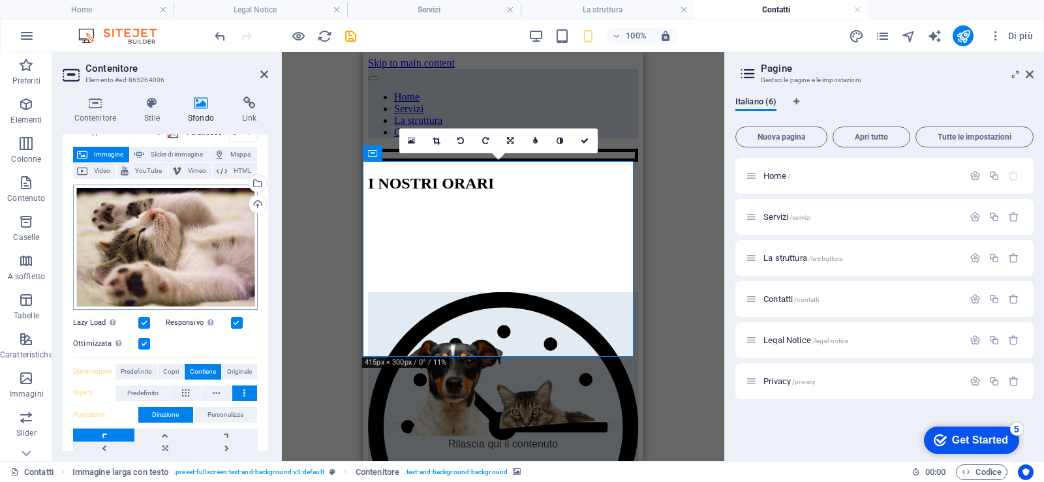
scroll to position [131, 0]
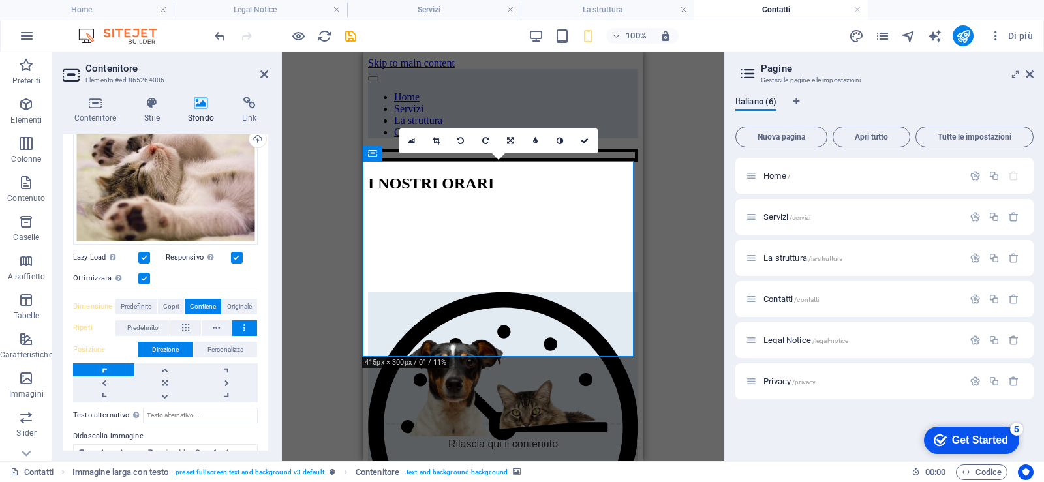
click at [147, 254] on label at bounding box center [144, 258] width 12 height 12
click at [0, 0] on input "Lazy Load Caricare le immagini dopo il caricamento della pagina migliora la vel…" at bounding box center [0, 0] width 0 height 0
click at [147, 254] on label at bounding box center [144, 258] width 12 height 12
click at [0, 0] on input "Lazy Load Caricare le immagini dopo il caricamento della pagina migliora la vel…" at bounding box center [0, 0] width 0 height 0
click at [235, 256] on label at bounding box center [237, 258] width 12 height 12
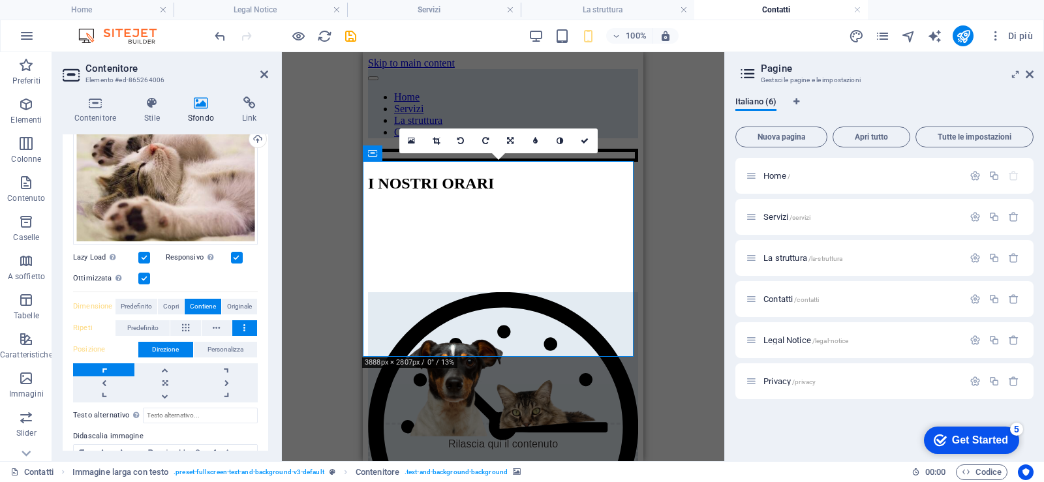
click at [0, 0] on input "Responsivo Carica automaticamente immagini Retina e dimensioni ottimizzate per …" at bounding box center [0, 0] width 0 height 0
click at [235, 256] on label at bounding box center [237, 258] width 12 height 12
click at [0, 0] on input "Responsivo Carica automaticamente immagini Retina e dimensioni ottimizzate per …" at bounding box center [0, 0] width 0 height 0
click at [144, 275] on label at bounding box center [144, 279] width 12 height 12
click at [0, 0] on input "Ottimizzata Le immagini sono compresse per migliorare la velocità della pagina." at bounding box center [0, 0] width 0 height 0
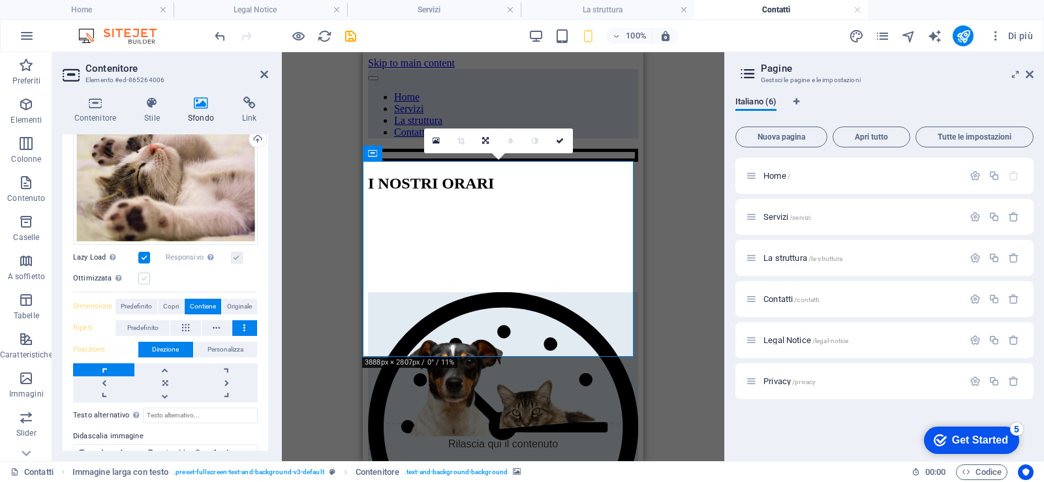
click at [144, 275] on label at bounding box center [144, 279] width 12 height 12
click at [0, 0] on input "Ottimizzata Le immagini sono compresse per migliorare la velocità della pagina." at bounding box center [0, 0] width 0 height 0
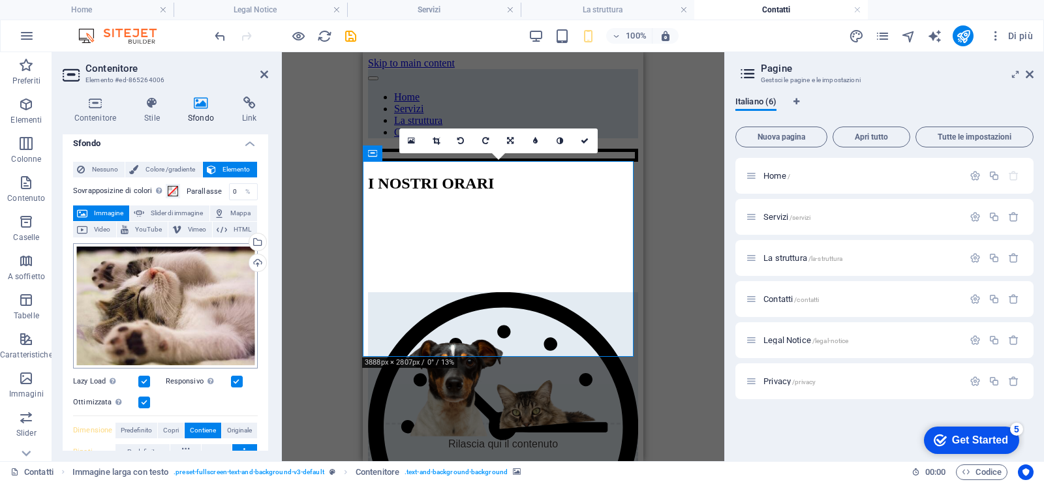
scroll to position [0, 0]
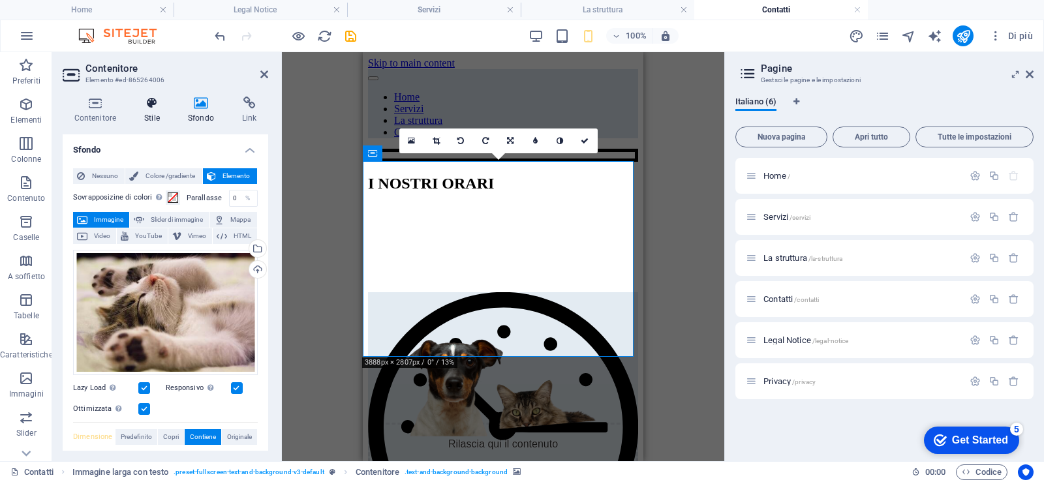
click at [147, 102] on icon at bounding box center [152, 103] width 39 height 13
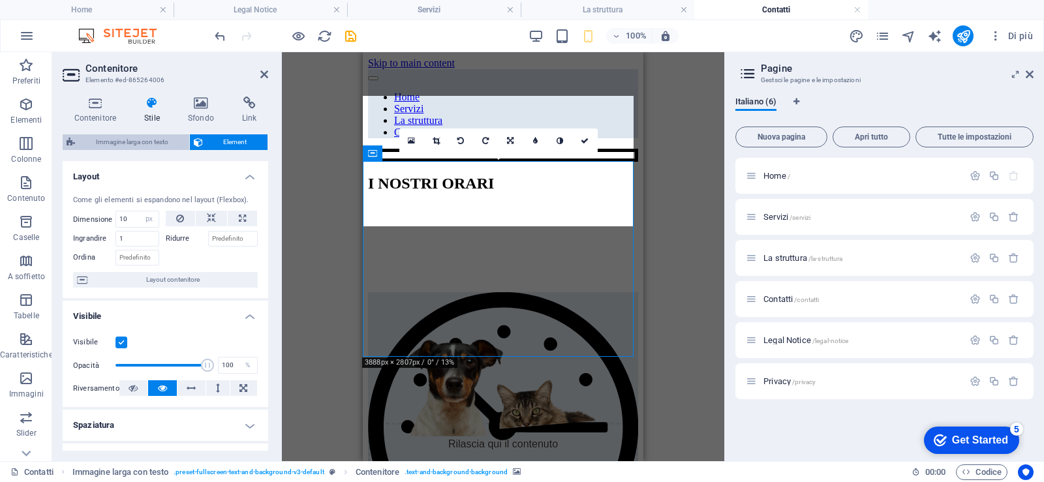
click at [138, 134] on span "Immagine larga con testo" at bounding box center [132, 142] width 106 height 16
select select "%"
select select "rem"
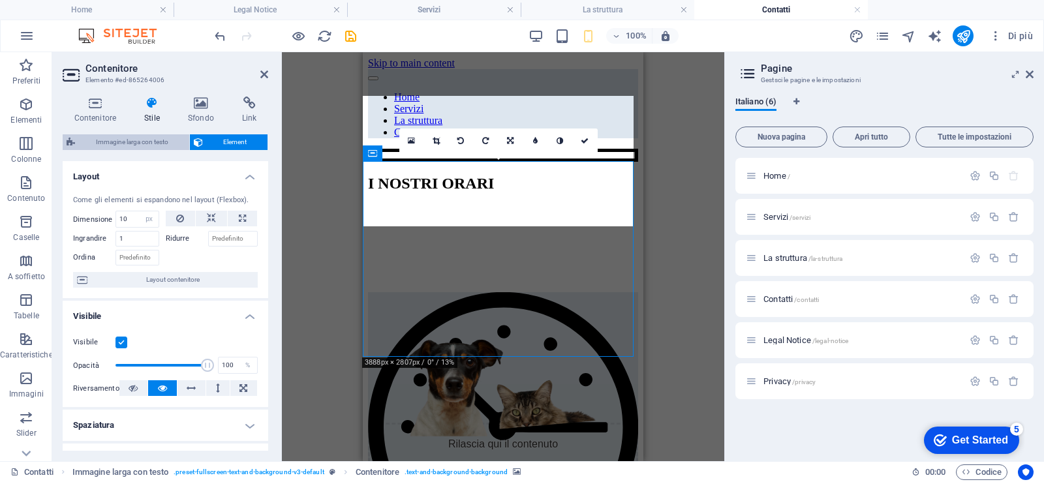
select select "rem"
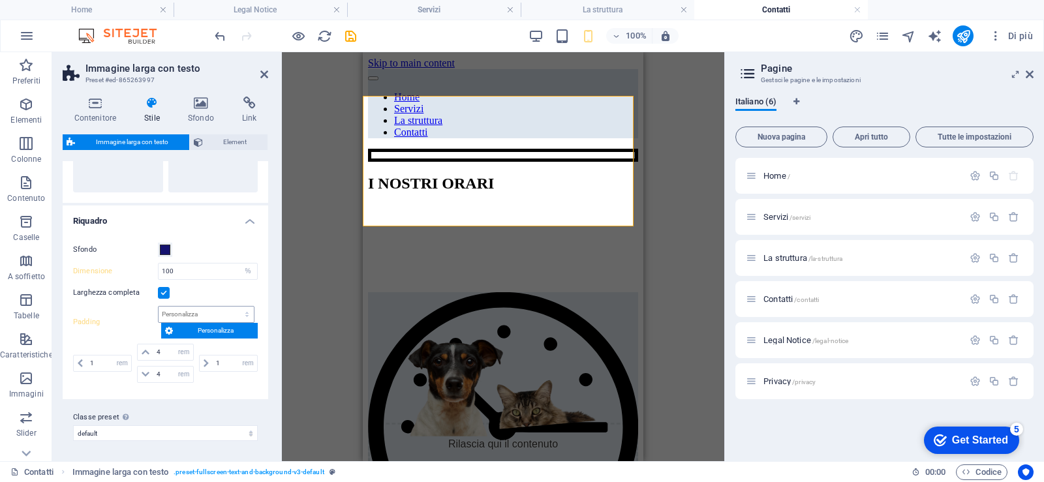
scroll to position [89, 0]
click at [158, 291] on label at bounding box center [164, 292] width 12 height 12
click at [0, 0] on input "Larghezza completa" at bounding box center [0, 0] width 0 height 0
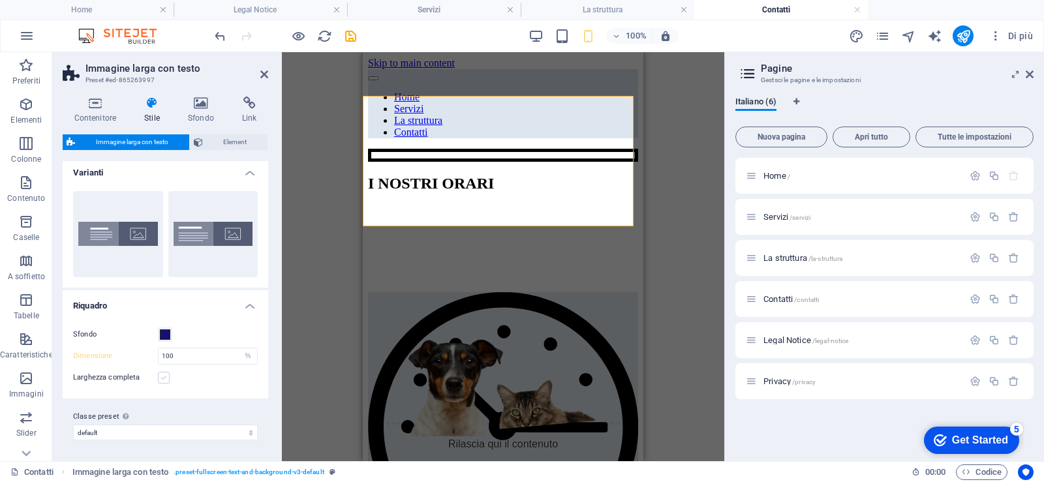
scroll to position [4, 0]
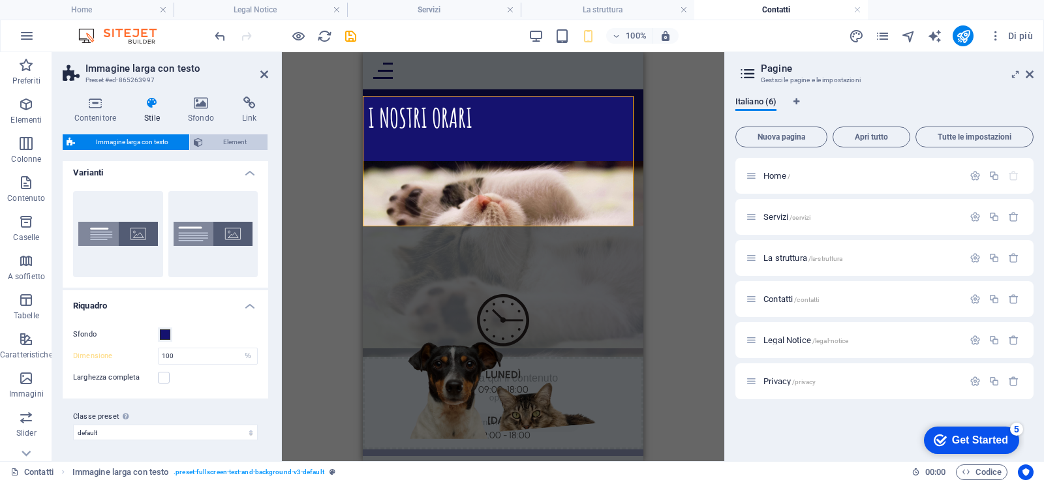
click at [219, 142] on span "Element" at bounding box center [235, 142] width 57 height 16
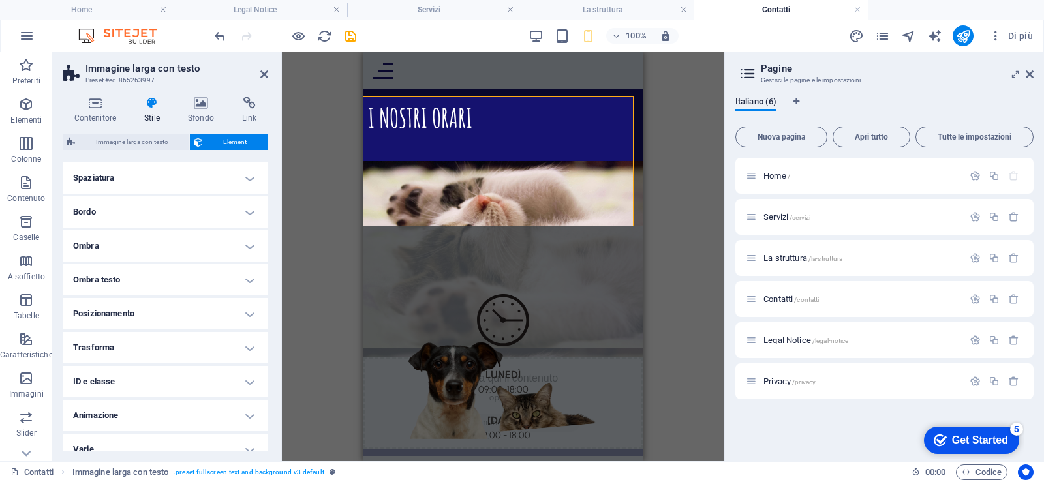
scroll to position [122, 0]
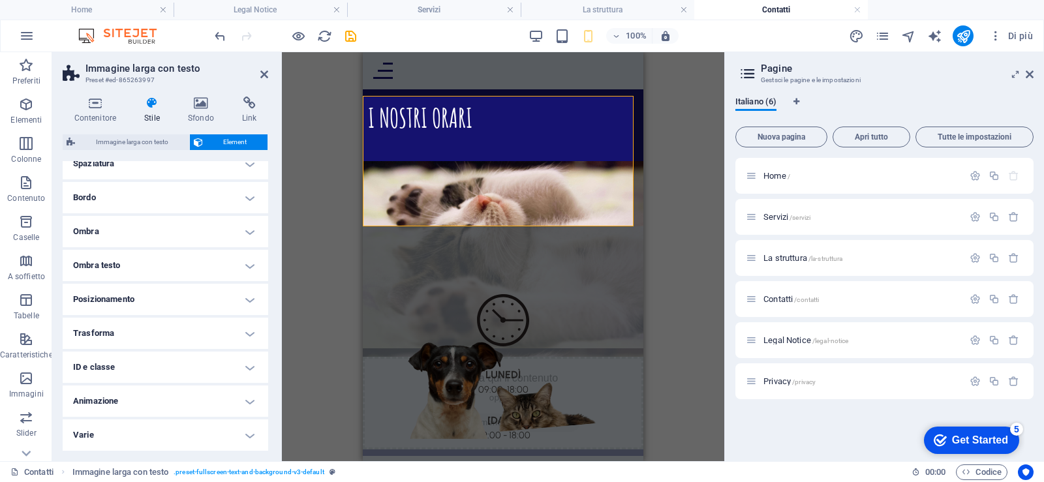
click at [189, 302] on h4 "Posizionamento" at bounding box center [166, 299] width 206 height 31
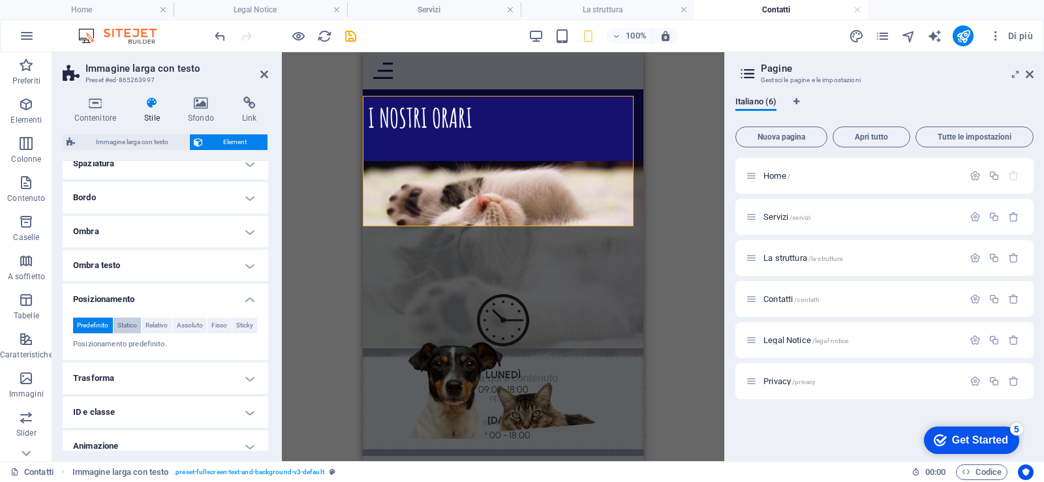
click at [137, 325] on span "Statico" at bounding box center [127, 326] width 20 height 16
click at [168, 325] on span "Relativo" at bounding box center [157, 326] width 22 height 16
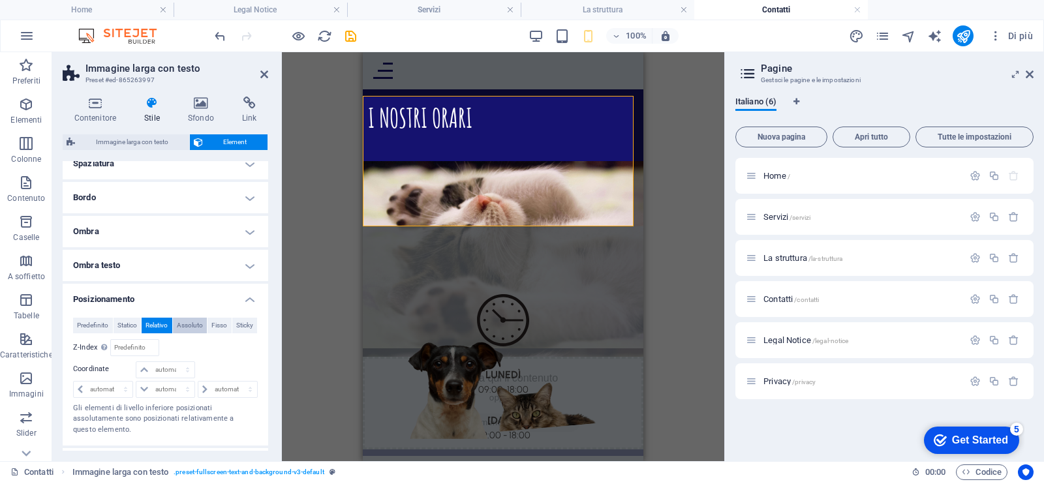
click at [198, 324] on span "Assoluto" at bounding box center [190, 326] width 26 height 16
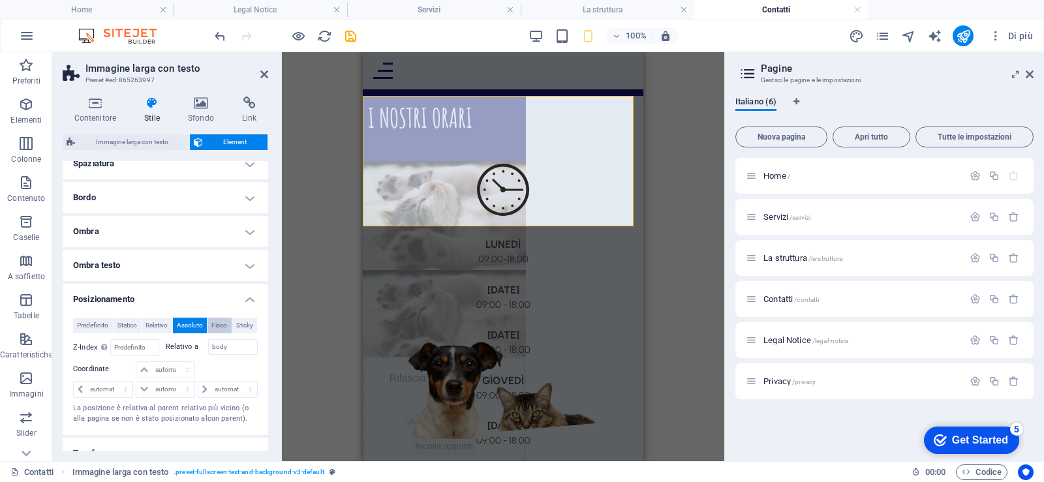
click at [227, 321] on span "Fisso" at bounding box center [219, 326] width 16 height 16
click at [132, 323] on span "Statico" at bounding box center [127, 326] width 20 height 16
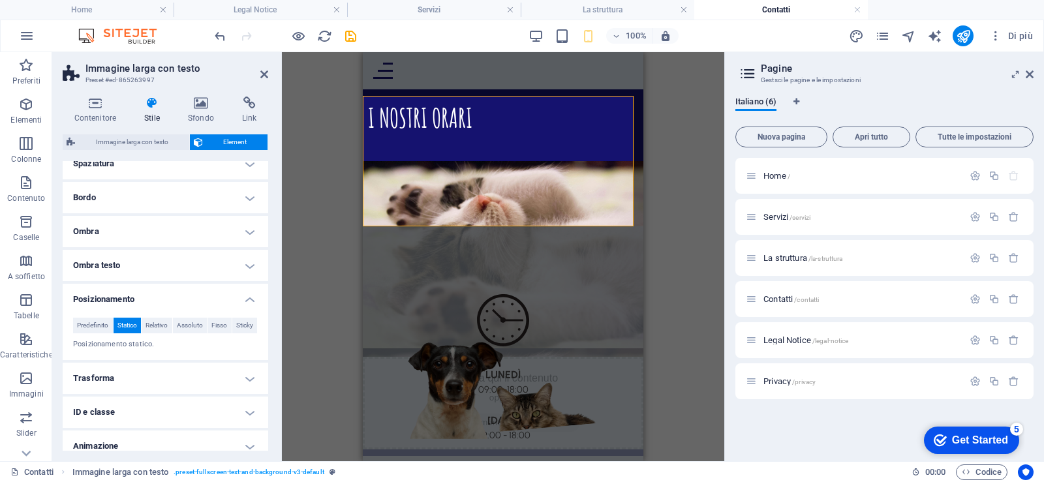
click at [132, 301] on h4 "Posizionamento" at bounding box center [166, 295] width 206 height 23
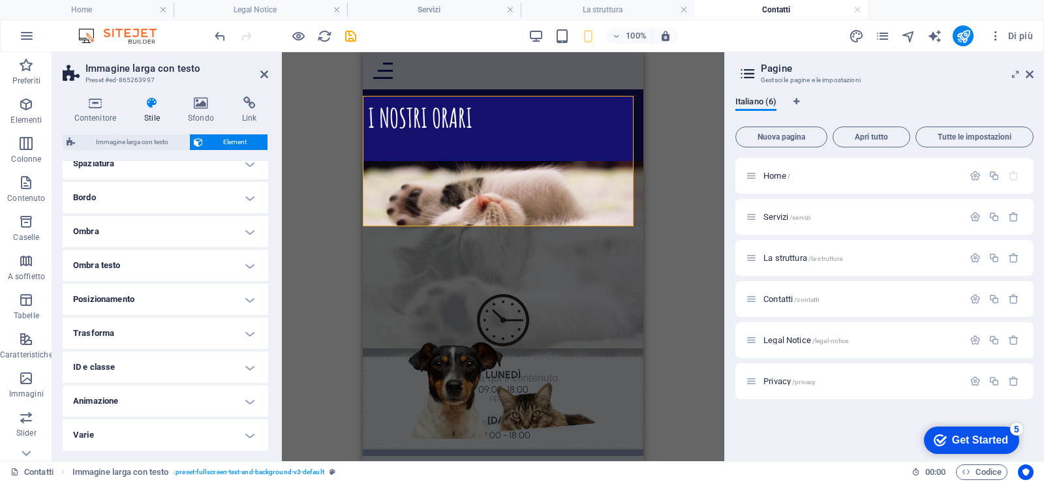
click at [125, 334] on h4 "Trasforma" at bounding box center [166, 333] width 206 height 31
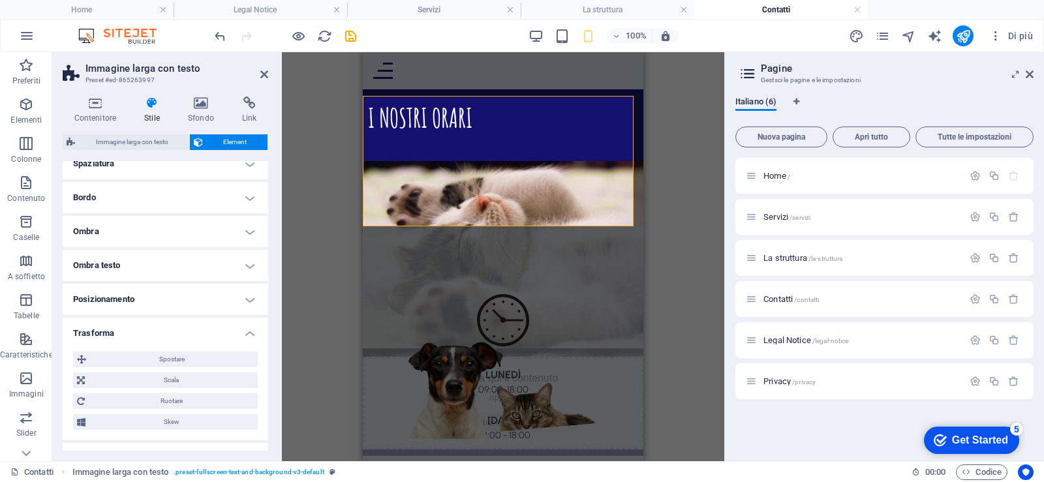
click at [125, 334] on h4 "Trasforma" at bounding box center [166, 329] width 206 height 23
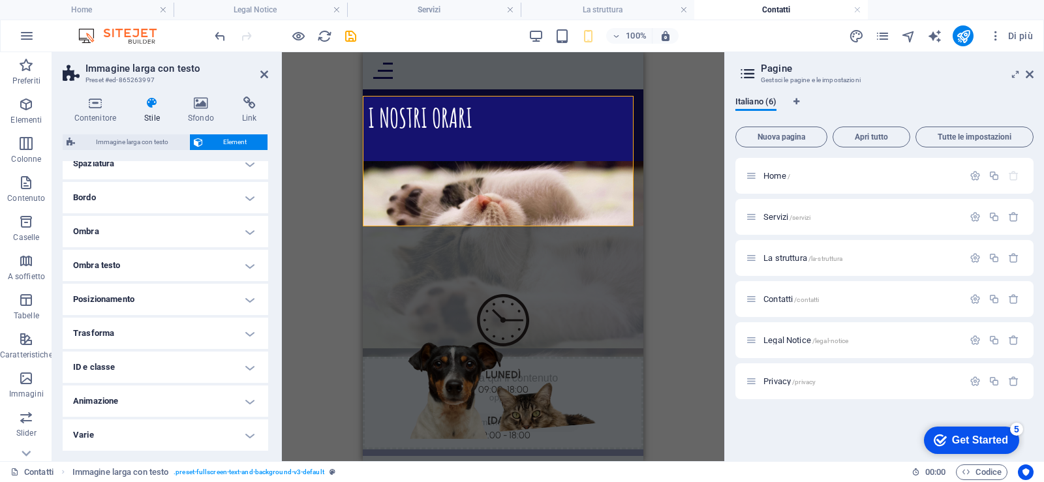
click at [112, 437] on h4 "Varie" at bounding box center [166, 435] width 206 height 31
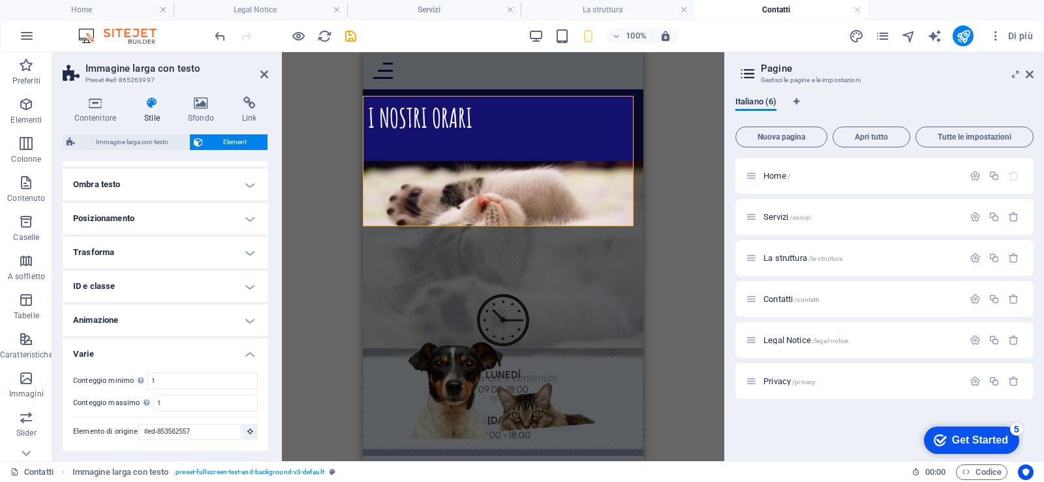
click at [121, 354] on h4 "Varie" at bounding box center [166, 350] width 206 height 23
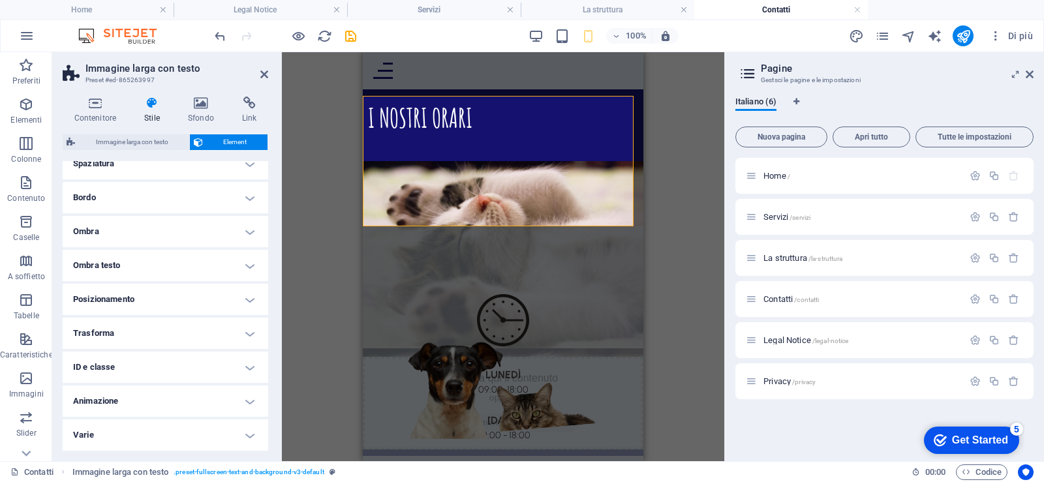
scroll to position [0, 0]
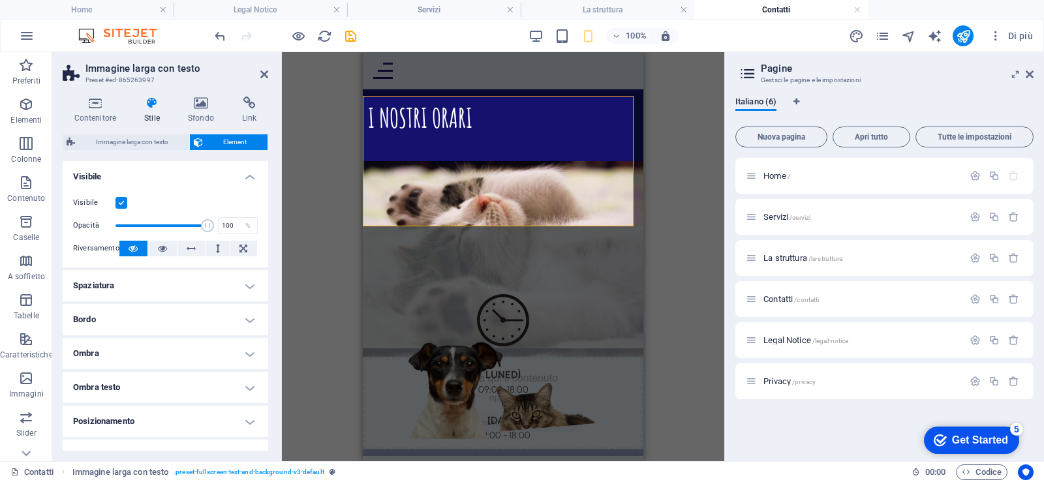
click at [125, 276] on h4 "Spaziatura" at bounding box center [166, 285] width 206 height 31
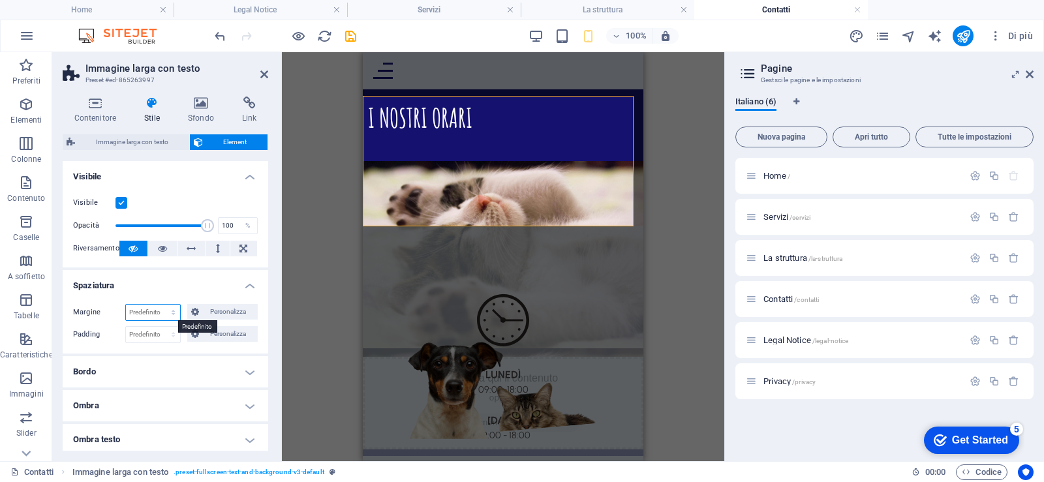
click at [147, 313] on select "Predefinito automatico px % rem vw vh Personalizza" at bounding box center [153, 313] width 54 height 16
select select "px"
click at [159, 305] on select "Predefinito automatico px % rem vw vh Personalizza" at bounding box center [153, 313] width 54 height 16
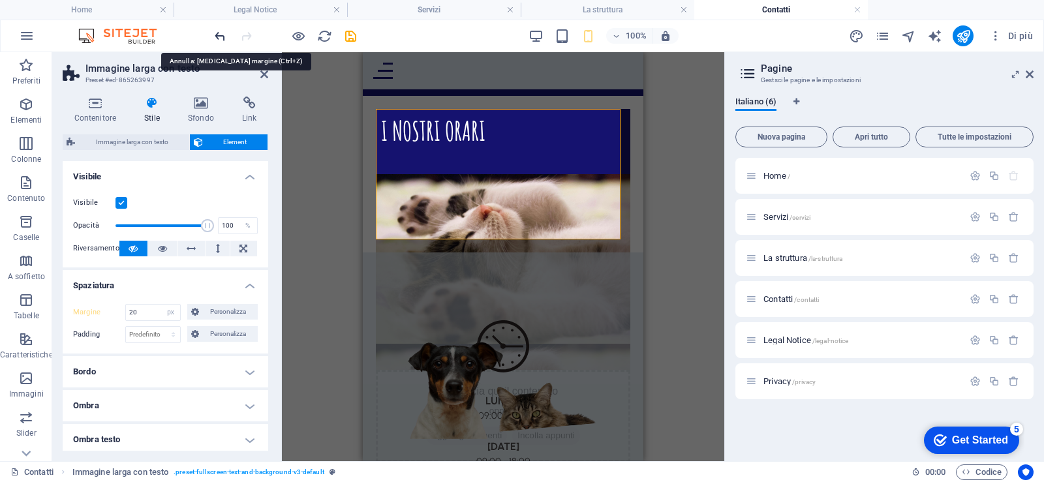
click at [219, 40] on icon "undo" at bounding box center [220, 36] width 15 height 15
type input "0"
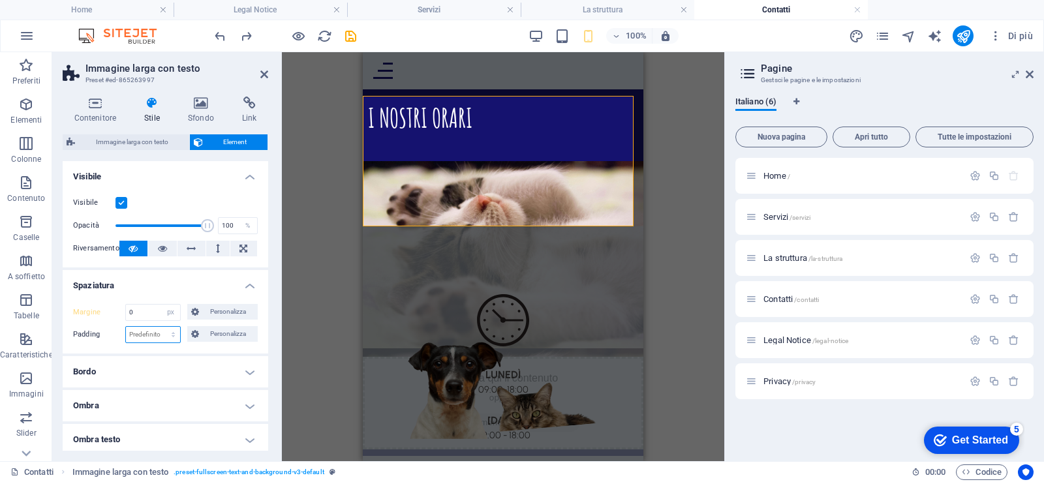
click at [153, 335] on select "Predefinito px rem % vh vw Personalizza" at bounding box center [153, 335] width 54 height 16
select select "rem"
click at [159, 327] on select "Predefinito px rem % vh vw Personalizza" at bounding box center [153, 335] width 54 height 16
type input "0"
click at [147, 340] on input "0" at bounding box center [153, 335] width 54 height 16
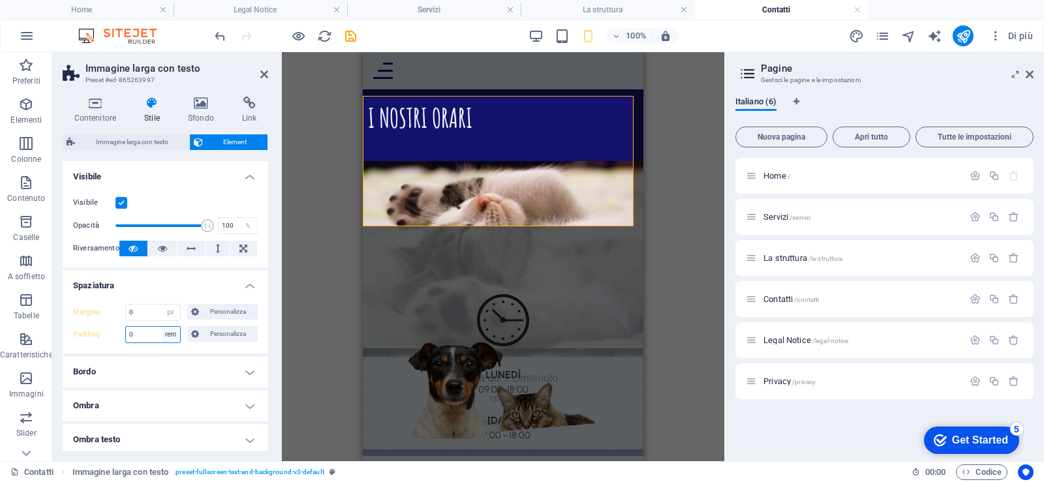
click at [166, 337] on select "Predefinito px rem % vh vw Personalizza" at bounding box center [171, 335] width 18 height 16
select select "px"
click at [162, 327] on select "Predefinito px rem % vh vw Personalizza" at bounding box center [171, 335] width 18 height 16
type input "20"
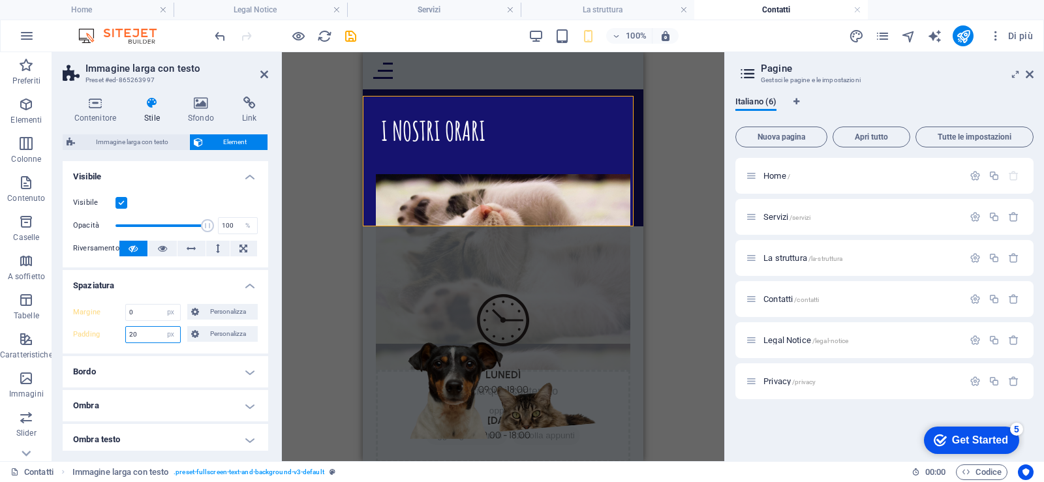
drag, startPoint x: 144, startPoint y: 332, endPoint x: 91, endPoint y: 329, distance: 52.9
click at [91, 329] on div "Padding 20 Predefinito px rem % vh vw Personalizza Personalizza" at bounding box center [165, 334] width 185 height 17
type input "2"
type input "0"
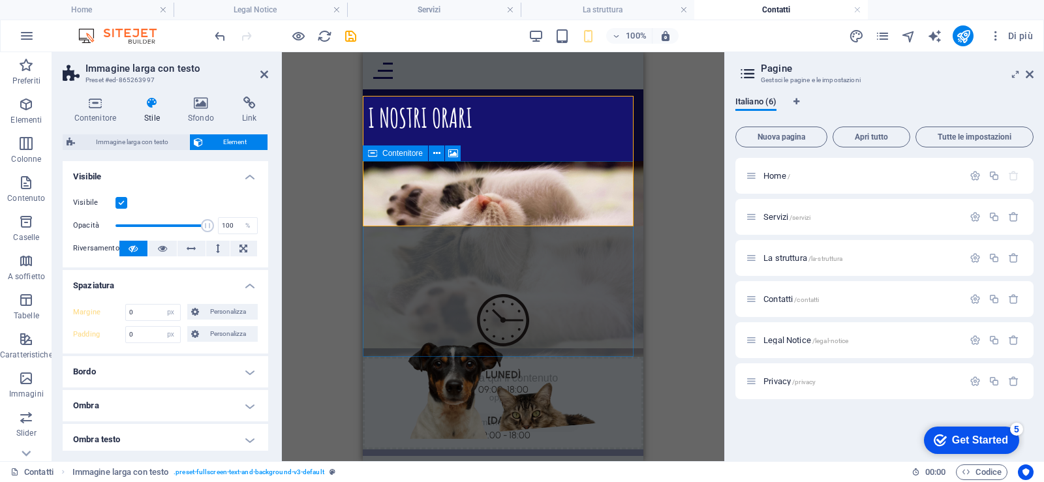
click at [518, 357] on div "Rilascia qui il contenuto oppure Aggiungi elementi Incolla appunti" at bounding box center [503, 403] width 281 height 93
click at [545, 357] on div "Rilascia qui il contenuto oppure Aggiungi elementi Incolla appunti" at bounding box center [503, 403] width 281 height 93
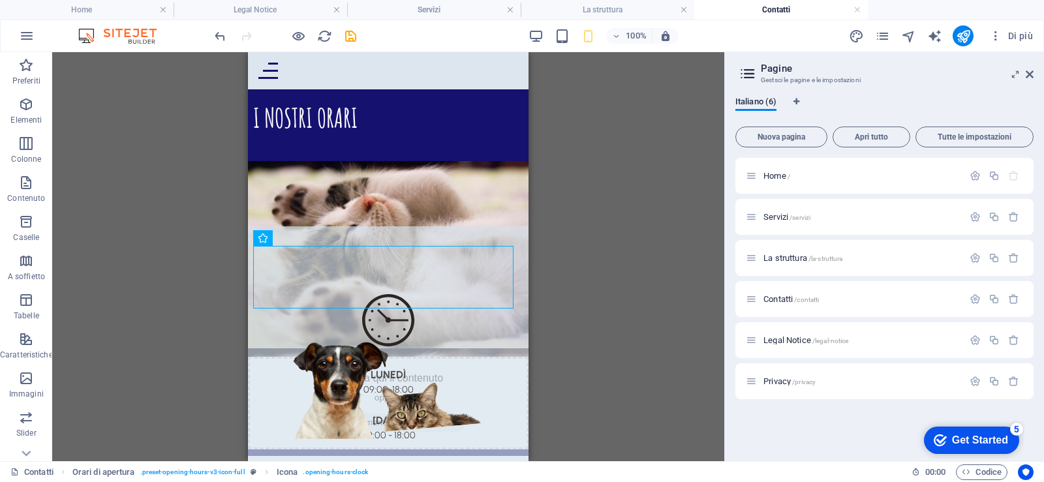
drag, startPoint x: 438, startPoint y: 255, endPoint x: 555, endPoint y: 264, distance: 117.2
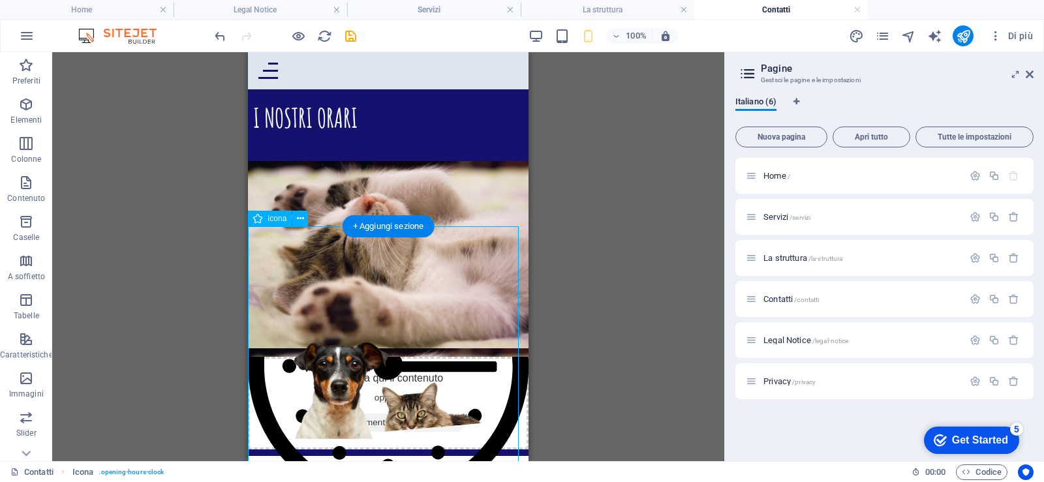
drag, startPoint x: 494, startPoint y: 235, endPoint x: 496, endPoint y: 242, distance: 7.4
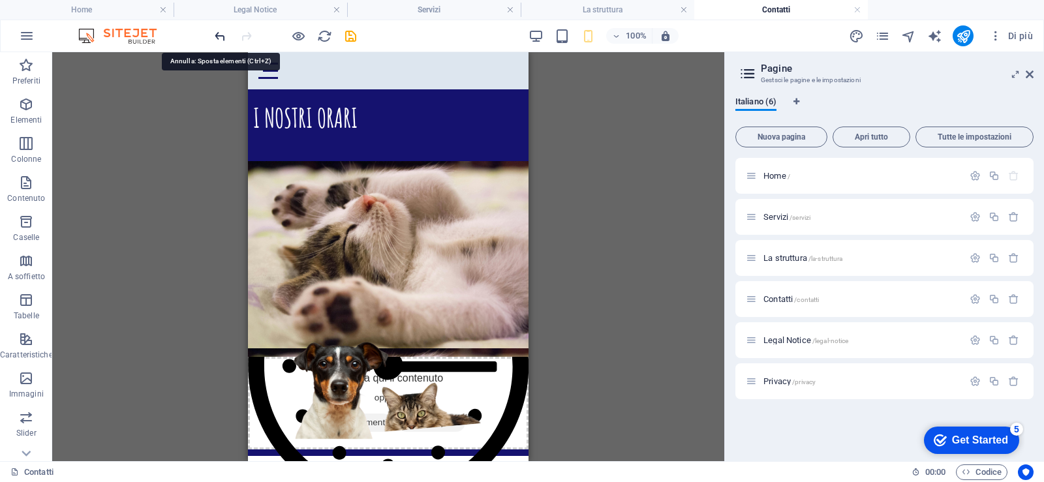
click at [223, 38] on icon "undo" at bounding box center [220, 36] width 15 height 15
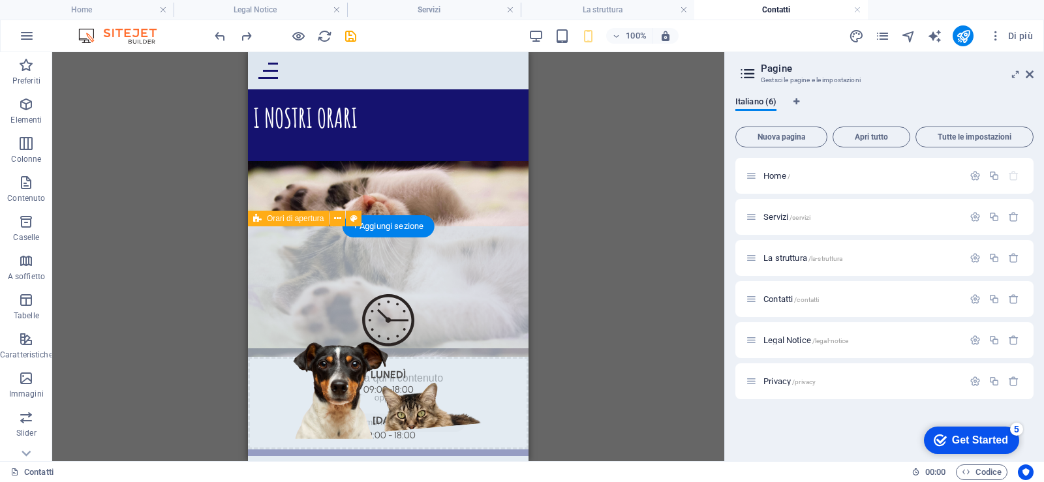
click at [512, 234] on div "LUNEDì 09:00-18:00 [DATE] 09:00 - 18:00 [DATE] 09:00 - 18:00 GIOVEDì 09:00 - 18…" at bounding box center [388, 454] width 281 height 457
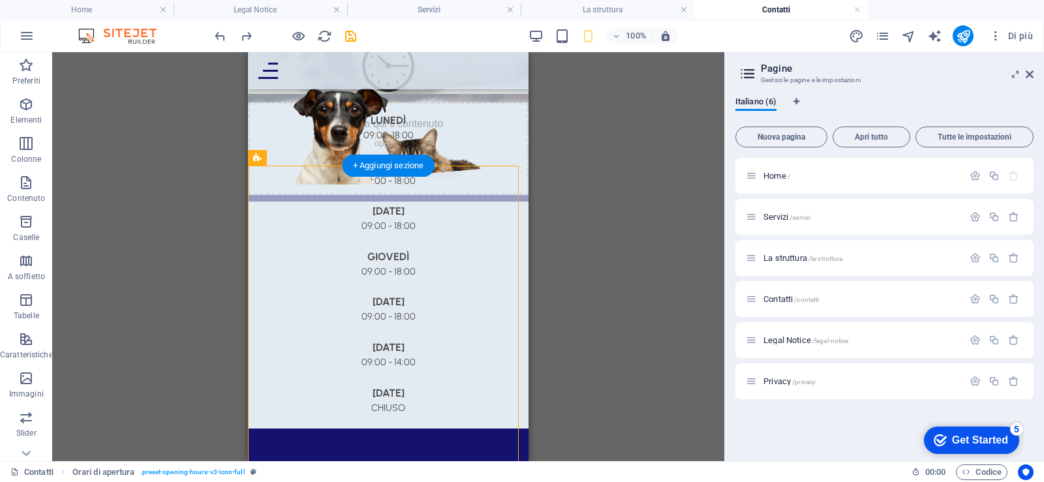
drag, startPoint x: 499, startPoint y: 234, endPoint x: 492, endPoint y: 445, distance: 211.6
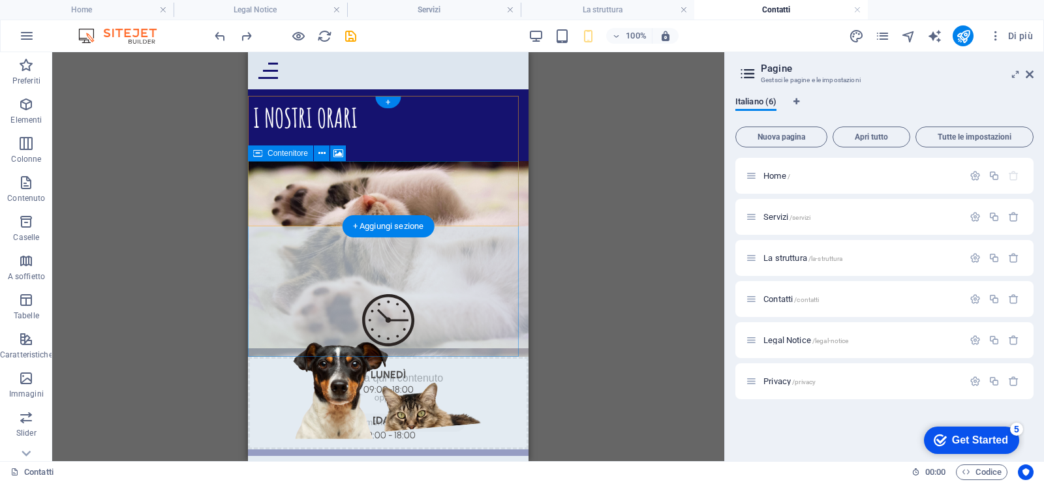
click at [465, 357] on div "Rilascia qui il contenuto oppure Aggiungi elementi Incolla appunti" at bounding box center [388, 403] width 281 height 93
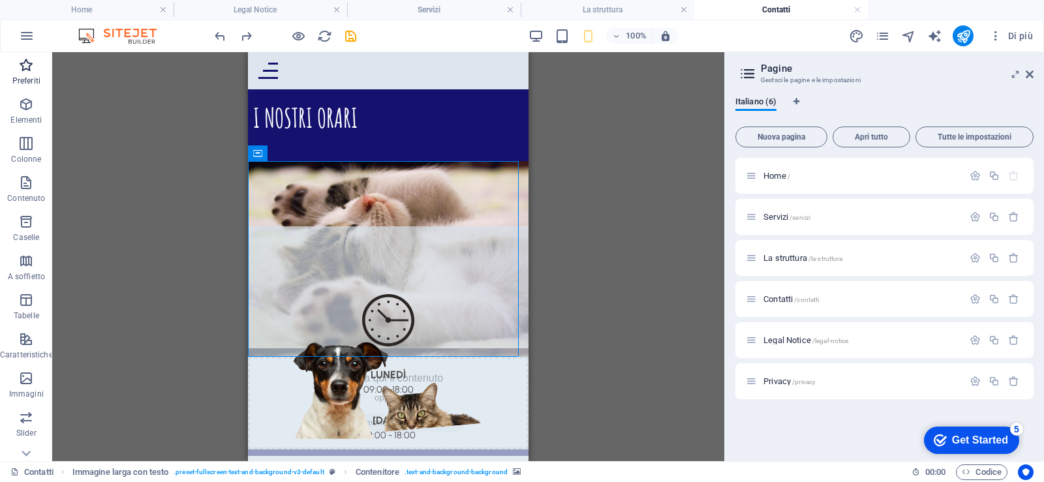
click at [27, 79] on p "Preferiti" at bounding box center [26, 81] width 28 height 10
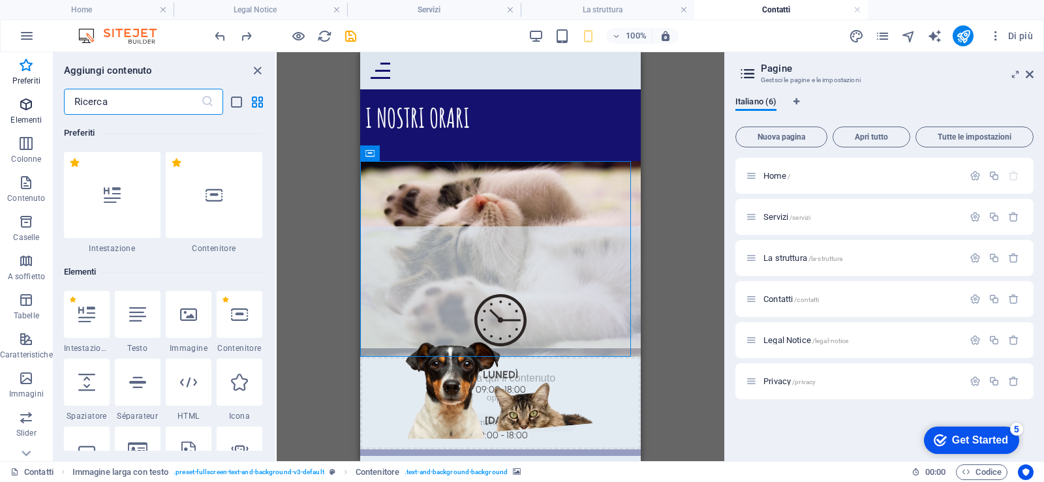
click at [23, 114] on span "Elementi" at bounding box center [26, 112] width 53 height 31
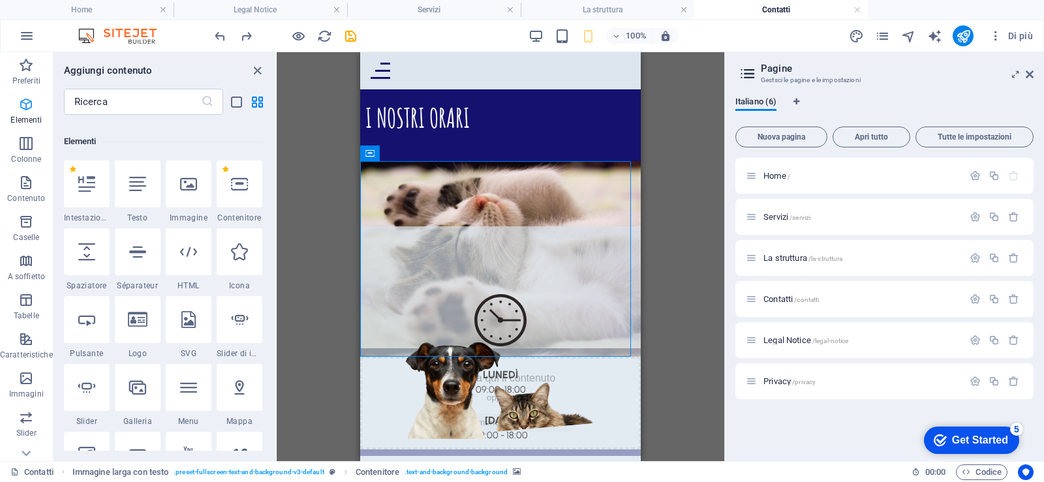
scroll to position [139, 0]
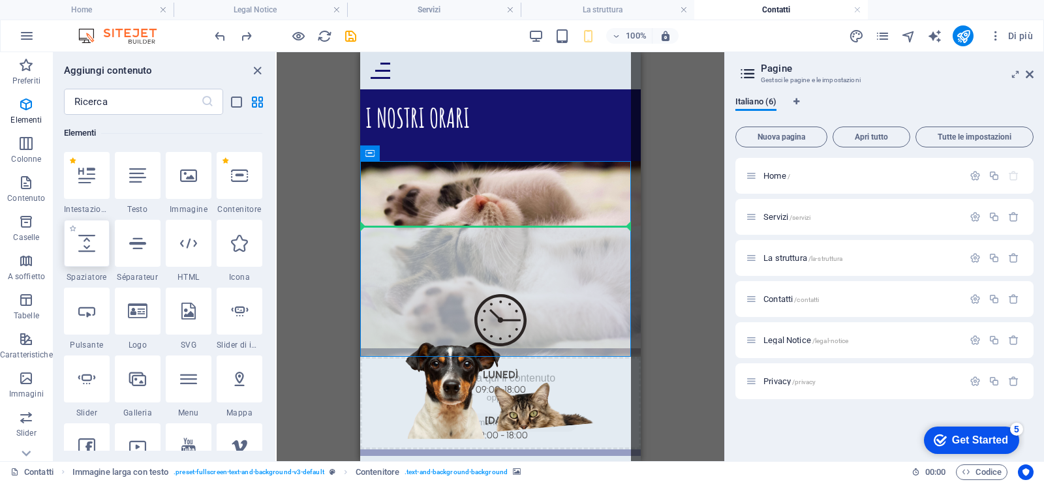
select select "px"
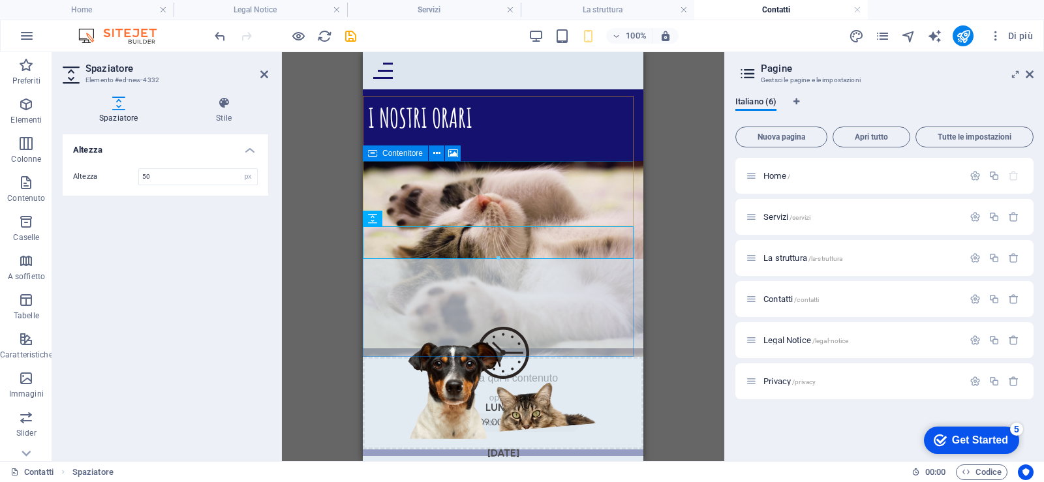
click at [519, 357] on div "Rilascia qui il contenuto oppure Aggiungi elementi Incolla appunti" at bounding box center [503, 403] width 281 height 93
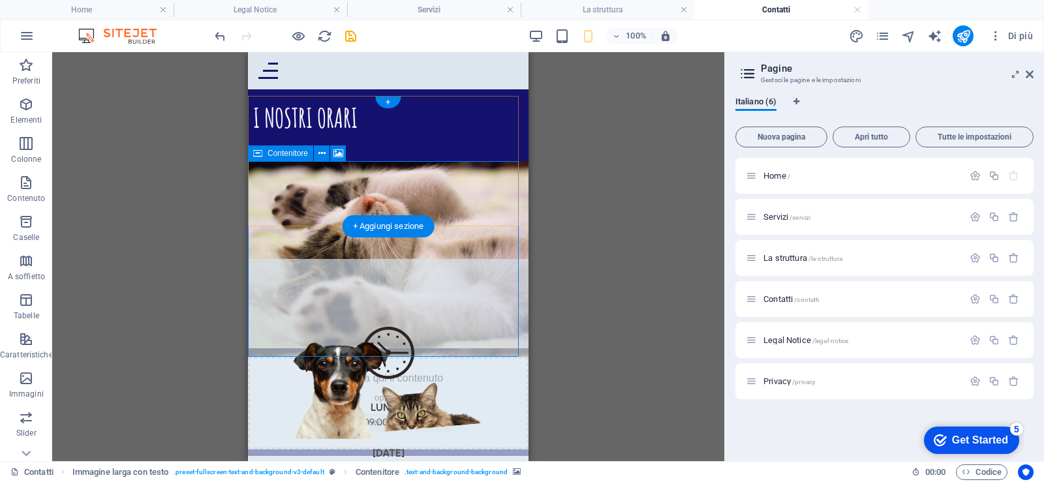
click at [457, 357] on div "Rilascia qui il contenuto oppure Aggiungi elementi Incolla appunti" at bounding box center [388, 403] width 281 height 93
select select "px"
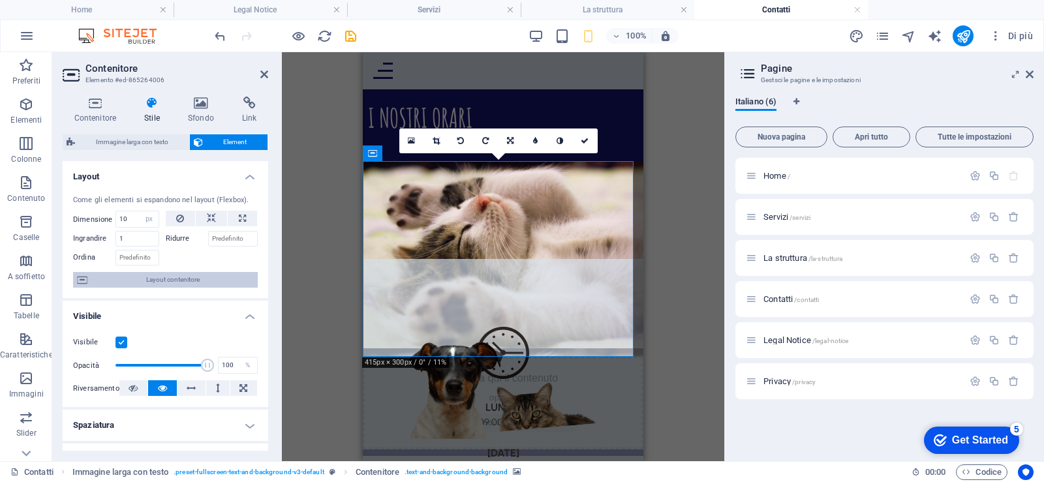
click at [147, 274] on span "Layout contenitore" at bounding box center [172, 280] width 162 height 16
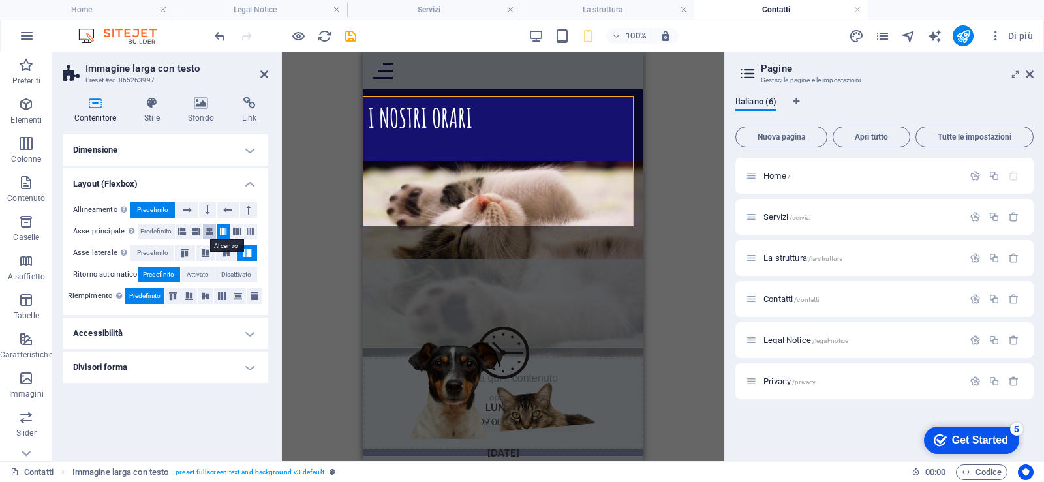
click at [206, 230] on icon at bounding box center [210, 232] width 8 height 16
click at [240, 228] on icon at bounding box center [237, 232] width 8 height 16
click at [251, 227] on icon at bounding box center [251, 232] width 8 height 16
click at [184, 232] on icon at bounding box center [182, 232] width 8 height 16
click at [168, 231] on span "Predefinito" at bounding box center [155, 232] width 31 height 16
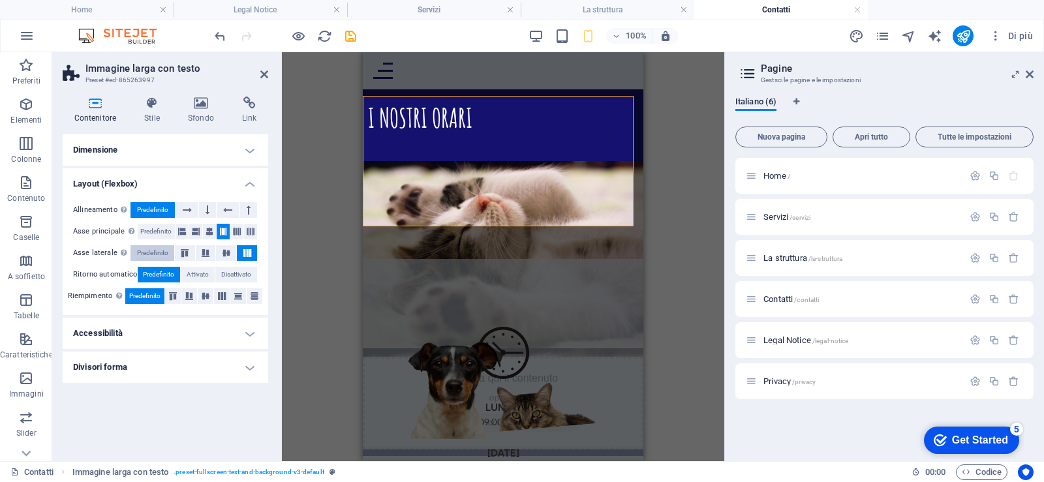
click at [162, 251] on span "Predefinito" at bounding box center [152, 253] width 31 height 16
click at [123, 373] on h4 "Divisori forma" at bounding box center [166, 367] width 206 height 31
click at [137, 365] on h4 "Divisori forma" at bounding box center [166, 363] width 206 height 23
click at [110, 149] on h4 "Dimensione" at bounding box center [166, 149] width 206 height 31
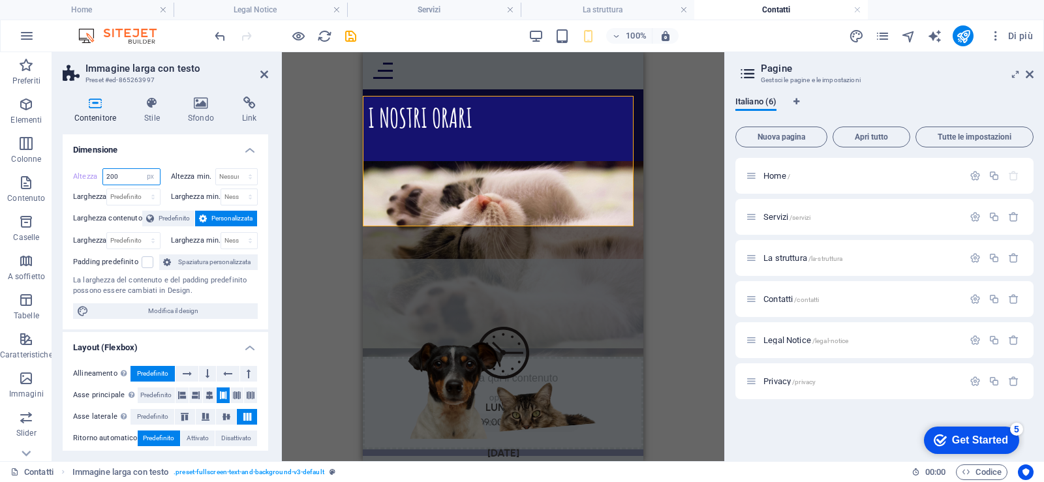
drag, startPoint x: 121, startPoint y: 182, endPoint x: 100, endPoint y: 183, distance: 20.9
click at [100, 183] on div "Altezza 200 Predefinito px rem % vh vw" at bounding box center [116, 176] width 87 height 17
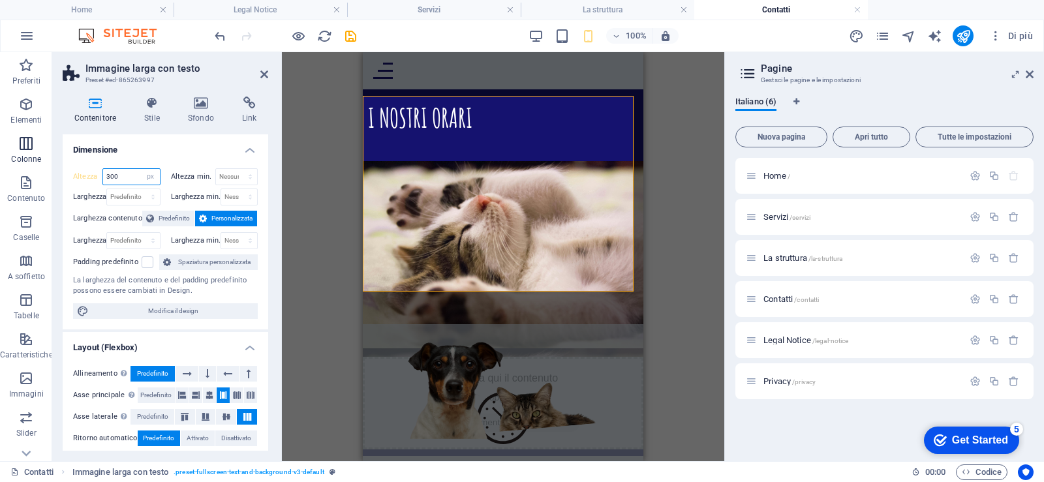
drag, startPoint x: 123, startPoint y: 178, endPoint x: 46, endPoint y: 166, distance: 77.8
click at [46, 166] on section "Preferiti Elementi Colonne Contenuto Caselle A soffietto Tabelle Caratteristich…" at bounding box center [362, 256] width 724 height 409
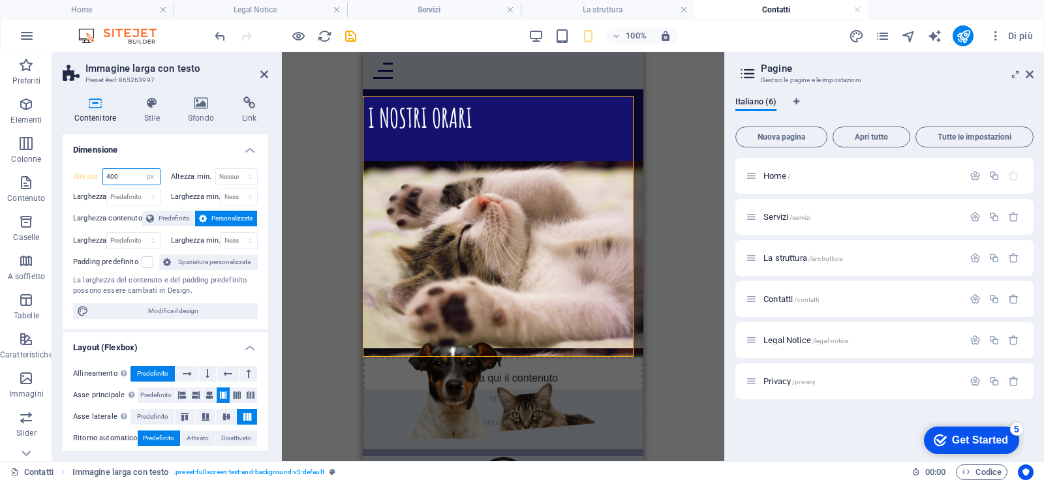
drag, startPoint x: 129, startPoint y: 179, endPoint x: 89, endPoint y: 176, distance: 40.0
click at [90, 176] on div "Altezza 400 Predefinito px rem % vh vw" at bounding box center [116, 176] width 87 height 17
type input "350"
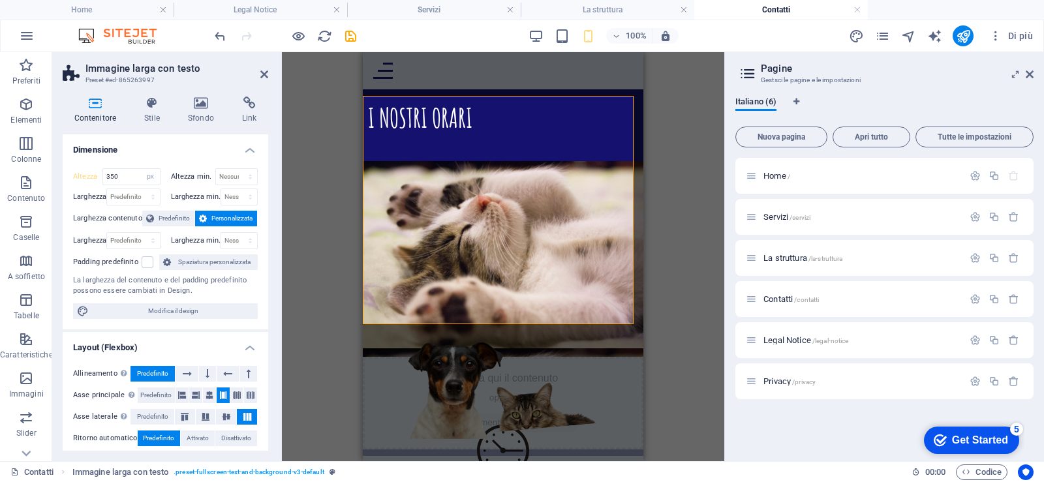
click at [662, 216] on div "Trascina qui per sostituire il contenuto esistente. Premi “Ctrl” se vuoi creare…" at bounding box center [503, 256] width 442 height 409
click at [706, 222] on div "Trascina qui per sostituire il contenuto esistente. Premi “Ctrl” se vuoi creare…" at bounding box center [503, 256] width 442 height 409
click at [261, 75] on icon at bounding box center [264, 74] width 8 height 10
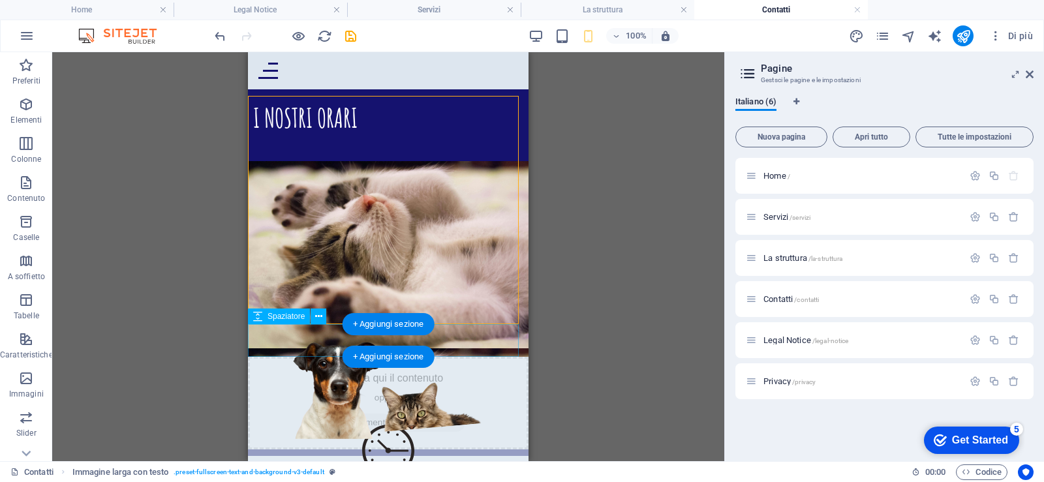
click at [455, 348] on div at bounding box center [388, 340] width 281 height 33
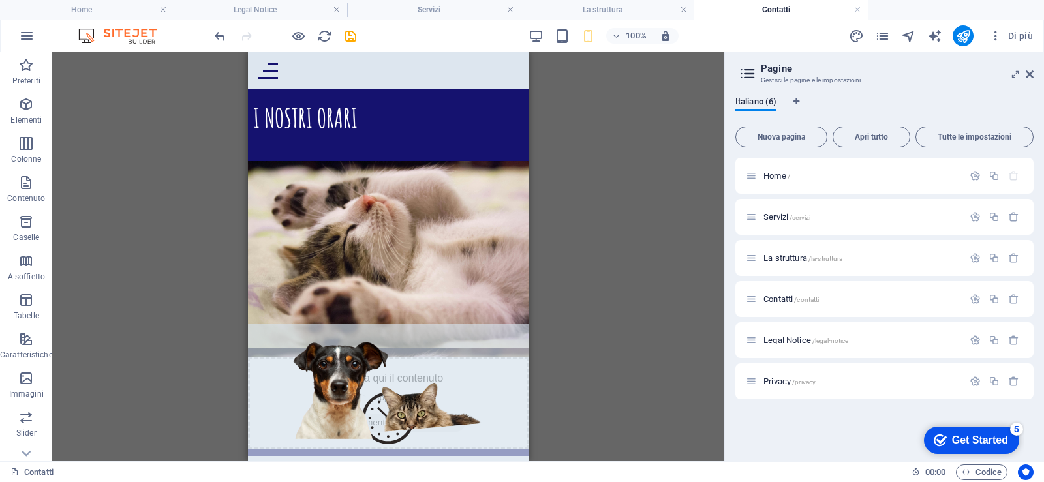
click at [610, 304] on div "Trascina qui per sostituire il contenuto esistente. Premi “Ctrl” se vuoi creare…" at bounding box center [388, 256] width 672 height 409
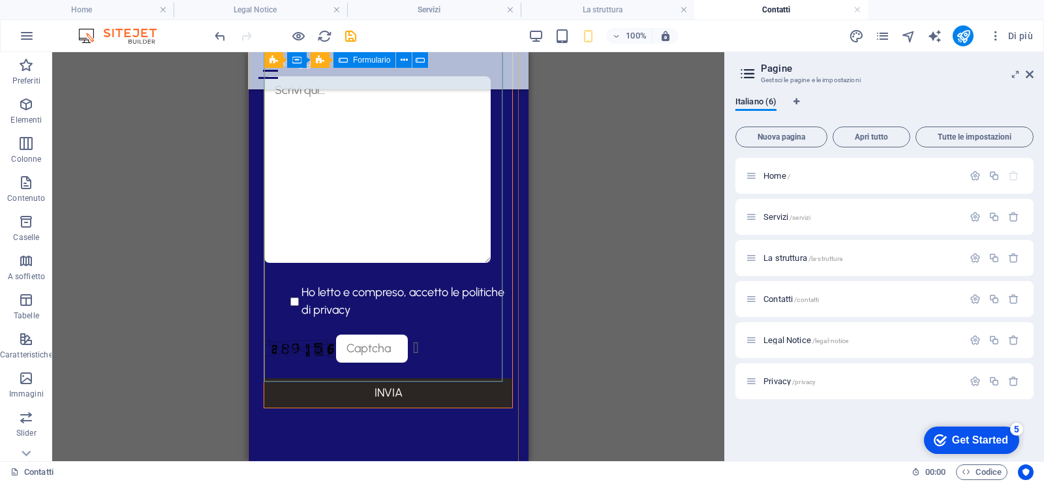
scroll to position [2606, 0]
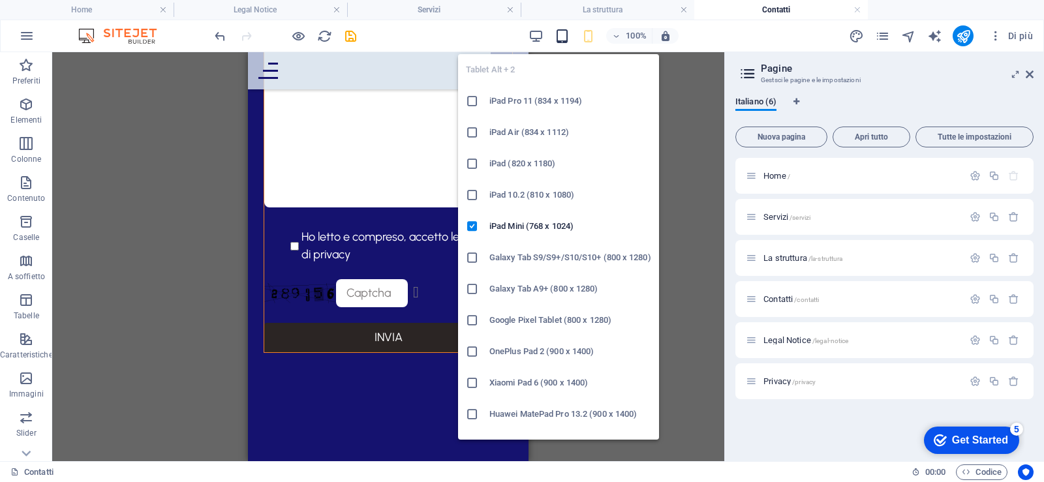
click at [559, 39] on icon "button" at bounding box center [562, 36] width 15 height 15
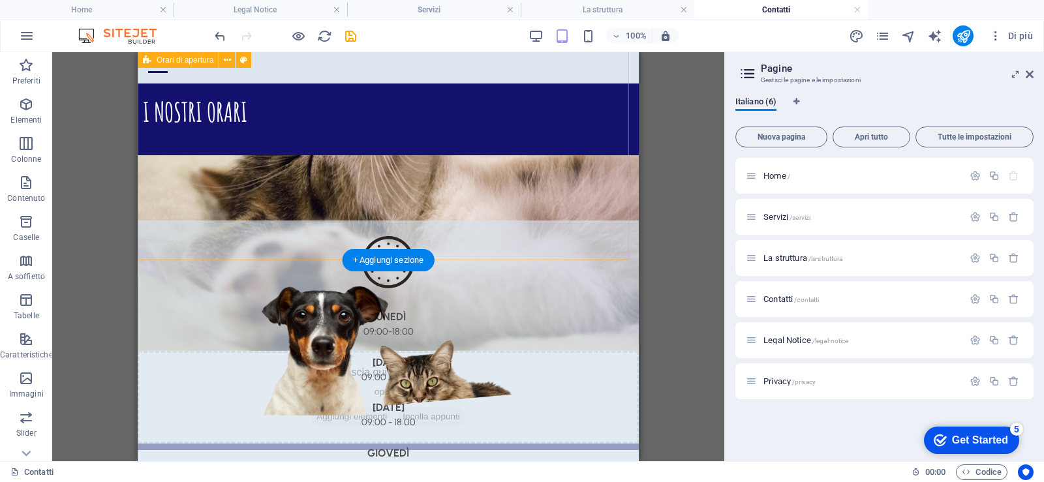
scroll to position [0, 0]
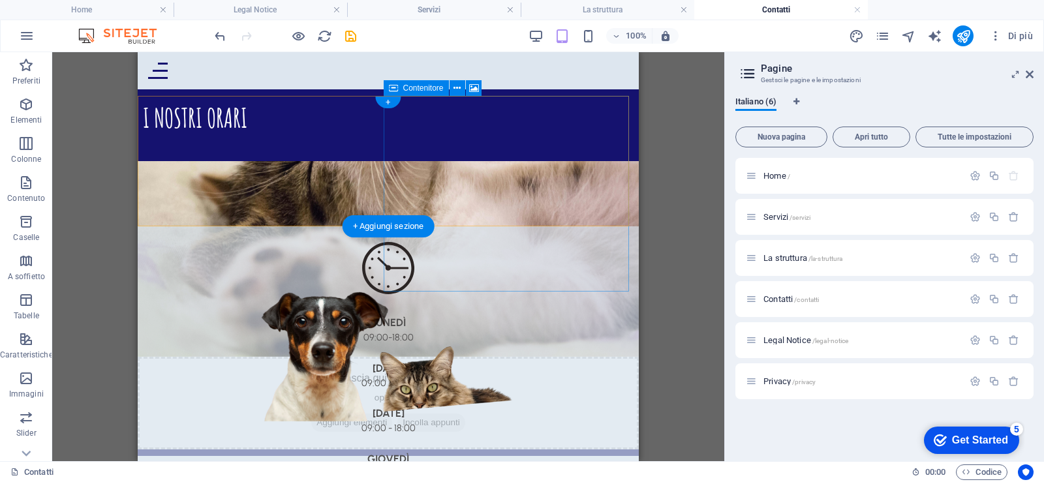
click at [585, 357] on div "Rilascia qui il contenuto oppure Aggiungi elementi Incolla appunti" at bounding box center [388, 403] width 501 height 93
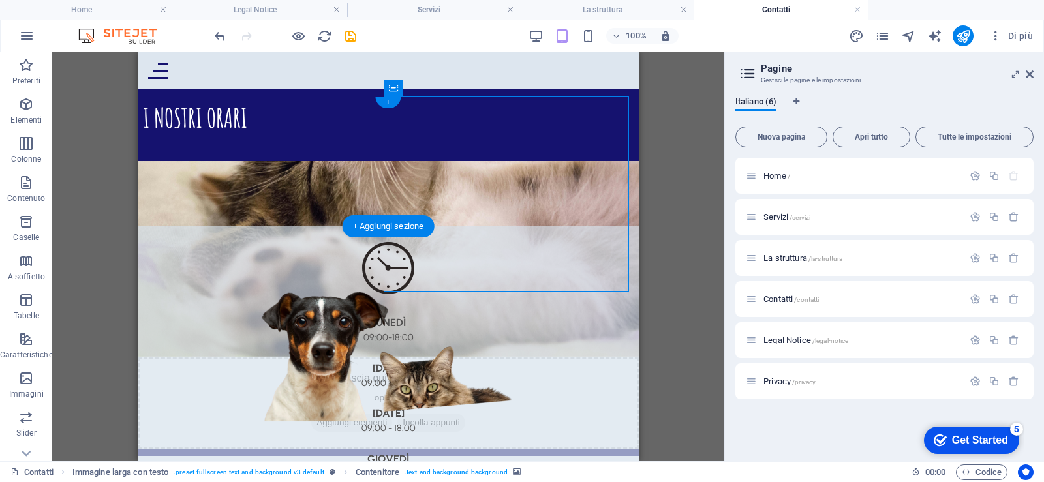
click at [581, 211] on figure at bounding box center [388, 259] width 501 height 196
select select "px"
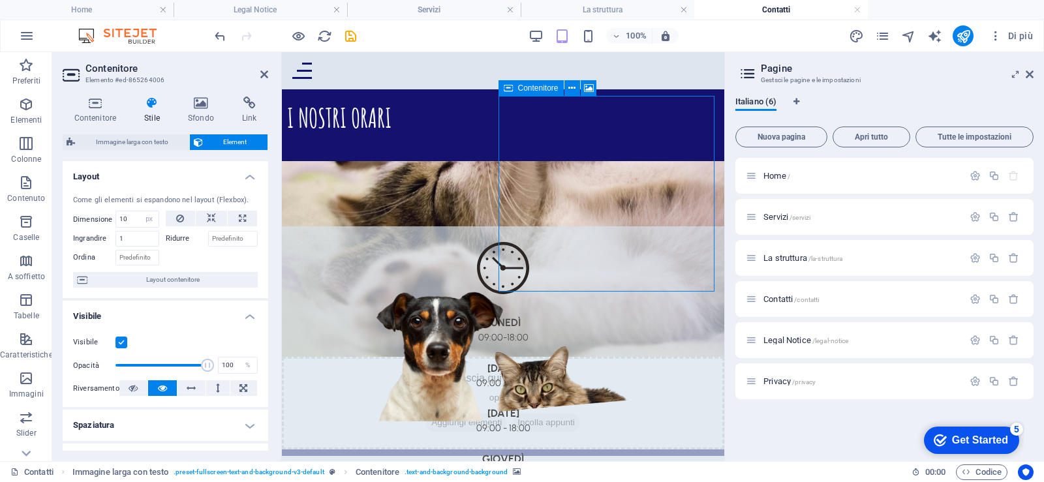
drag, startPoint x: 726, startPoint y: 211, endPoint x: 574, endPoint y: 113, distance: 180.6
click at [574, 357] on div "Rilascia qui il contenuto oppure Aggiungi elementi Incolla appunti" at bounding box center [503, 403] width 442 height 93
click at [690, 357] on div "Rilascia qui il contenuto oppure Aggiungi elementi Incolla appunti" at bounding box center [503, 403] width 442 height 93
click at [529, 215] on figure at bounding box center [503, 259] width 442 height 196
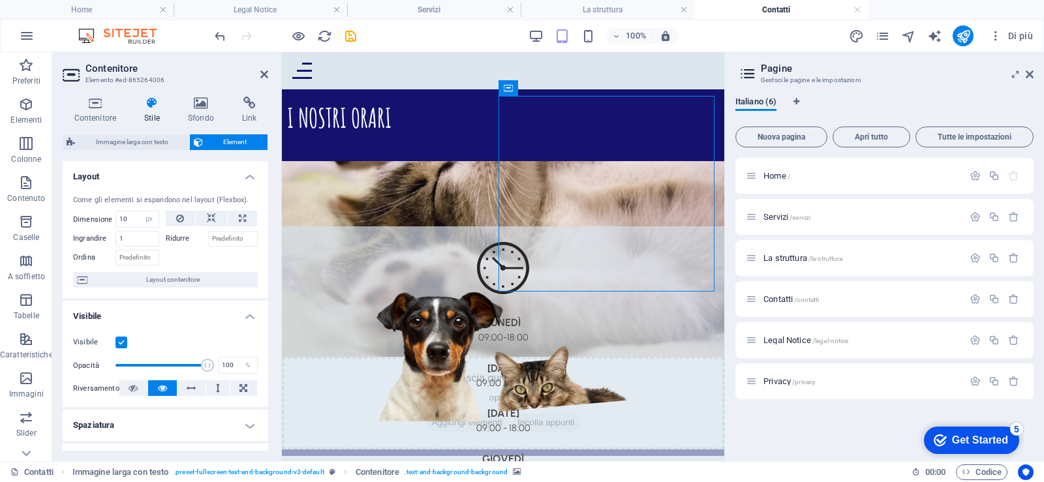
click at [529, 215] on figure at bounding box center [503, 259] width 442 height 196
click at [106, 142] on span "Immagine larga con testo" at bounding box center [132, 142] width 106 height 16
select select "px"
select select "%"
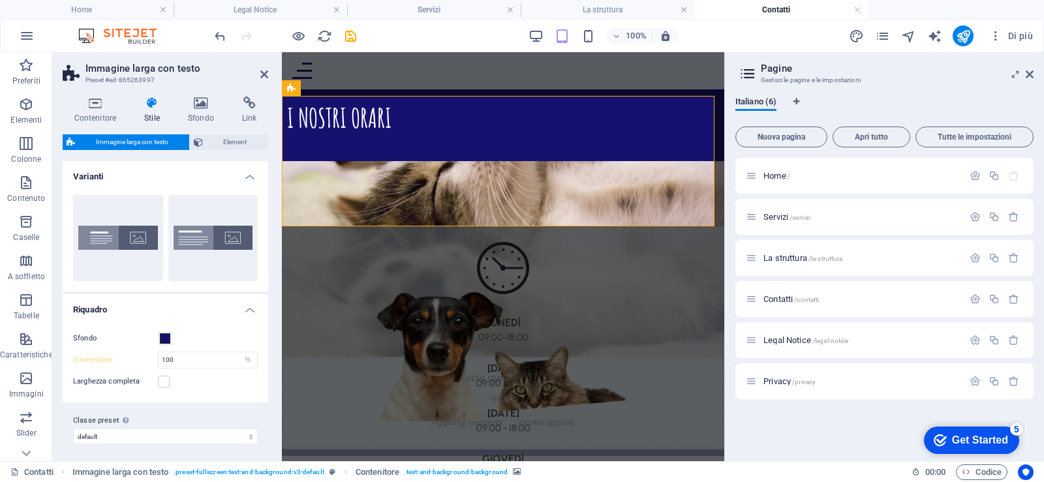
type input "50"
select select "DISABLED_OPTION_VALUE"
click at [240, 140] on span "Element" at bounding box center [235, 142] width 57 height 16
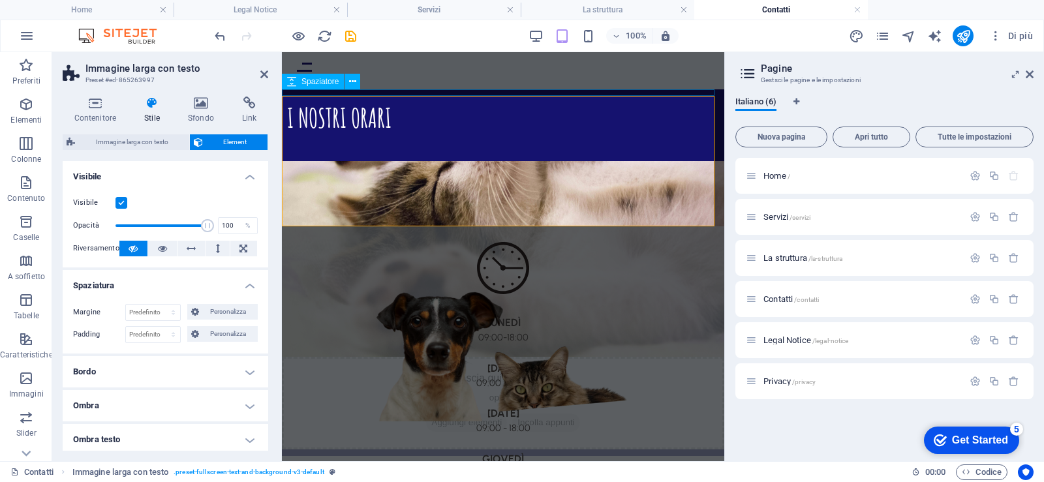
click at [443, 95] on div at bounding box center [503, 92] width 442 height 7
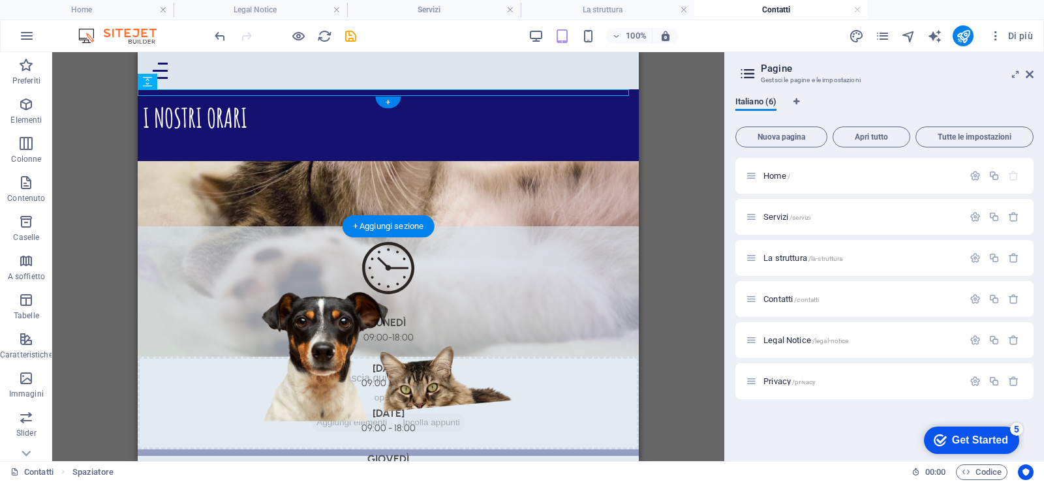
click at [498, 210] on figure at bounding box center [388, 259] width 501 height 196
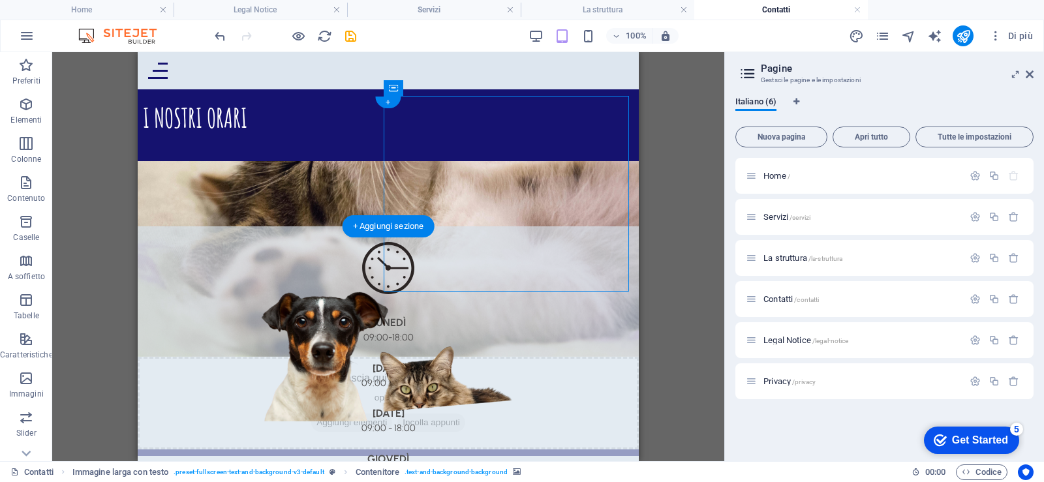
click at [498, 210] on figure at bounding box center [388, 259] width 501 height 196
select select "px"
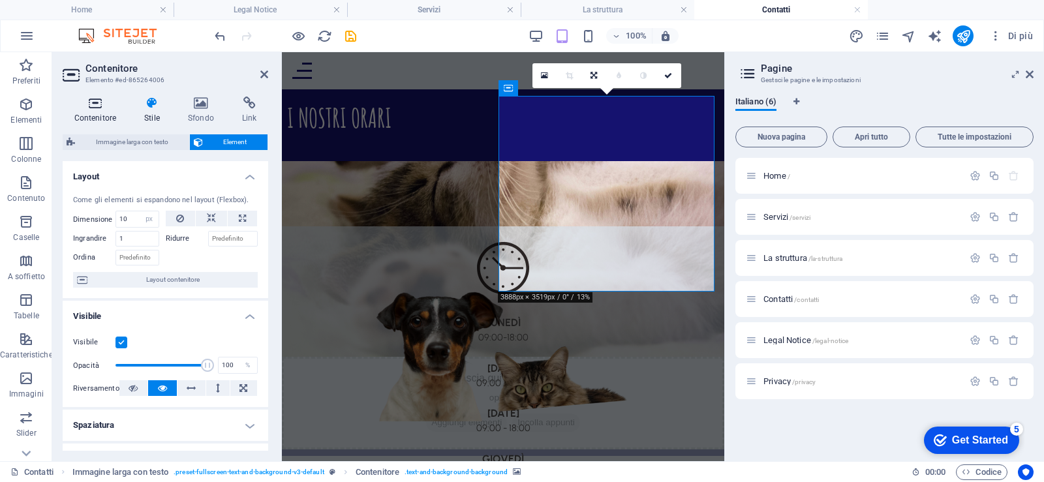
click at [99, 110] on h4 "Contenitore" at bounding box center [98, 110] width 70 height 27
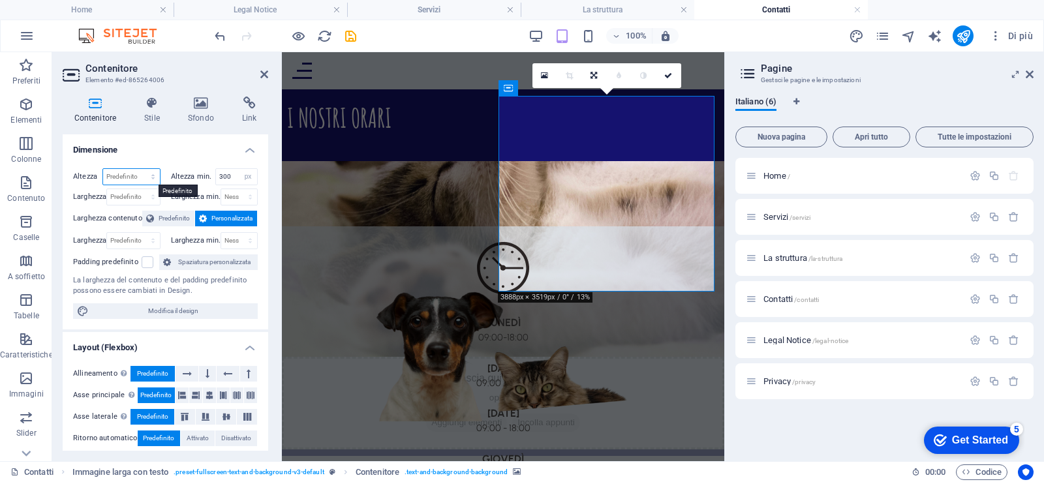
click at [140, 174] on select "Predefinito px rem % vh vw" at bounding box center [131, 177] width 57 height 16
select select "px"
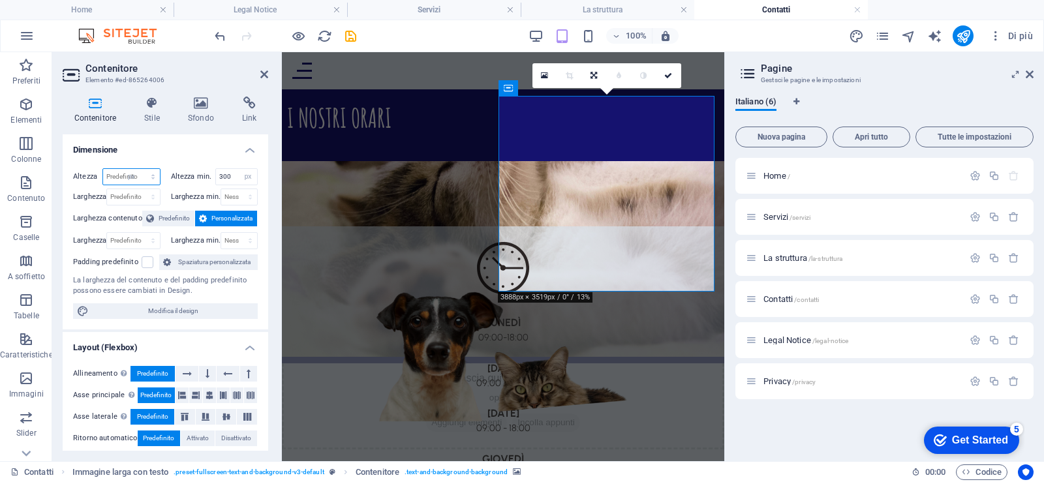
click at [140, 169] on select "Predefinito px rem % vh vw" at bounding box center [131, 177] width 57 height 16
click at [123, 174] on input "300" at bounding box center [131, 177] width 57 height 16
drag, startPoint x: 131, startPoint y: 177, endPoint x: 97, endPoint y: 176, distance: 33.3
click at [100, 176] on div "Altezza 300 Predefinito px rem % vh vw" at bounding box center [116, 176] width 87 height 17
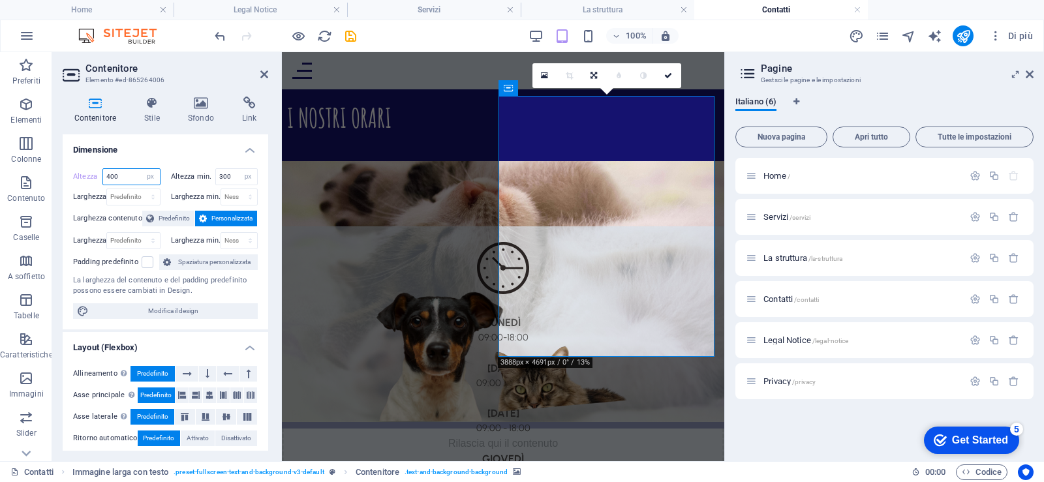
drag, startPoint x: 124, startPoint y: 178, endPoint x: 92, endPoint y: 180, distance: 32.1
click at [92, 179] on div "Altezza 400 Predefinito px rem % vh vw" at bounding box center [116, 176] width 87 height 17
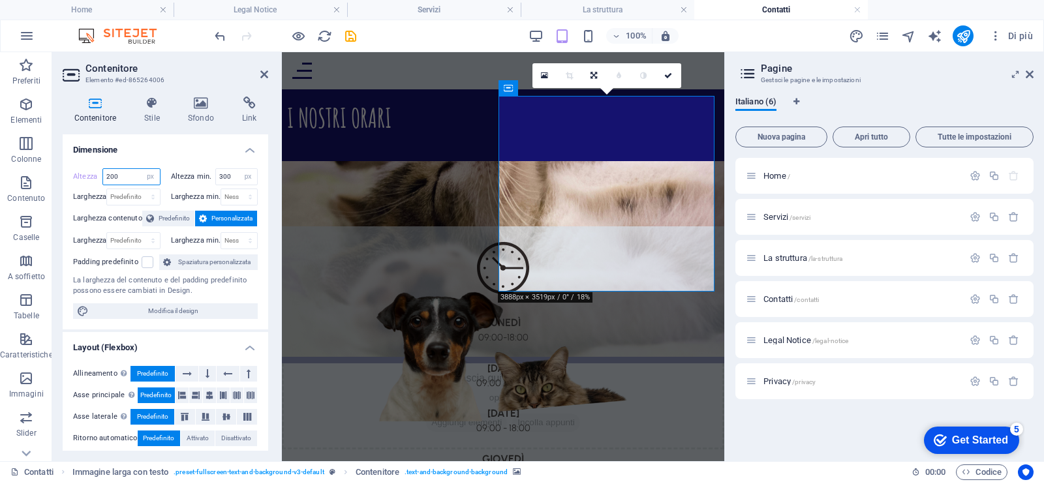
drag, startPoint x: 122, startPoint y: 181, endPoint x: 100, endPoint y: 180, distance: 22.2
click at [100, 180] on div "Altezza 200 Predefinito px rem % vh vw" at bounding box center [116, 176] width 87 height 17
type input "150"
drag, startPoint x: 230, startPoint y: 179, endPoint x: 189, endPoint y: 173, distance: 41.6
click at [189, 176] on div "Altezza min. 300 Nessuno px rem % vh vw" at bounding box center [214, 176] width 87 height 17
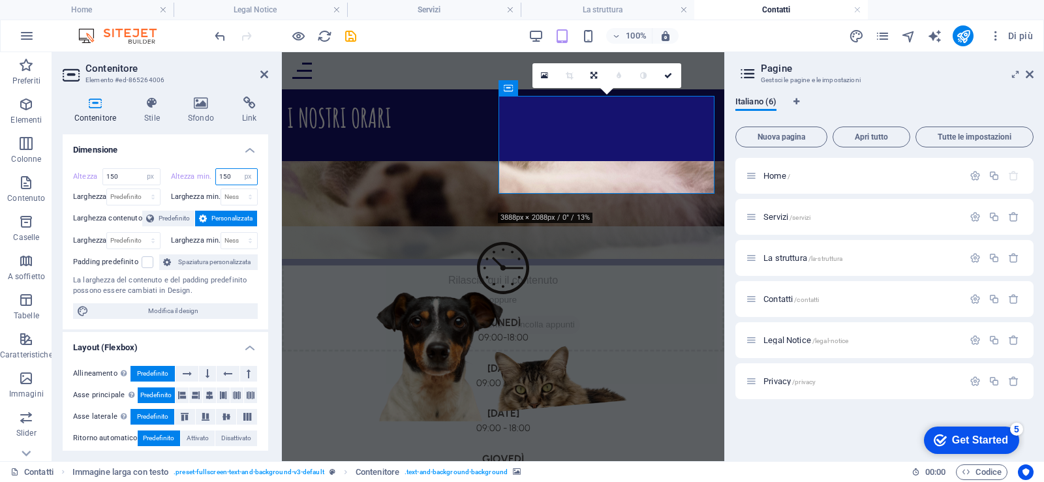
drag, startPoint x: 232, startPoint y: 175, endPoint x: 194, endPoint y: 177, distance: 37.9
click at [191, 176] on div "Altezza min. 150 Nessuno px rem % vh vw" at bounding box center [214, 176] width 87 height 17
type input "200"
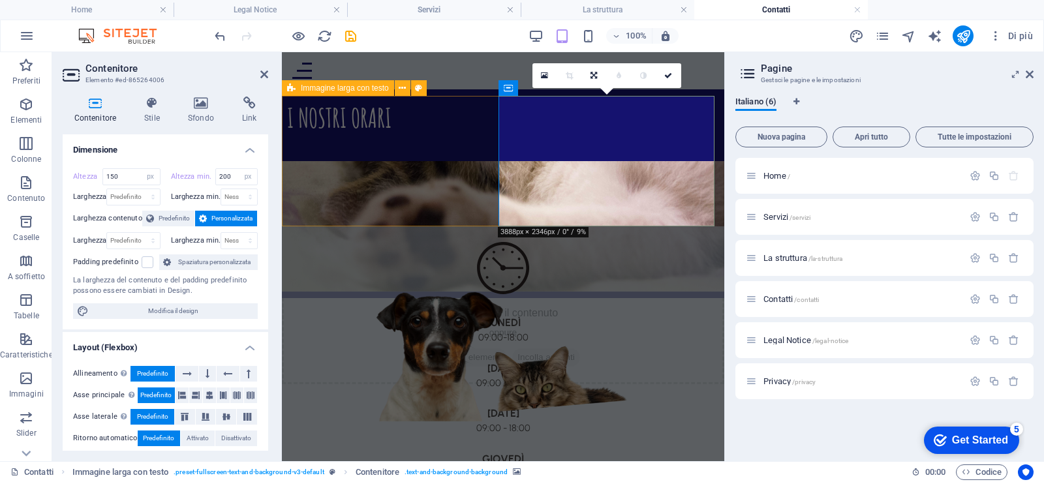
click at [469, 181] on div "I NOSTRI ORARI Rilascia qui il contenuto oppure Aggiungi elementi Incolla appun…" at bounding box center [503, 161] width 442 height 131
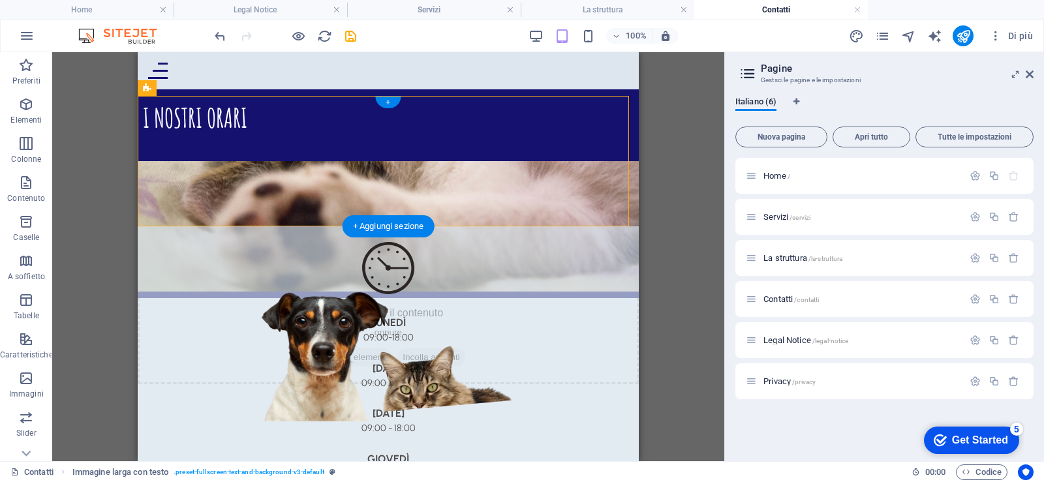
click at [533, 205] on figure at bounding box center [388, 226] width 501 height 131
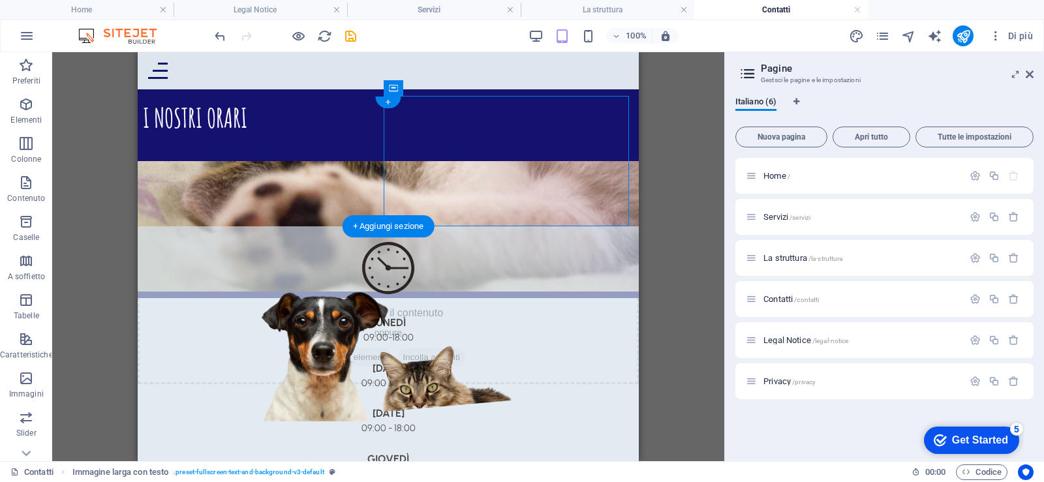
click at [533, 205] on figure at bounding box center [388, 226] width 501 height 131
select select "px"
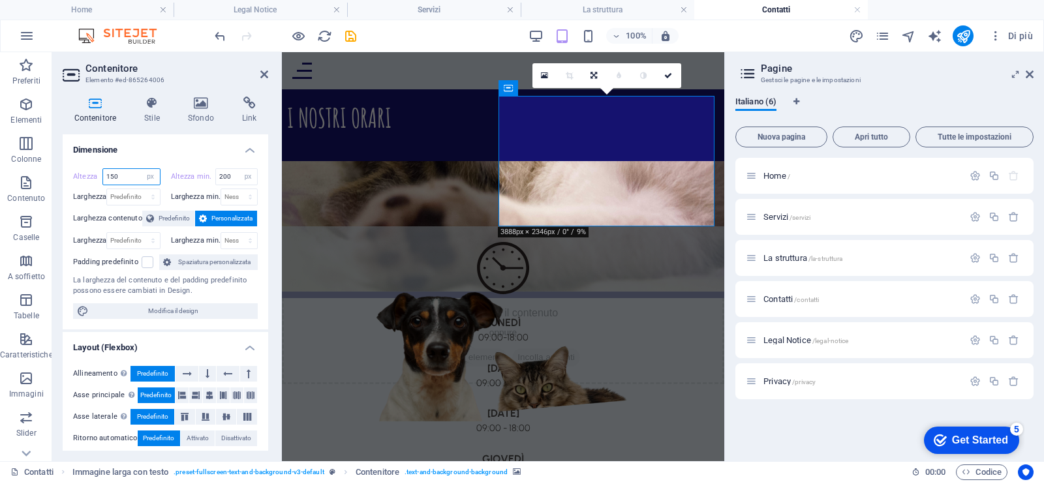
drag, startPoint x: 130, startPoint y: 181, endPoint x: 70, endPoint y: 161, distance: 63.4
click at [59, 176] on div "Contenitore Stile Sfondo Link Dimensione Altezza 150 Predefinito px rem % vh vw…" at bounding box center [165, 273] width 226 height 375
type input "200"
click at [598, 80] on link at bounding box center [594, 75] width 25 height 25
click at [595, 102] on icon at bounding box center [594, 101] width 8 height 8
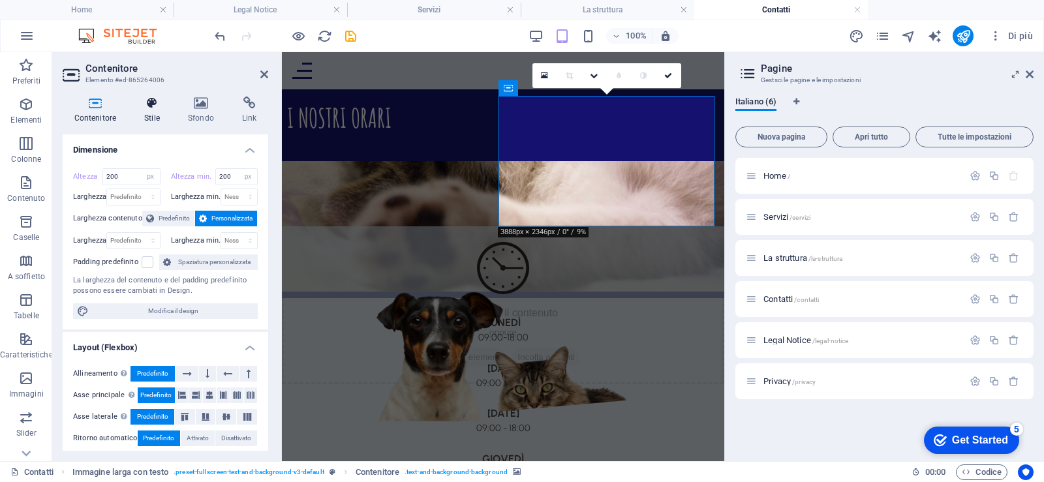
click at [150, 112] on h4 "Stile" at bounding box center [155, 110] width 44 height 27
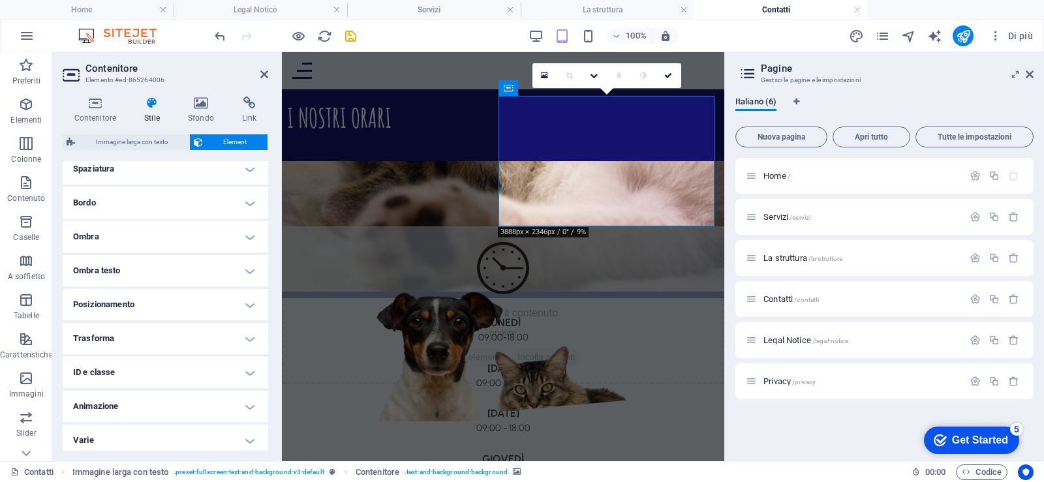
scroll to position [261, 0]
click at [191, 285] on h4 "Posizionamento" at bounding box center [166, 300] width 206 height 31
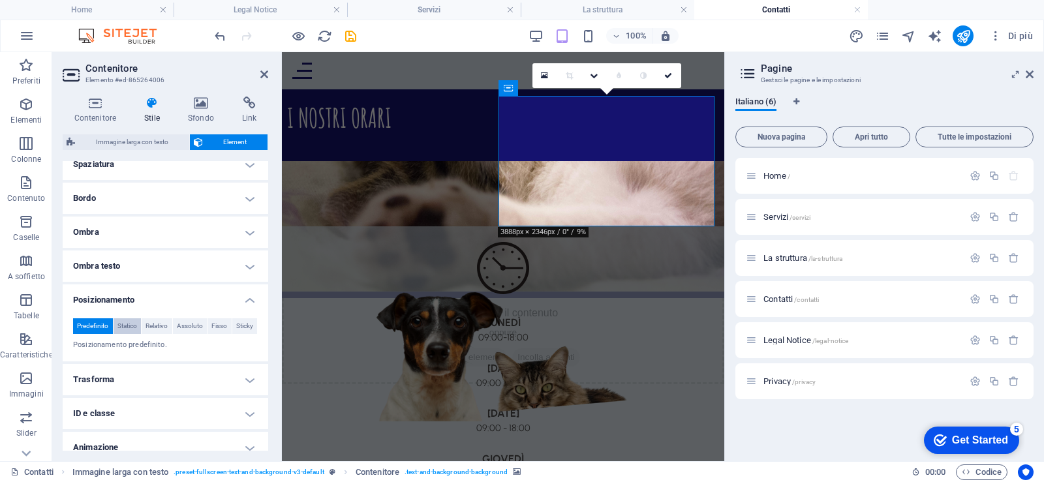
click at [142, 325] on button "Statico" at bounding box center [128, 326] width 28 height 16
click at [162, 326] on span "Relativo" at bounding box center [157, 326] width 22 height 16
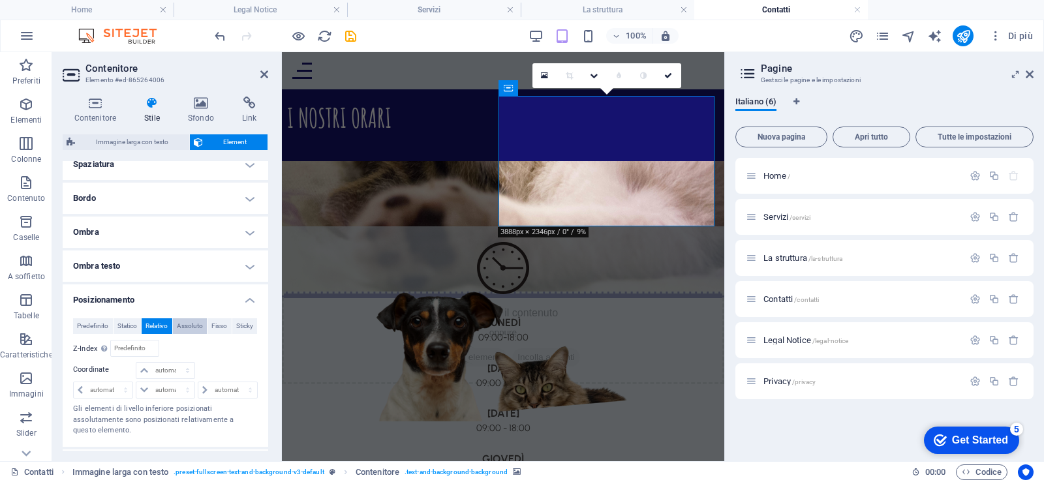
click at [199, 326] on span "Assoluto" at bounding box center [190, 326] width 26 height 16
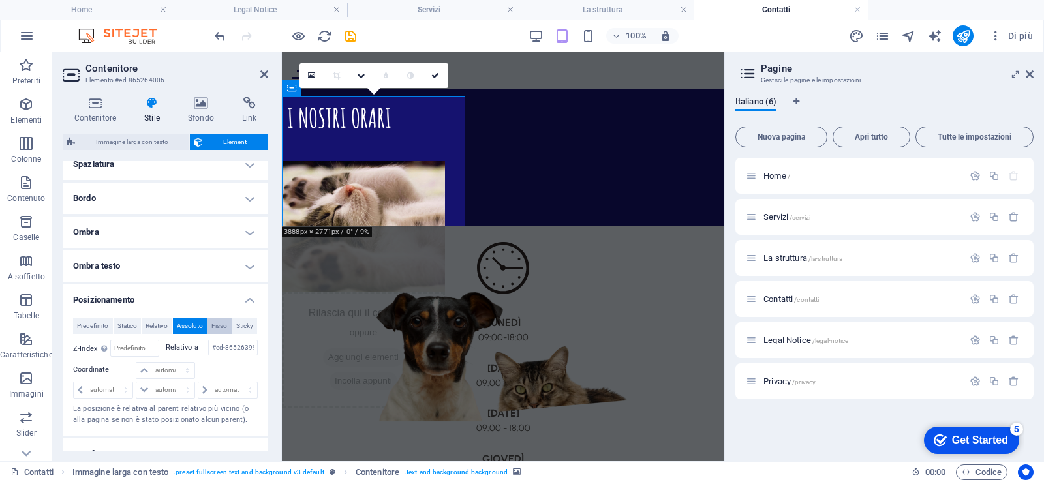
click at [227, 326] on span "Fisso" at bounding box center [219, 326] width 16 height 16
click at [166, 330] on span "Relativo" at bounding box center [157, 326] width 22 height 16
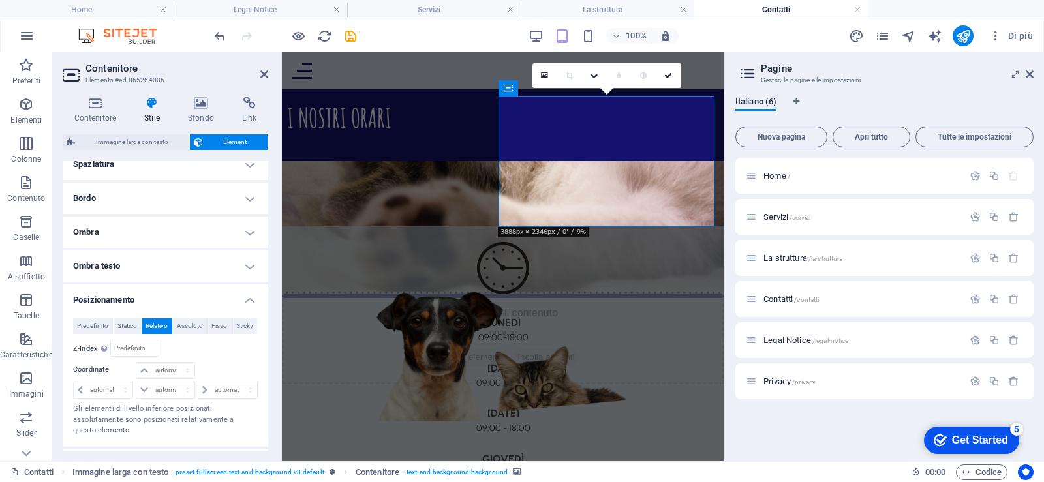
scroll to position [326, 0]
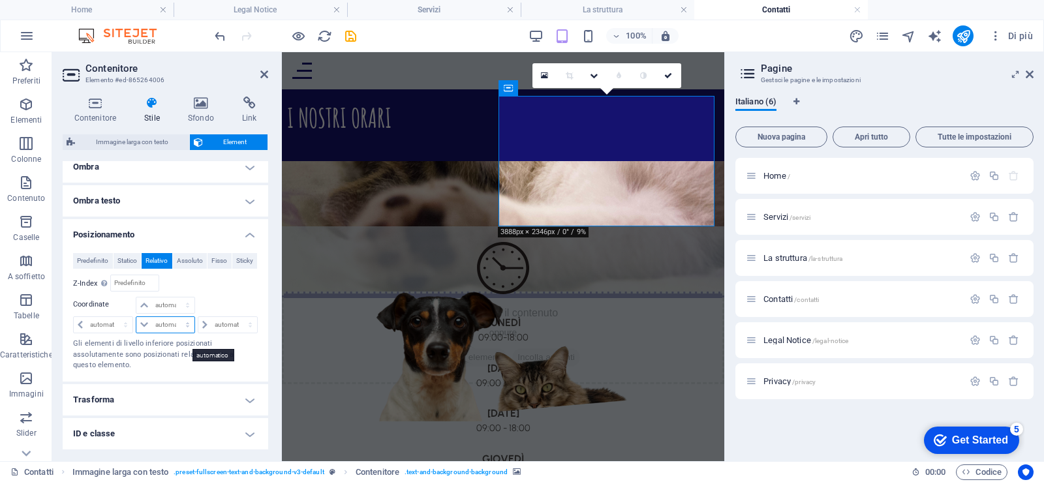
click at [168, 333] on select "automatico px rem % em" at bounding box center [164, 325] width 57 height 16
select select "px"
click at [174, 333] on select "automatico px rem % em" at bounding box center [164, 325] width 57 height 16
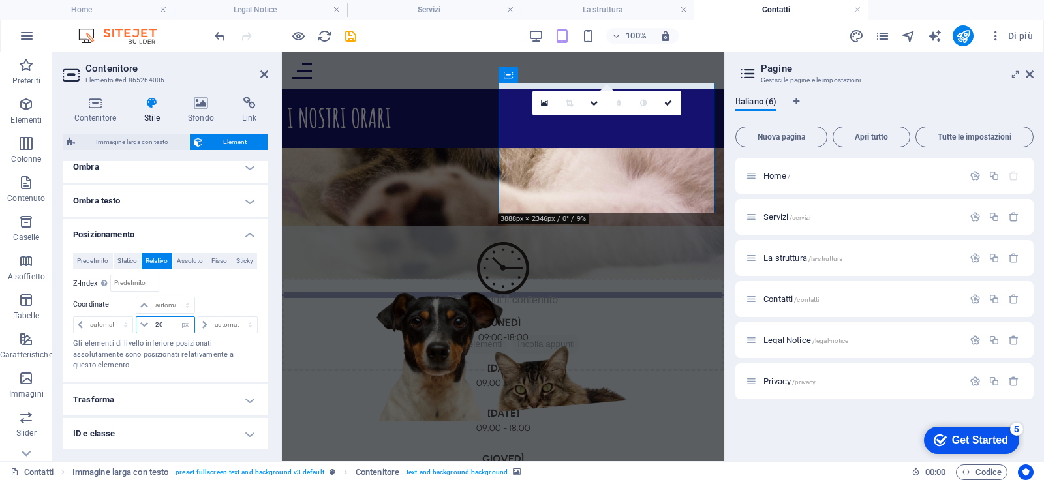
drag, startPoint x: 166, startPoint y: 343, endPoint x: 143, endPoint y: 343, distance: 22.8
click at [143, 333] on div "20 automatico px rem % em" at bounding box center [165, 325] width 59 height 17
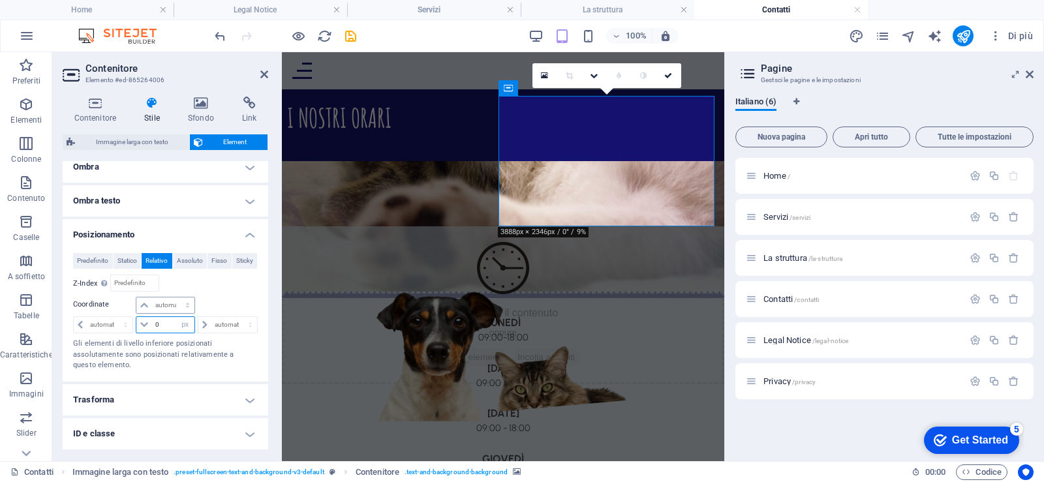
type input "0"
click at [175, 313] on select "automatico px rem % em" at bounding box center [164, 306] width 57 height 16
select select "px"
click at [174, 313] on select "automatico px rem % em" at bounding box center [164, 306] width 57 height 16
type input "20"
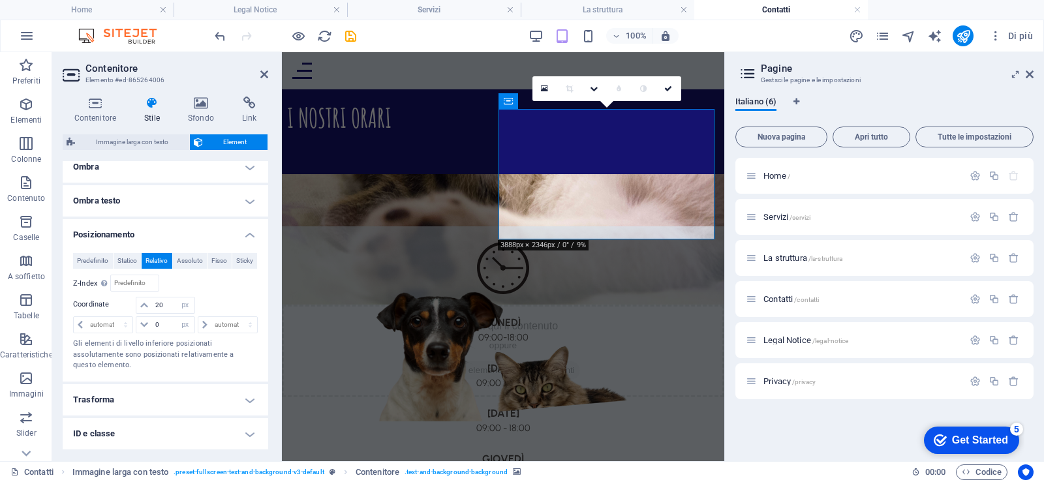
click at [220, 313] on div "Predefinito Statico Relativo Assoluto Fisso Sticky Z-Index Imposta l'ordine deg…" at bounding box center [165, 312] width 185 height 118
click at [664, 91] on link at bounding box center [669, 88] width 25 height 25
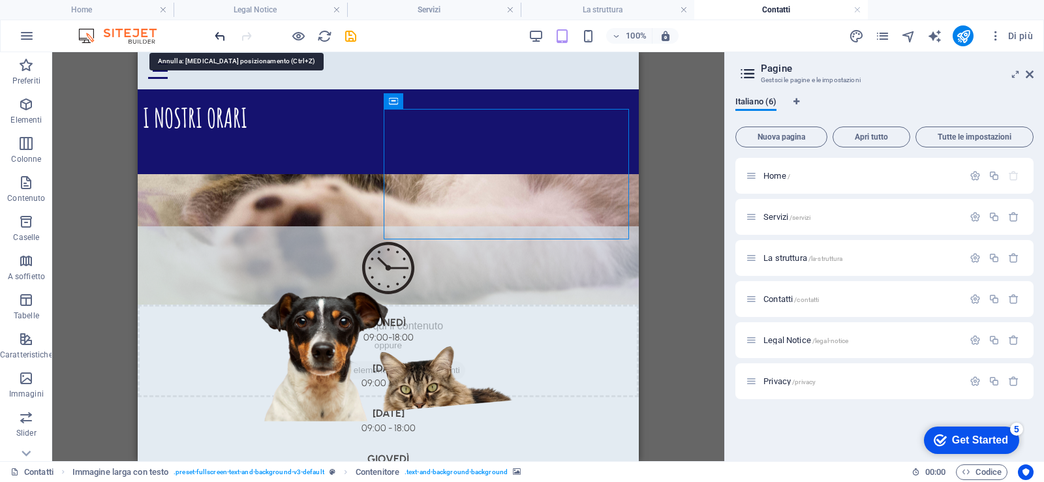
click at [226, 39] on icon "undo" at bounding box center [220, 36] width 15 height 15
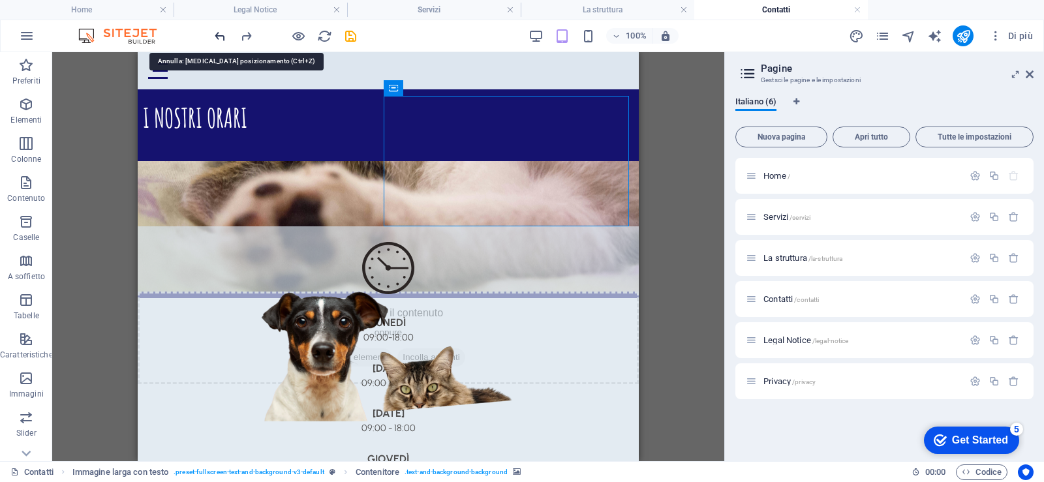
click at [226, 39] on icon "undo" at bounding box center [220, 36] width 15 height 15
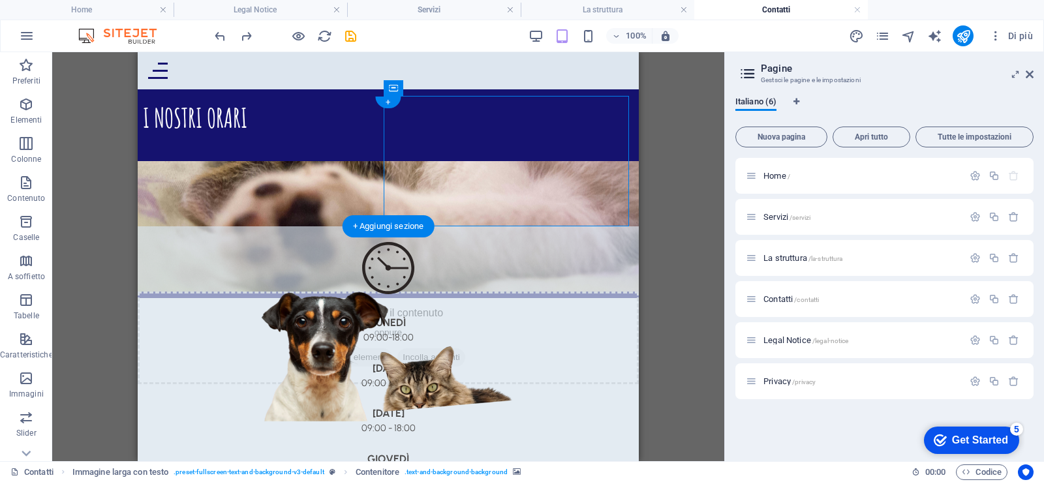
click at [497, 207] on figure at bounding box center [388, 226] width 501 height 131
select select "px"
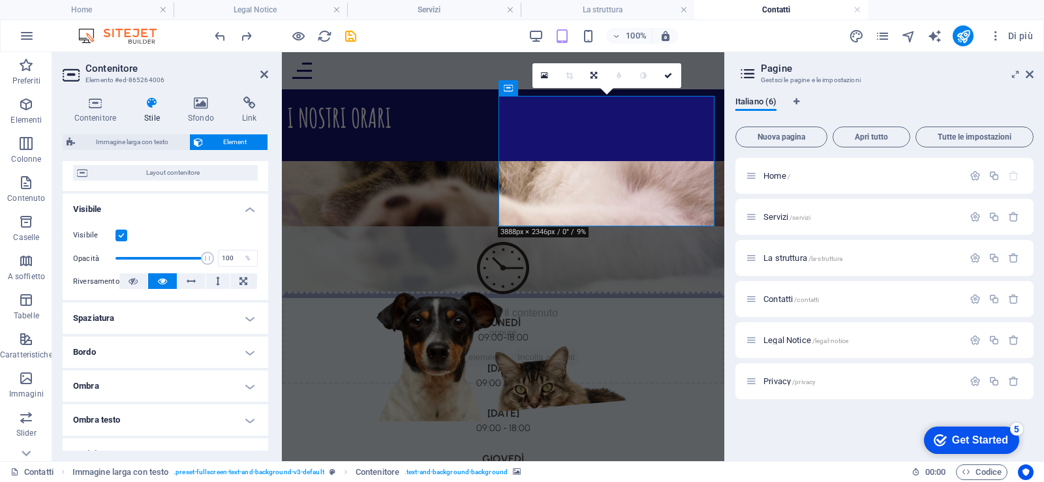
scroll to position [131, 0]
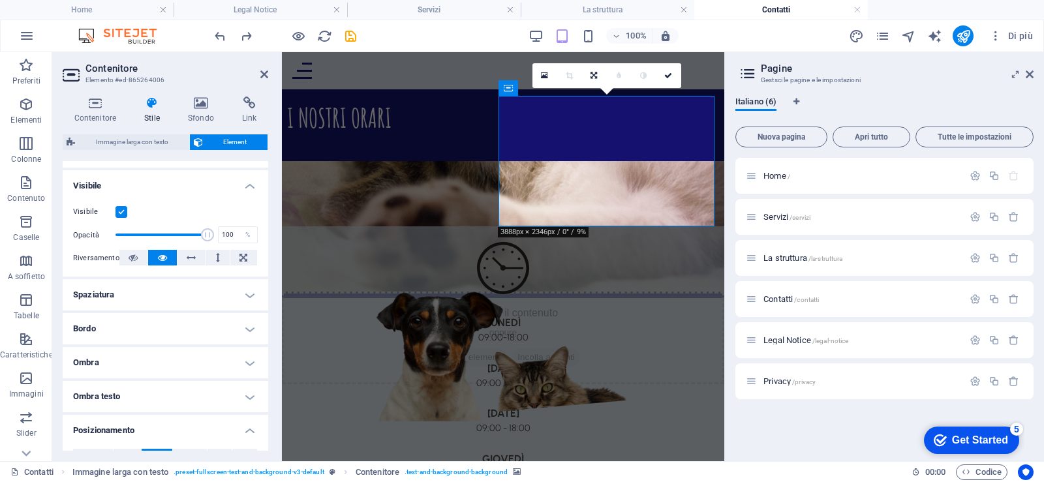
click at [161, 303] on h4 "Spaziatura" at bounding box center [166, 294] width 206 height 31
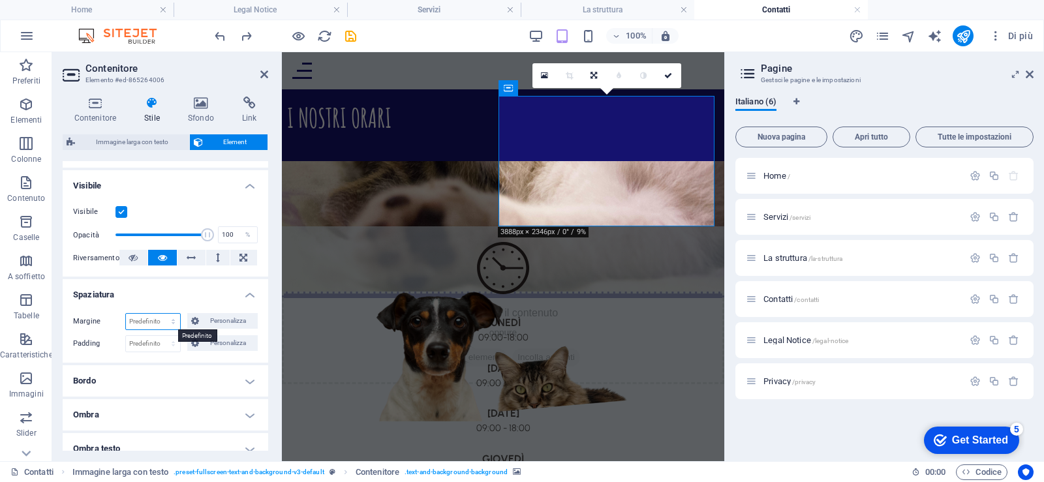
click at [153, 320] on select "Predefinito automatico px % rem vw vh Personalizza" at bounding box center [153, 322] width 54 height 16
select select "px"
click at [159, 314] on select "Predefinito automatico px % rem vw vh Personalizza" at bounding box center [153, 322] width 54 height 16
type input "20"
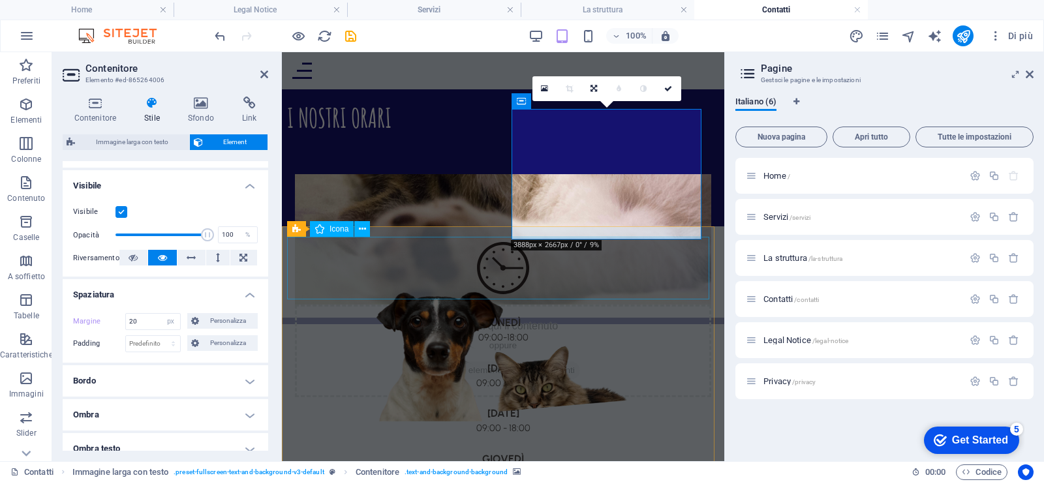
click at [595, 283] on figure at bounding box center [503, 271] width 432 height 68
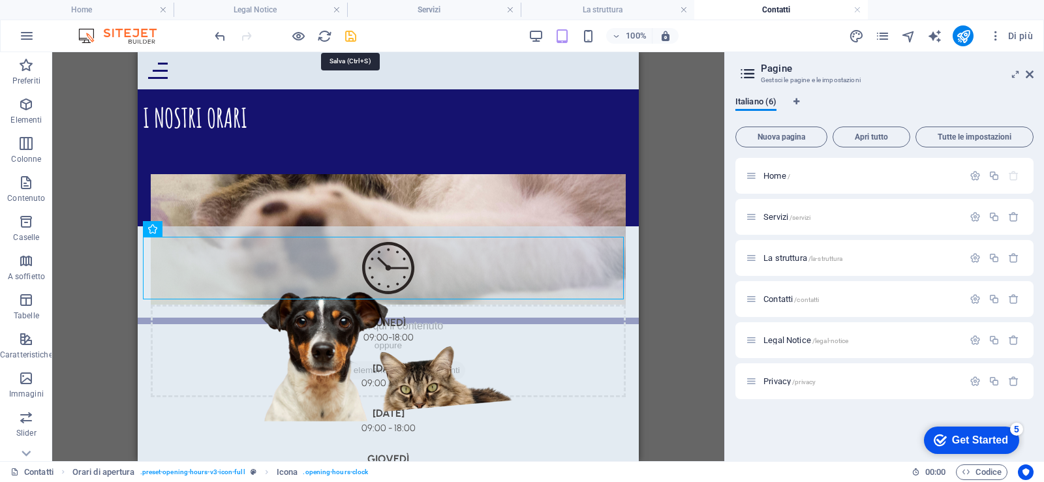
click at [353, 33] on icon "save" at bounding box center [350, 36] width 15 height 15
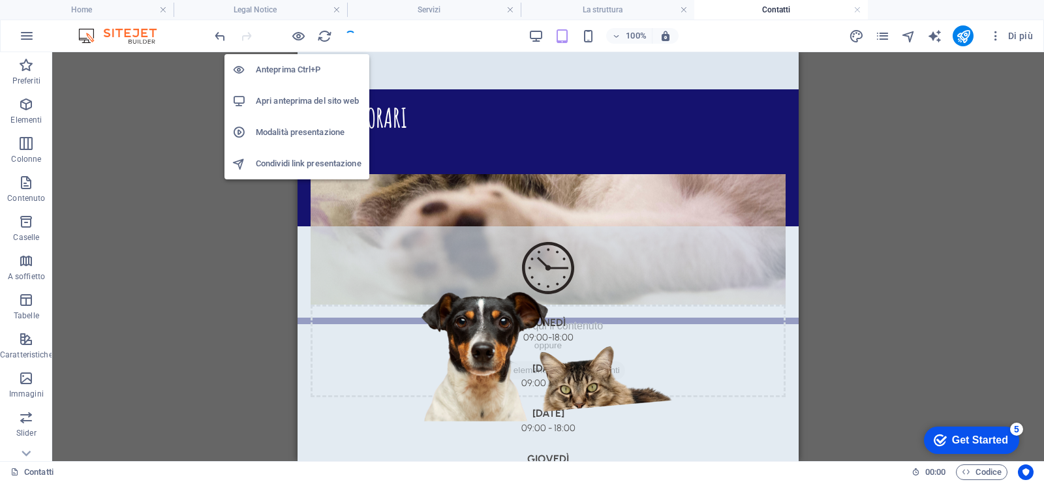
click at [296, 102] on h6 "Apri anteprima del sito web" at bounding box center [309, 101] width 106 height 16
click at [300, 59] on li "Anteprima Ctrl+P" at bounding box center [296, 69] width 145 height 31
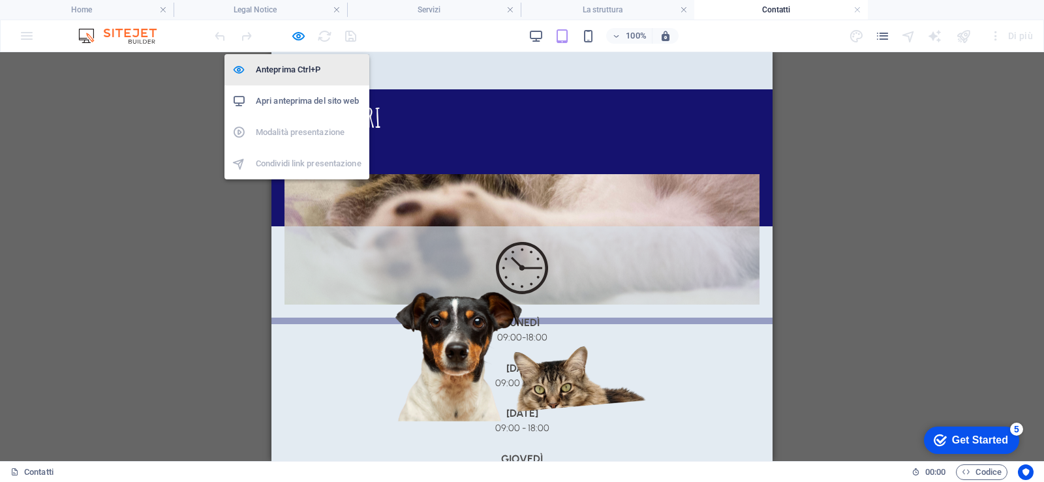
click at [299, 60] on li "Anteprima Ctrl+P" at bounding box center [296, 69] width 145 height 31
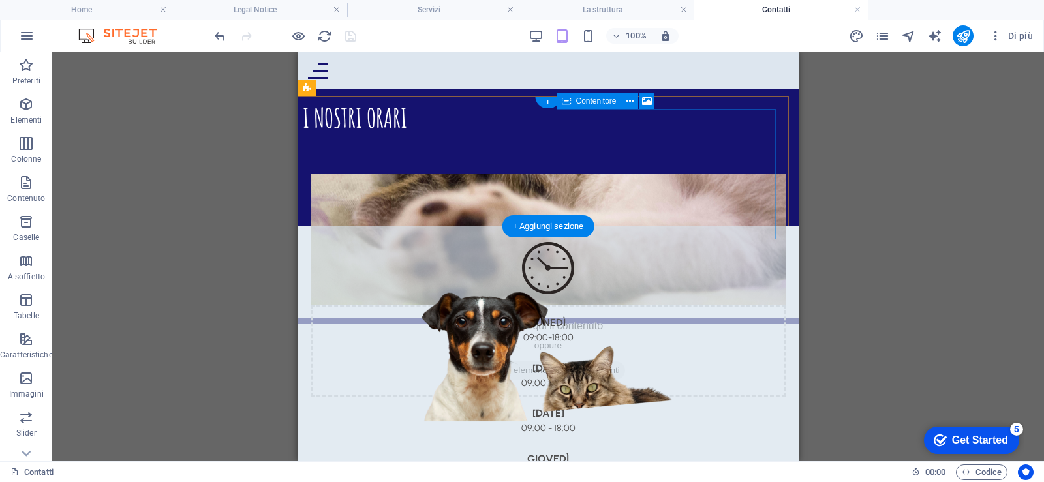
click at [731, 305] on div "Rilascia qui il contenuto oppure Aggiungi elementi Incolla appunti" at bounding box center [548, 351] width 475 height 93
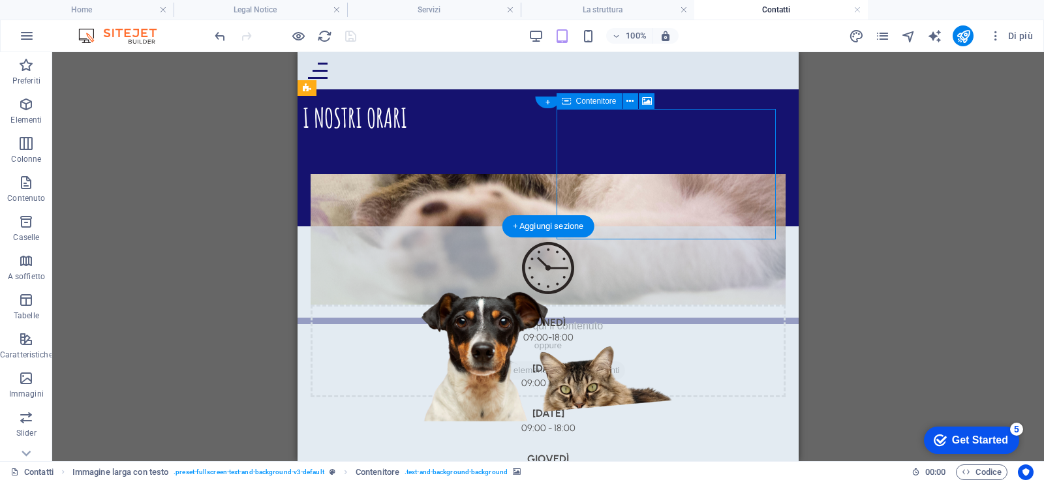
click at [731, 305] on div "Rilascia qui il contenuto oppure Aggiungi elementi Incolla appunti" at bounding box center [548, 351] width 475 height 93
select select "px"
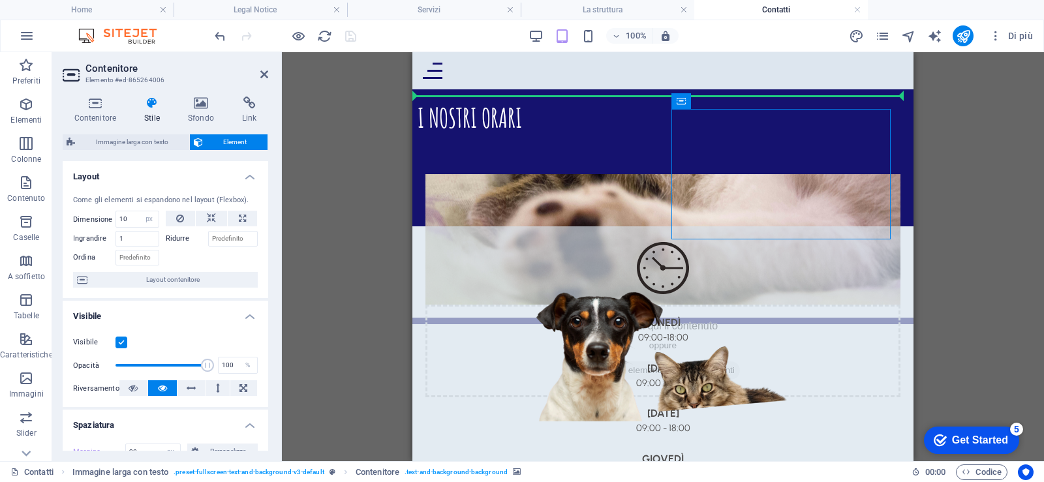
drag, startPoint x: 856, startPoint y: 198, endPoint x: 851, endPoint y: 95, distance: 102.6
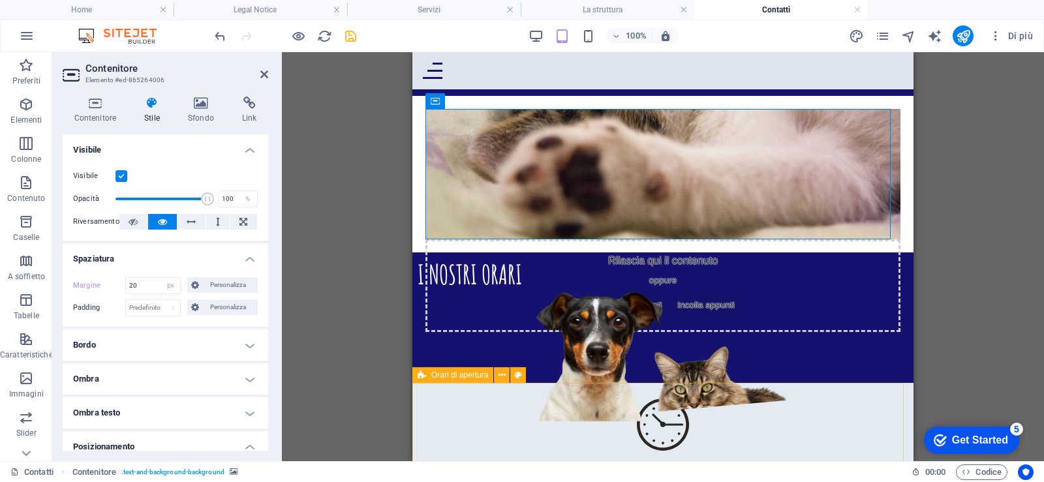
drag, startPoint x: 758, startPoint y: 208, endPoint x: 762, endPoint y: 390, distance: 181.5
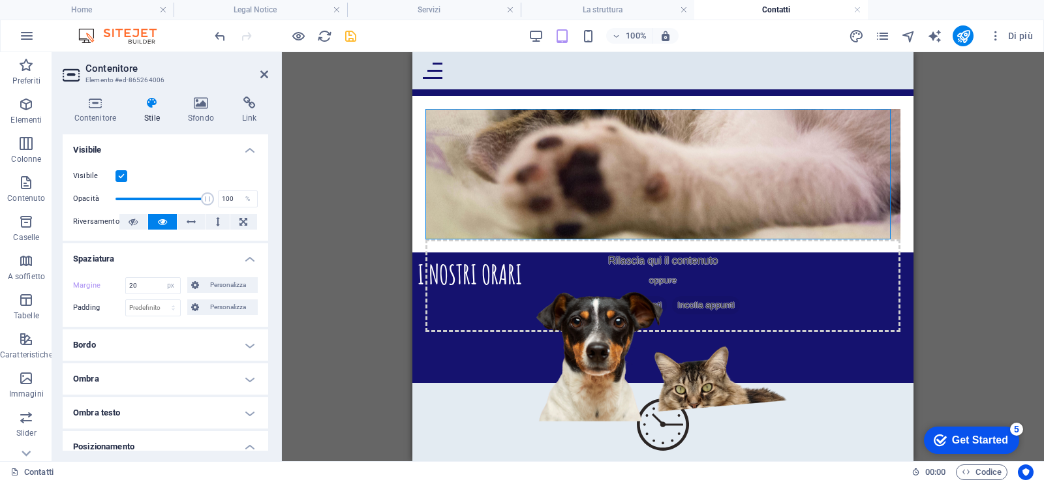
click at [598, 207] on figure at bounding box center [662, 174] width 475 height 131
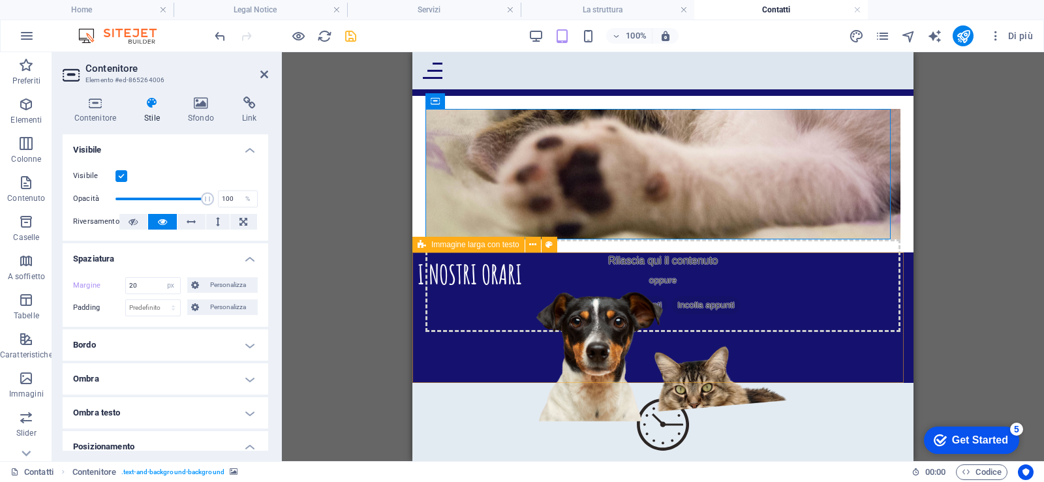
drag, startPoint x: 600, startPoint y: 209, endPoint x: 639, endPoint y: 380, distance: 175.4
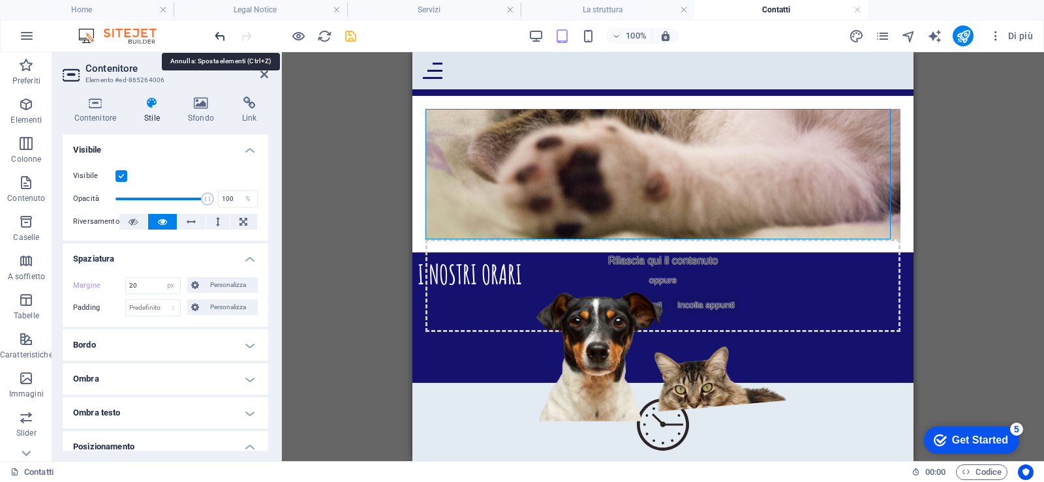
click at [216, 35] on icon "undo" at bounding box center [220, 36] width 15 height 15
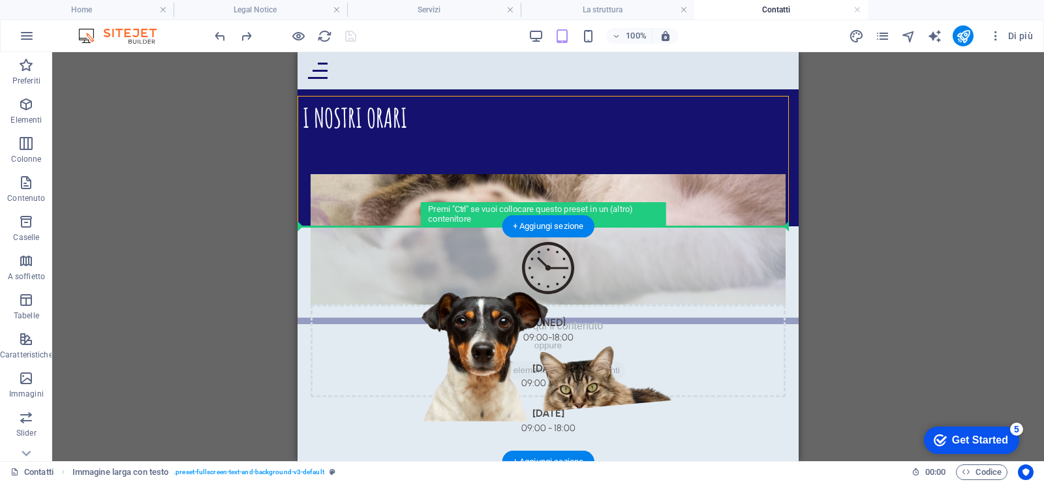
drag, startPoint x: 593, startPoint y: 167, endPoint x: 889, endPoint y: 286, distance: 318.8
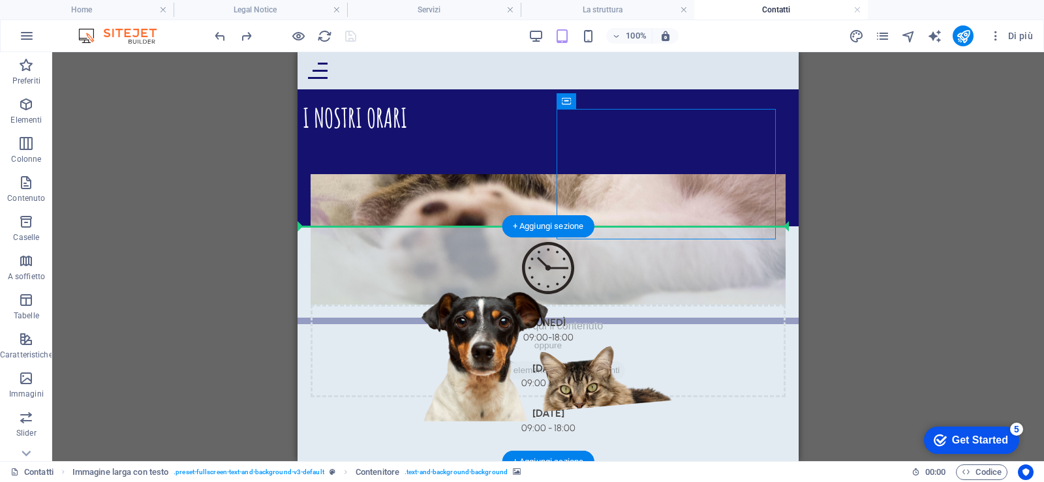
drag, startPoint x: 743, startPoint y: 170, endPoint x: 642, endPoint y: 226, distance: 116.0
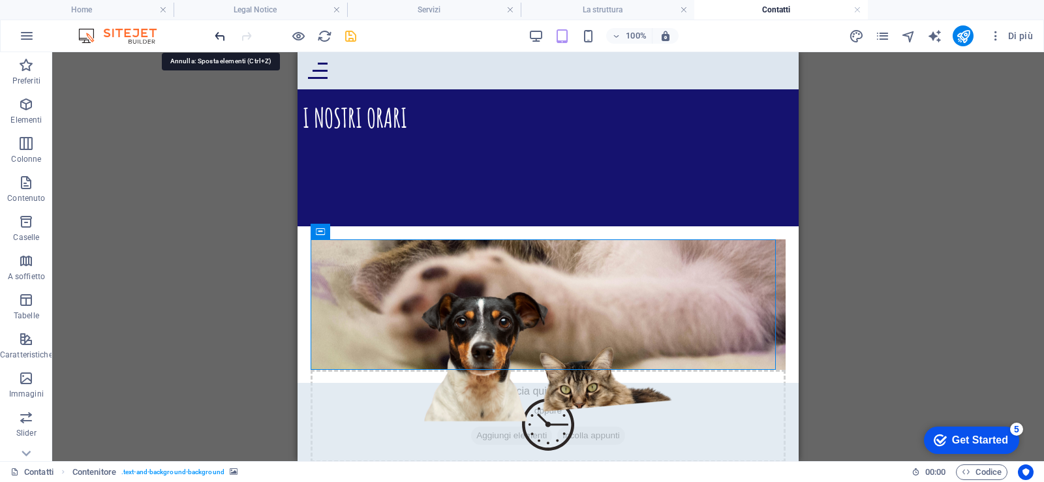
click at [221, 41] on icon "undo" at bounding box center [220, 36] width 15 height 15
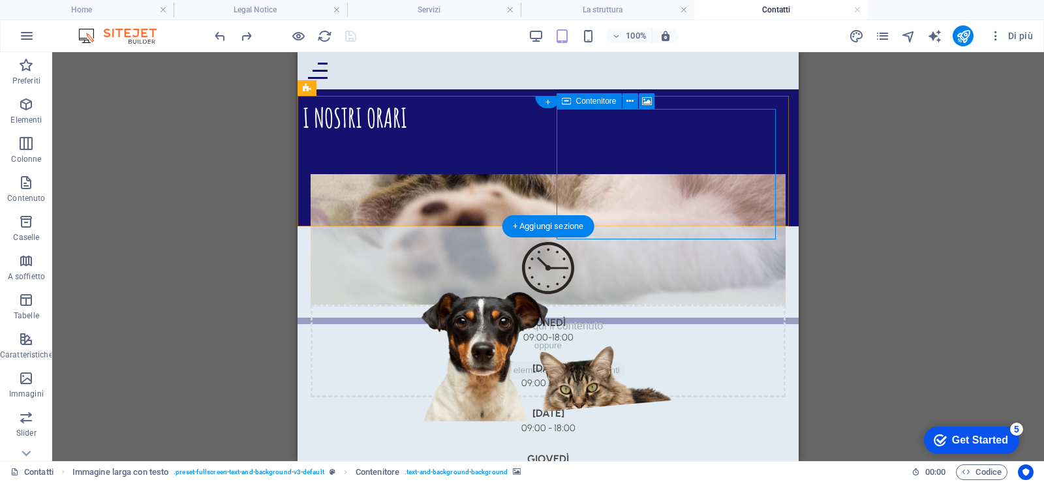
click at [740, 305] on div "Rilascia qui il contenuto oppure Aggiungi elementi Incolla appunti" at bounding box center [548, 351] width 475 height 93
click at [743, 305] on div "Rilascia qui il contenuto oppure Aggiungi elementi Incolla appunti" at bounding box center [548, 351] width 475 height 93
select select "px"
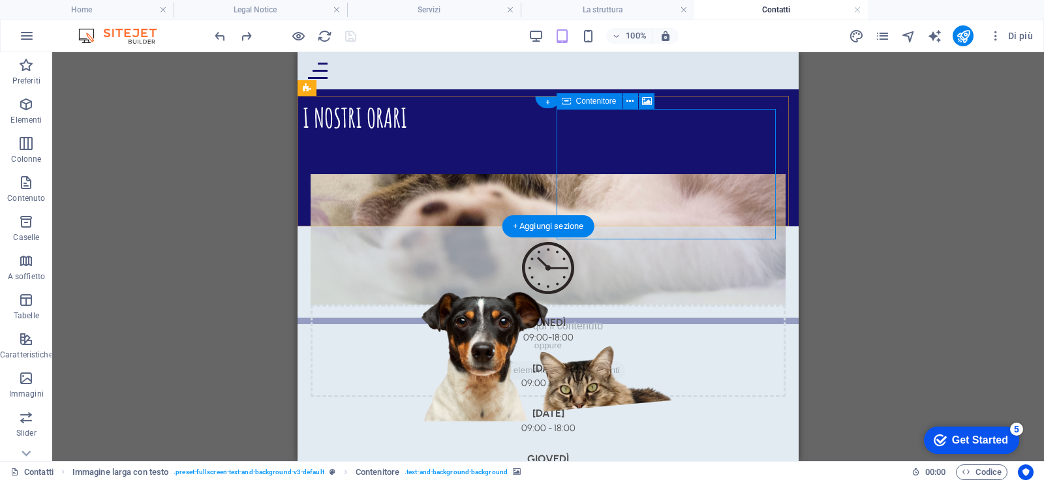
select select "px"
